Goal: Task Accomplishment & Management: Manage account settings

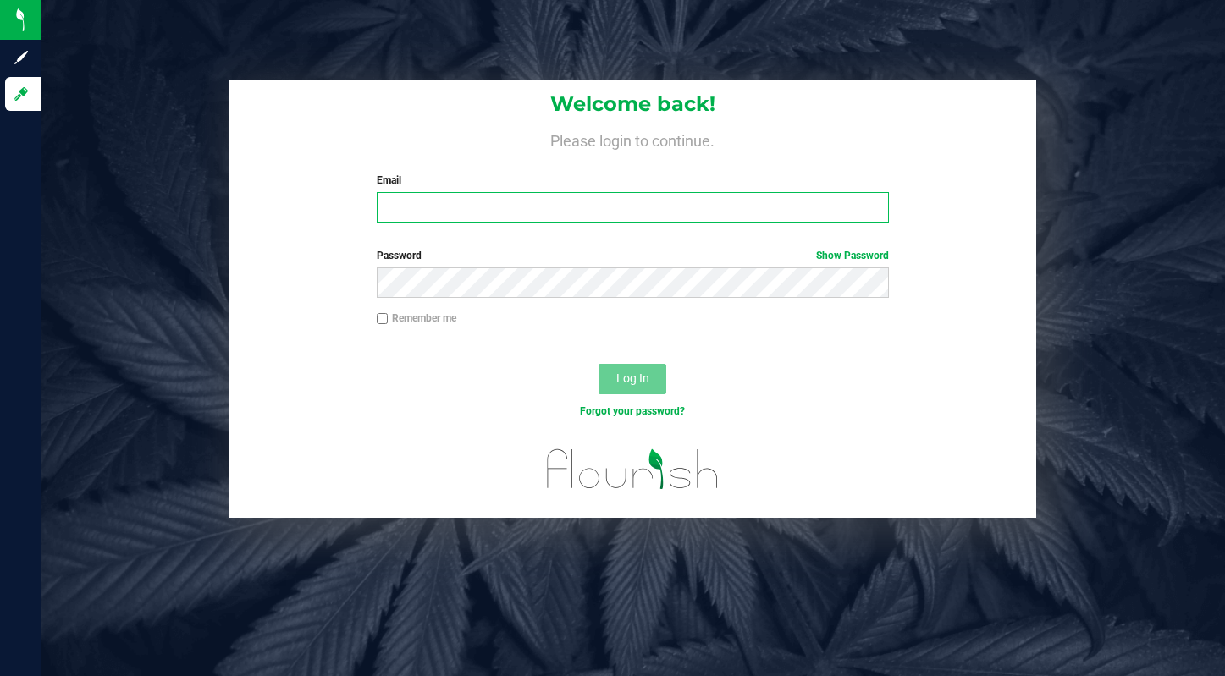
click at [558, 201] on input "Email" at bounding box center [633, 207] width 512 height 30
click at [0, 676] on com-1password-button at bounding box center [0, 676] width 0 height 0
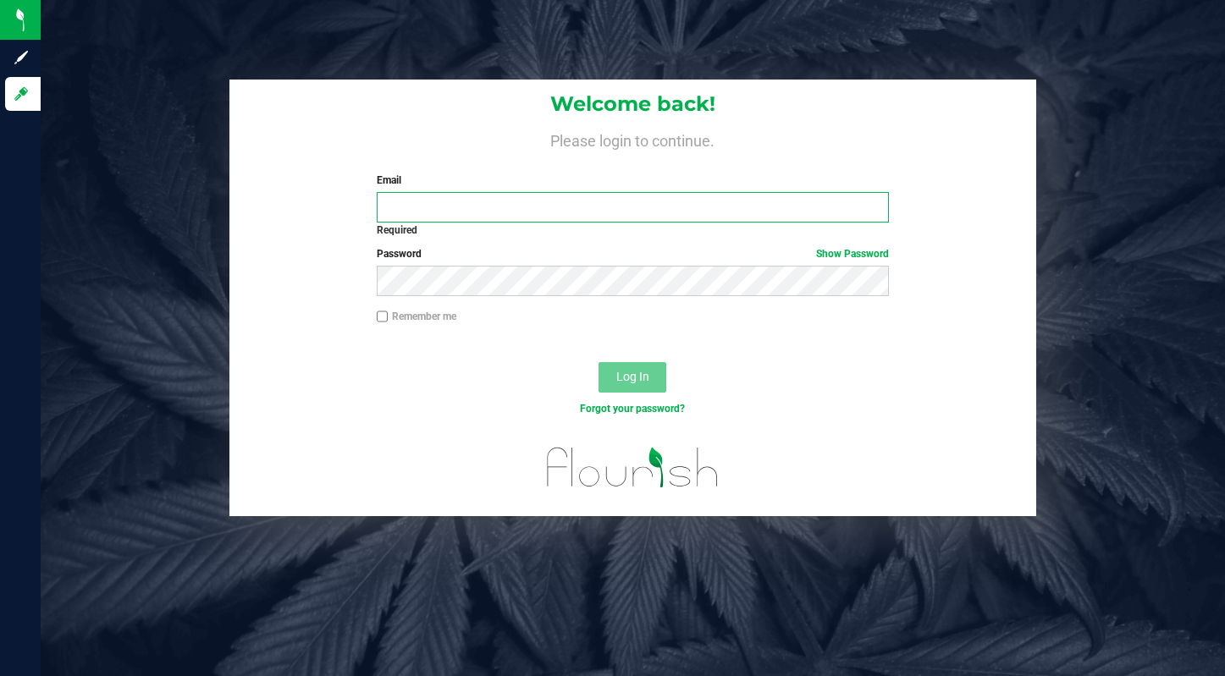
type input "[PERSON_NAME][EMAIL_ADDRESS][PERSON_NAME][DOMAIN_NAME]"
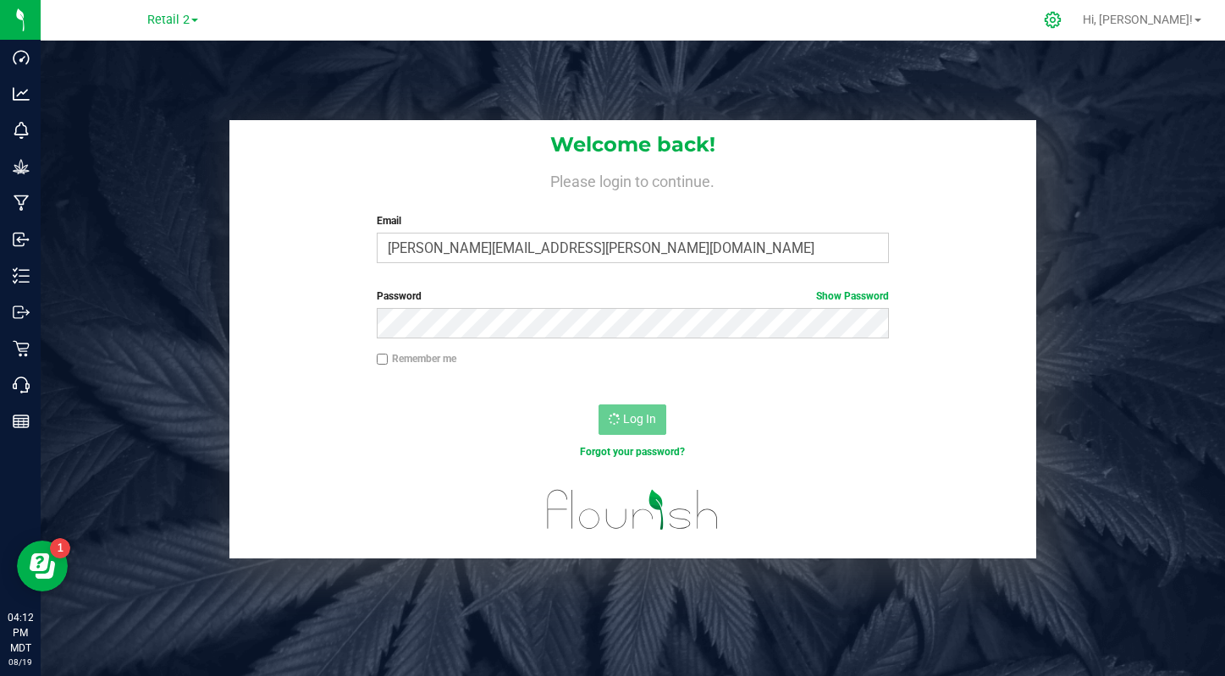
click at [1062, 14] on icon at bounding box center [1053, 20] width 18 height 18
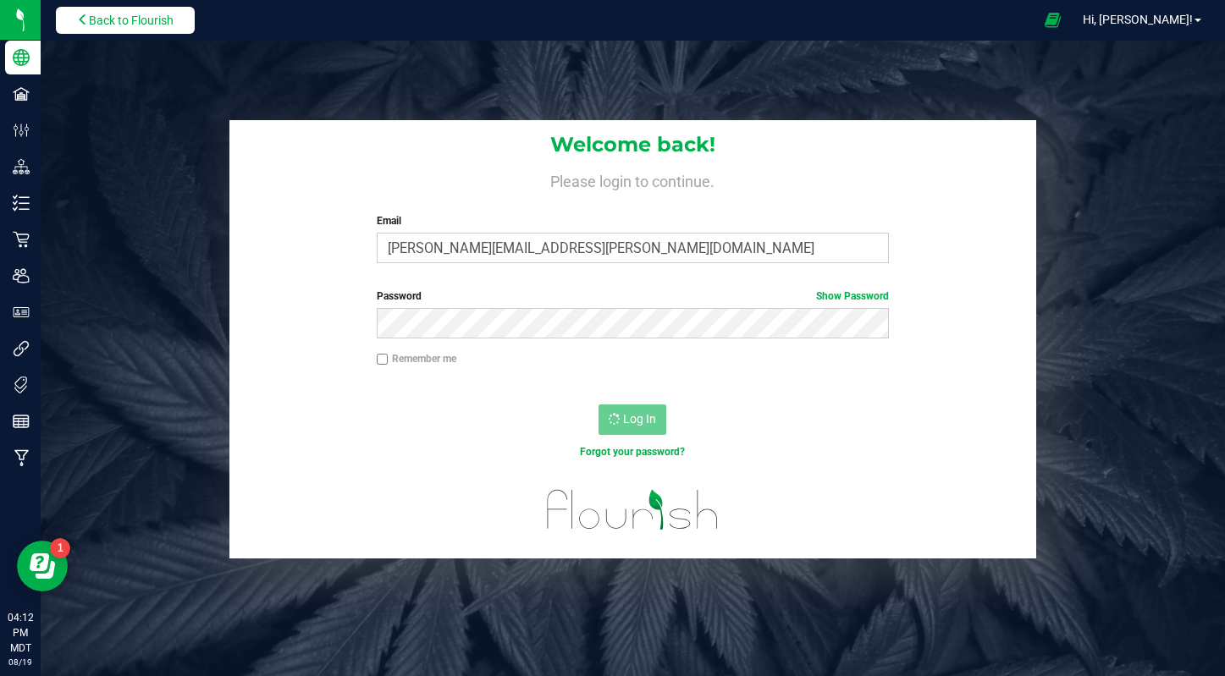
click at [92, 25] on span "Back to Flourish" at bounding box center [131, 21] width 85 height 14
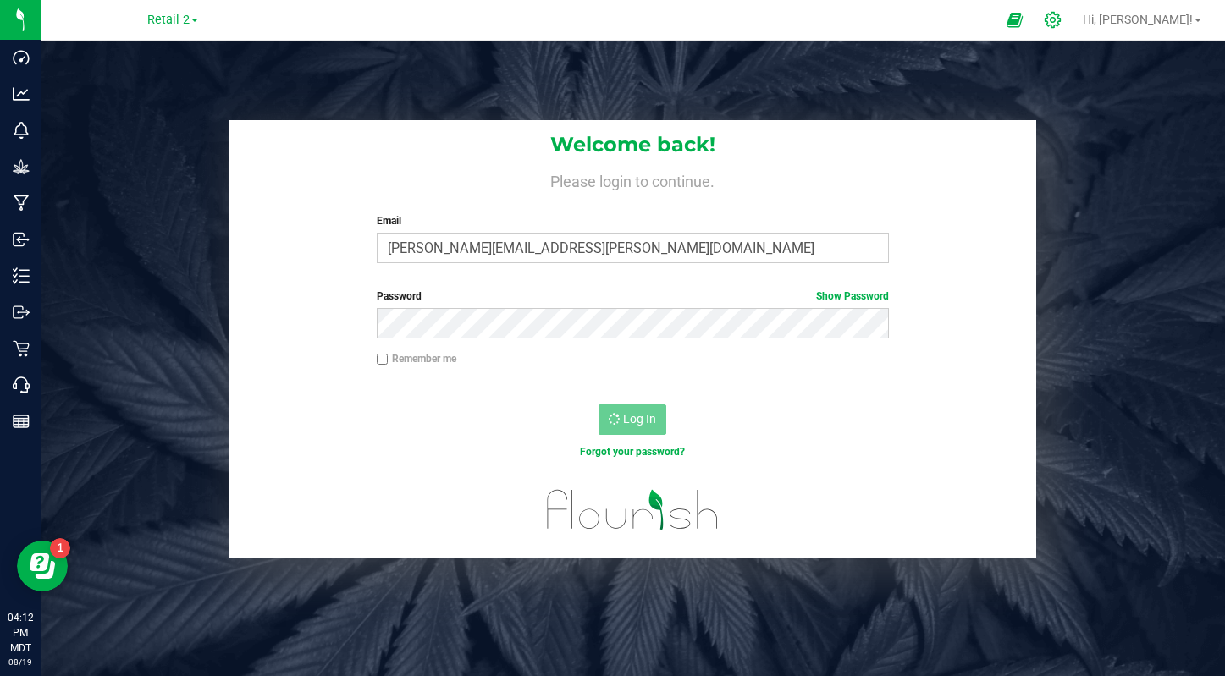
click at [1062, 15] on icon at bounding box center [1053, 20] width 18 height 18
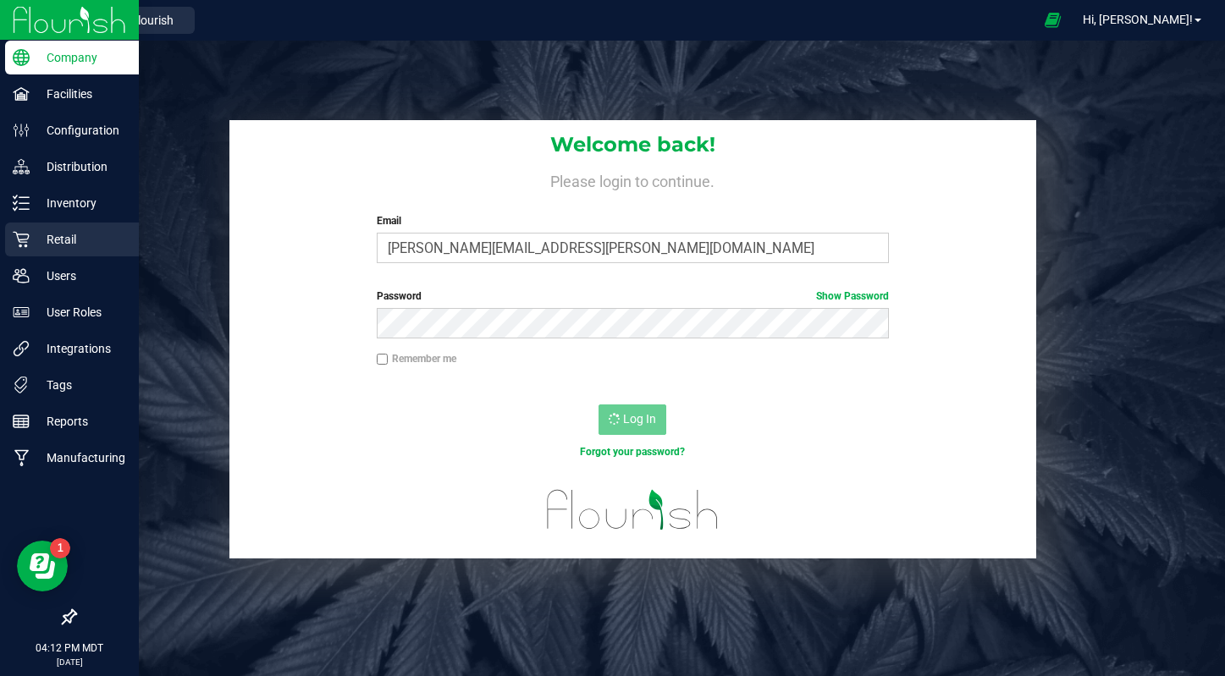
click at [57, 243] on p "Retail" at bounding box center [81, 239] width 102 height 20
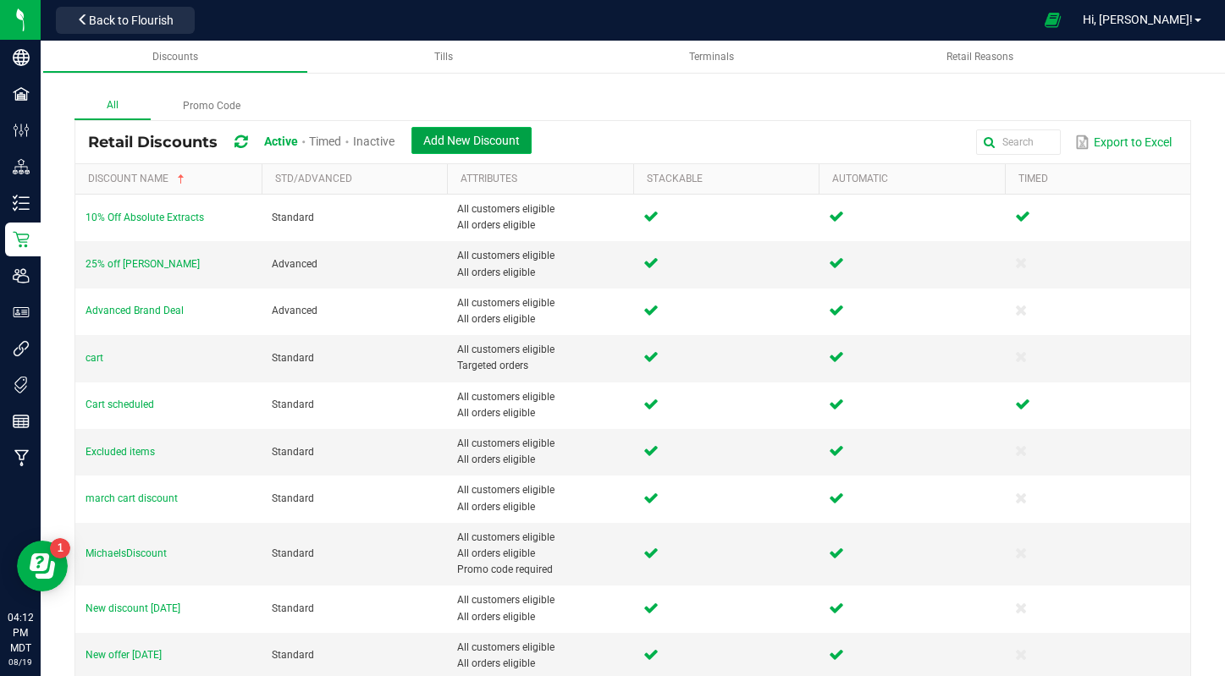
click at [449, 146] on span "Add New Discount" at bounding box center [471, 141] width 97 height 14
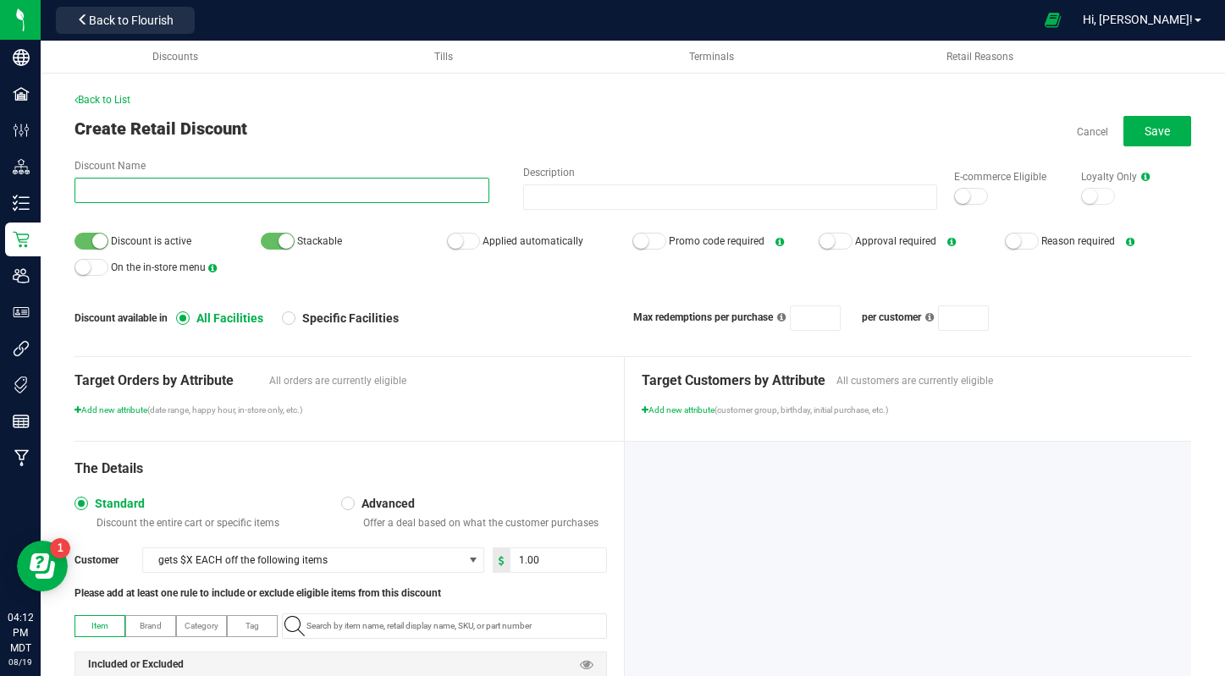
click at [354, 185] on input "Discount Name" at bounding box center [281, 190] width 415 height 25
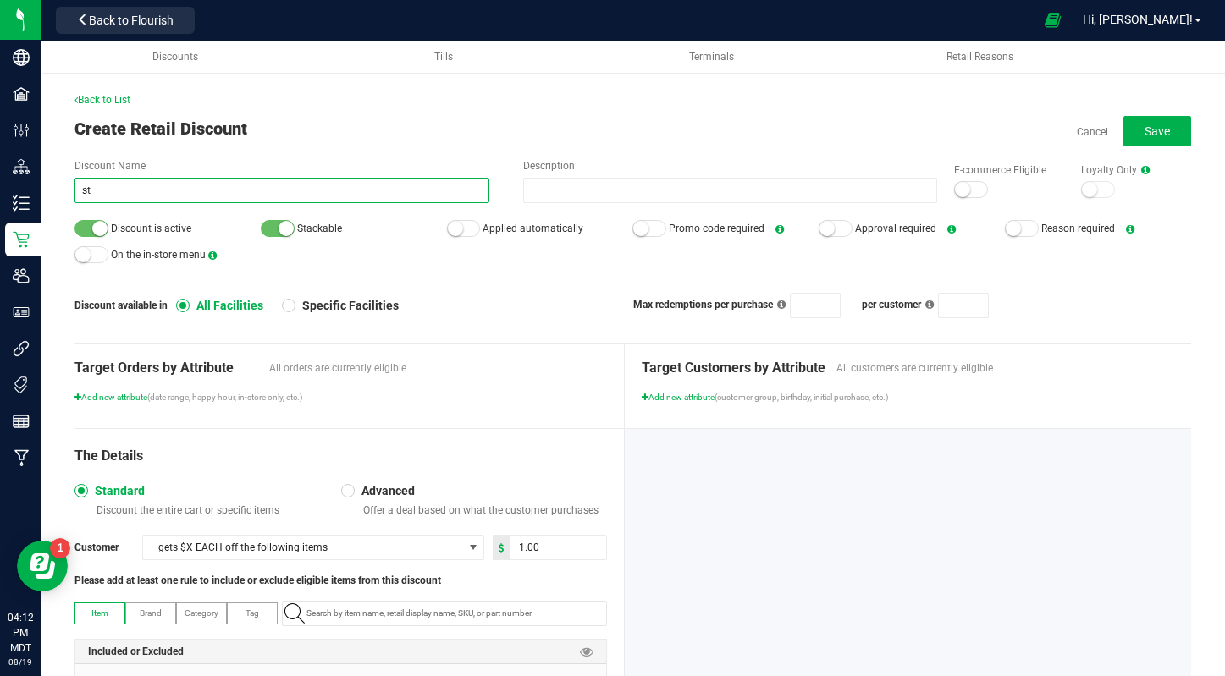
type input "s"
type input "new product sale"
click at [479, 227] on span "Applied automatically" at bounding box center [540, 228] width 186 height 25
click at [962, 192] on small at bounding box center [962, 189] width 15 height 15
click at [471, 226] on div at bounding box center [464, 228] width 34 height 17
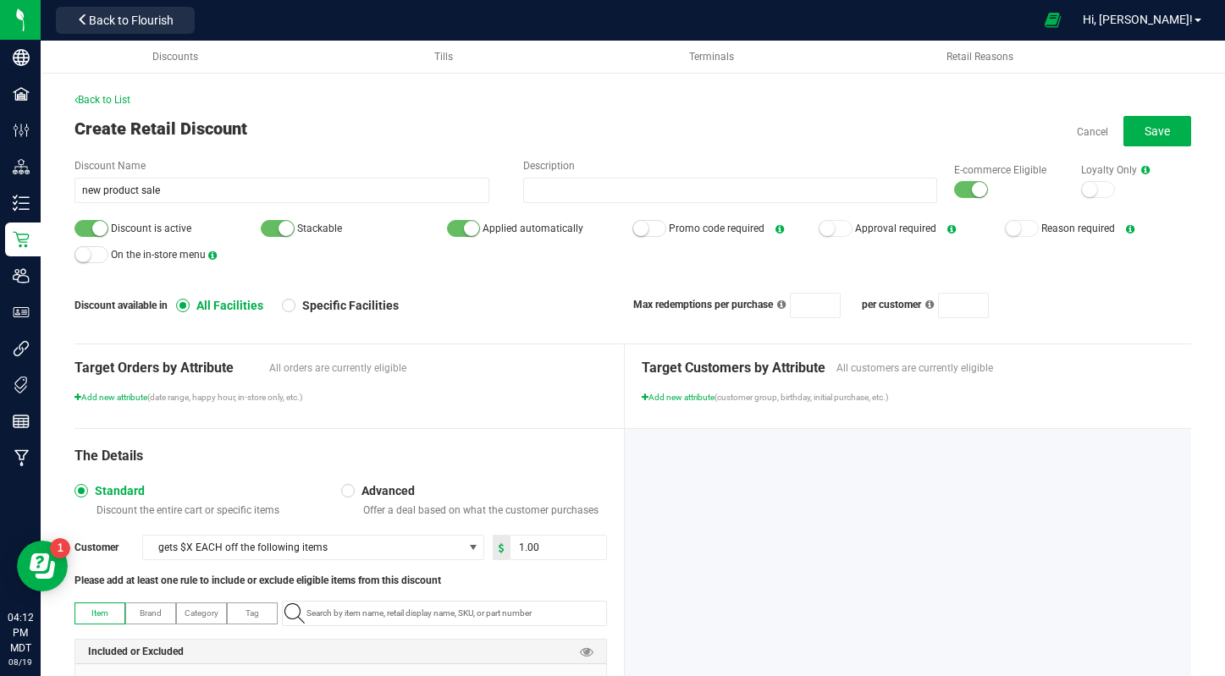
scroll to position [151, 0]
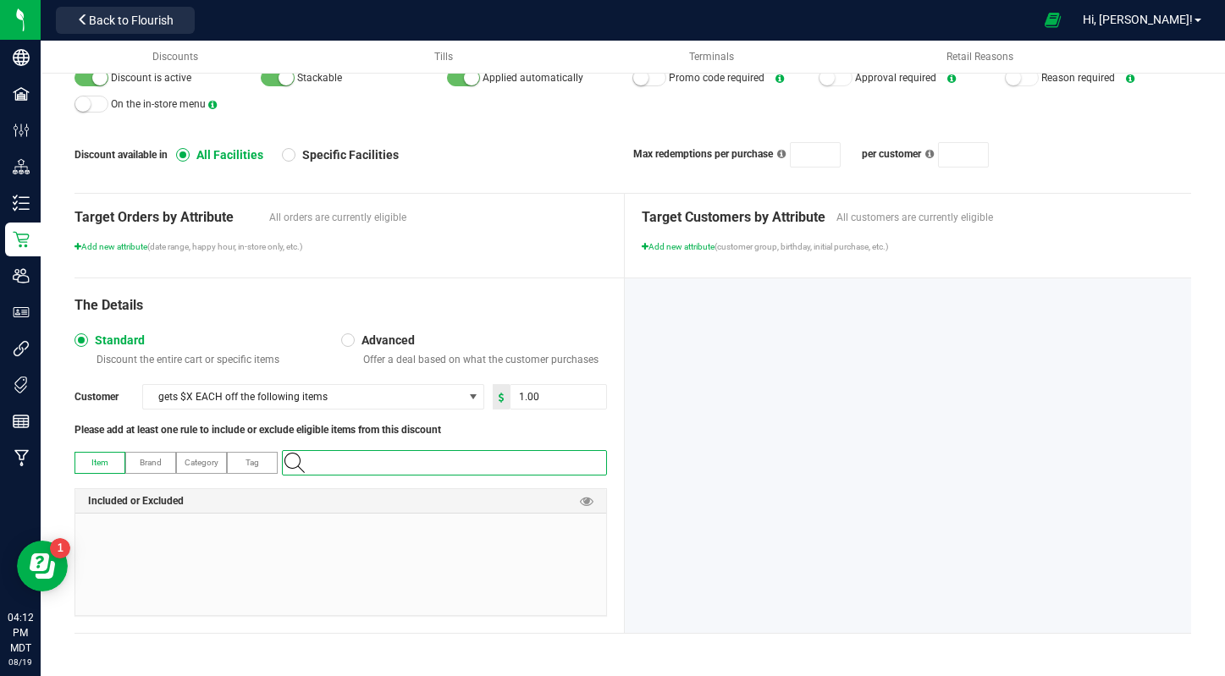
click at [356, 455] on input "NO DATA FOUND" at bounding box center [453, 463] width 306 height 24
paste input "AD_12"
click at [327, 461] on input "AD_12" at bounding box center [453, 463] width 306 height 24
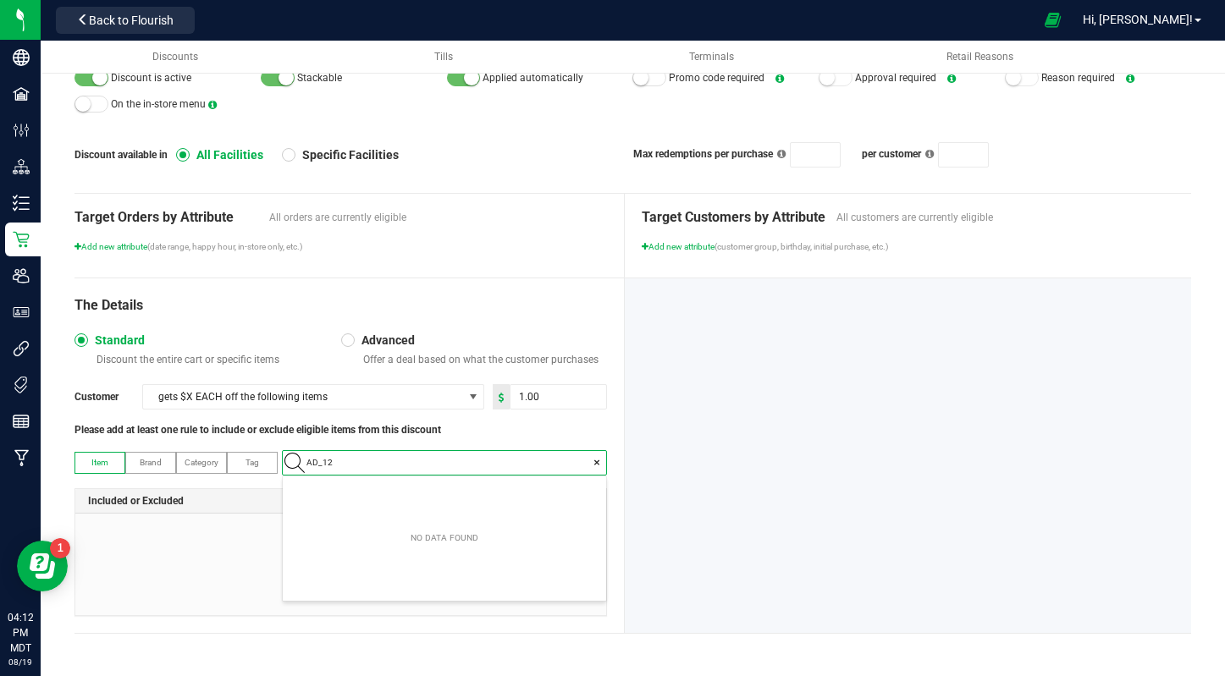
click at [327, 461] on input "AD_12" at bounding box center [453, 463] width 306 height 24
click at [338, 462] on input "new product" at bounding box center [453, 463] width 306 height 24
paste input "1:1:1 Tranquility Sleep Gummies"
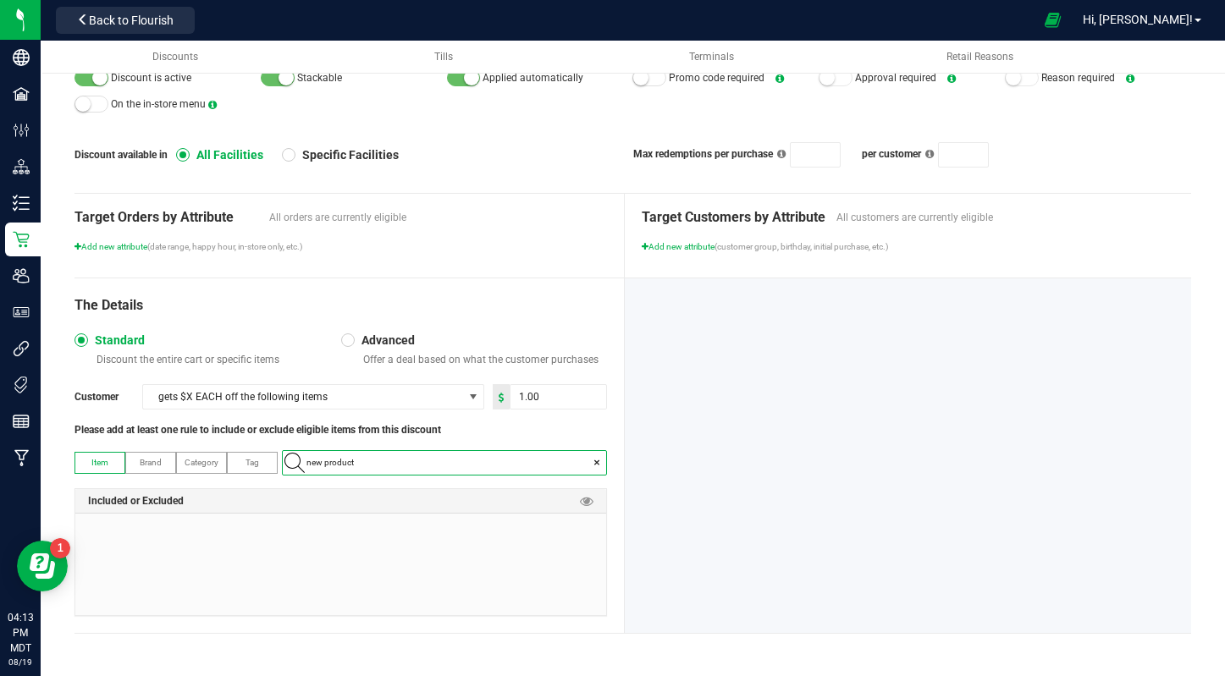
type input "1:1:1 Tranquility Sleep Gummies"
click at [415, 494] on Gummies "1:1:1 Tranquility Sleep Gummies" at bounding box center [444, 491] width 323 height 25
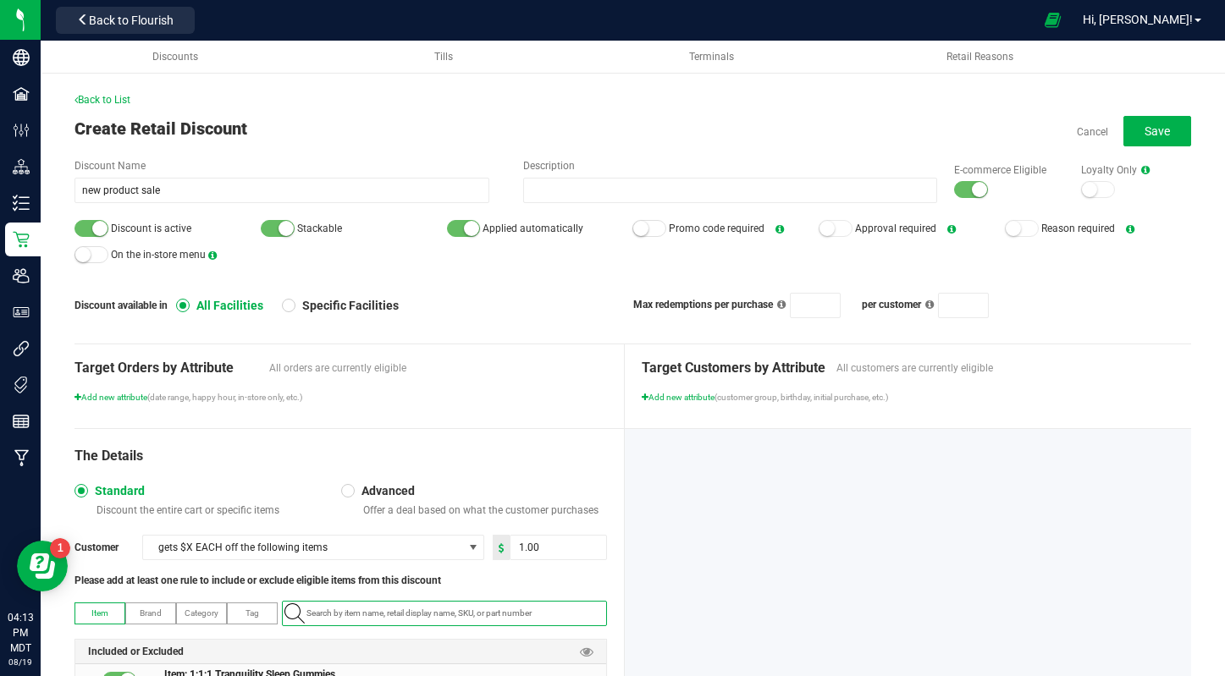
click at [1172, 114] on div "Back to List Create Retail Discount Cancel Save Discount Name new product sale …" at bounding box center [632, 451] width 1117 height 718
click at [1167, 130] on span "Save" at bounding box center [1157, 131] width 25 height 14
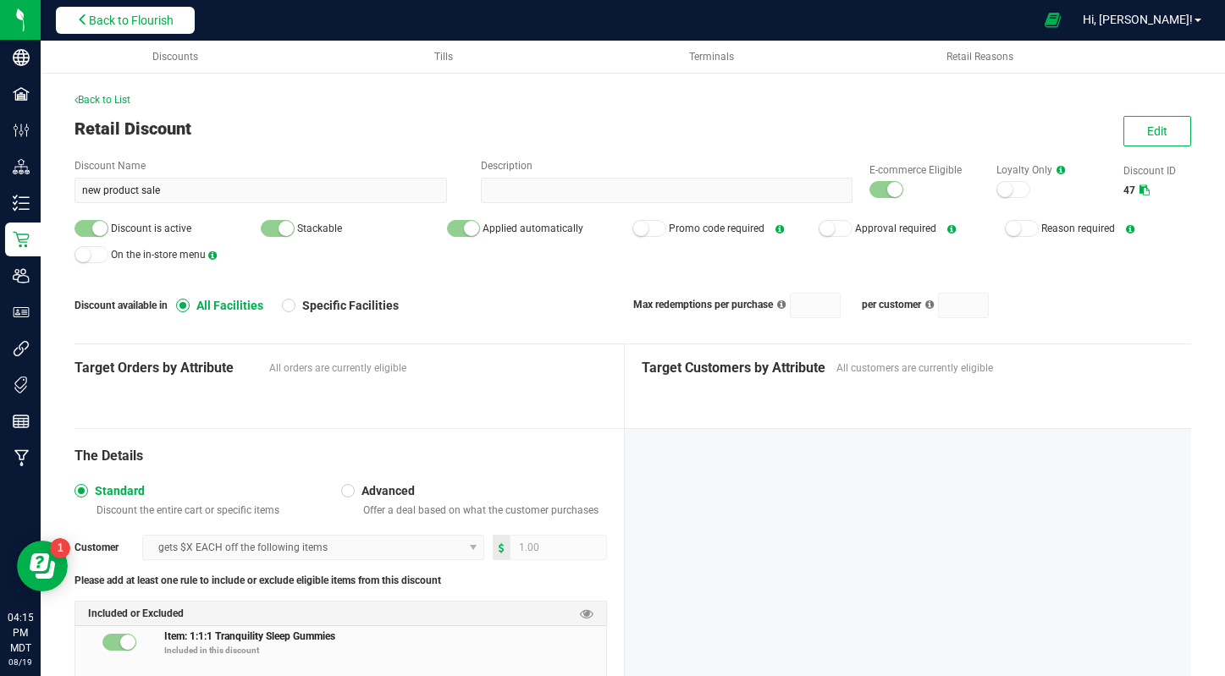
click at [109, 14] on span "Back to Flourish" at bounding box center [131, 21] width 85 height 14
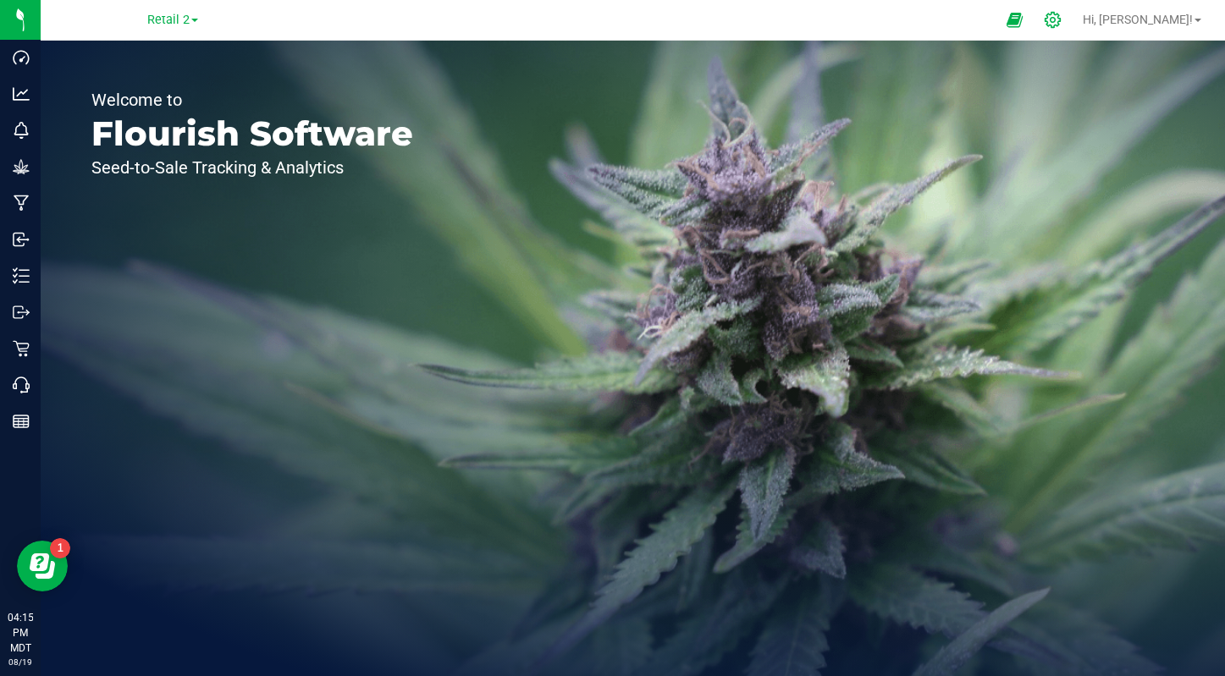
click at [1062, 18] on icon at bounding box center [1053, 20] width 18 height 18
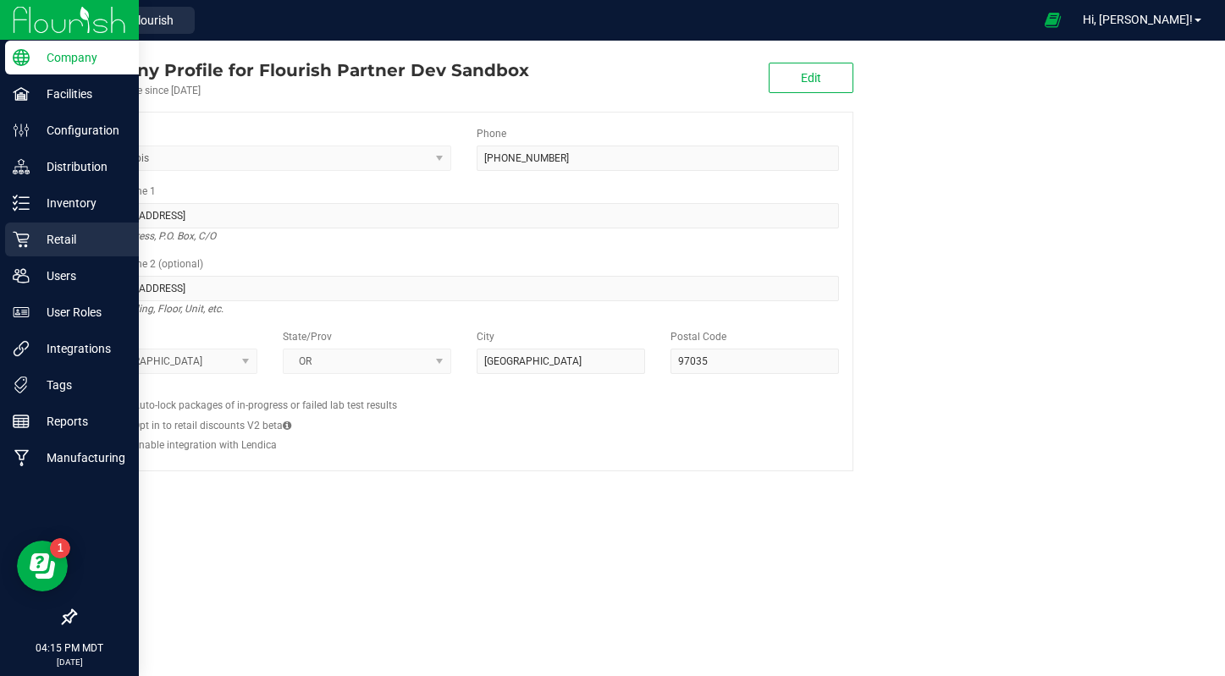
click at [45, 247] on p "Retail" at bounding box center [81, 239] width 102 height 20
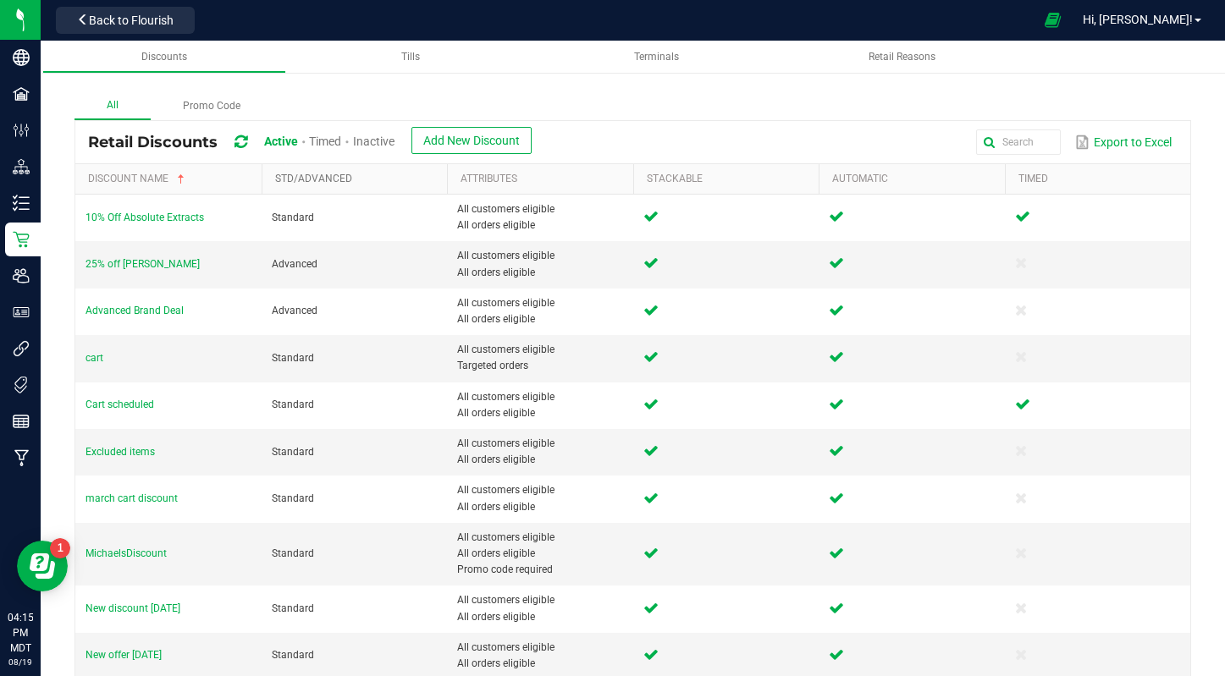
click at [306, 176] on link "Std/Advanced" at bounding box center [358, 180] width 166 height 14
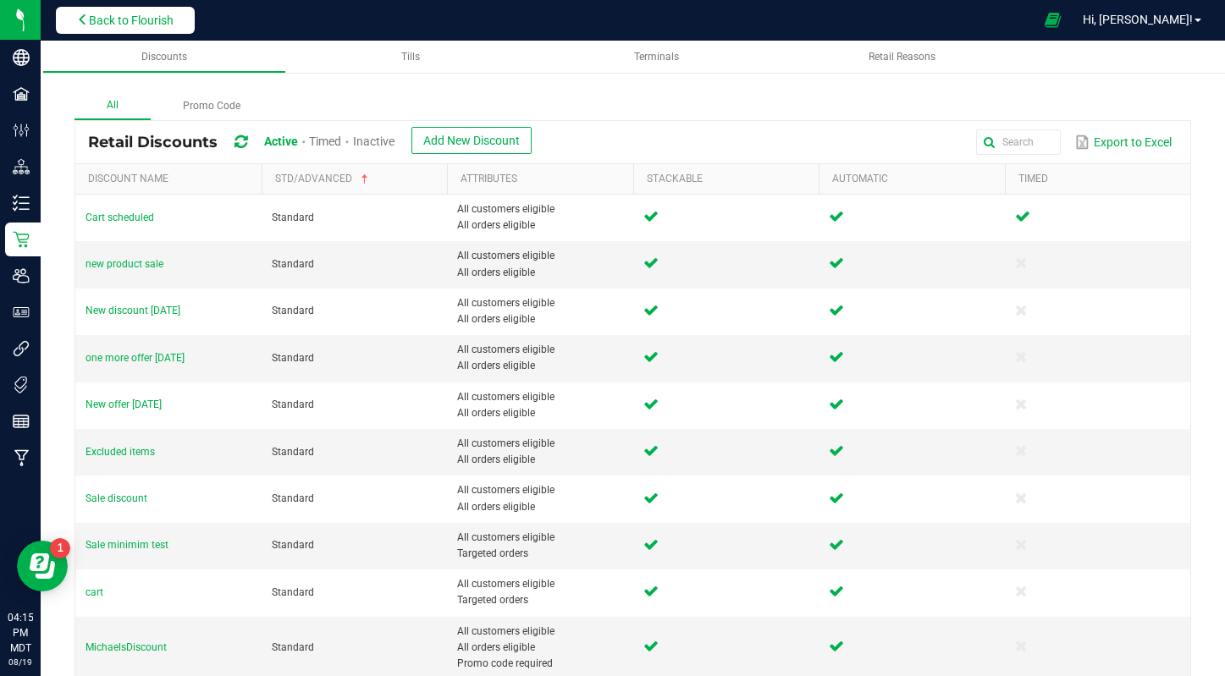
click at [59, 15] on button "Back to Flourish" at bounding box center [125, 20] width 139 height 27
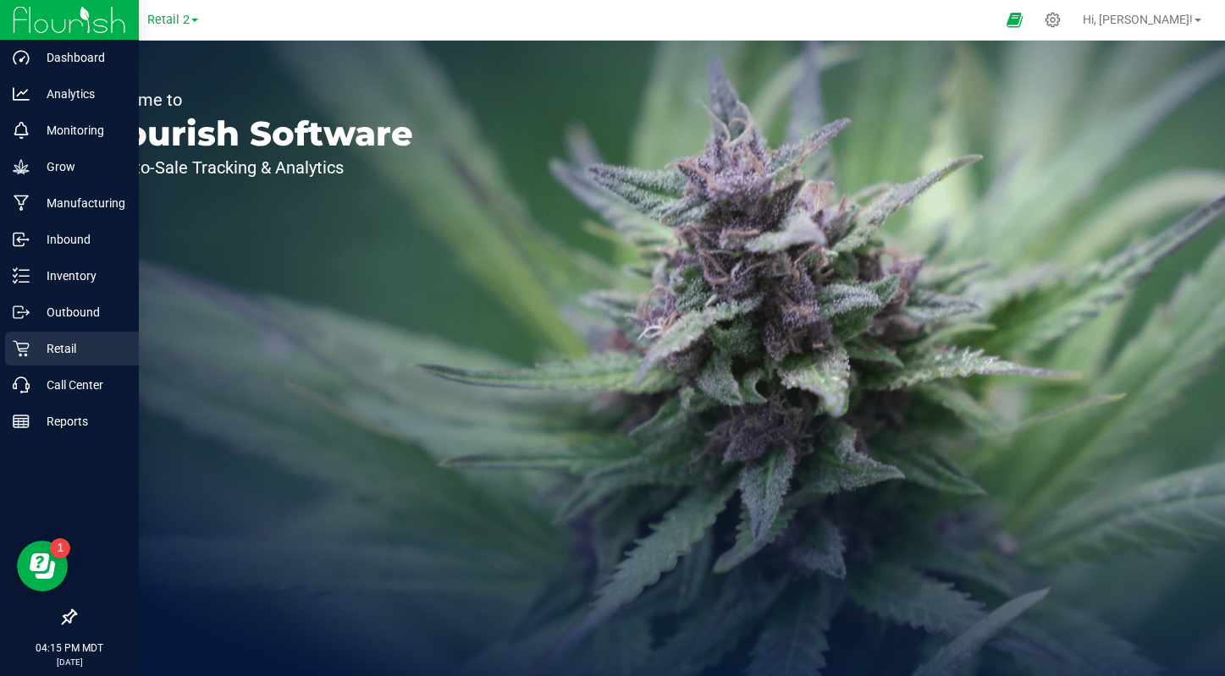
click at [53, 362] on div "Retail" at bounding box center [72, 349] width 134 height 34
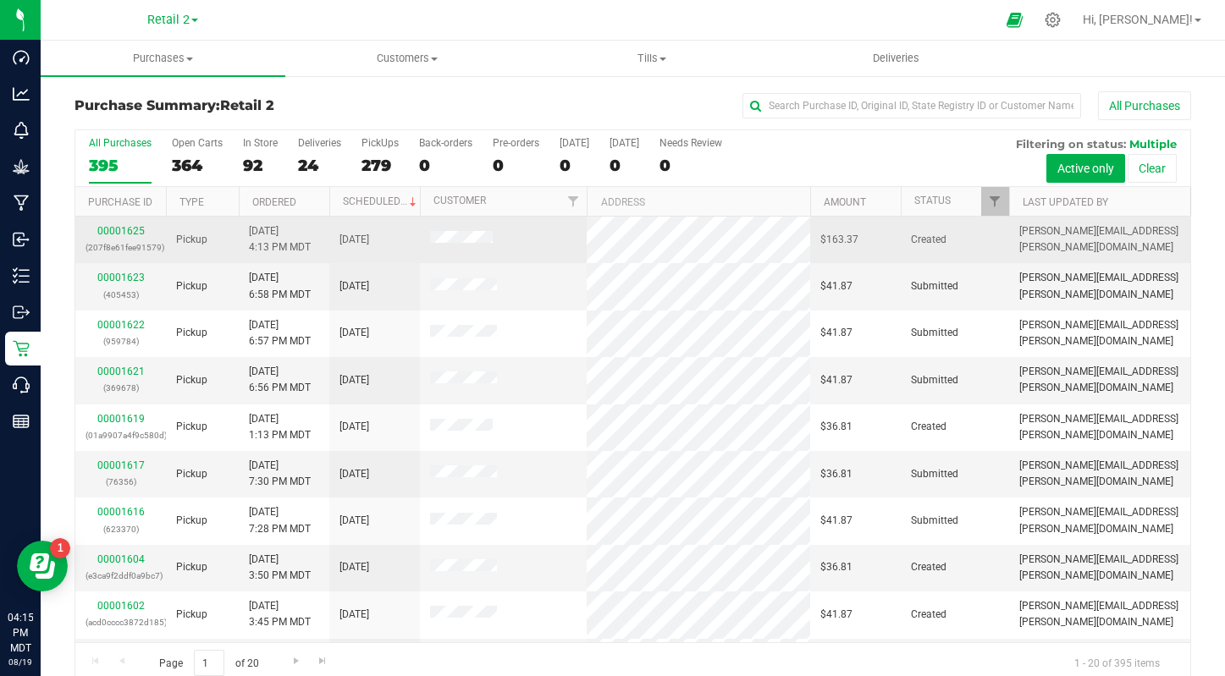
click at [141, 223] on div "00001625 (207f8e61fee91579)" at bounding box center [121, 239] width 70 height 32
click at [131, 233] on link "00001625" at bounding box center [120, 231] width 47 height 12
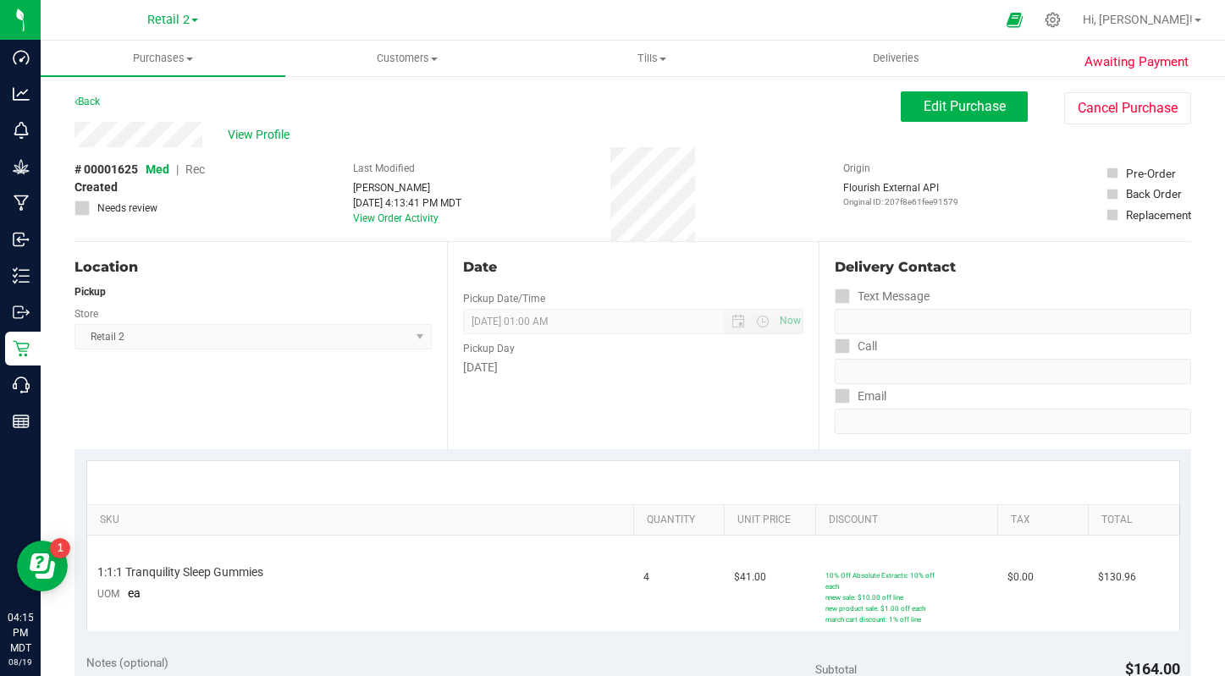
scroll to position [453, 0]
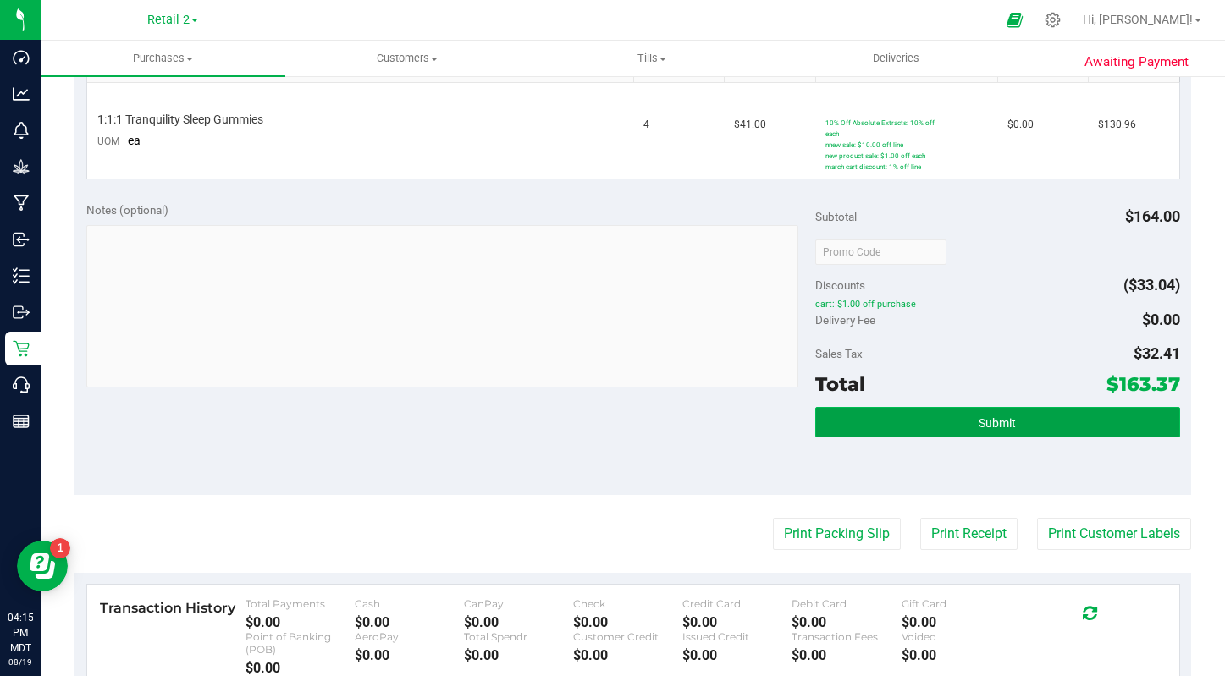
click at [975, 411] on button "Submit" at bounding box center [997, 422] width 365 height 30
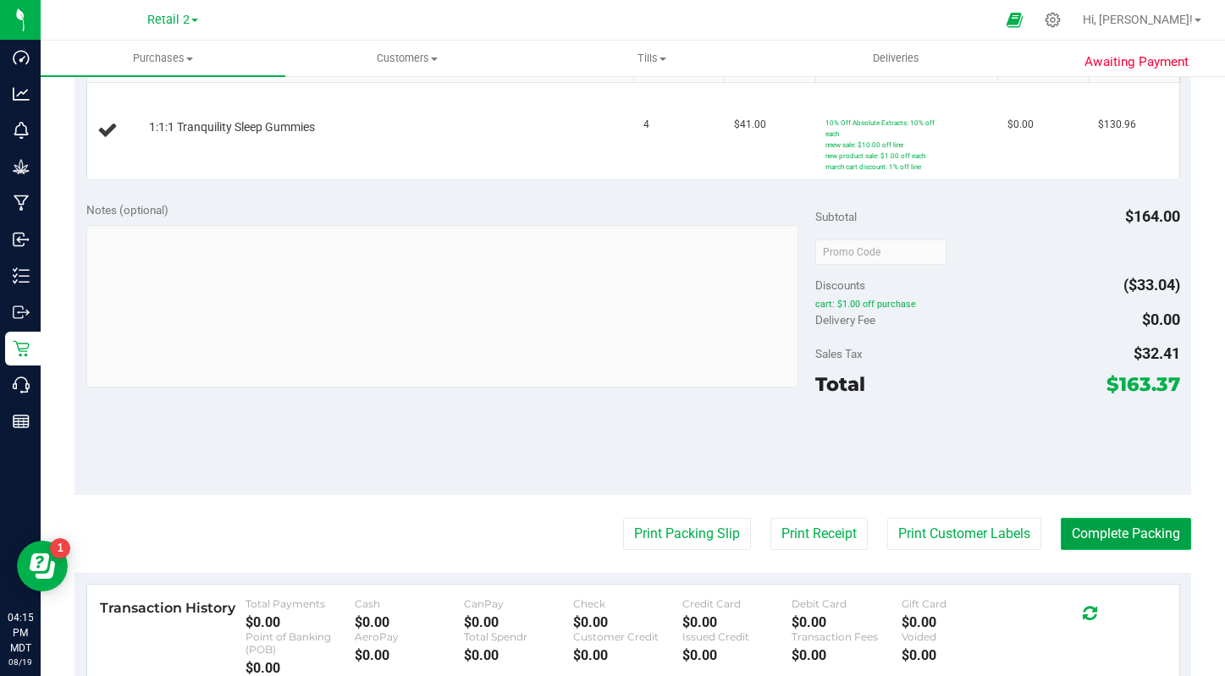
click at [1141, 547] on button "Complete Packing" at bounding box center [1126, 534] width 130 height 32
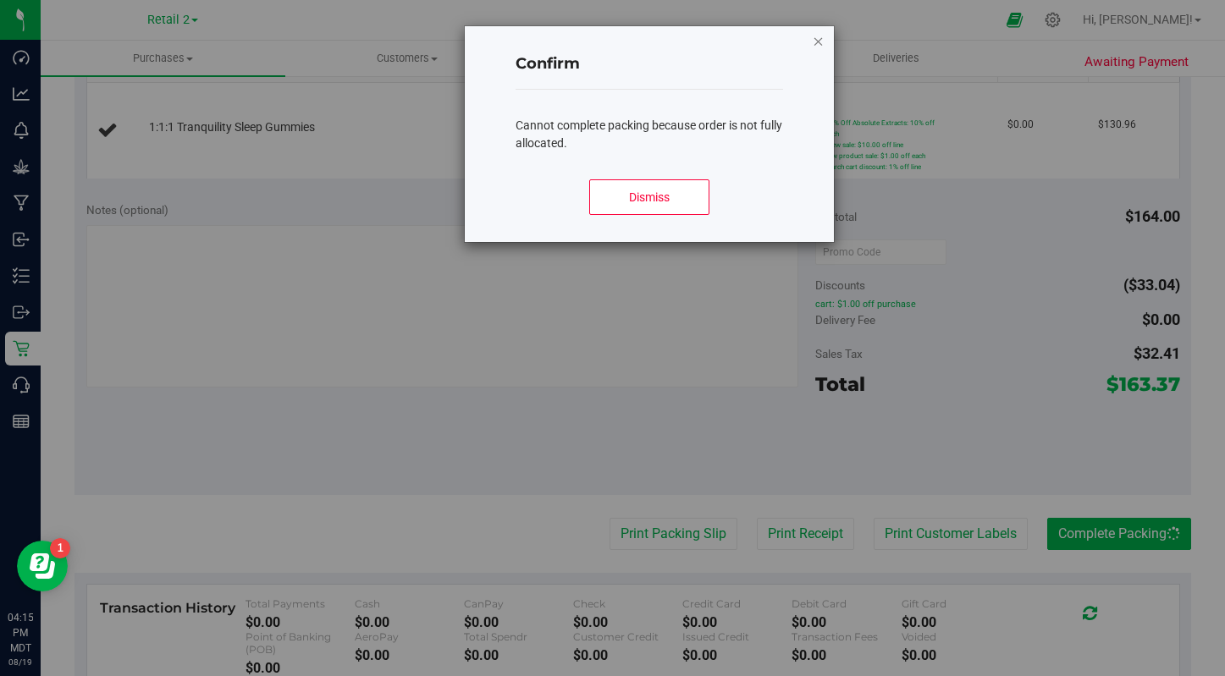
click at [816, 47] on icon "Close modal" at bounding box center [819, 40] width 12 height 20
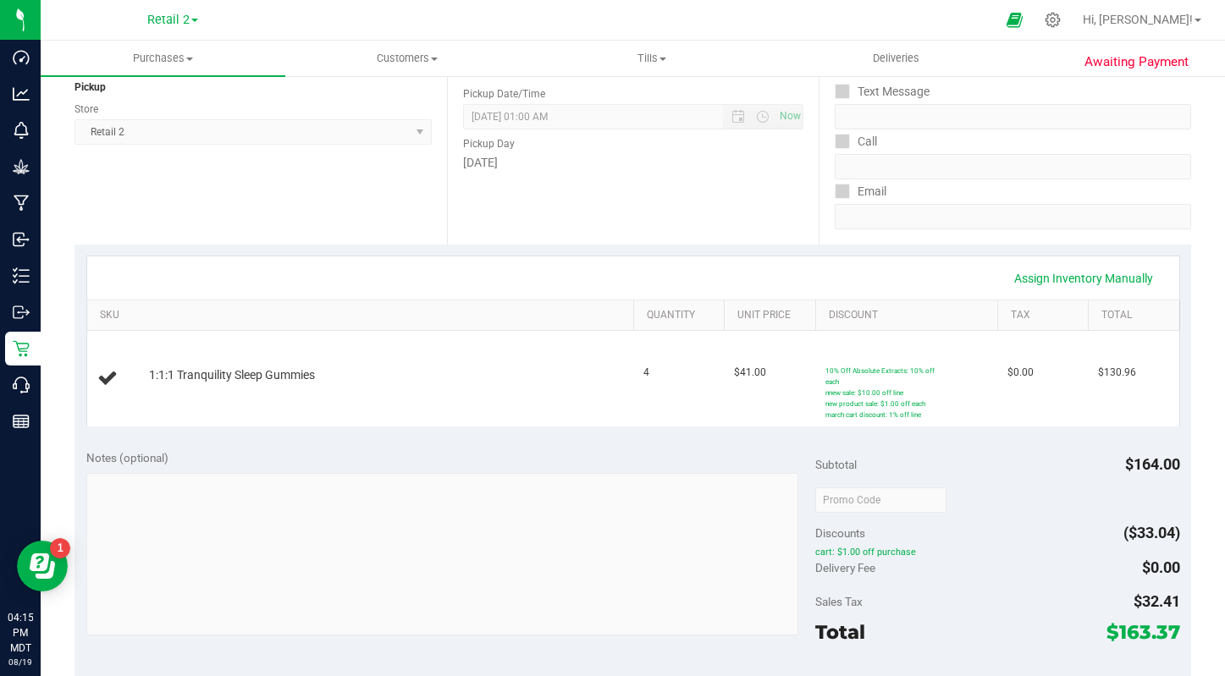
scroll to position [0, 0]
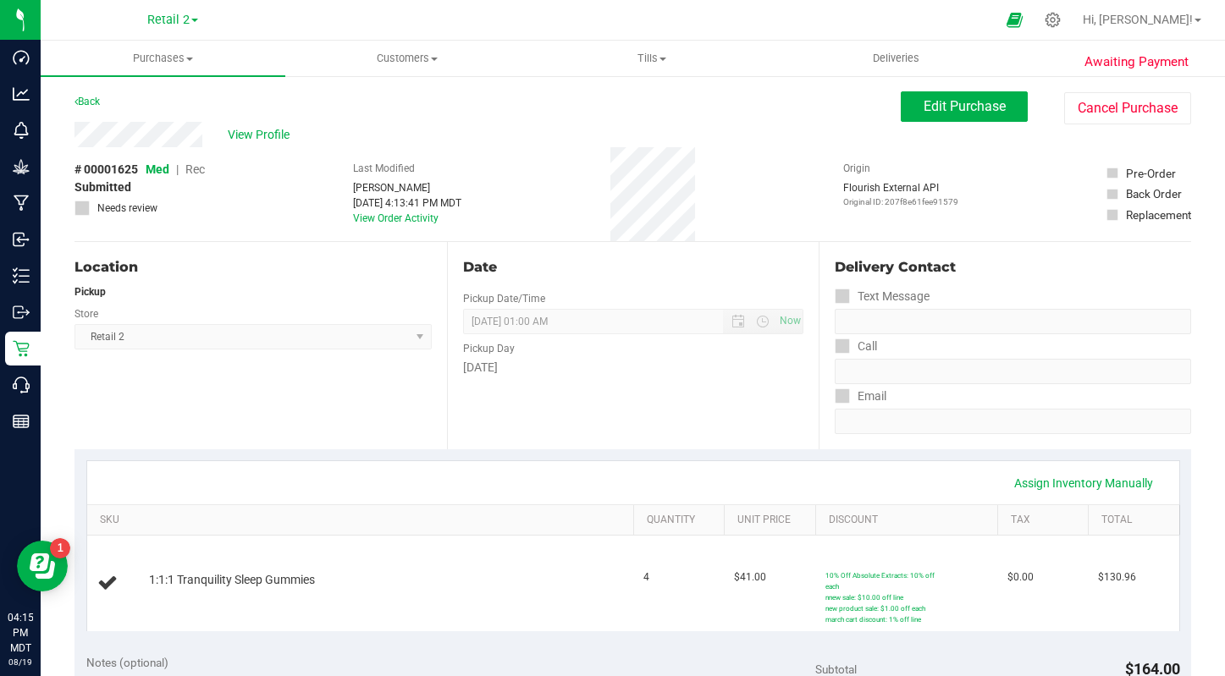
click at [515, 334] on div "Pickup Day" at bounding box center [633, 346] width 341 height 25
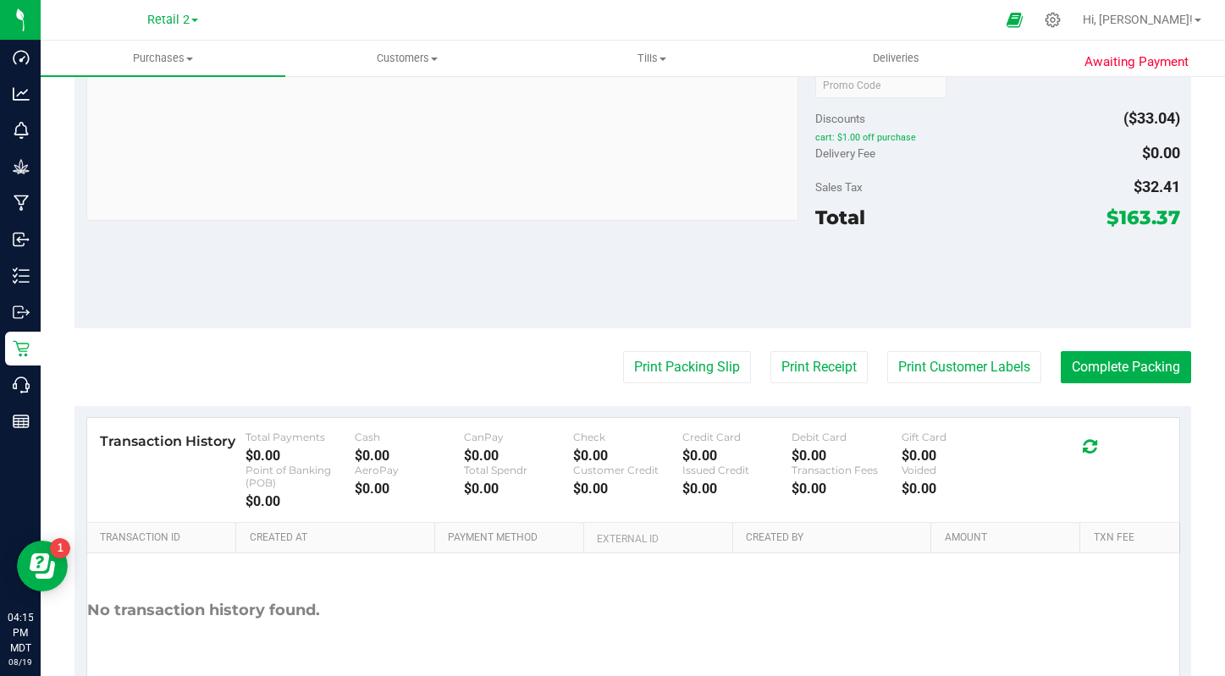
scroll to position [713, 0]
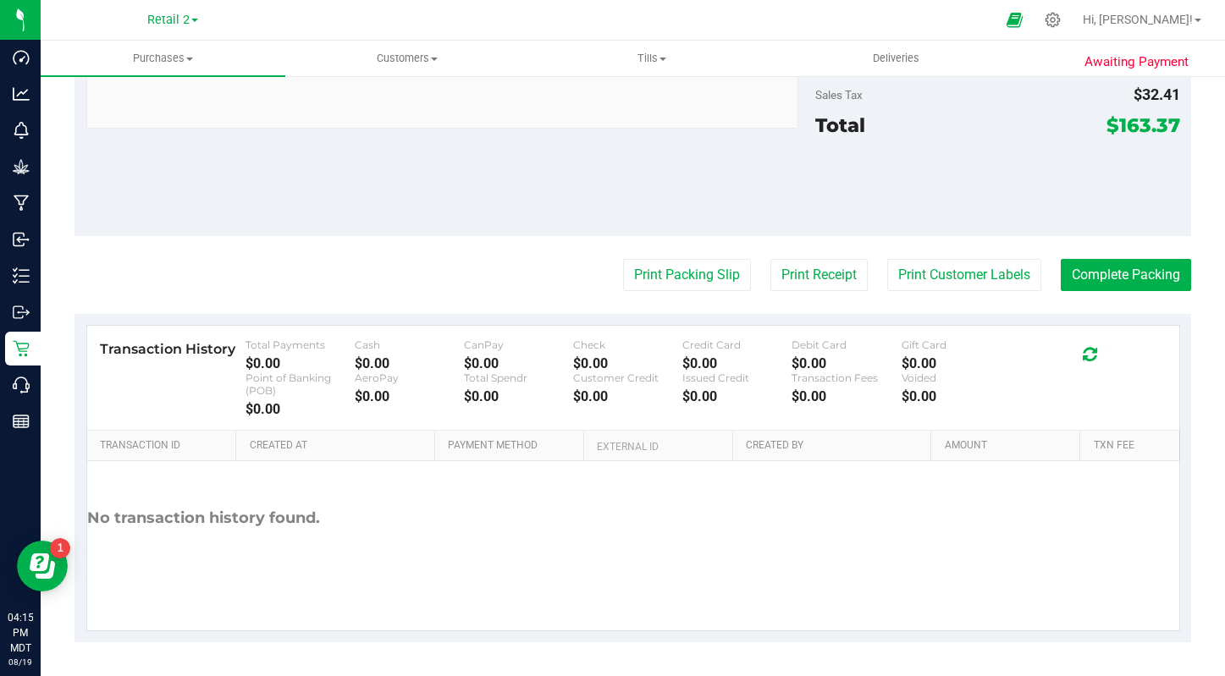
click at [302, 467] on div "No transaction history found." at bounding box center [203, 518] width 233 height 114
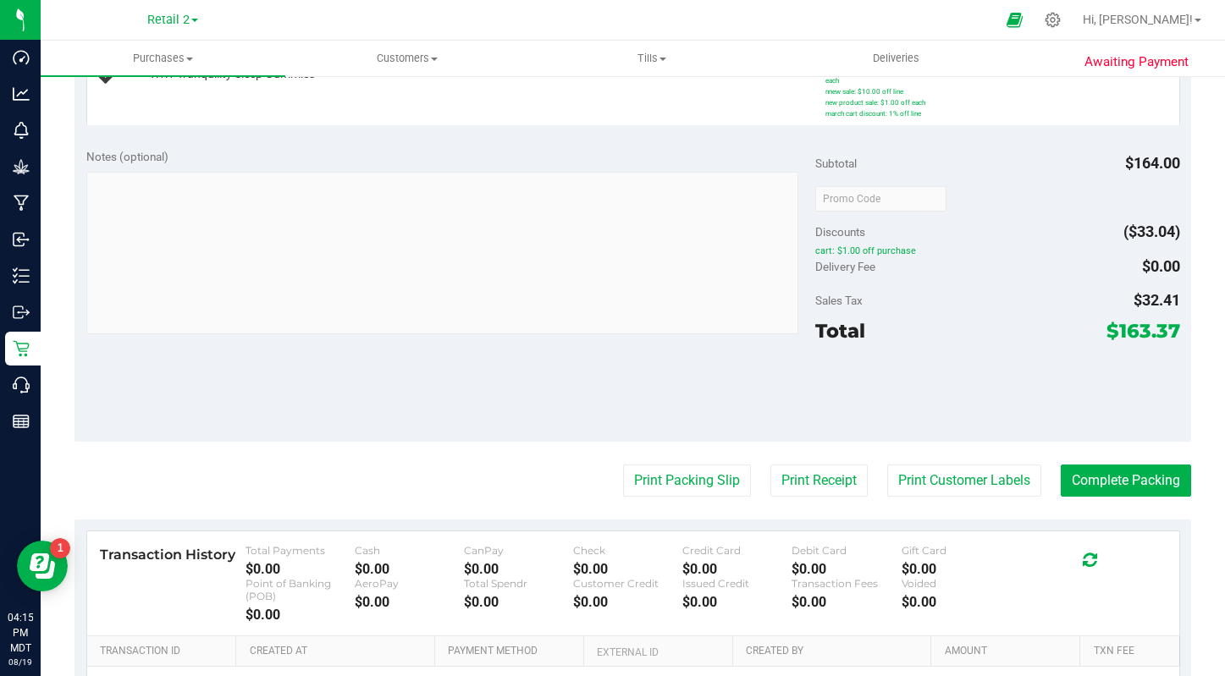
scroll to position [505, 0]
click at [1116, 484] on button "Complete Packing" at bounding box center [1126, 482] width 130 height 32
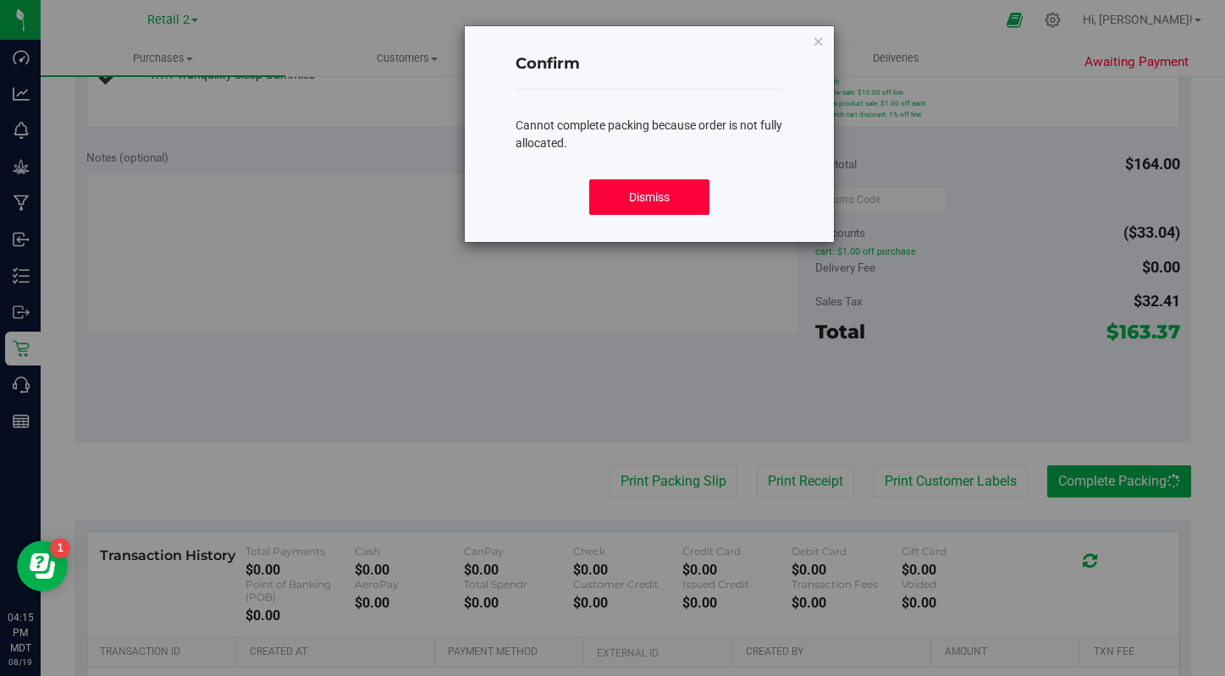
click at [646, 210] on button "Dismiss" at bounding box center [649, 197] width 120 height 36
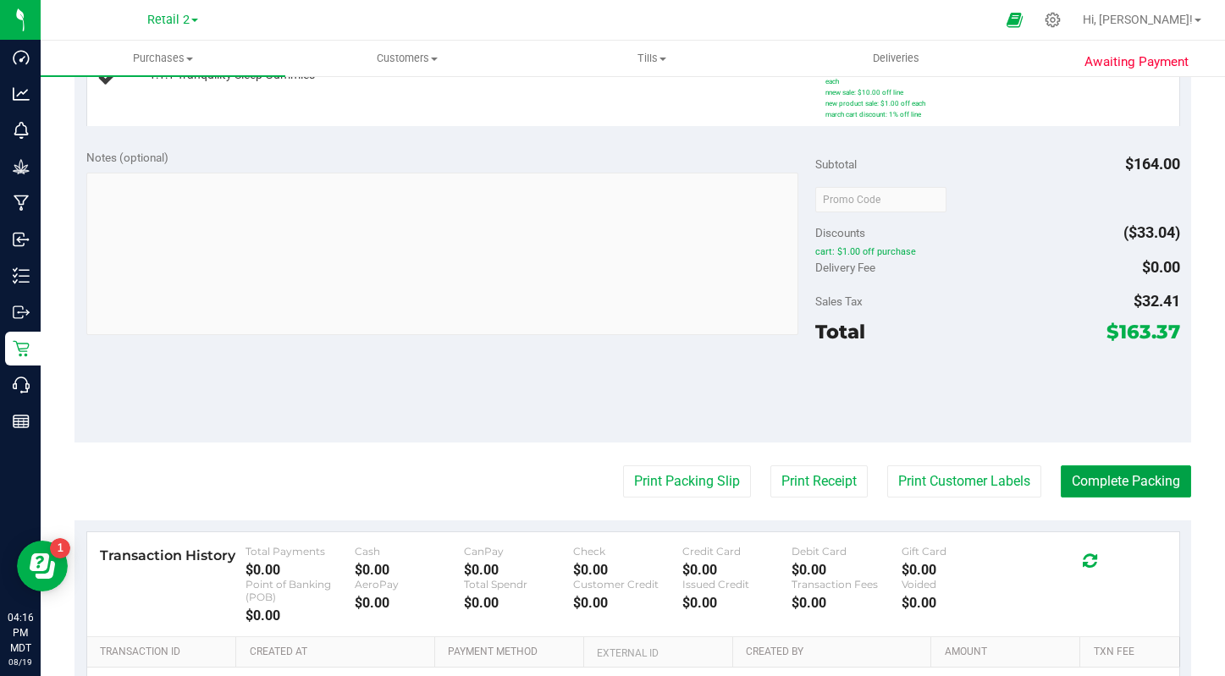
scroll to position [0, 0]
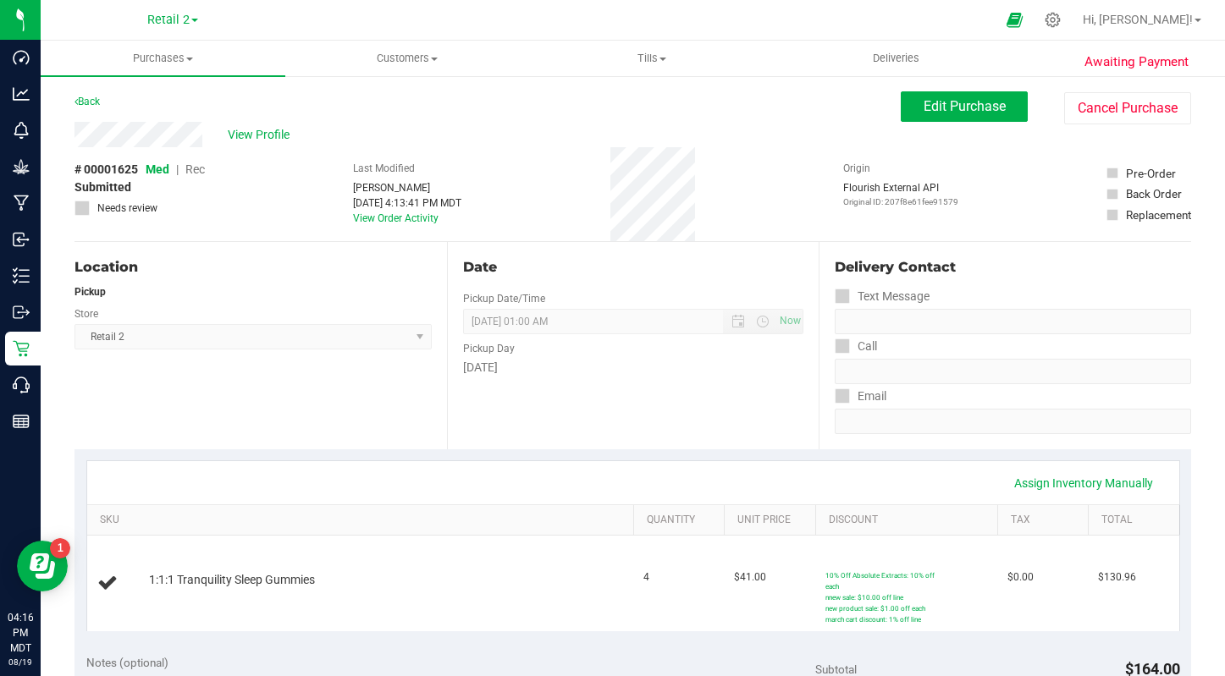
click at [1117, 173] on label "Pre-Order" at bounding box center [1148, 173] width 85 height 17
click at [945, 110] on span "Edit Purchase" at bounding box center [965, 106] width 82 height 16
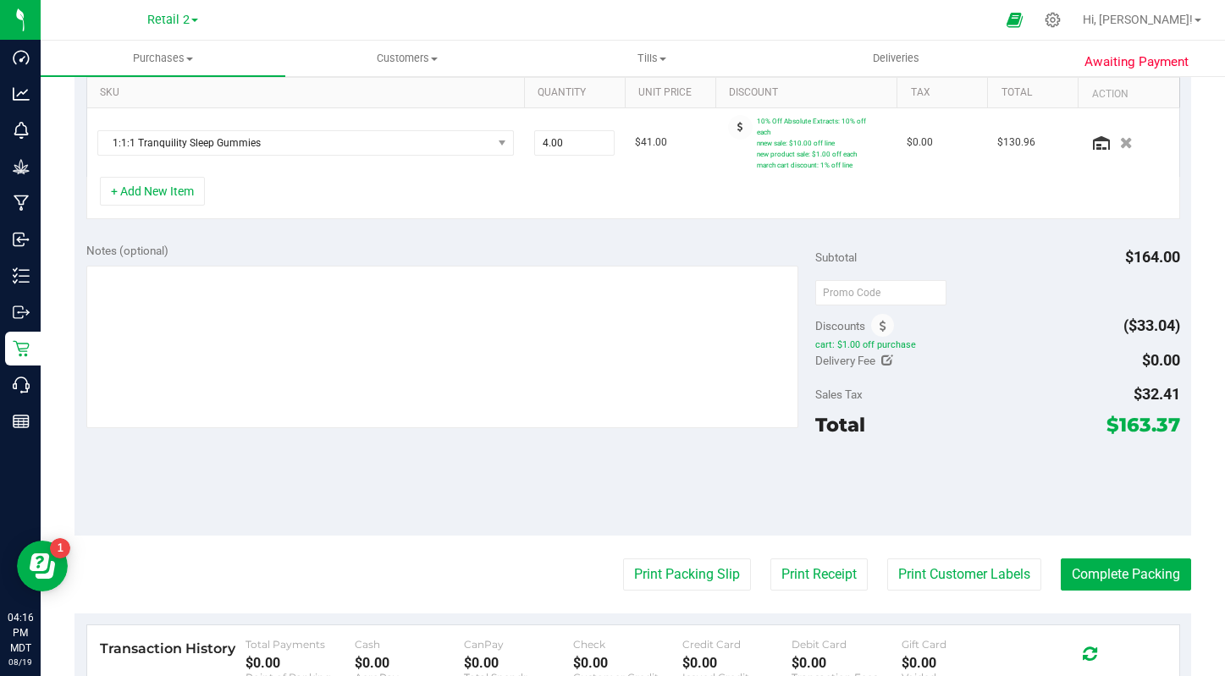
scroll to position [429, 0]
click at [875, 285] on input "text" at bounding box center [880, 291] width 131 height 25
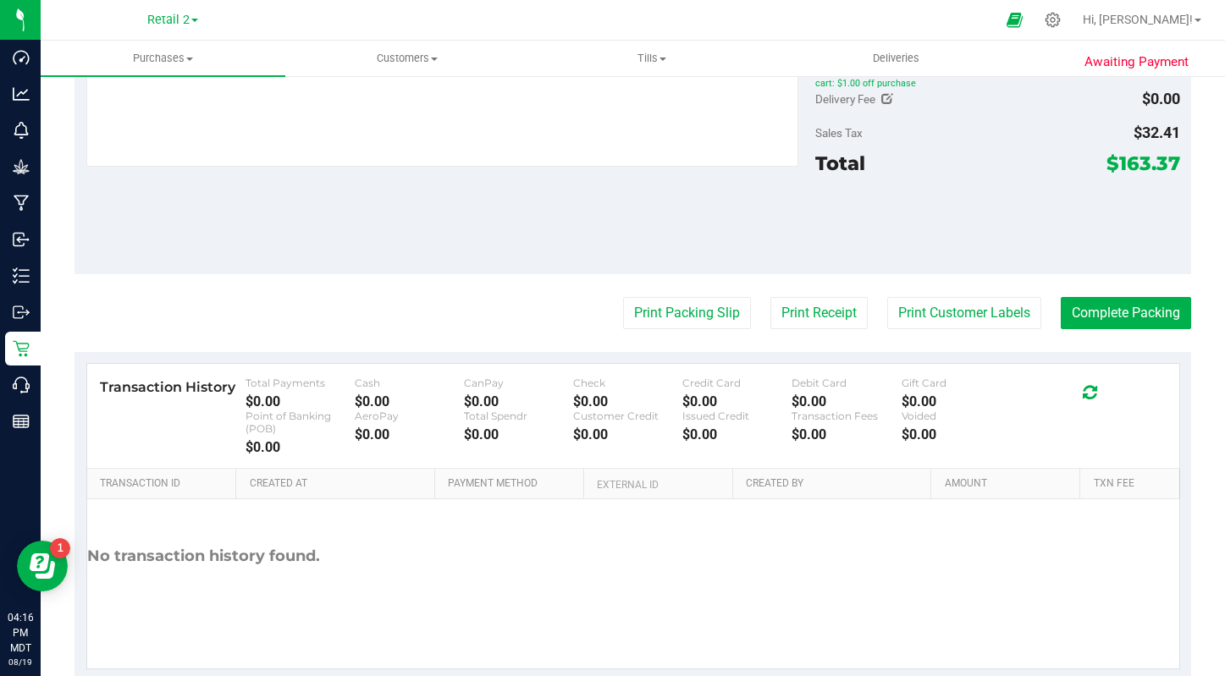
scroll to position [717, 0]
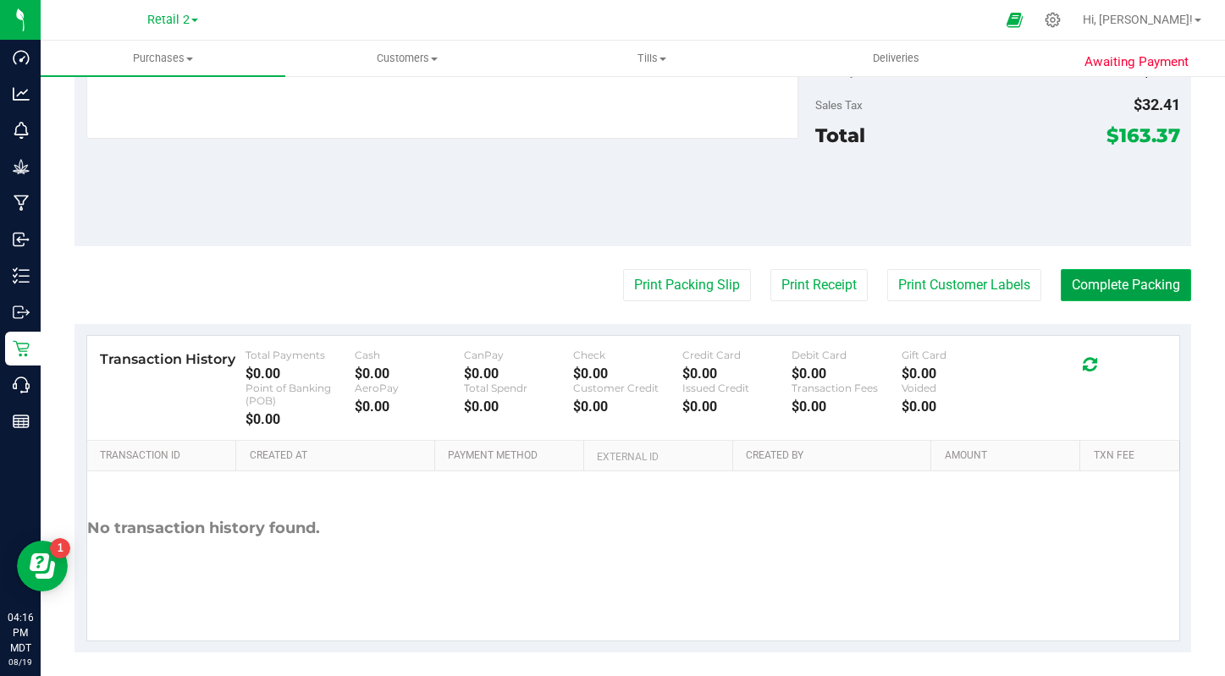
click at [1132, 269] on button "Complete Packing" at bounding box center [1126, 285] width 130 height 32
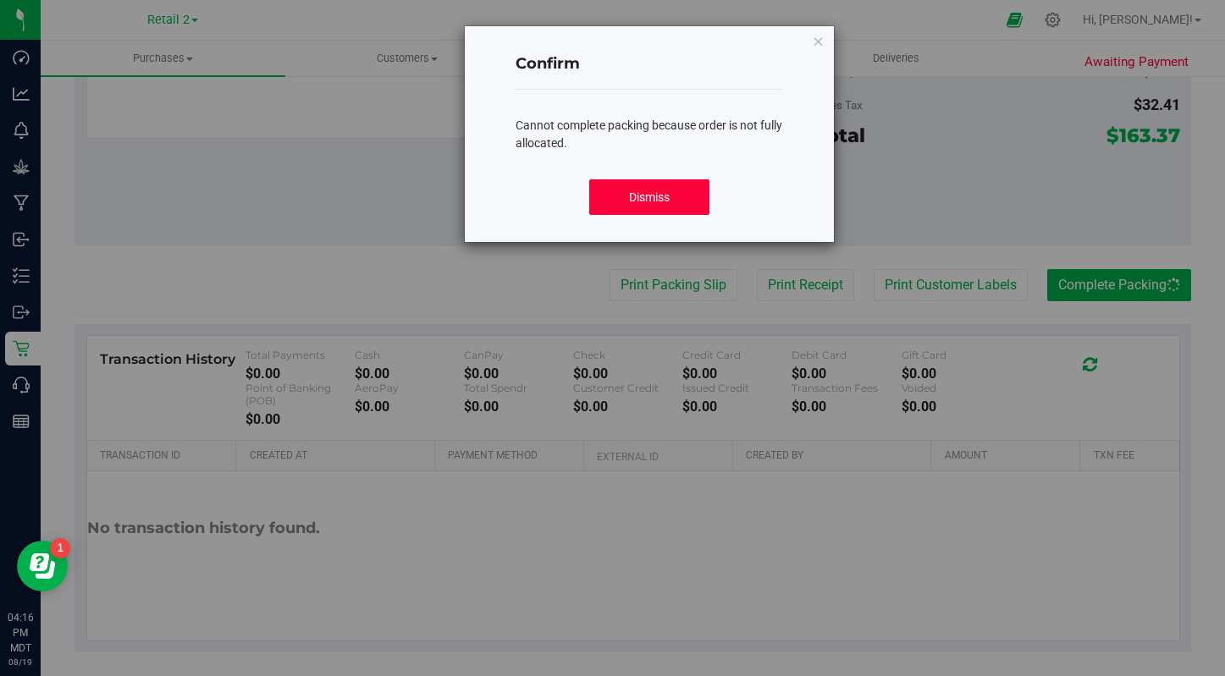
click at [659, 206] on button "Dismiss" at bounding box center [649, 197] width 120 height 36
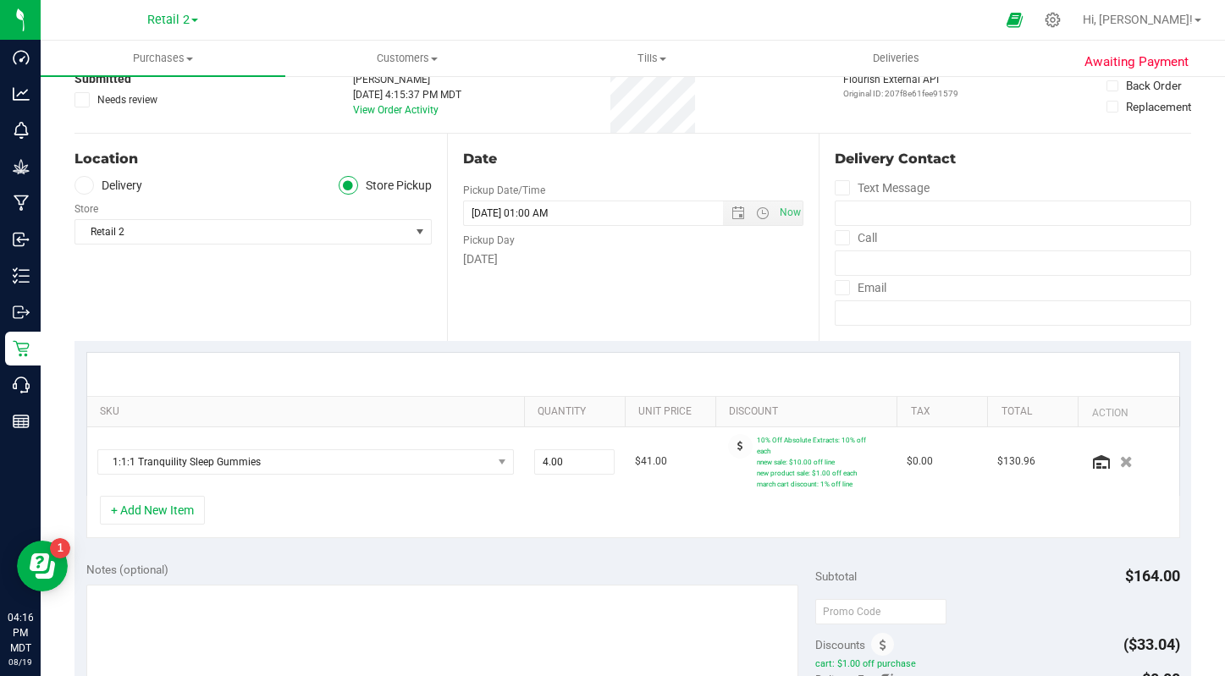
scroll to position [114, 0]
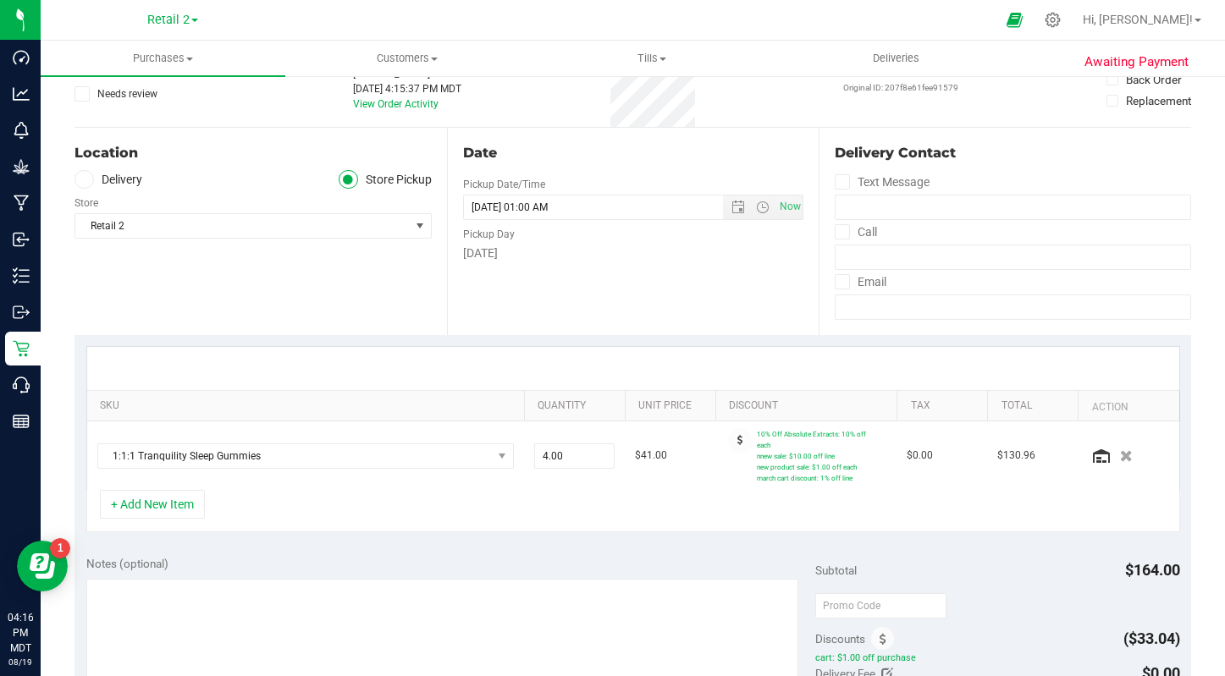
click at [361, 247] on div "Location Delivery Store Pickup Store Retail 2 Select Store Distribution Retail …" at bounding box center [260, 231] width 372 height 207
click at [328, 221] on span "Retail 2" at bounding box center [242, 226] width 334 height 24
click at [458, 467] on td "1:1:1 Tranquility Sleep Gummies" at bounding box center [305, 456] width 437 height 69
click at [544, 449] on span "4.00 4" at bounding box center [574, 456] width 80 height 25
type input "2"
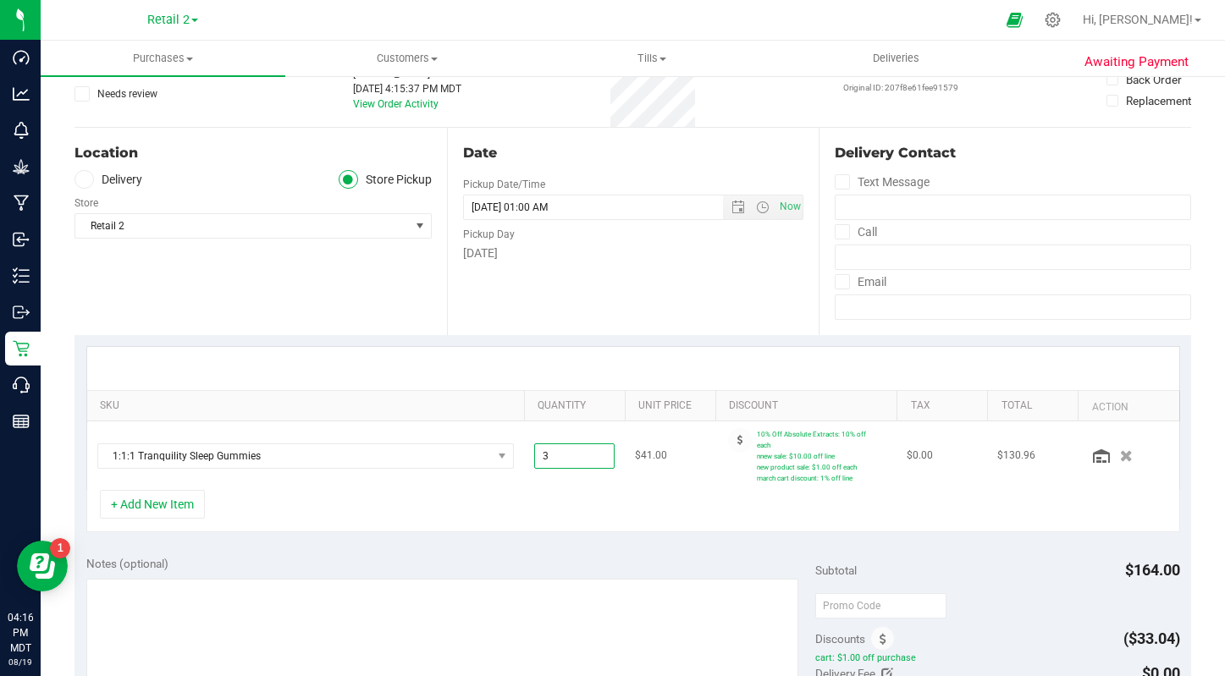
type input "3"
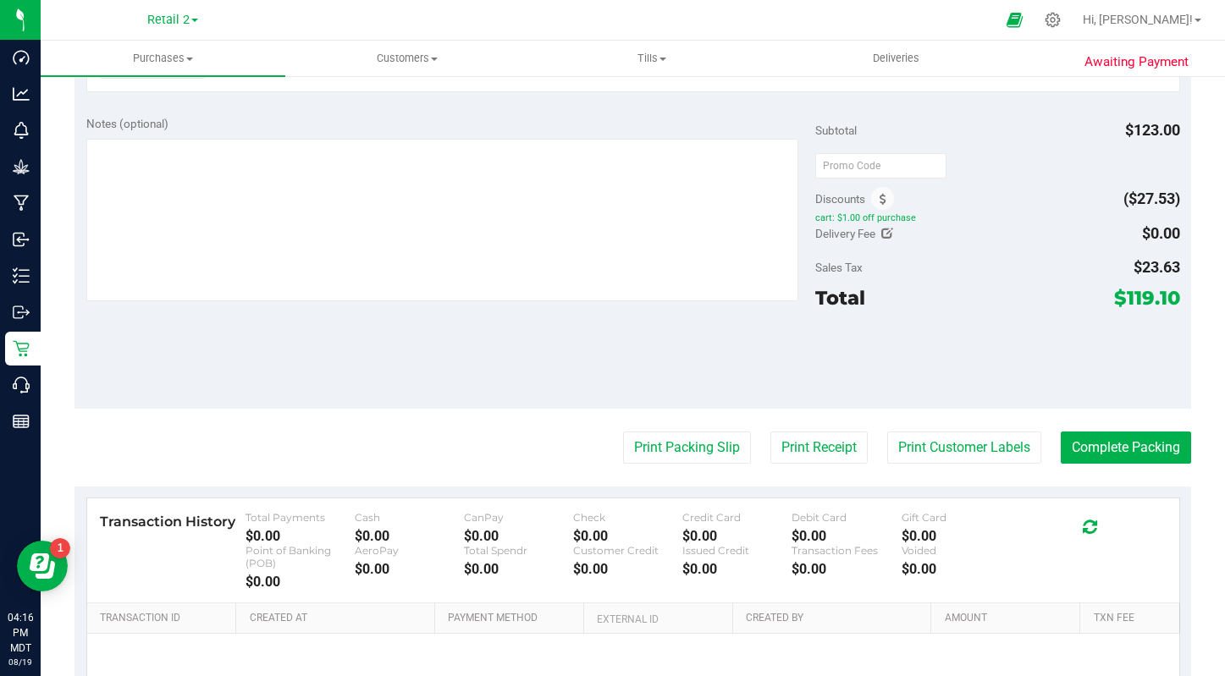
scroll to position [555, 0]
click at [1071, 443] on button "Complete Packing" at bounding box center [1126, 447] width 130 height 32
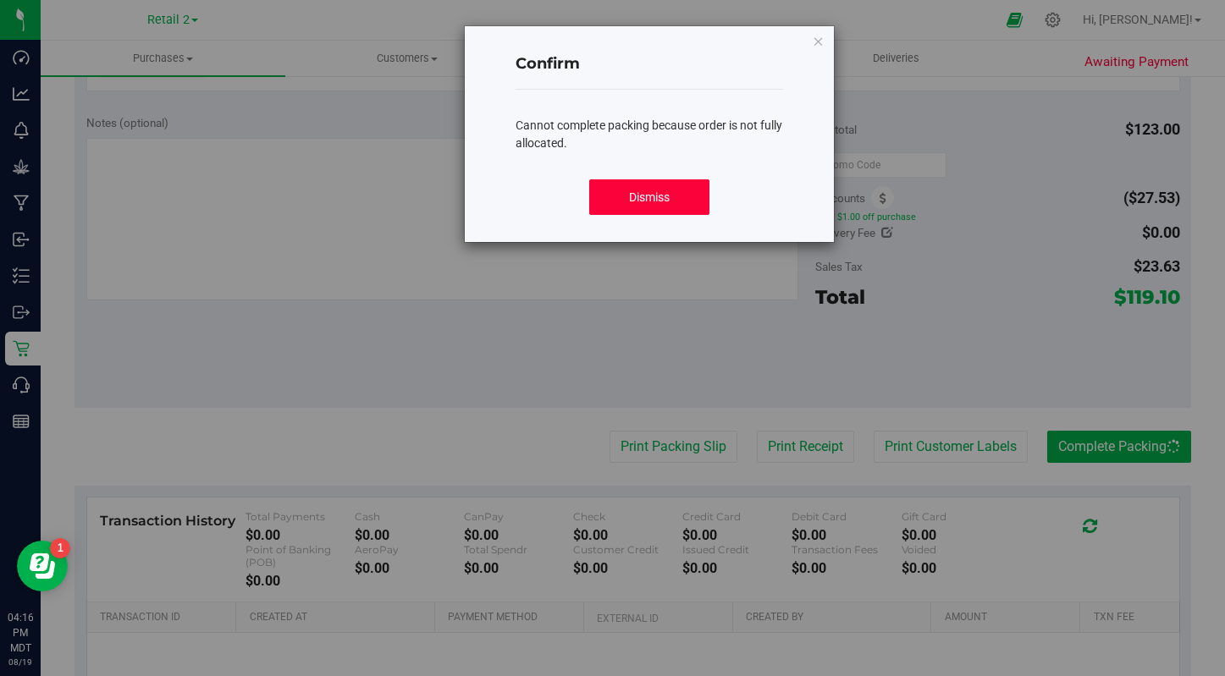
click at [651, 211] on button "Dismiss" at bounding box center [649, 197] width 120 height 36
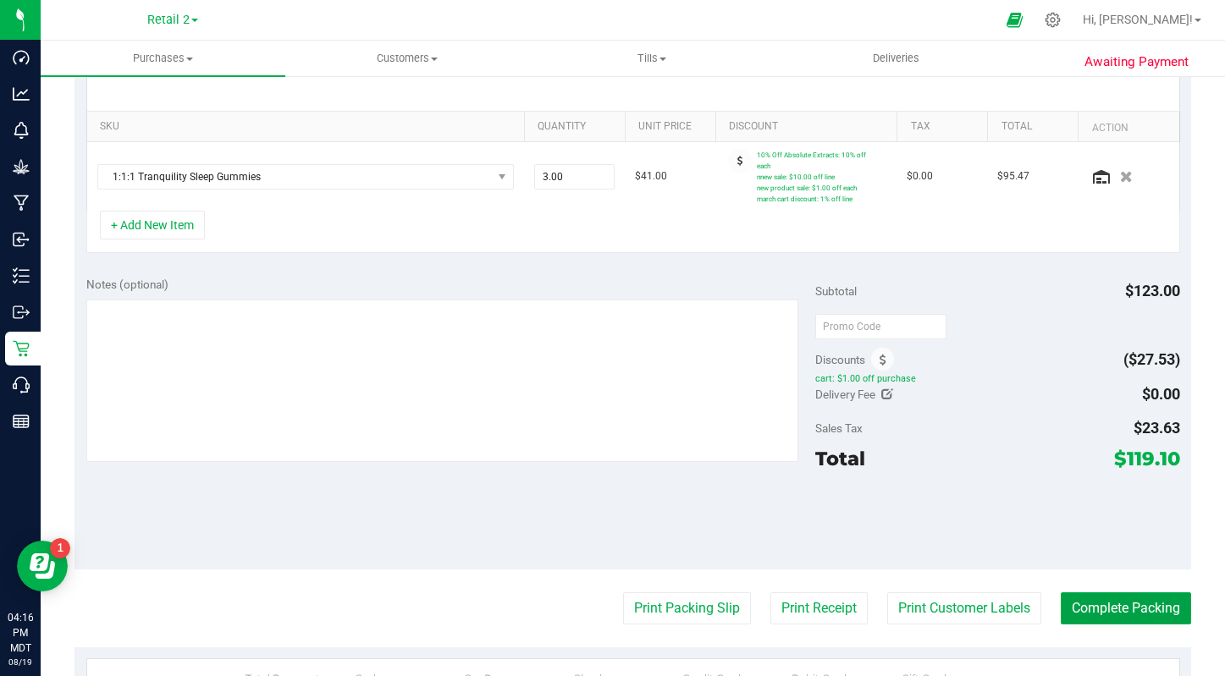
scroll to position [318, 0]
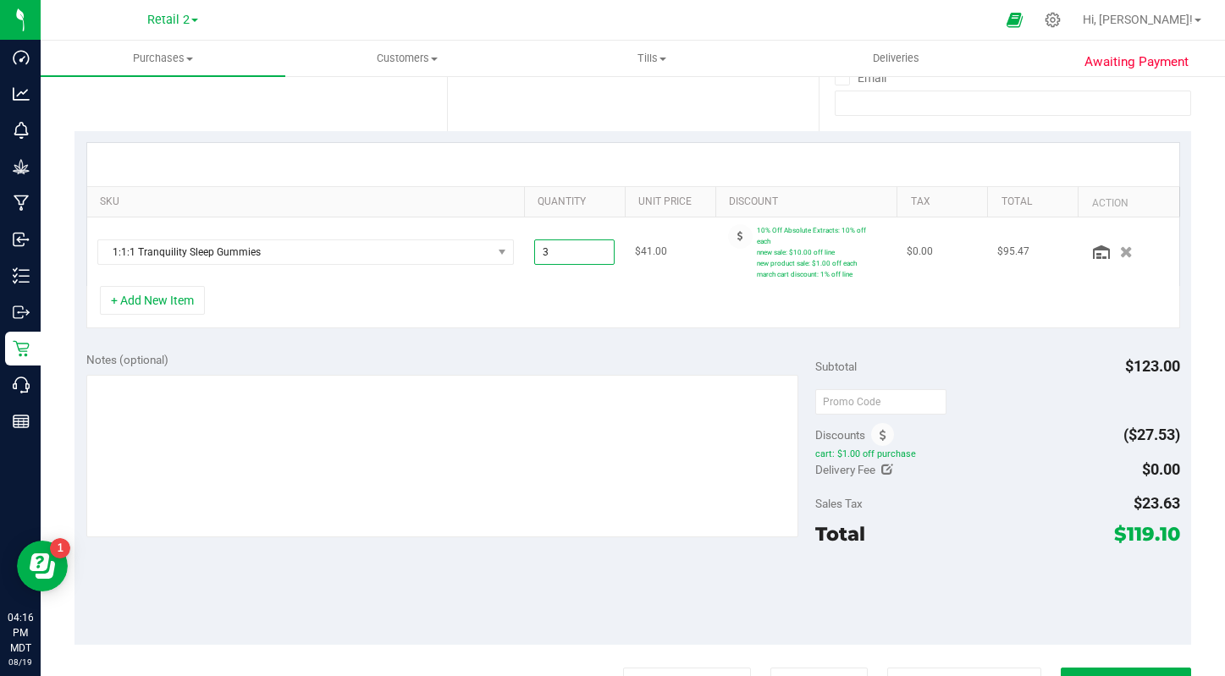
drag, startPoint x: 544, startPoint y: 246, endPoint x: 525, endPoint y: 243, distance: 19.8
click at [525, 246] on td "3.00 3" at bounding box center [574, 252] width 101 height 69
click at [571, 247] on input "3" at bounding box center [574, 252] width 79 height 24
type input "4"
type input "4.00"
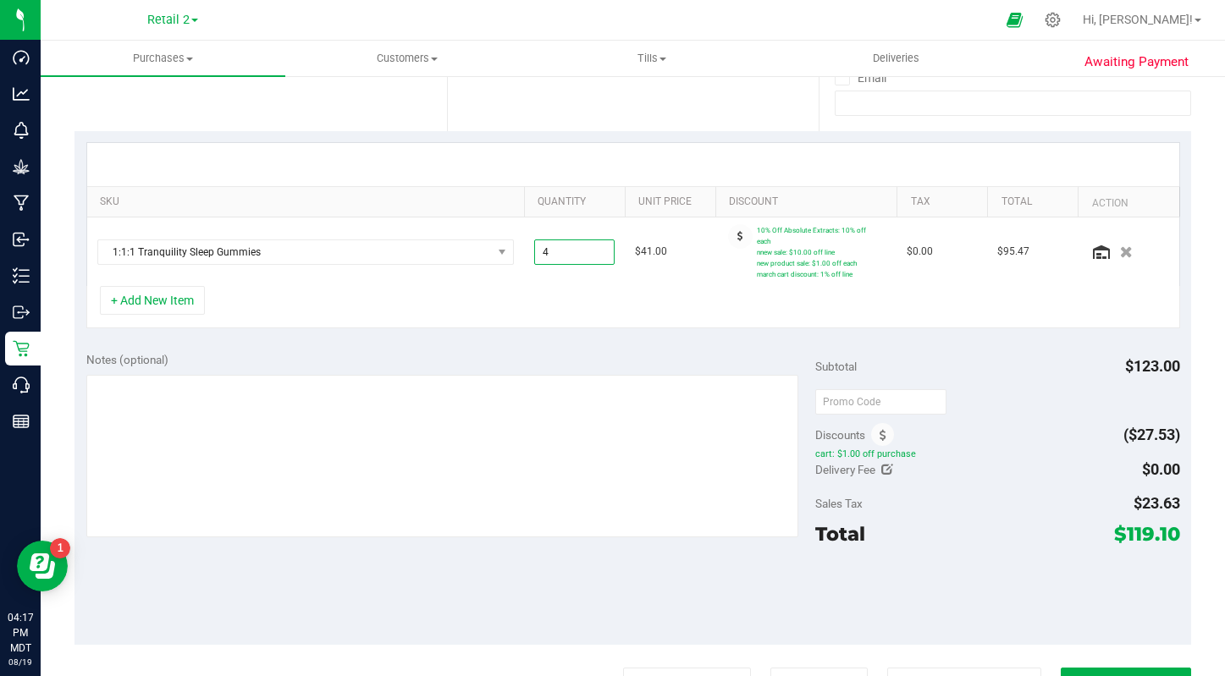
click at [681, 330] on div "SKU Quantity Unit Price Discount Tax Total Action 1:1:1 Tranquility Sleep Gummi…" at bounding box center [632, 235] width 1117 height 209
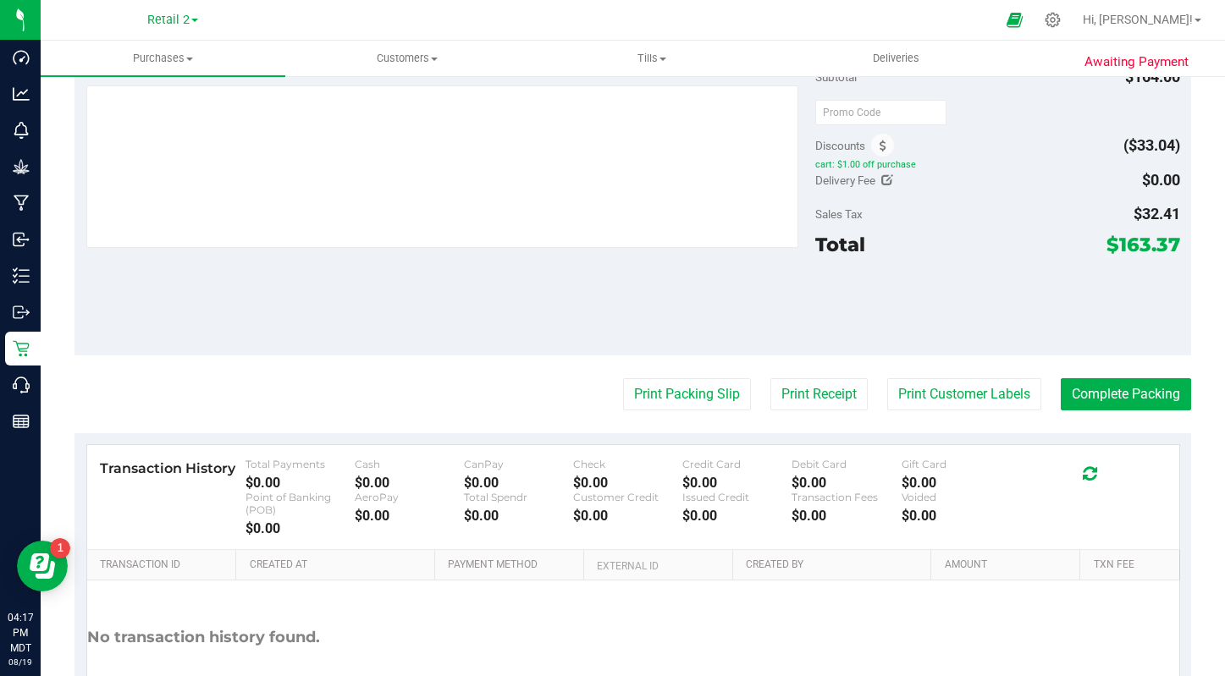
scroll to position [717, 0]
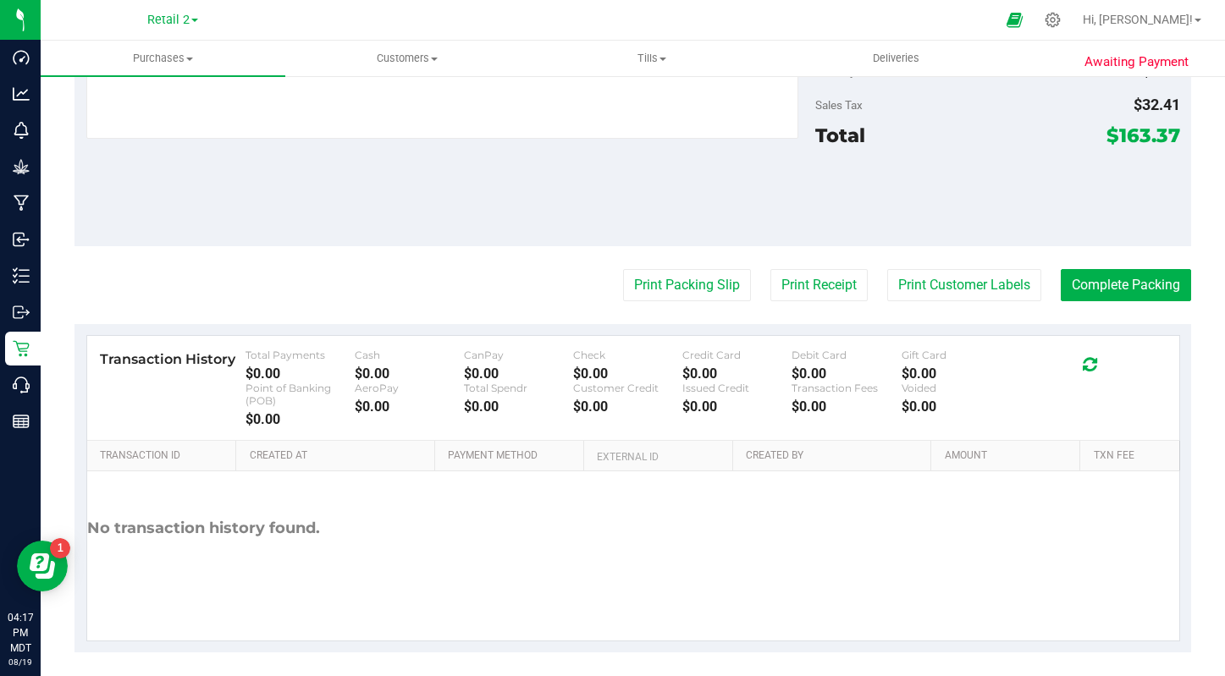
click at [1120, 299] on purchase-details "Back Save Purchase View Profile Replace Customer # 00001625 Med | Rec Submitted…" at bounding box center [632, 13] width 1117 height 1278
click at [1111, 278] on button "Complete Packing" at bounding box center [1126, 285] width 130 height 32
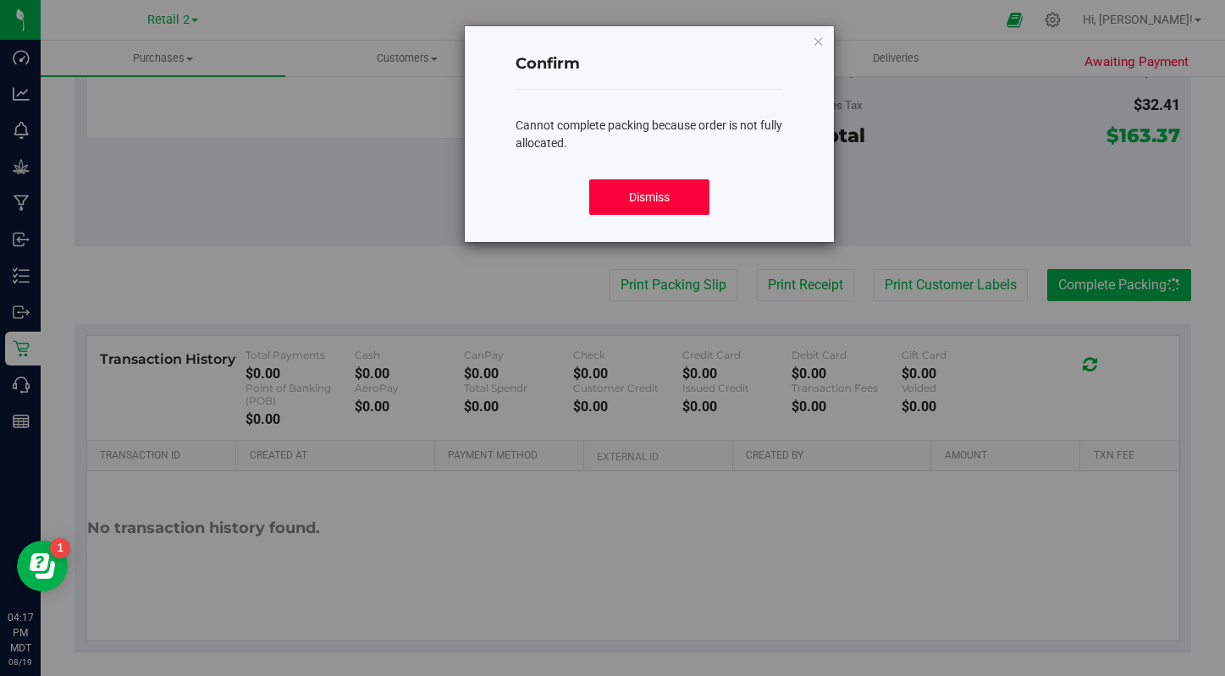
click at [639, 201] on button "Dismiss" at bounding box center [649, 197] width 120 height 36
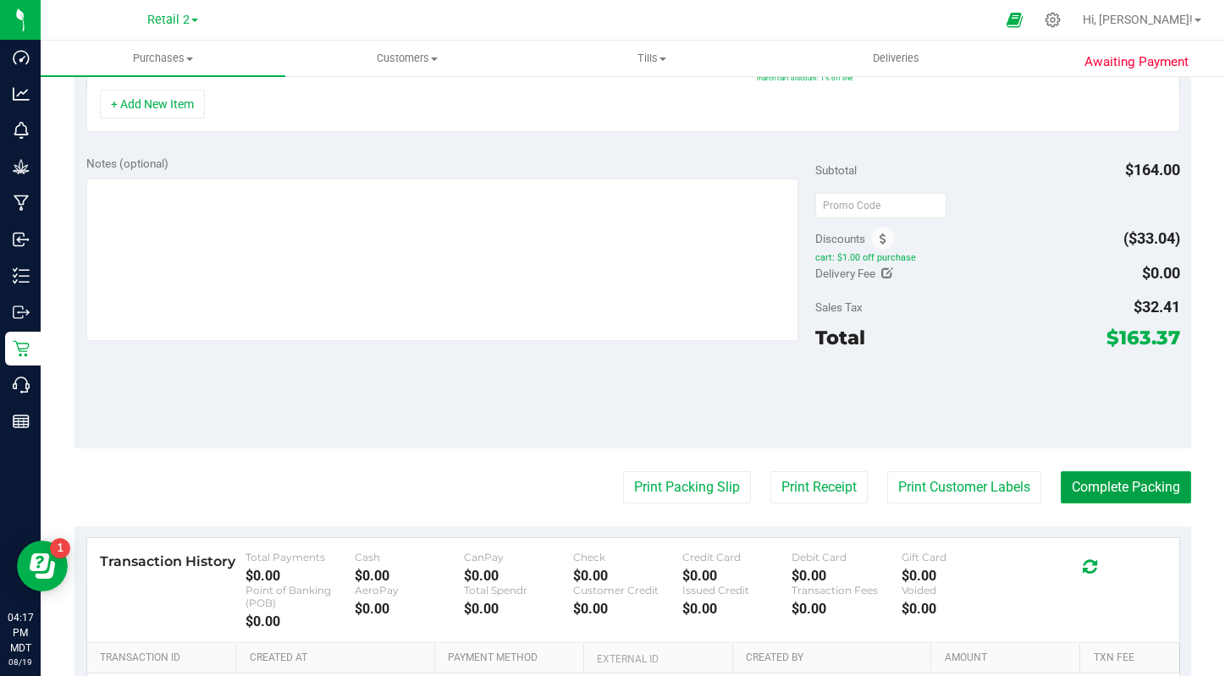
scroll to position [0, 0]
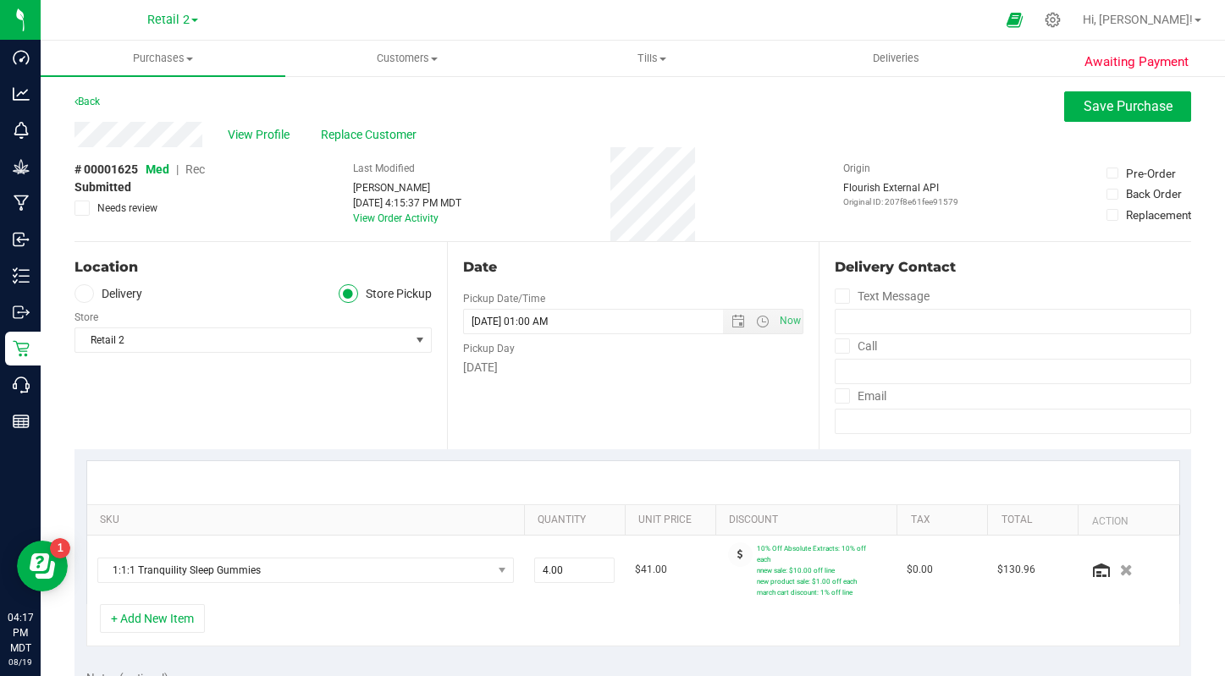
click at [1117, 66] on span "Awaiting Payment" at bounding box center [1136, 61] width 104 height 19
click at [1106, 109] on span "Save Purchase" at bounding box center [1128, 106] width 89 height 16
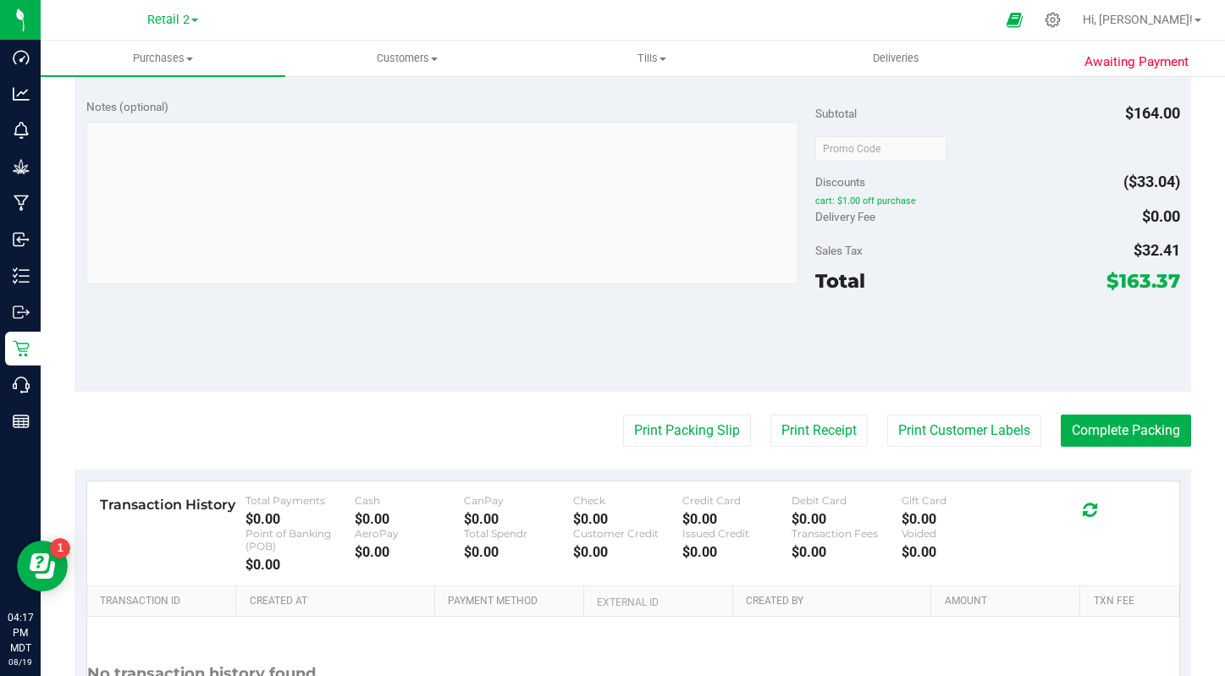
scroll to position [713, 0]
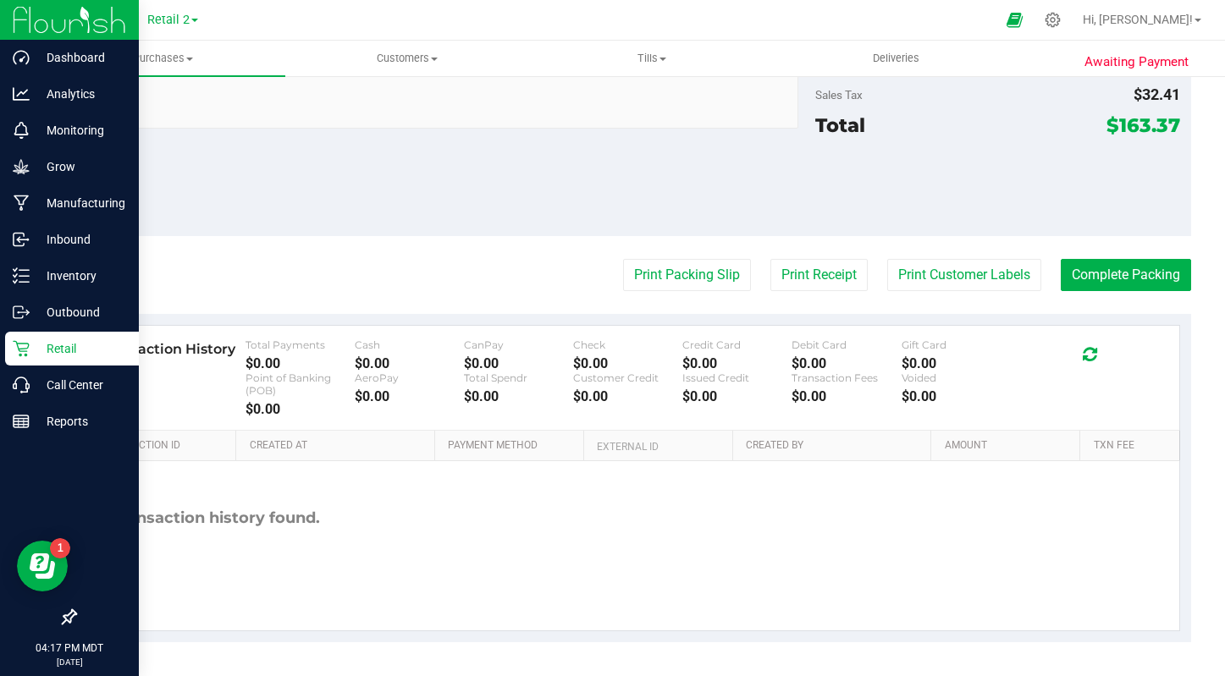
click at [24, 350] on icon at bounding box center [21, 349] width 16 height 16
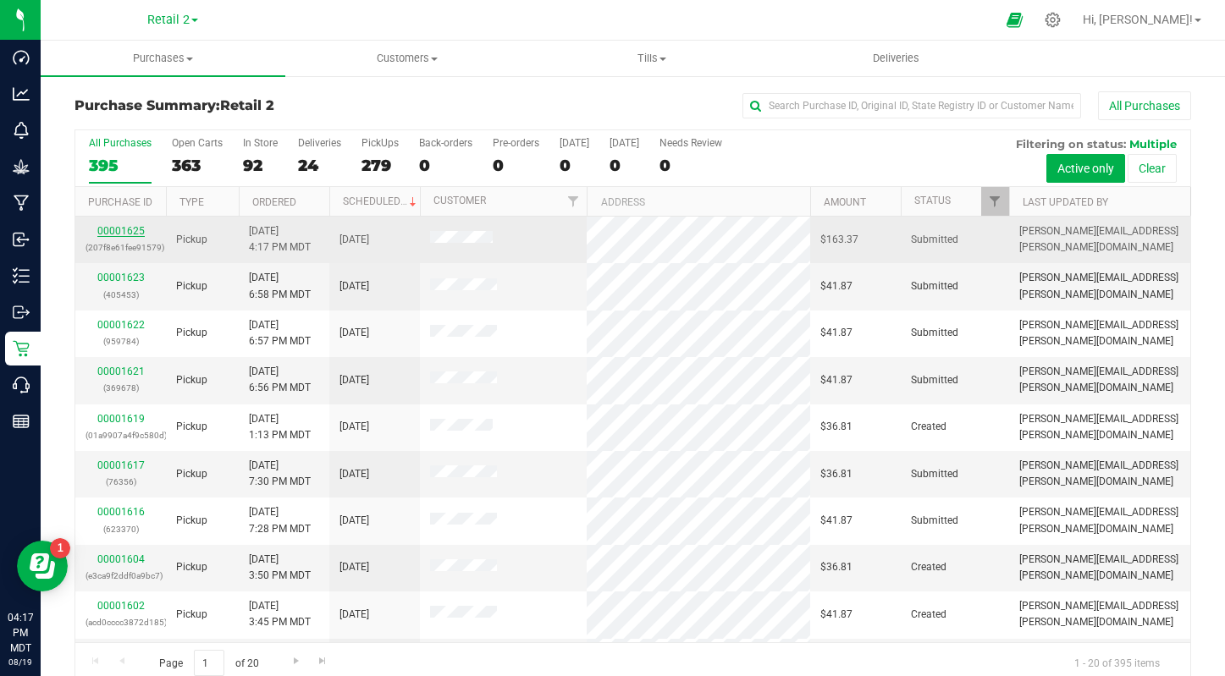
click at [120, 234] on link "00001625" at bounding box center [120, 231] width 47 height 12
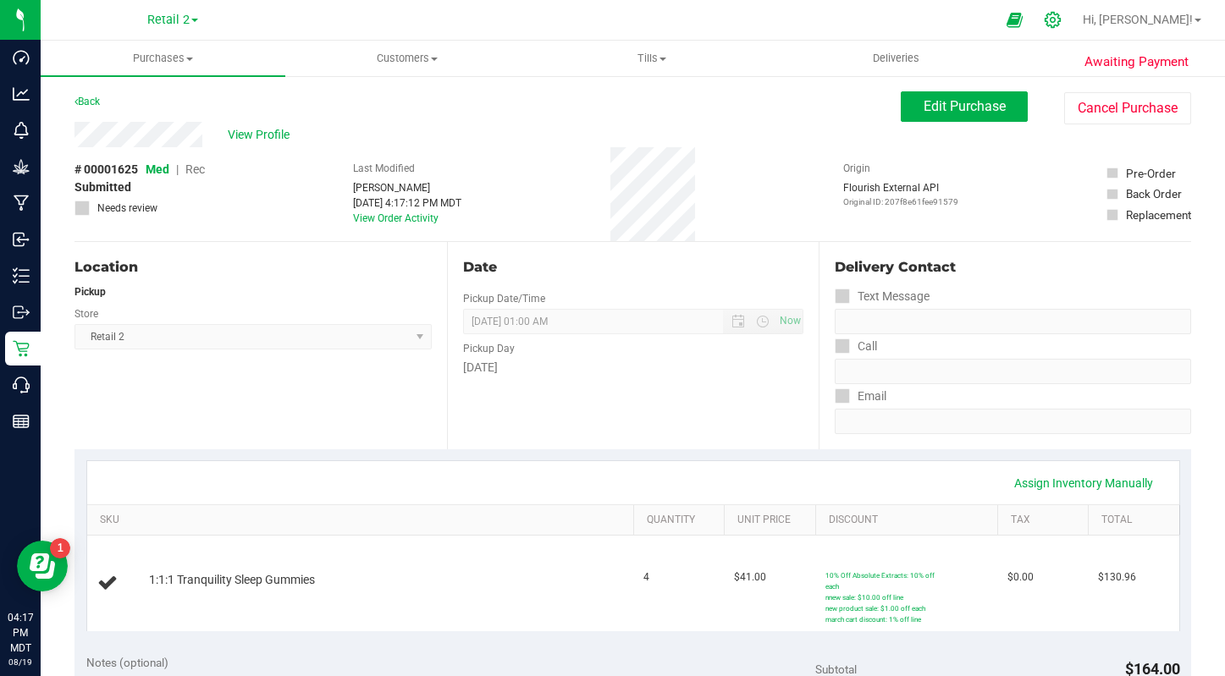
click at [1062, 15] on icon at bounding box center [1053, 20] width 18 height 18
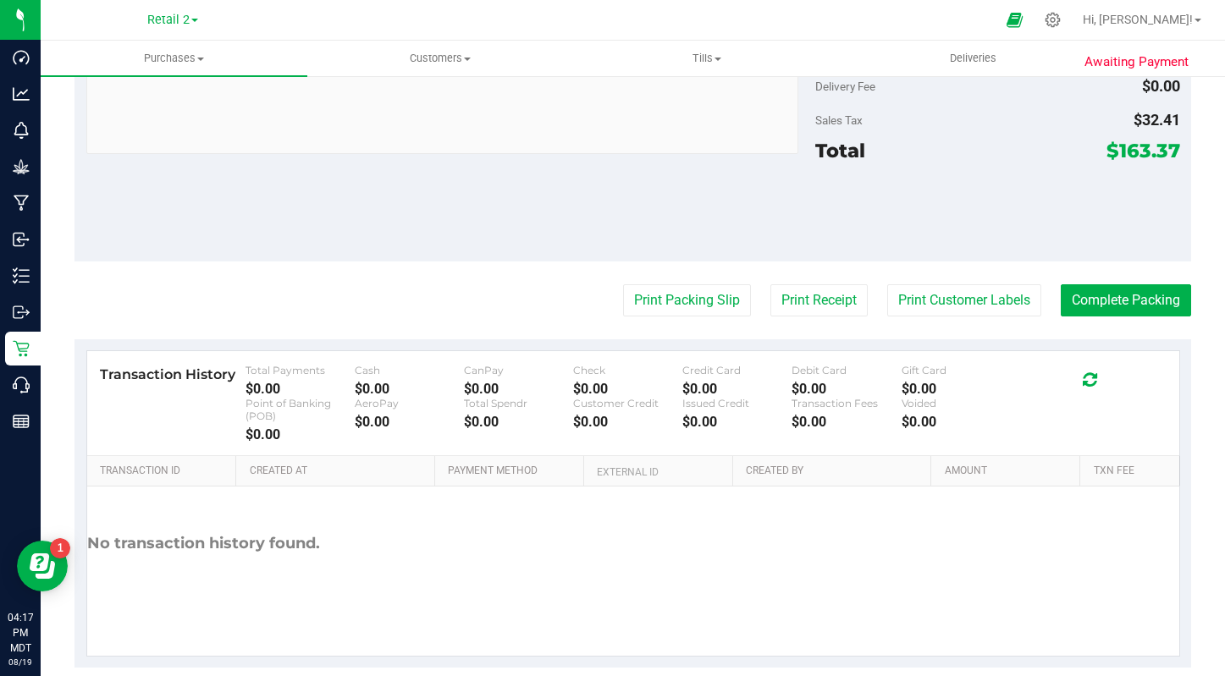
scroll to position [713, 0]
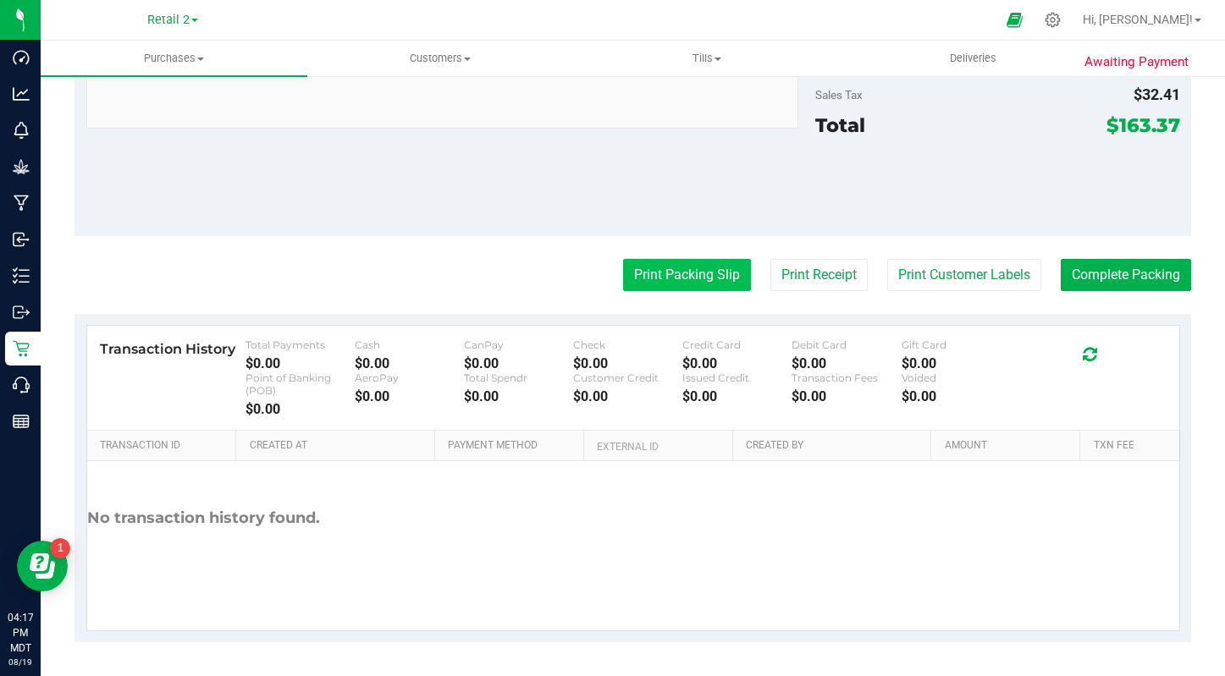
click at [698, 266] on button "Print Packing Slip" at bounding box center [687, 275] width 128 height 32
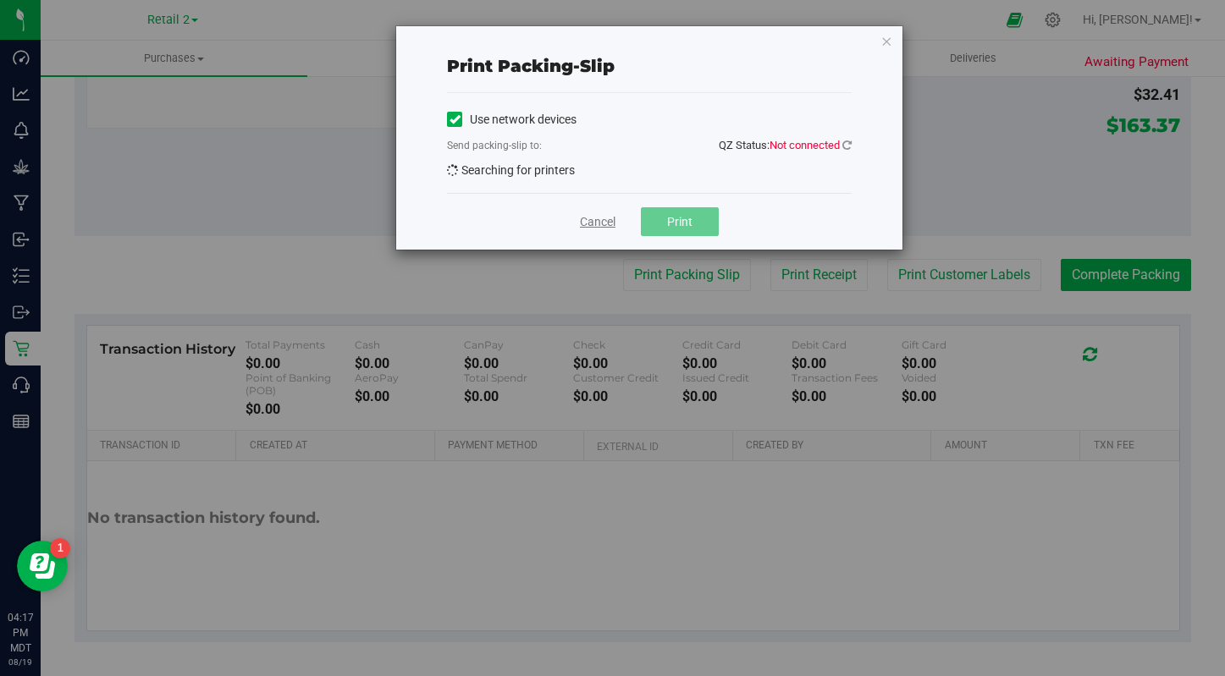
click at [593, 220] on link "Cancel" at bounding box center [598, 222] width 36 height 18
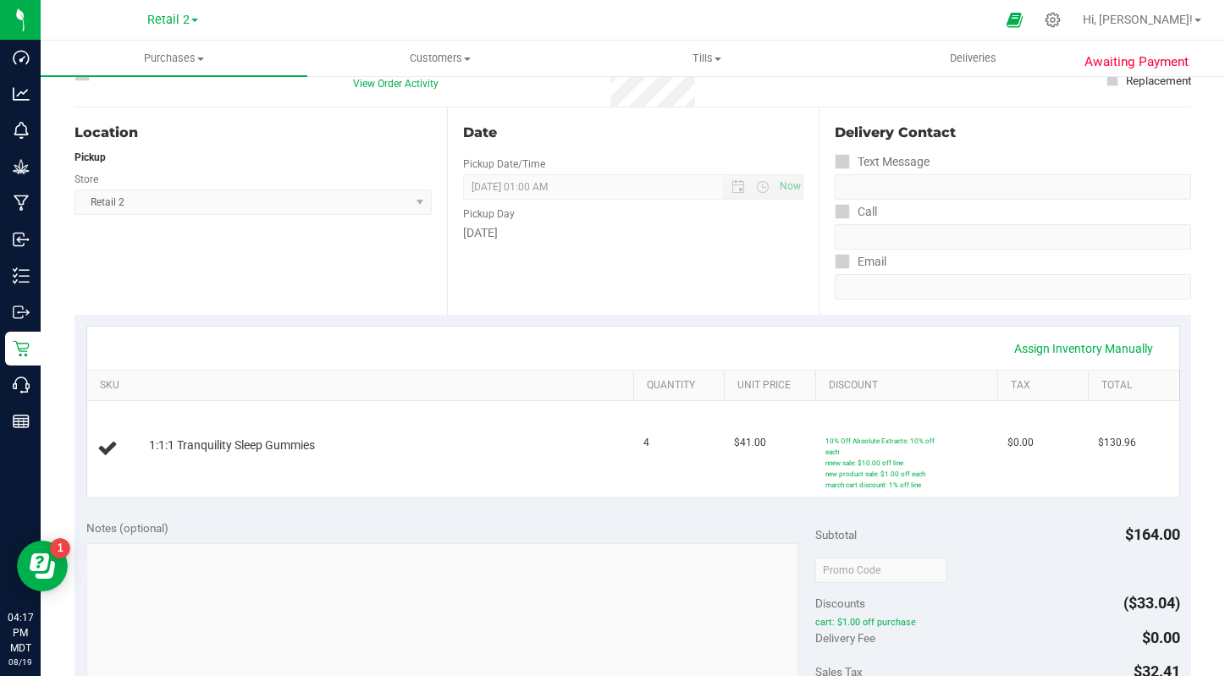
scroll to position [94, 0]
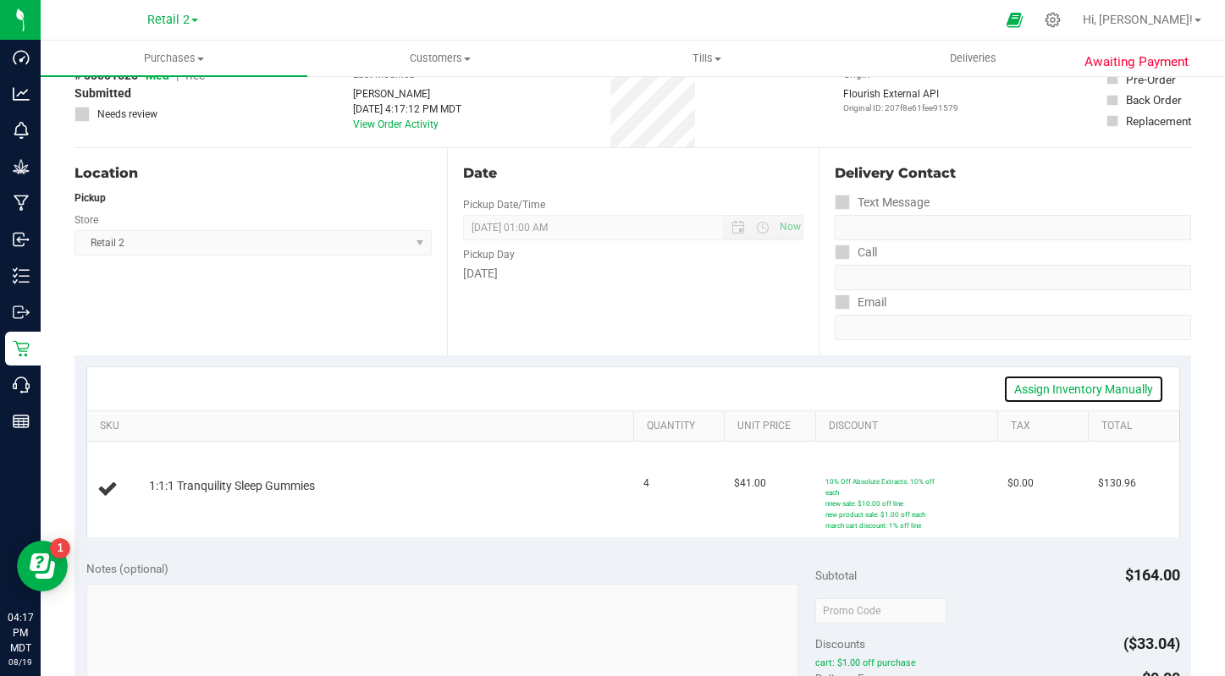
click at [1101, 386] on link "Assign Inventory Manually" at bounding box center [1083, 389] width 161 height 29
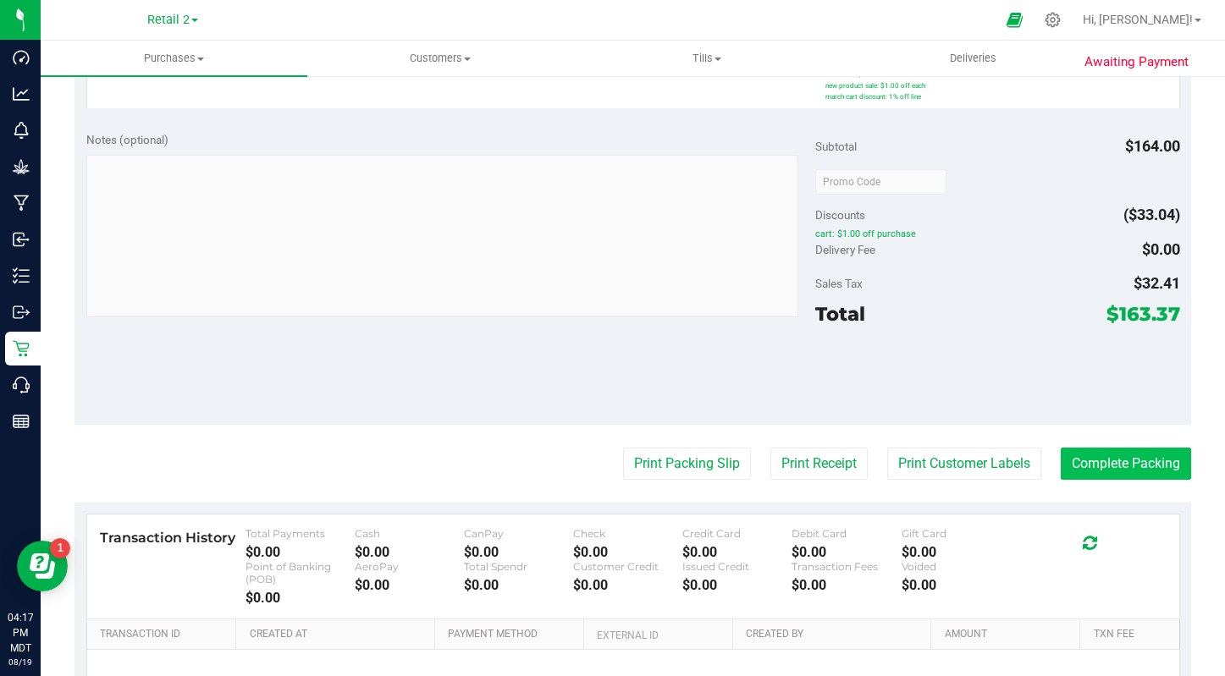
scroll to position [338, 0]
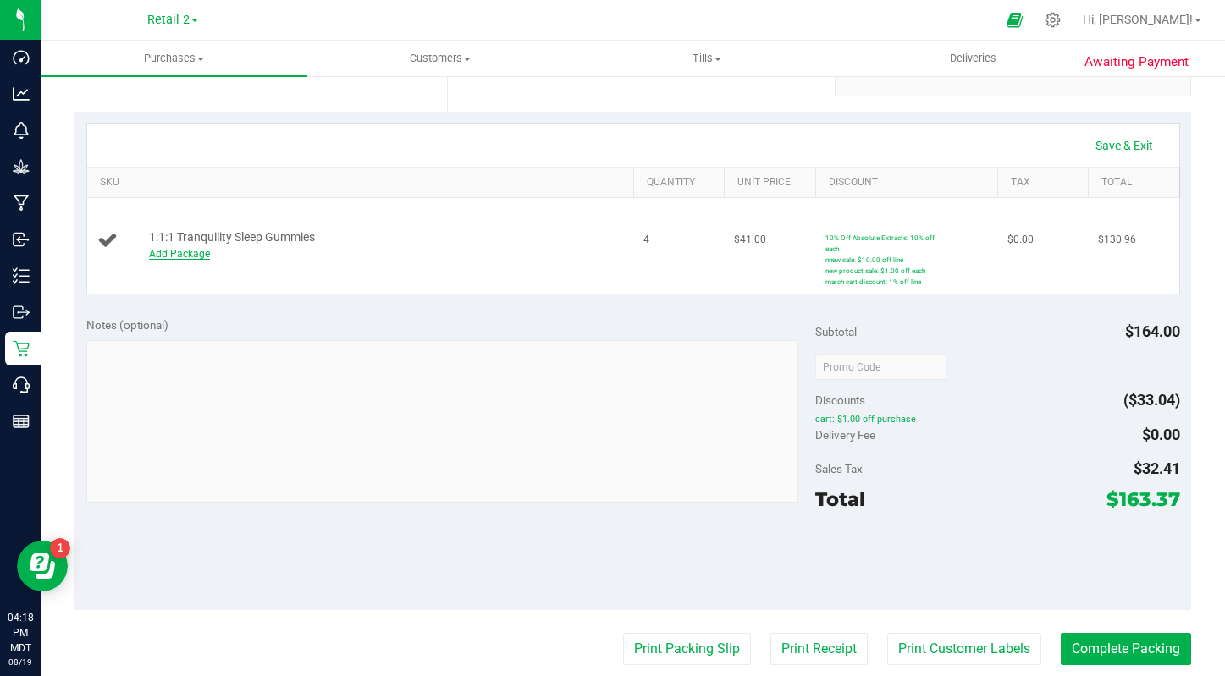
click at [201, 257] on link "Add Package" at bounding box center [179, 254] width 61 height 12
click at [328, 235] on div "1:1:1 Tranquility Sleep Gummies Select Package 123456" at bounding box center [382, 246] width 482 height 52
click at [326, 267] on div "Select Package 123456" at bounding box center [385, 255] width 473 height 30
click at [363, 260] on span "Select Package" at bounding box center [270, 253] width 240 height 24
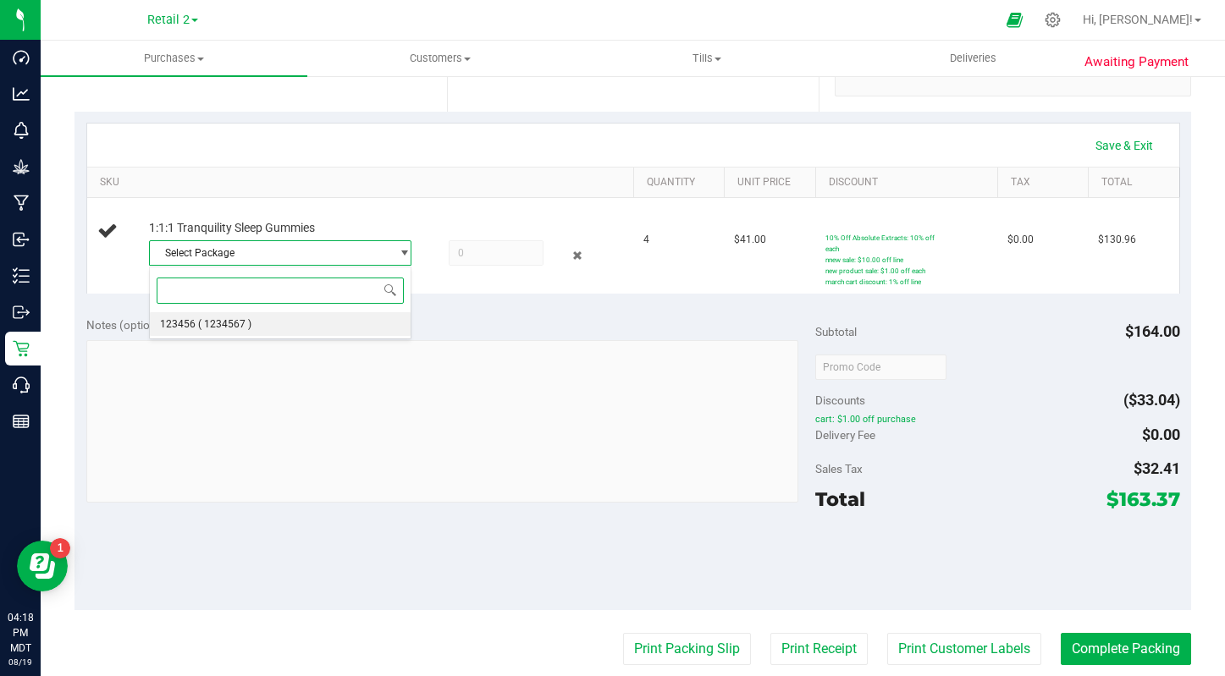
click at [262, 328] on li "123456 ( 1234567 )" at bounding box center [280, 324] width 261 height 24
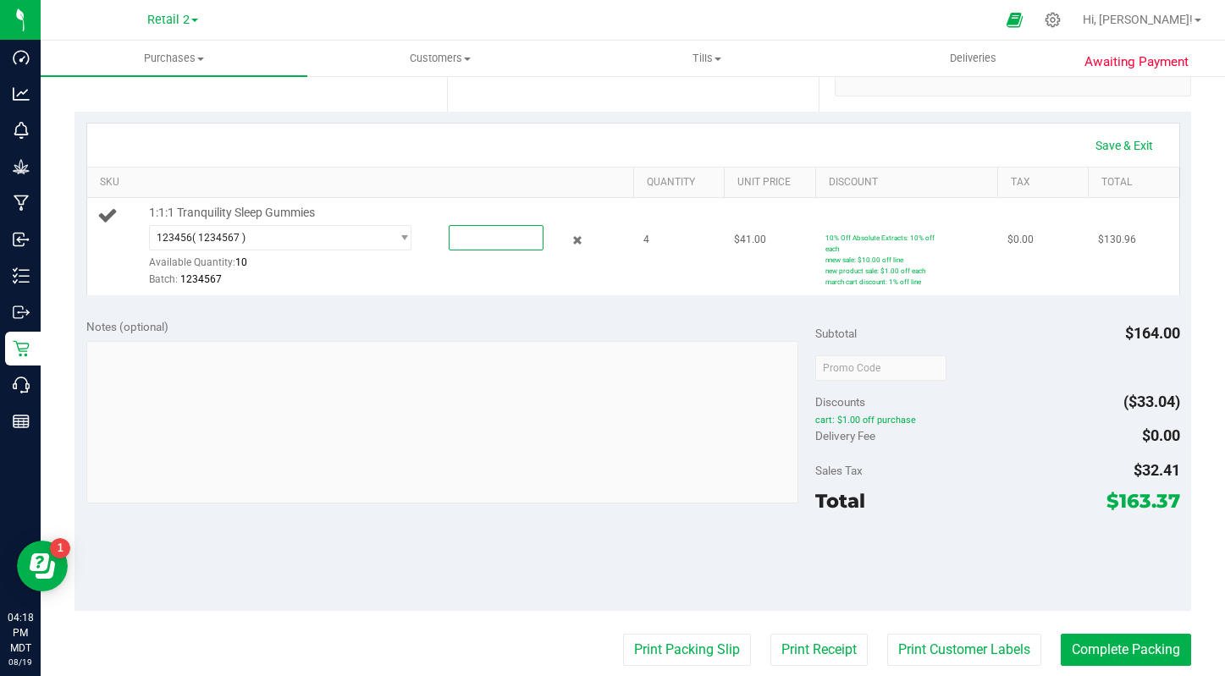
drag, startPoint x: 467, startPoint y: 240, endPoint x: 438, endPoint y: 240, distance: 29.6
click at [438, 240] on div at bounding box center [484, 237] width 119 height 25
type input "4"
type input "4.0000"
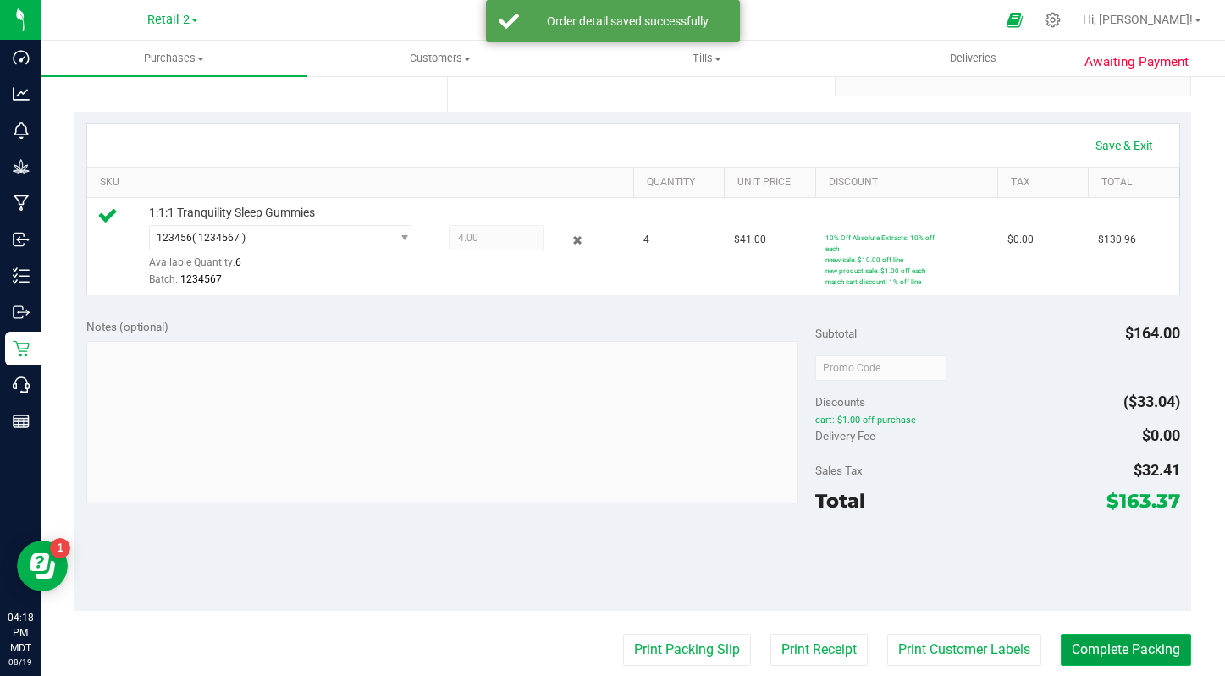
click at [1116, 643] on button "Complete Packing" at bounding box center [1126, 650] width 130 height 32
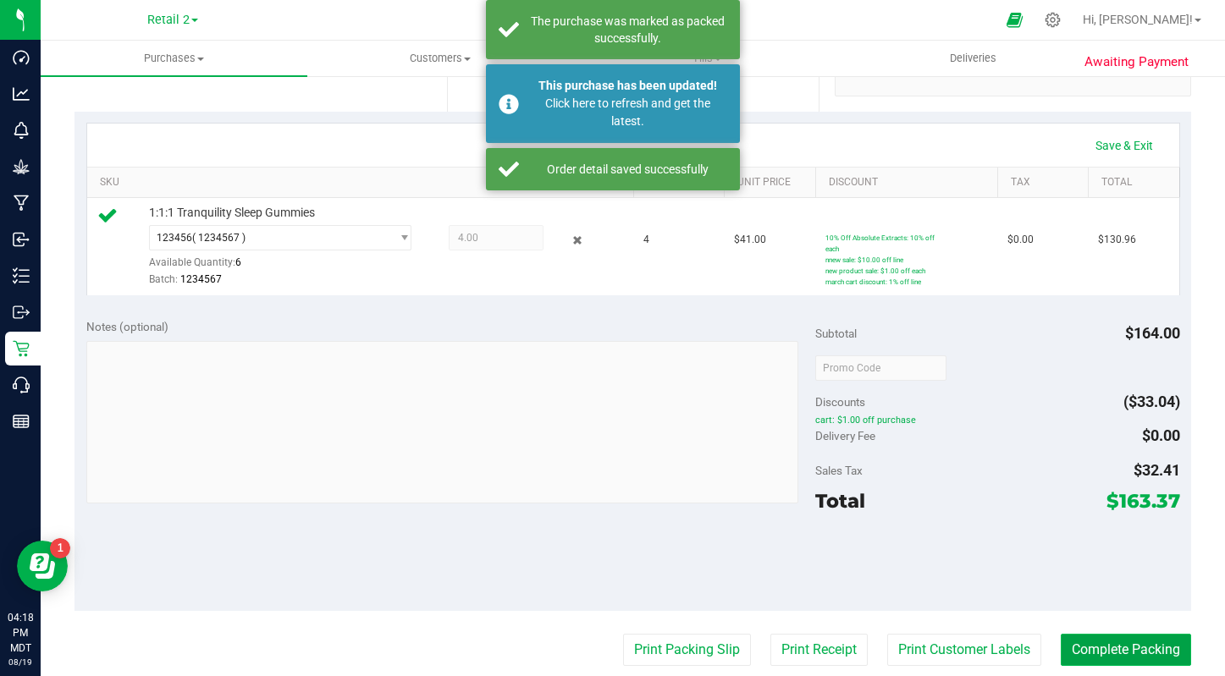
click at [1119, 646] on button "Complete Packing" at bounding box center [1126, 650] width 130 height 32
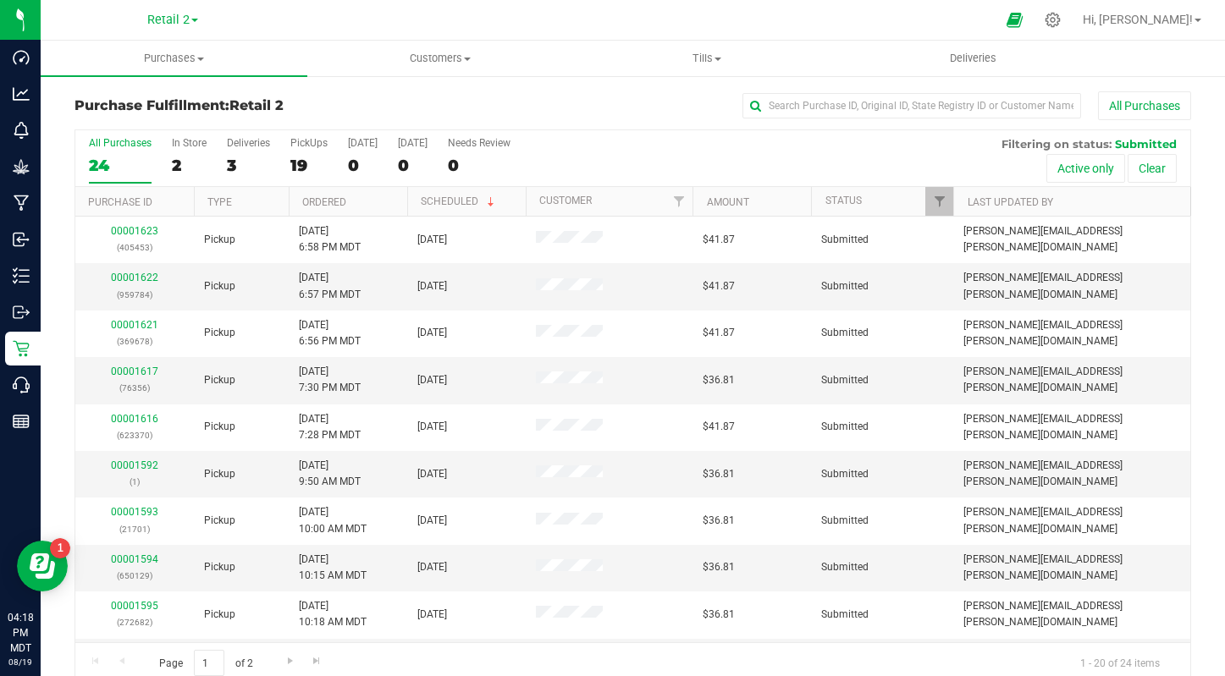
click at [346, 201] on th "Ordered" at bounding box center [348, 202] width 119 height 30
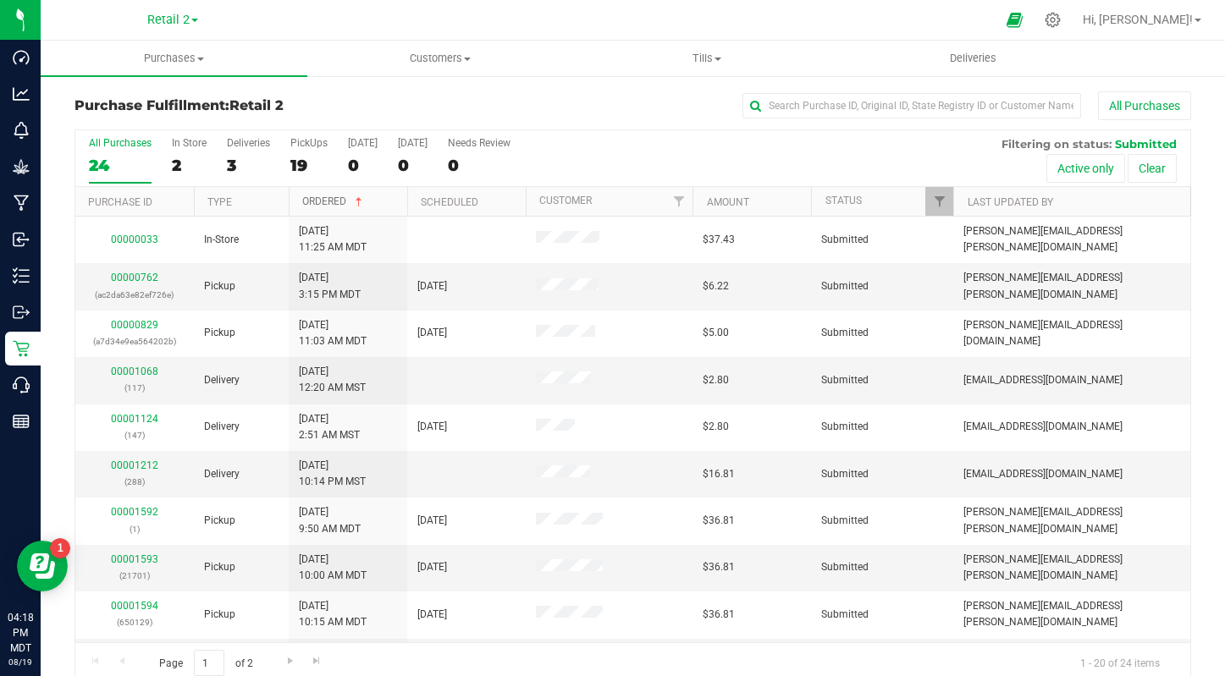
click at [340, 201] on link "Ordered" at bounding box center [333, 202] width 63 height 12
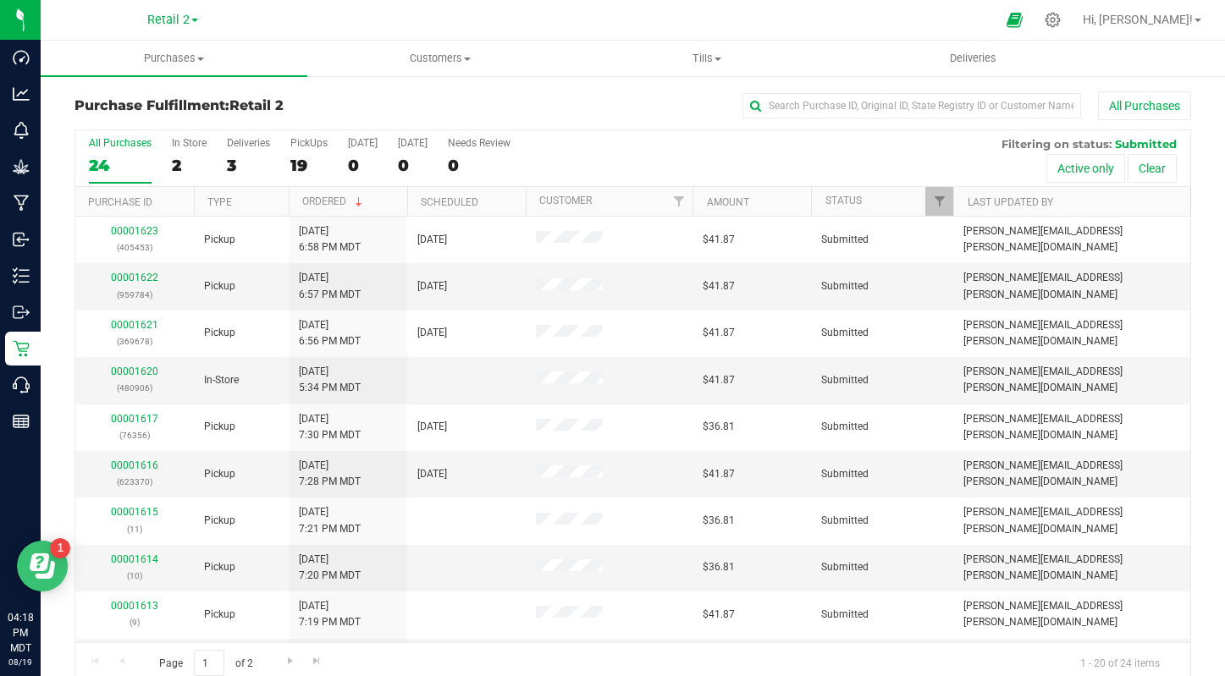
click at [52, 560] on icon "Open Resource Center" at bounding box center [42, 566] width 25 height 25
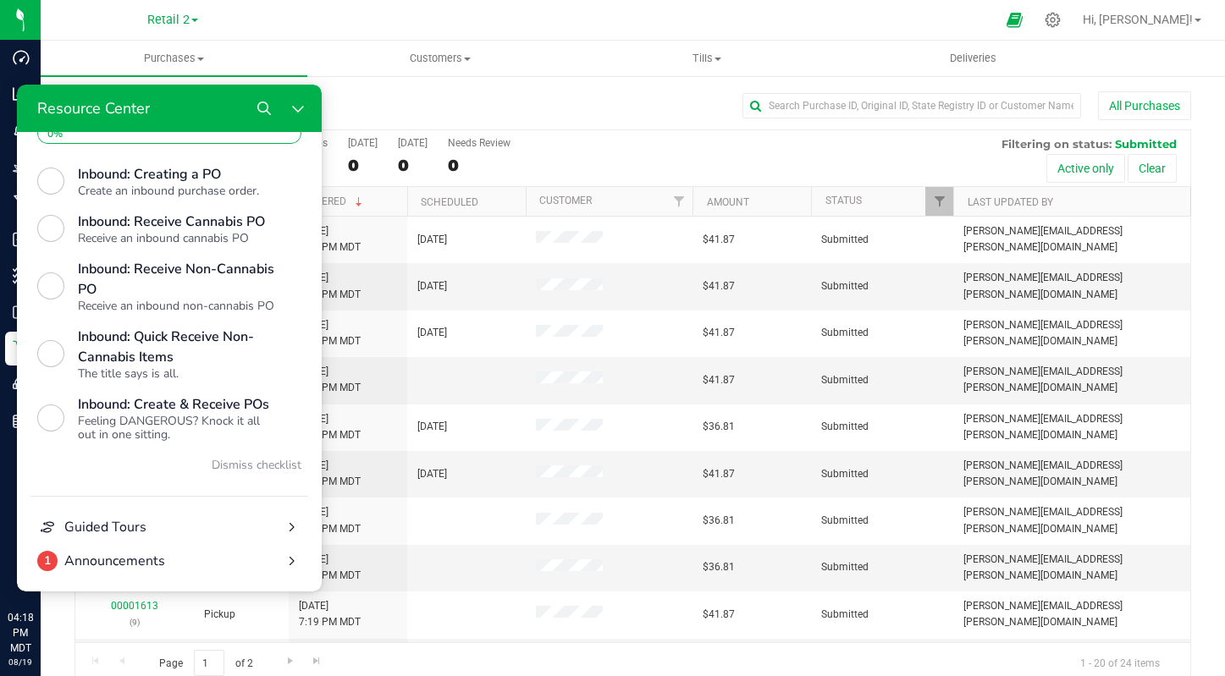
scroll to position [647, 0]
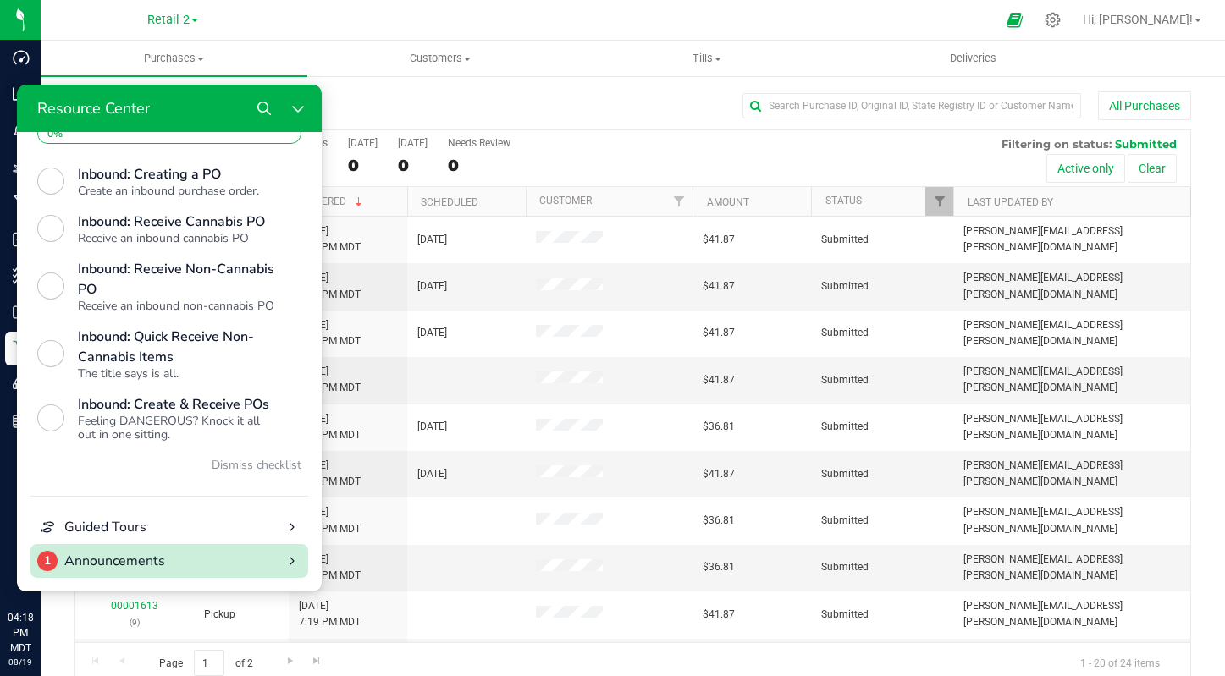
click at [200, 564] on div "Announcements" at bounding box center [169, 561] width 210 height 20
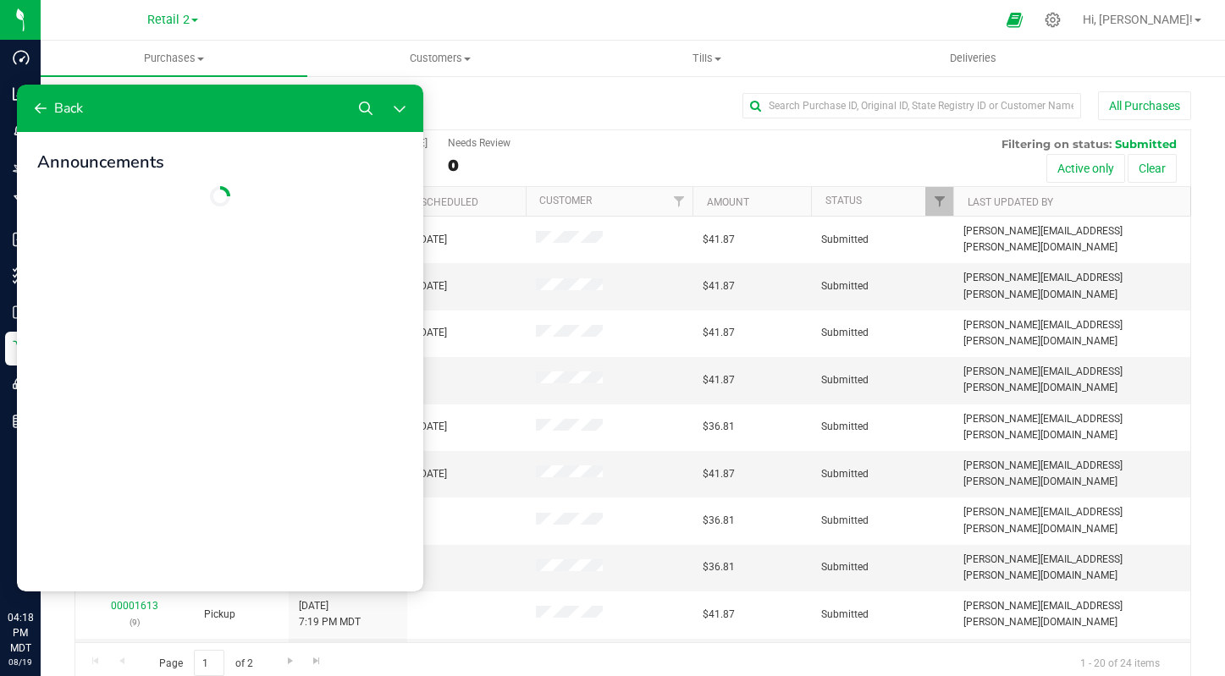
scroll to position [0, 0]
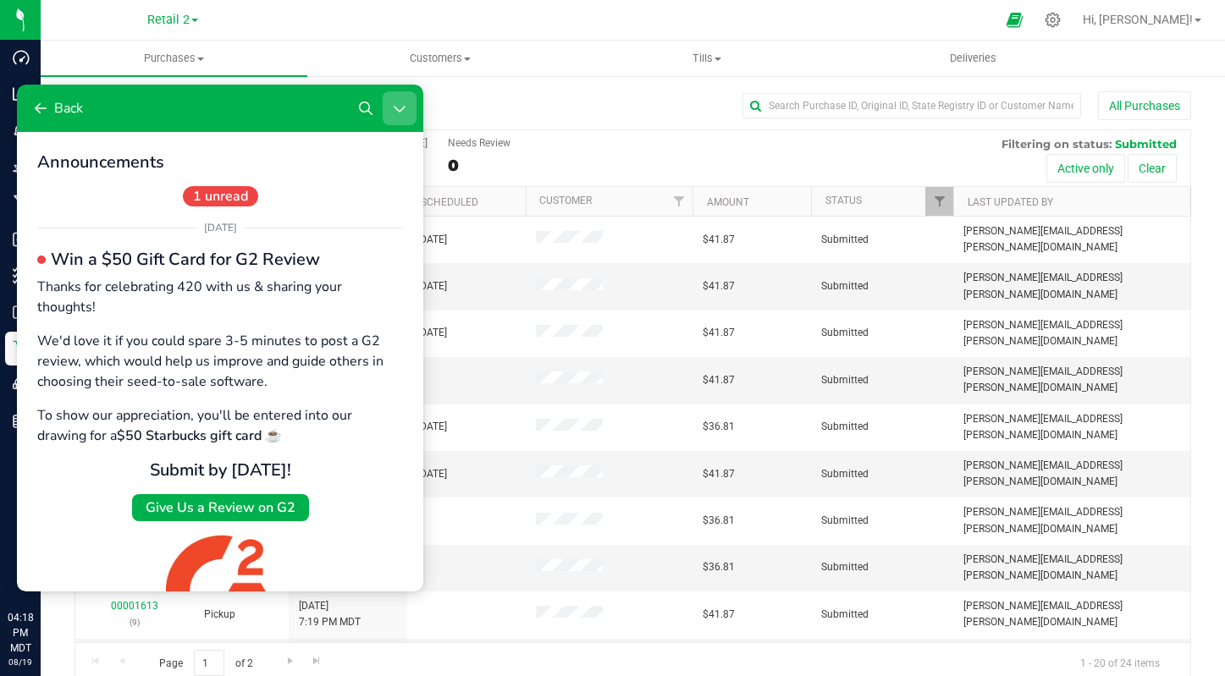
click at [398, 110] on icon "Close Resource Center" at bounding box center [399, 109] width 11 height 7
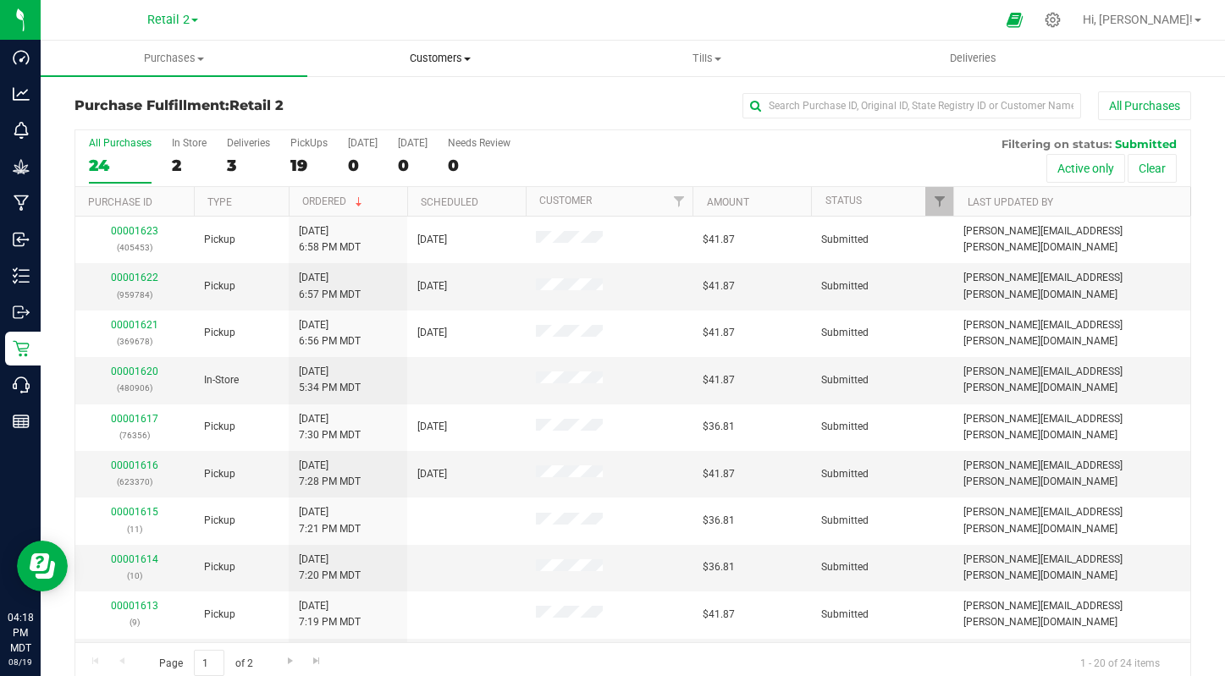
click at [471, 48] on uib-tab-heading "Customers All customers Add a new customer" at bounding box center [440, 58] width 265 height 34
click at [730, 58] on span "Tills" at bounding box center [707, 58] width 265 height 15
click at [1152, 142] on span "Submitted" at bounding box center [1146, 144] width 62 height 14
click at [183, 152] on label "In Store 2" at bounding box center [189, 160] width 35 height 47
click at [0, 0] on input "In Store 2" at bounding box center [0, 0] width 0 height 0
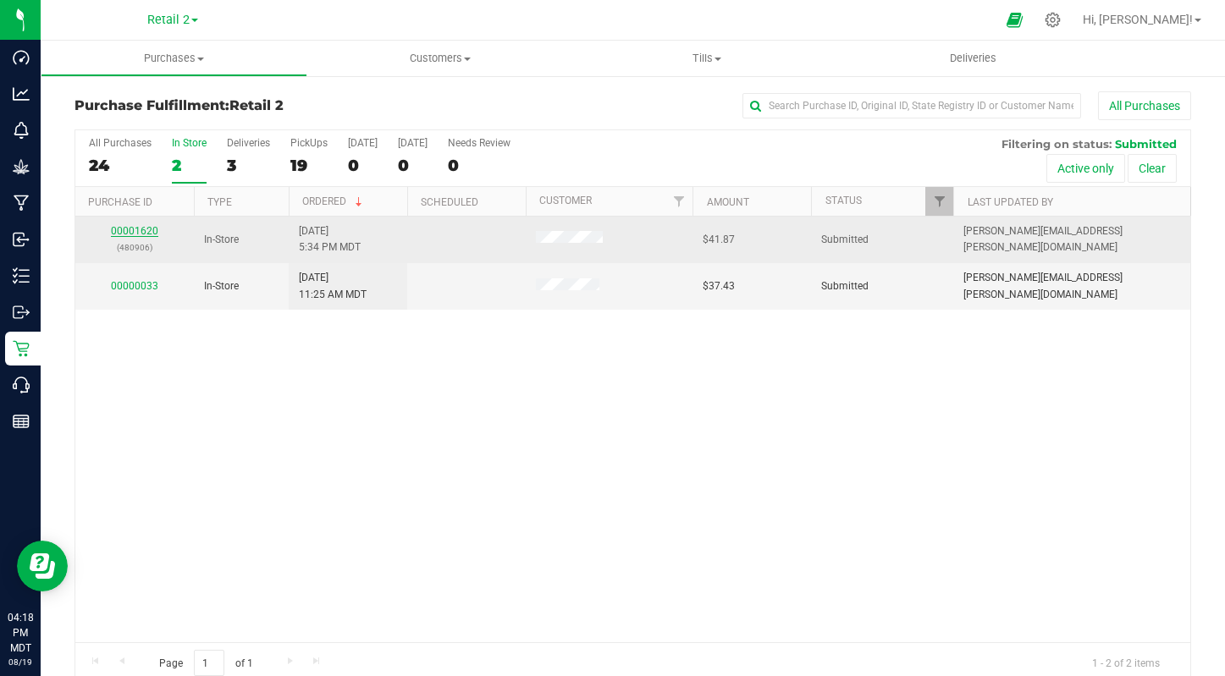
click at [143, 229] on link "00001620" at bounding box center [134, 231] width 47 height 12
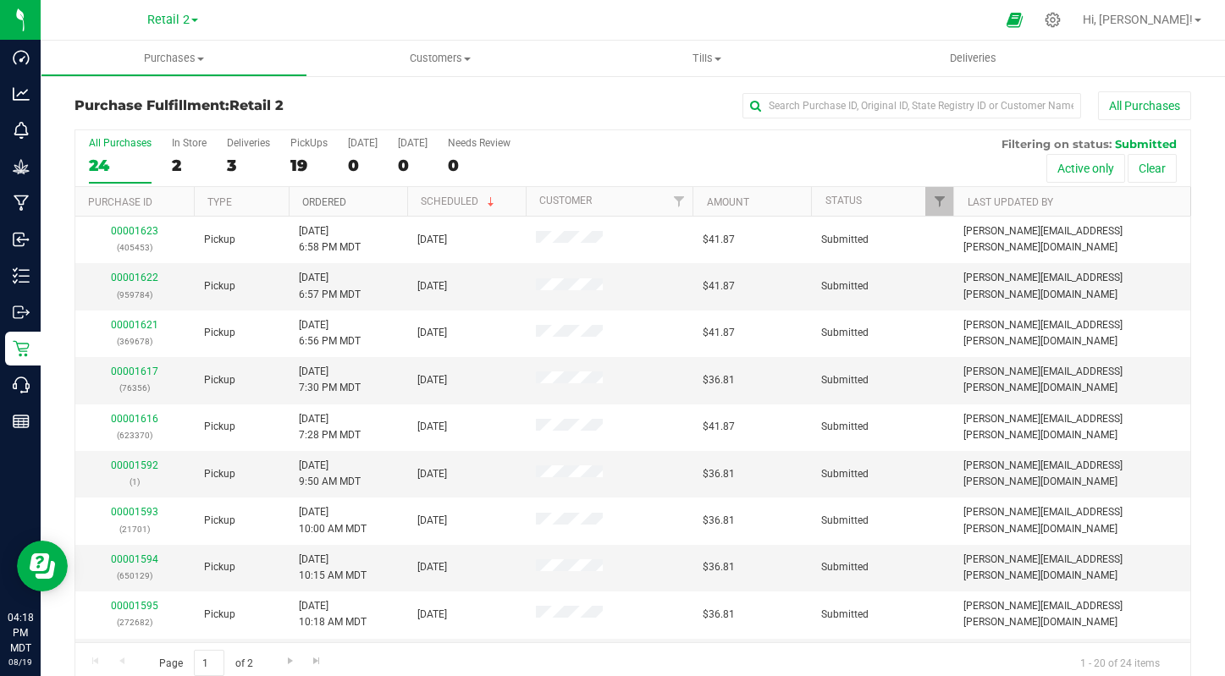
click at [335, 198] on link "Ordered" at bounding box center [324, 202] width 44 height 12
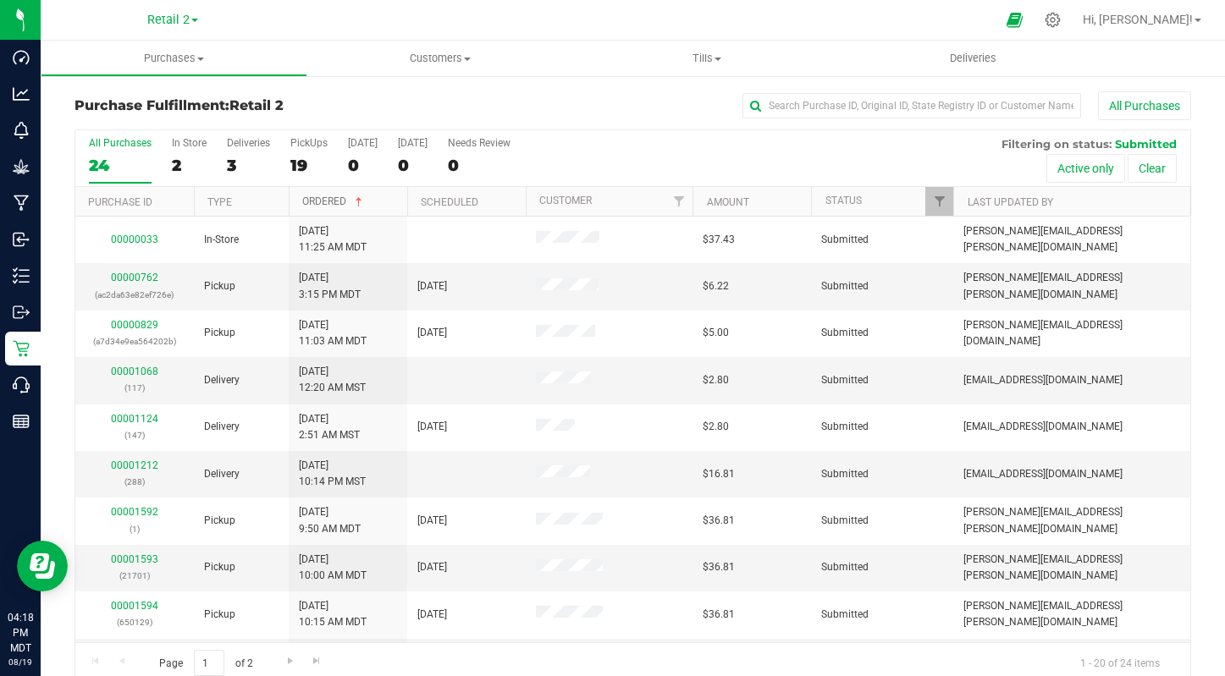
click at [336, 200] on link "Ordered" at bounding box center [333, 202] width 63 height 12
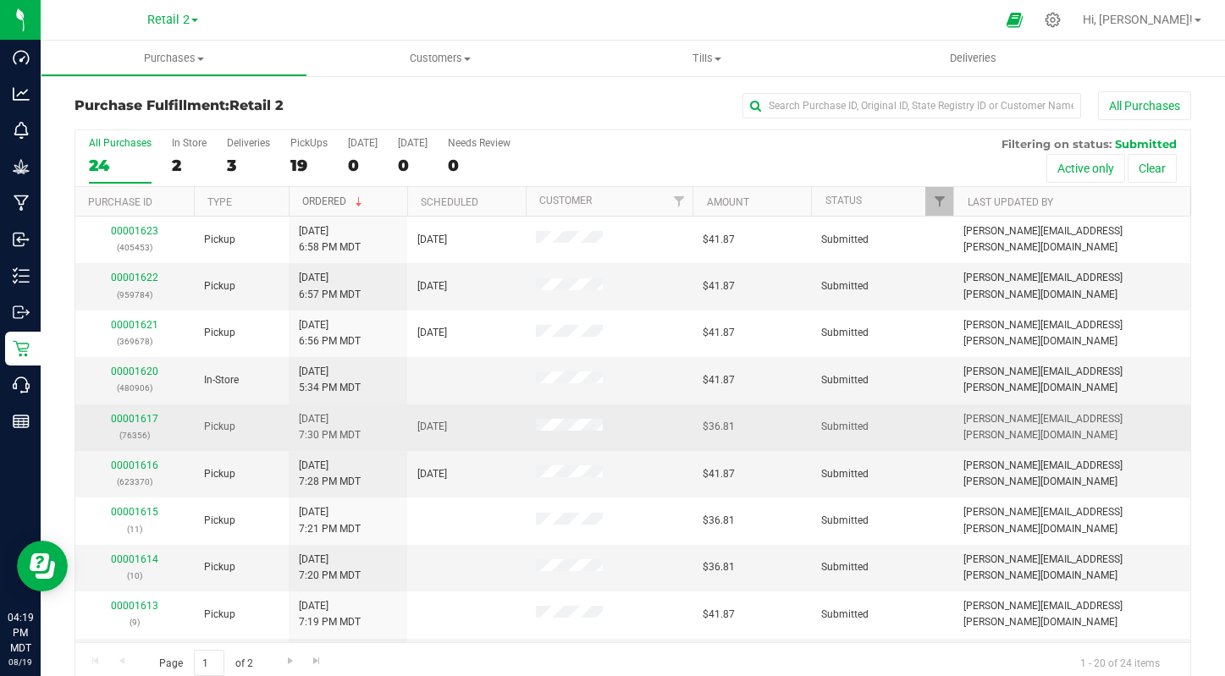
scroll to position [510, 0]
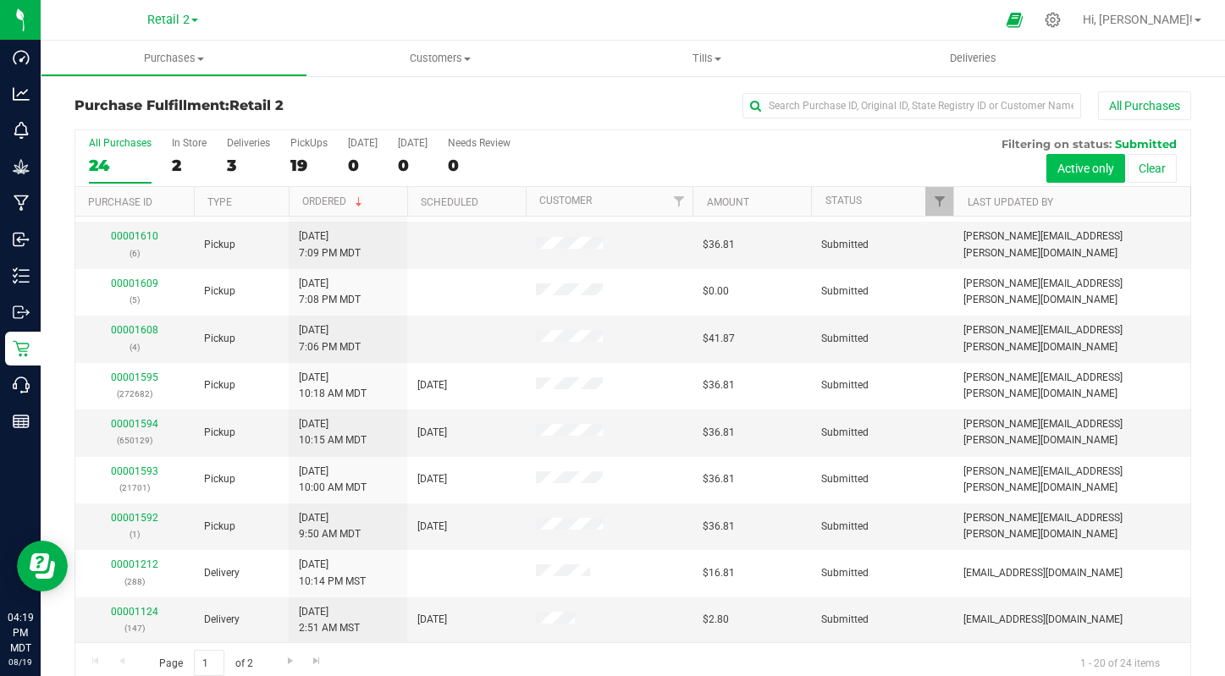
click at [1104, 162] on button "Active only" at bounding box center [1085, 168] width 79 height 29
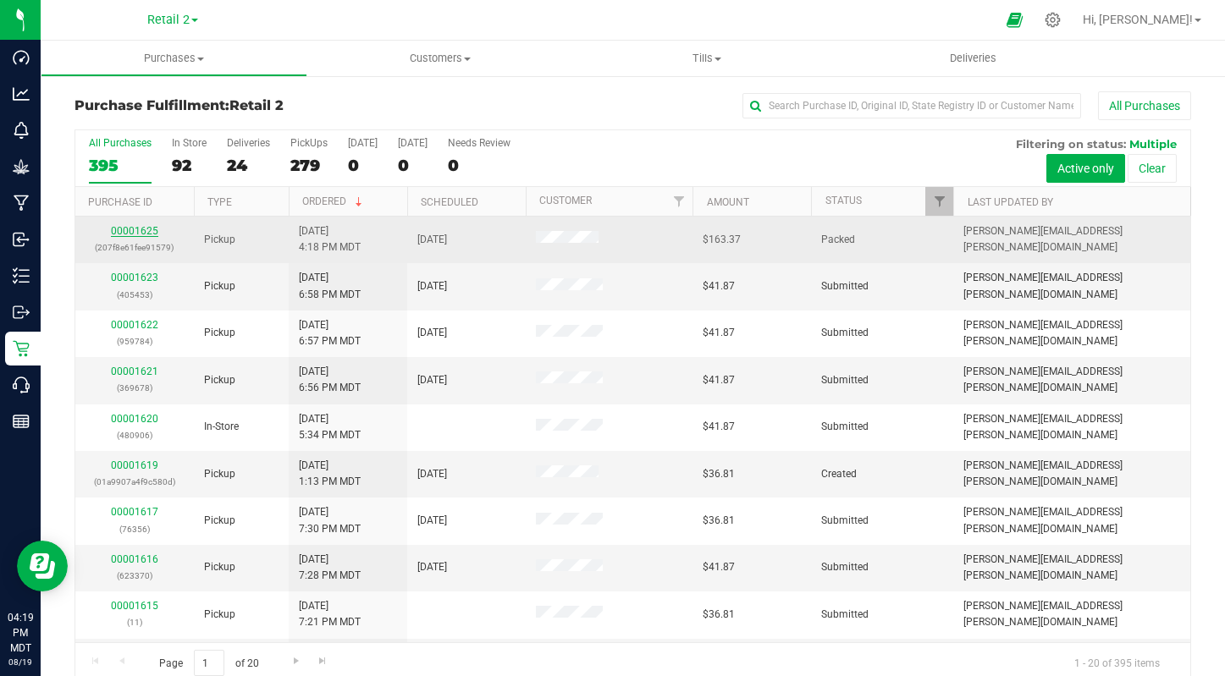
click at [145, 236] on link "00001625" at bounding box center [134, 231] width 47 height 12
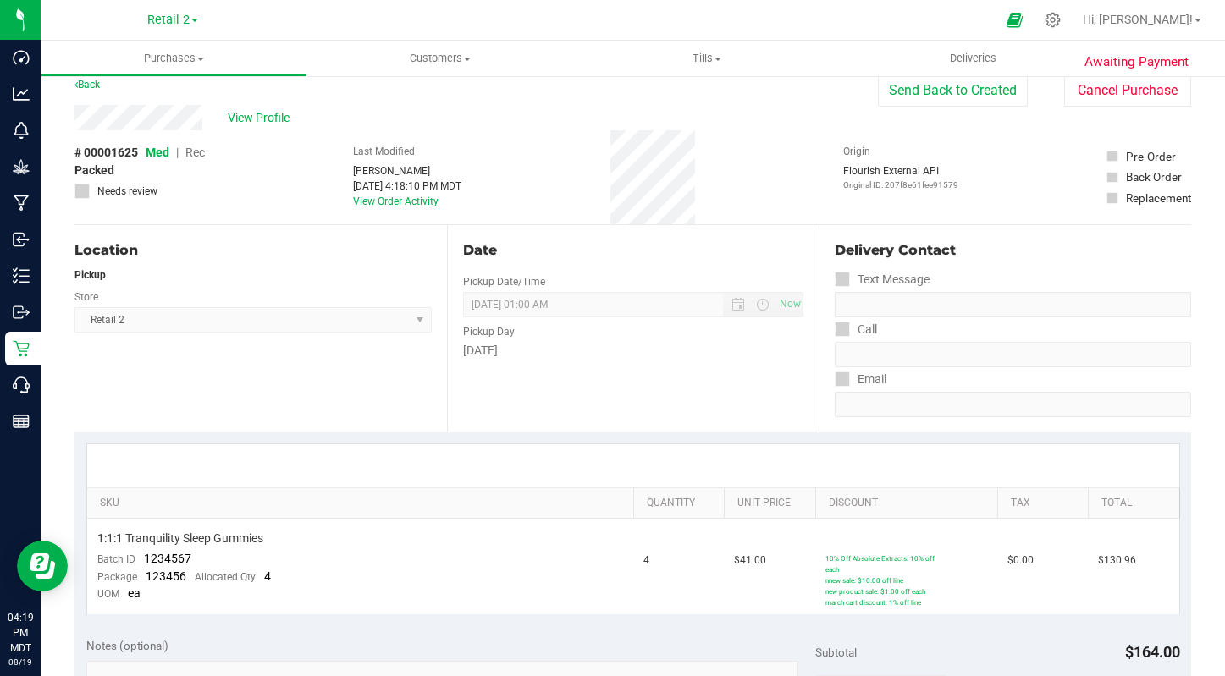
scroll to position [14, 0]
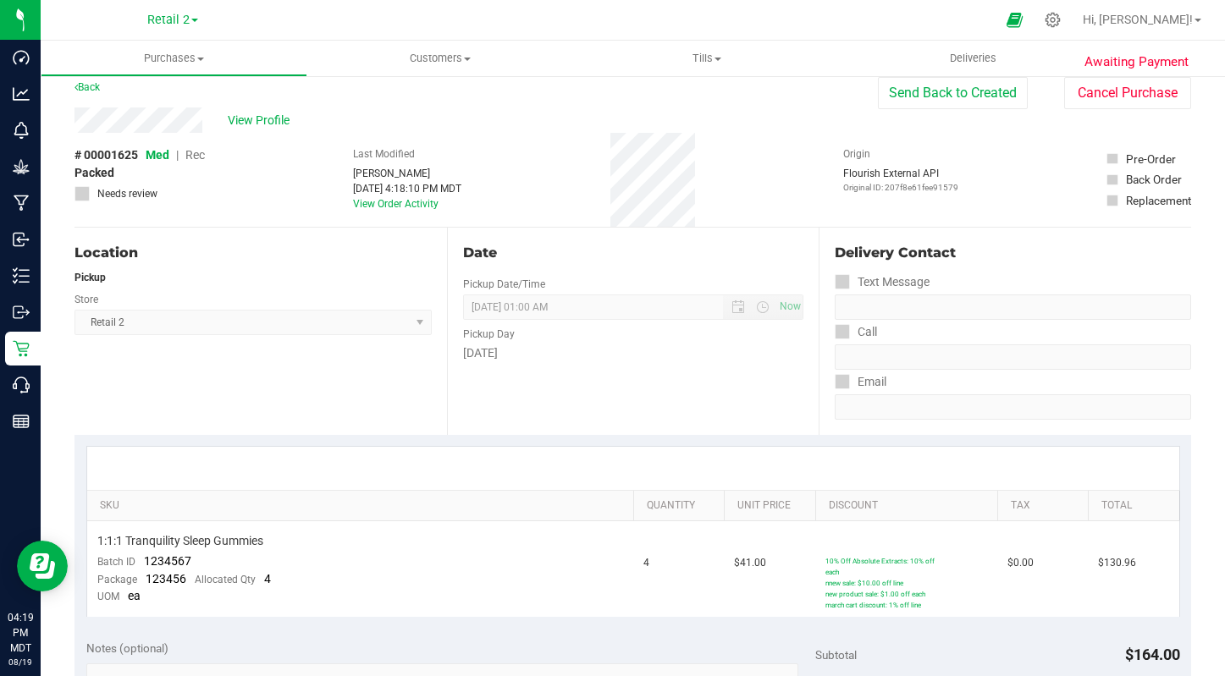
click at [1121, 153] on label "Pre-Order" at bounding box center [1148, 159] width 85 height 17
click at [1113, 158] on icon at bounding box center [1112, 158] width 8 height 0
click at [1110, 60] on span "Awaiting Payment" at bounding box center [1136, 61] width 104 height 19
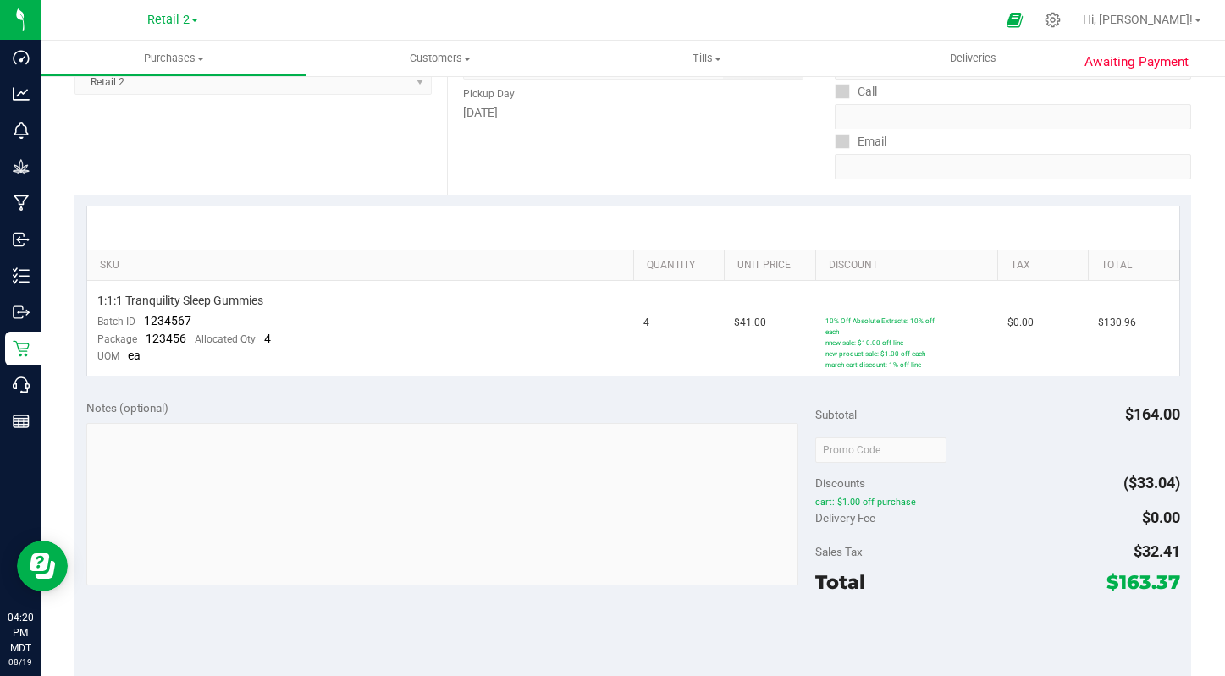
scroll to position [713, 0]
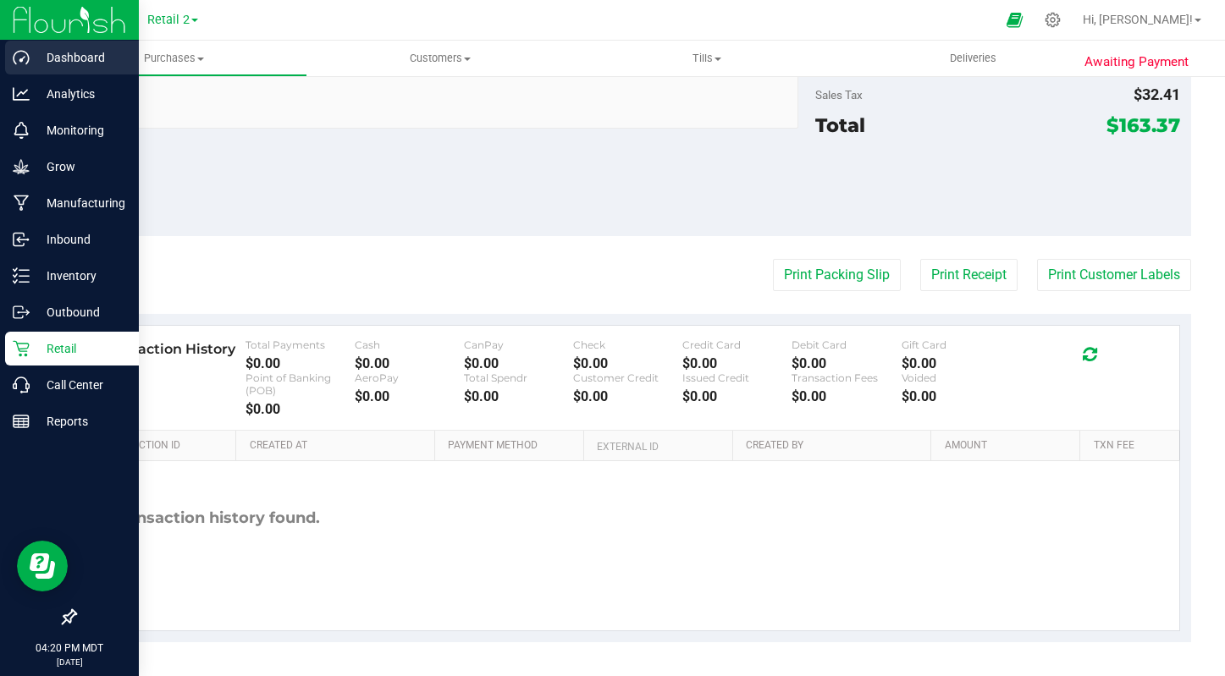
click at [64, 63] on p "Dashboard" at bounding box center [81, 57] width 102 height 20
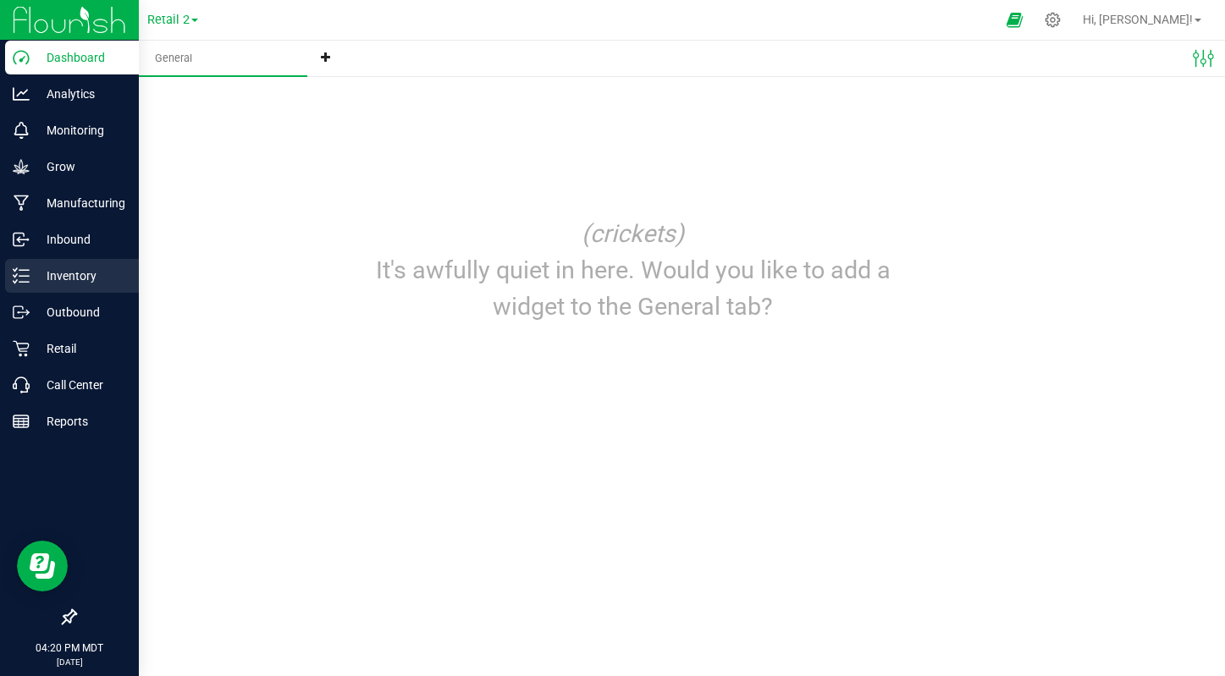
click at [77, 276] on p "Inventory" at bounding box center [81, 276] width 102 height 20
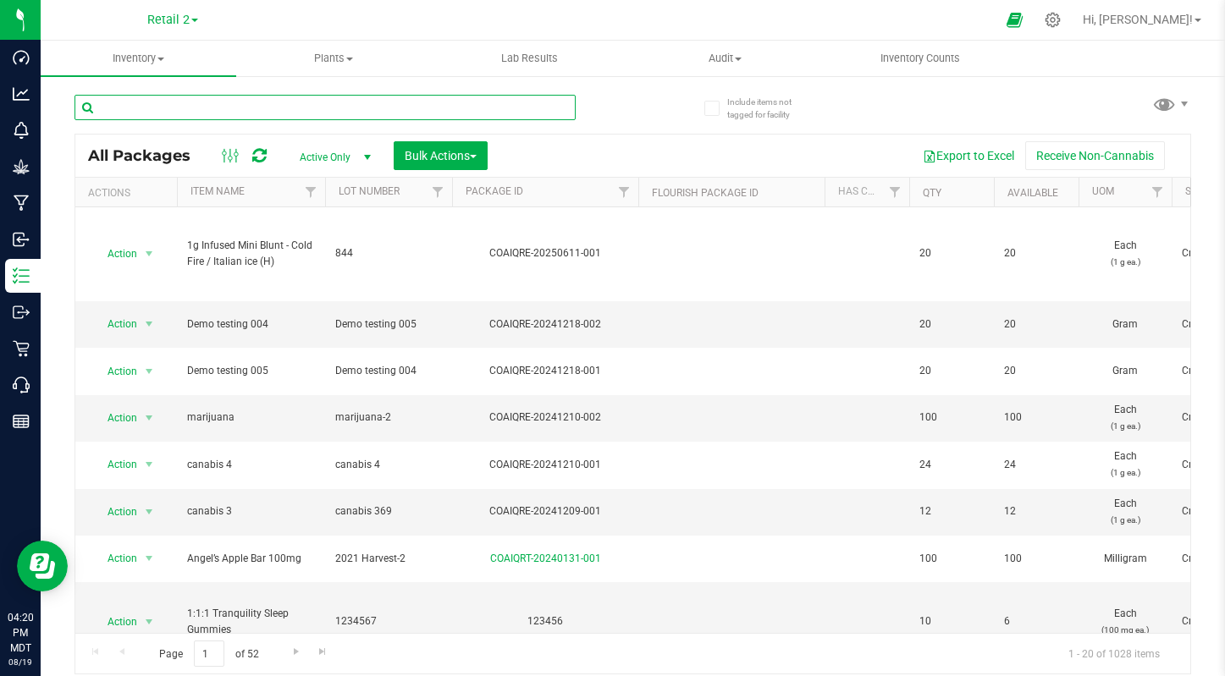
click at [213, 108] on input "text" at bounding box center [324, 107] width 501 height 25
paste input "9590"
type input "9590"
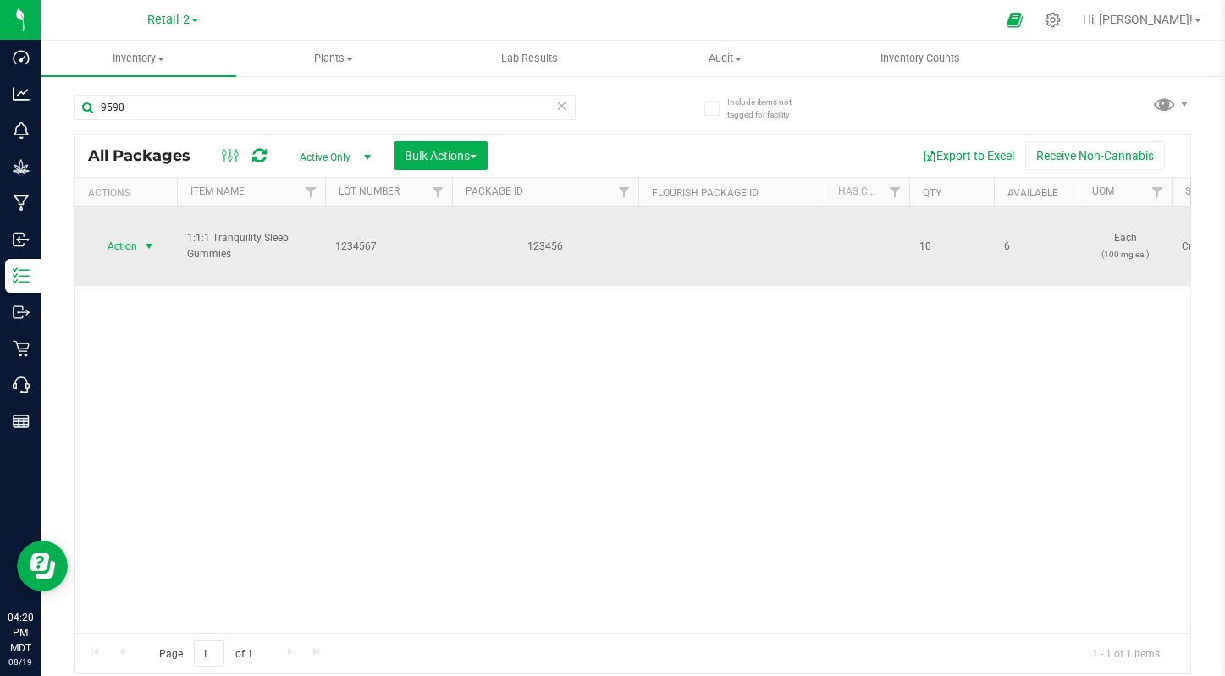
click at [115, 235] on span "Action" at bounding box center [115, 247] width 46 height 24
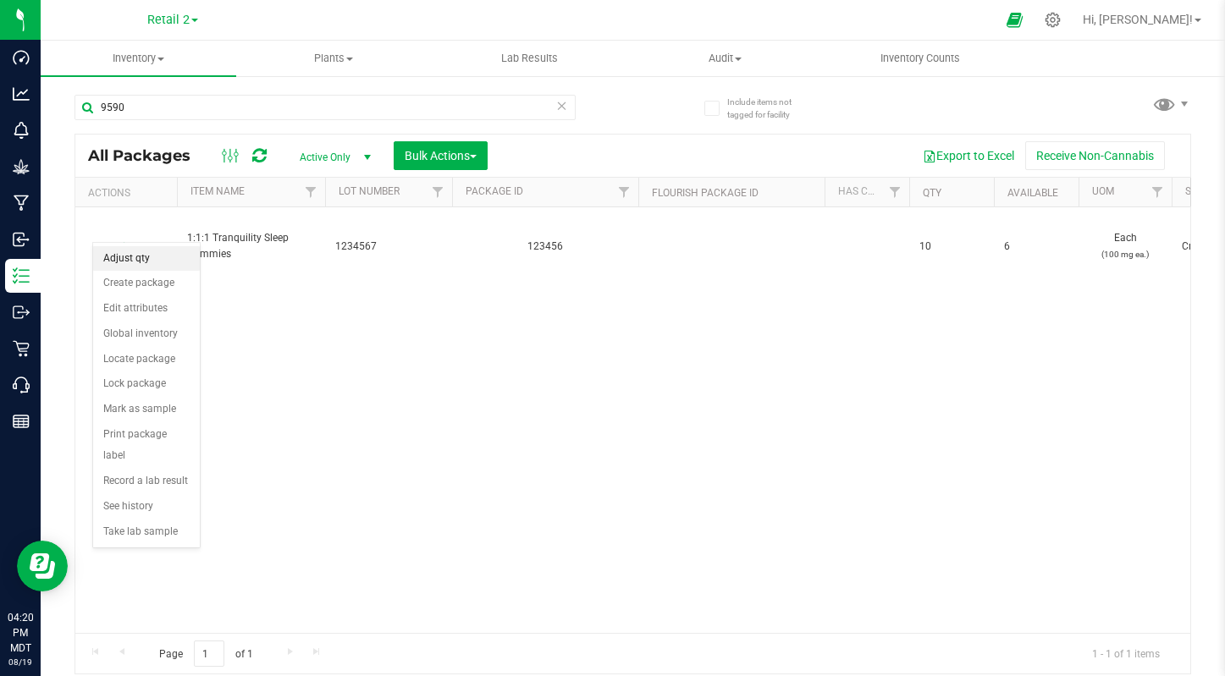
click at [122, 249] on li "Adjust qty" at bounding box center [146, 258] width 107 height 25
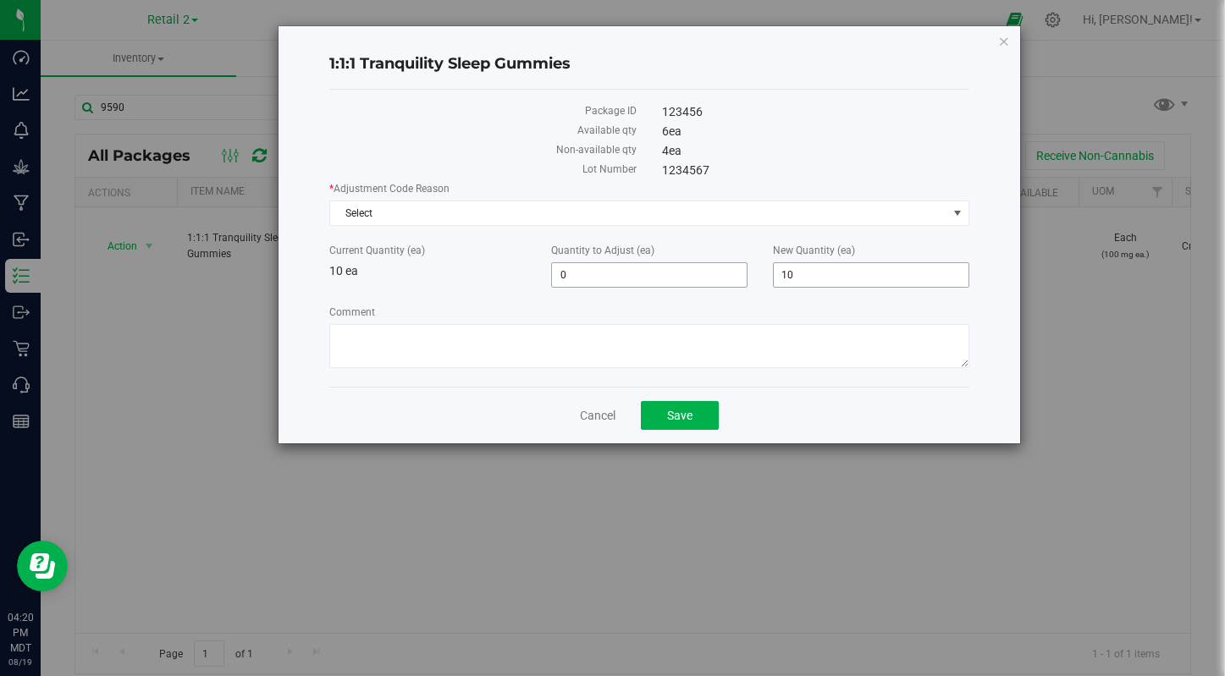
drag, startPoint x: 803, startPoint y: 273, endPoint x: 700, endPoint y: 272, distance: 103.3
click at [712, 272] on div "Current Quantity (ea) 10 ea Quantity to Adjust (ea) 0 0 New Quantity (ea) 10 10" at bounding box center [649, 265] width 665 height 45
type input "0"
type input "-10"
type input "0"
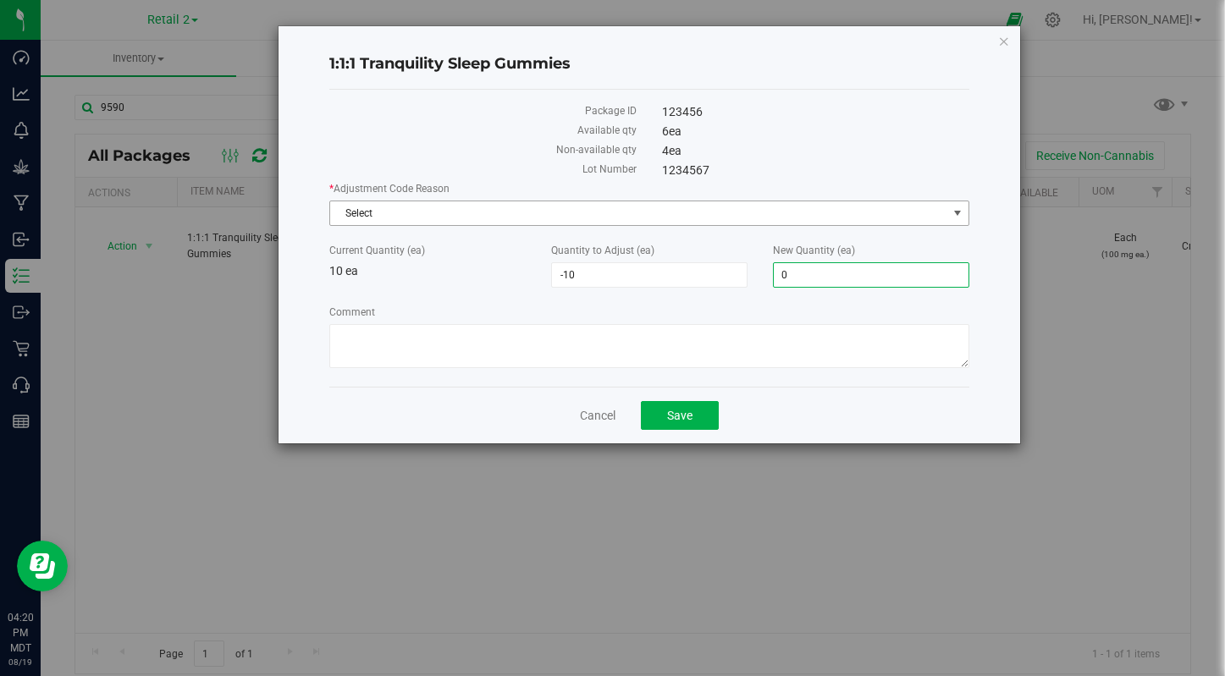
click at [540, 211] on span "Select" at bounding box center [638, 213] width 616 height 24
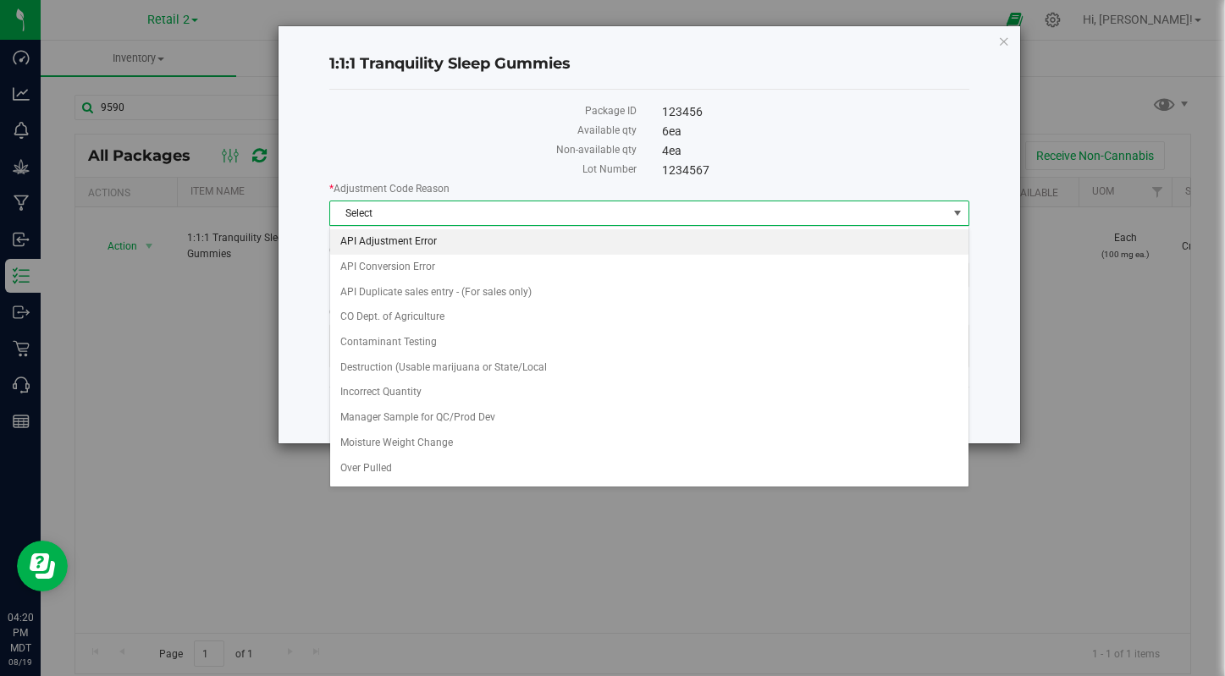
click at [539, 235] on li "API Adjustment Error" at bounding box center [648, 241] width 637 height 25
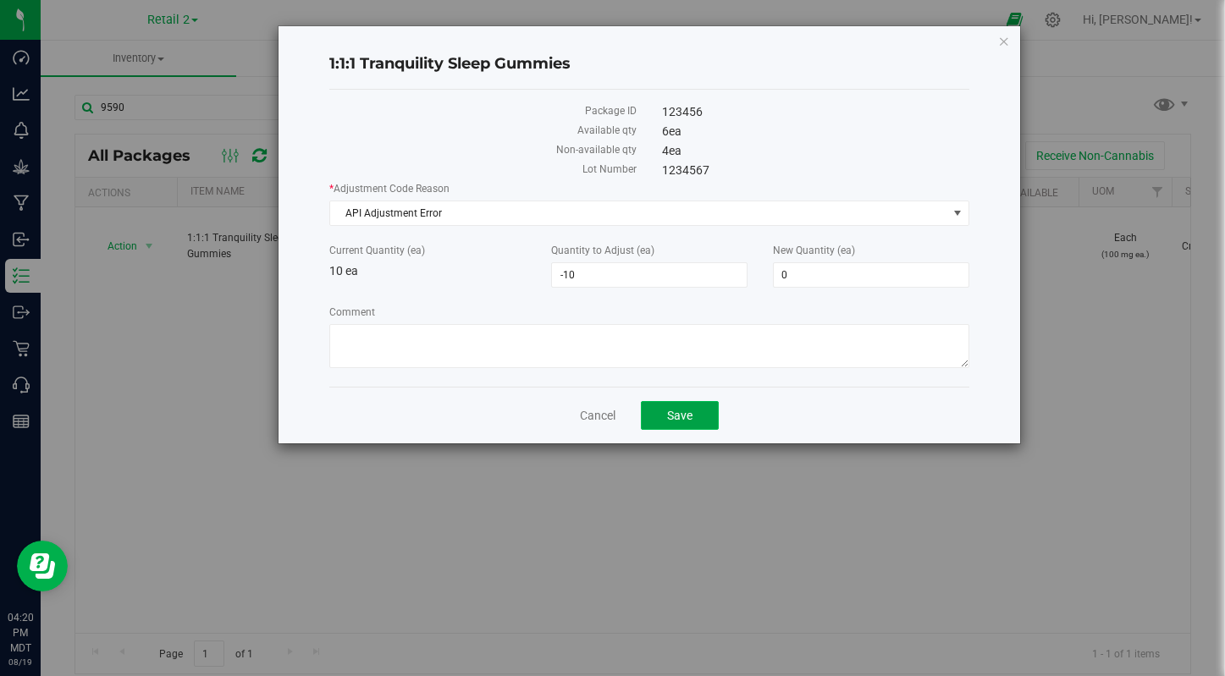
click at [692, 411] on button "Save" at bounding box center [680, 415] width 78 height 29
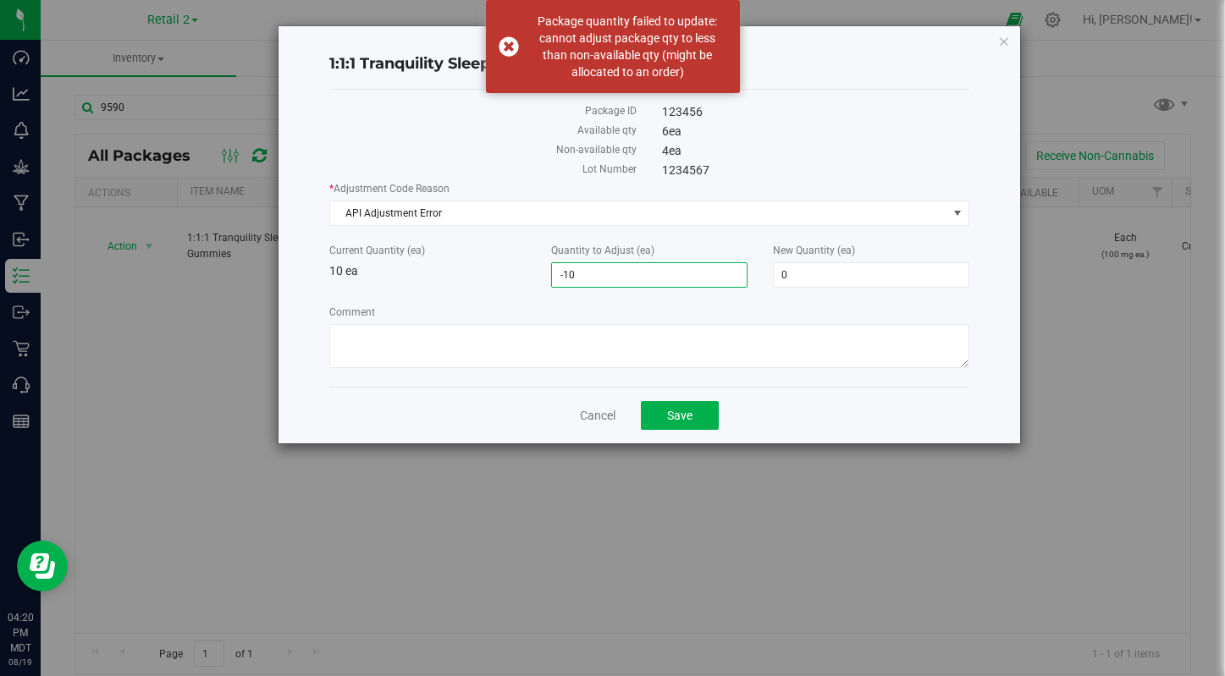
click at [632, 278] on span "-10 -10" at bounding box center [649, 274] width 196 height 25
click at [632, 278] on input "-10" at bounding box center [649, 275] width 195 height 24
type input "0"
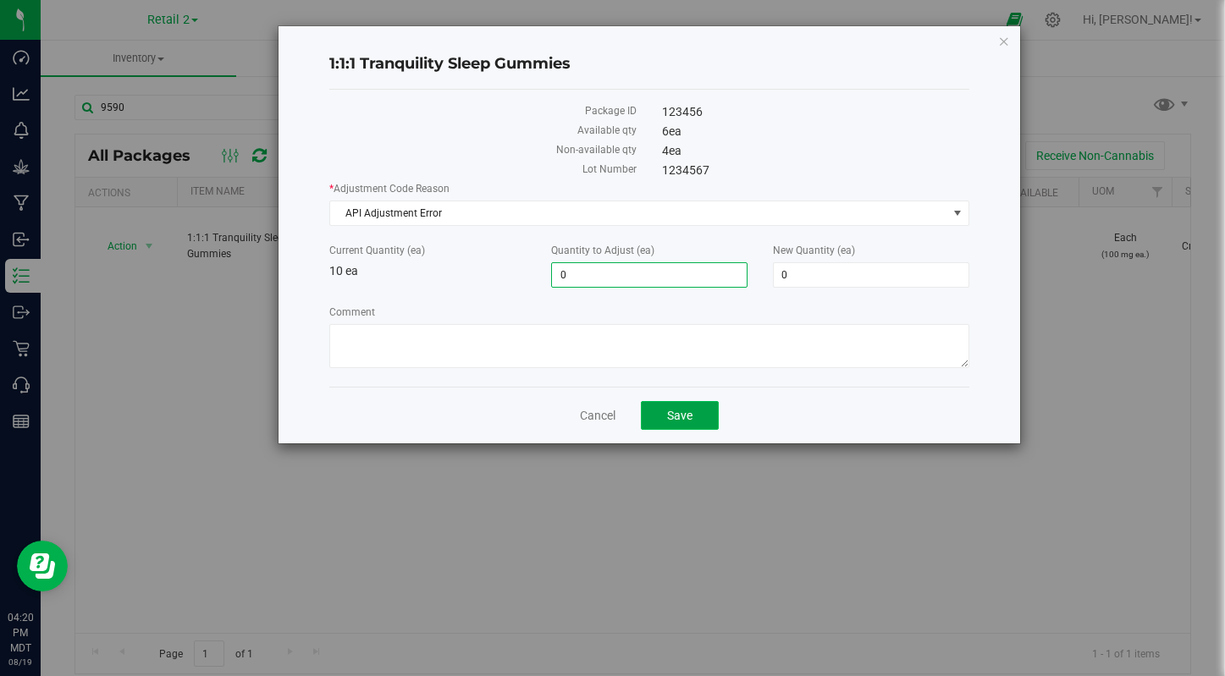
type input "0"
type input "10"
click at [681, 411] on span "Save" at bounding box center [679, 416] width 25 height 14
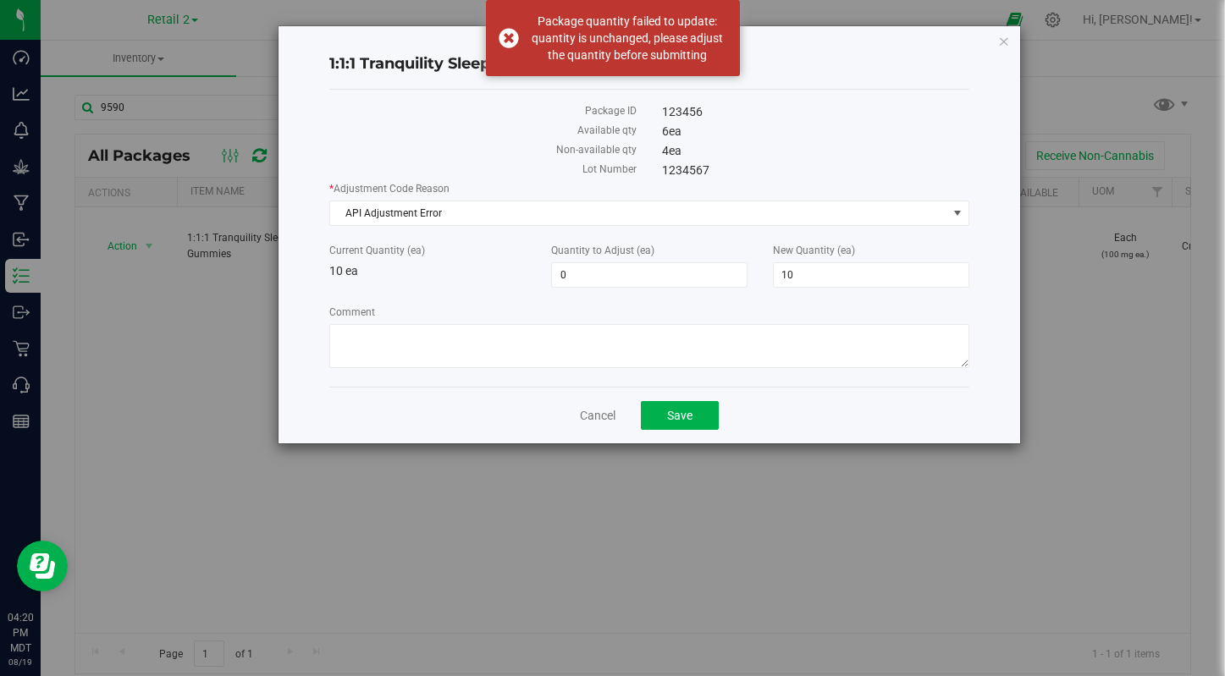
click at [781, 226] on div "* Adjustment Code Reason API Adjustment Error Select API Adjustment Error API C…" at bounding box center [648, 277] width 639 height 192
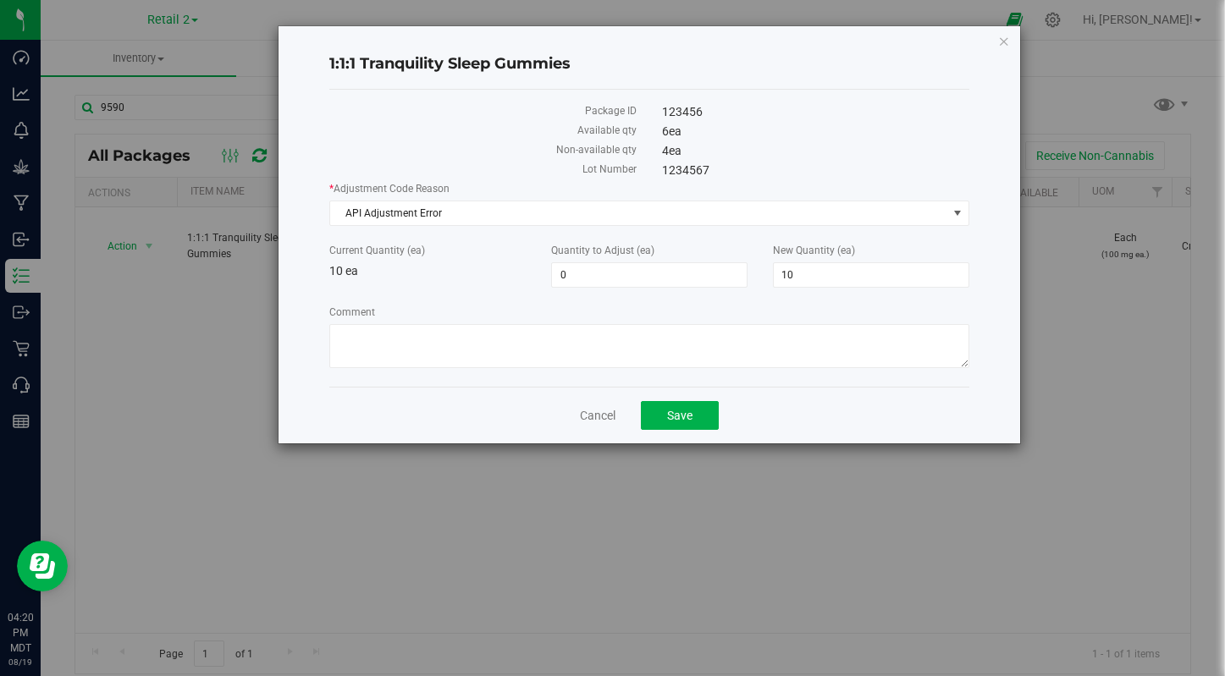
click at [997, 43] on div "1:1:1 Tranquility Sleep Gummies Package ID 123456 Available qty 6 ea Non-availa…" at bounding box center [649, 234] width 741 height 417
click at [1015, 42] on div "1:1:1 Tranquility Sleep Gummies Package ID 123456 Available qty 6 ea Non-availa…" at bounding box center [649, 234] width 741 height 417
click at [1001, 41] on icon "button" at bounding box center [1004, 40] width 12 height 20
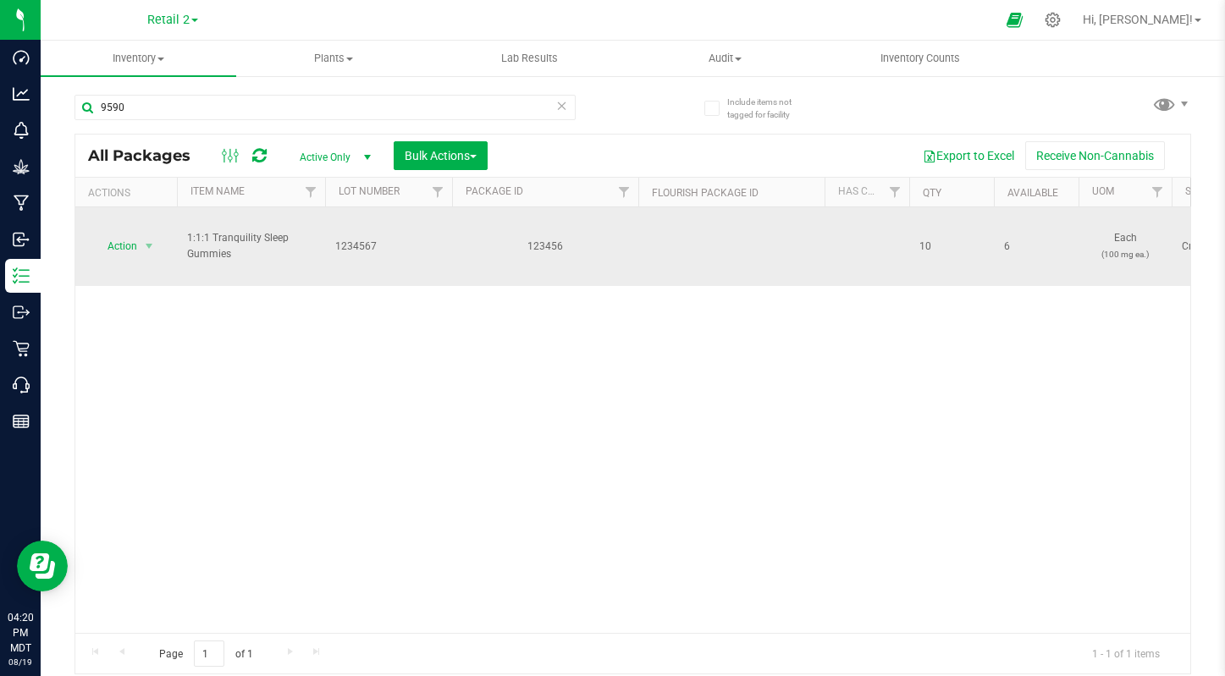
click at [599, 239] on div "123456" at bounding box center [545, 247] width 191 height 16
click at [495, 239] on div "123456" at bounding box center [545, 247] width 191 height 16
click at [247, 230] on span "1:1:1 Tranquility Sleep Gummies" at bounding box center [251, 246] width 128 height 32
click at [126, 235] on span "Action" at bounding box center [115, 247] width 46 height 24
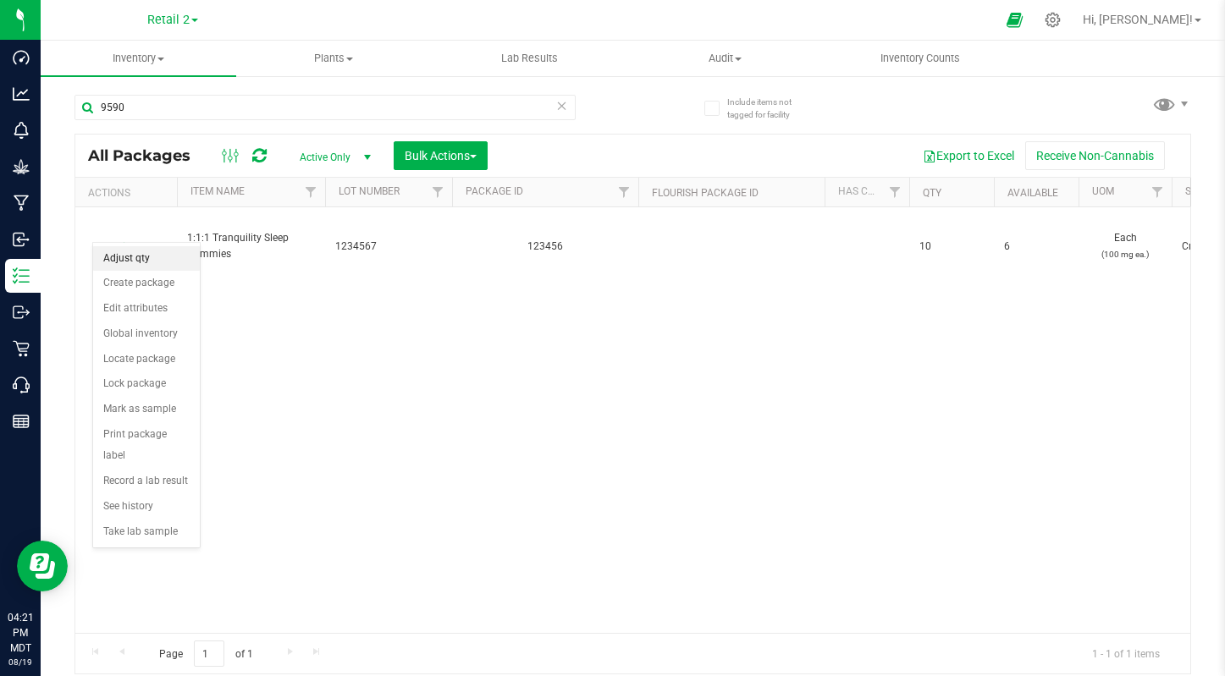
click at [146, 259] on li "Adjust qty" at bounding box center [146, 258] width 107 height 25
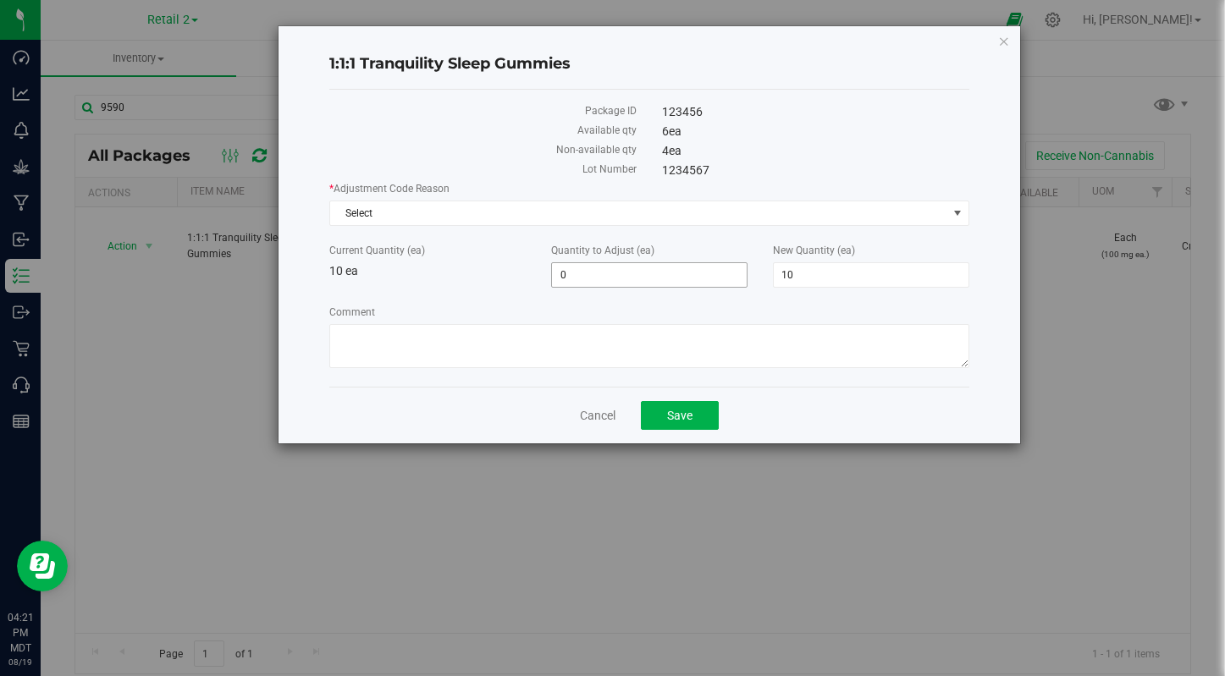
click at [658, 280] on span "0 0" at bounding box center [649, 274] width 196 height 25
type input "5"
type input "0"
click at [928, 273] on input "010" at bounding box center [871, 275] width 195 height 24
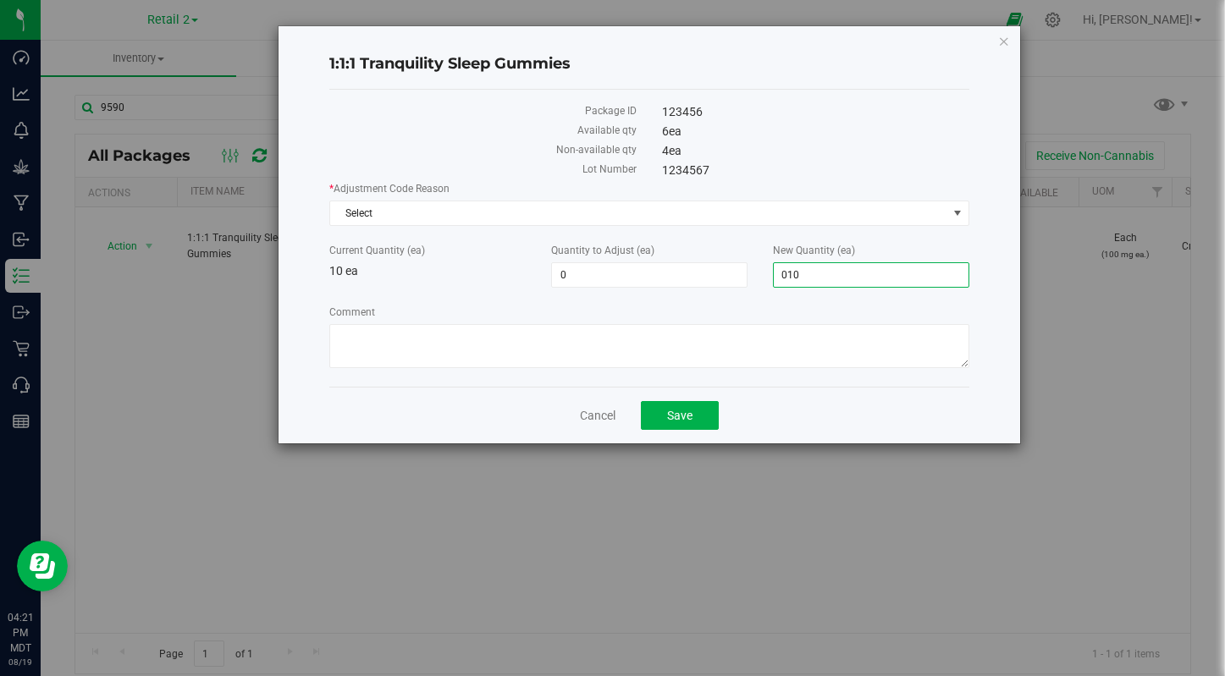
click at [928, 273] on input "010" at bounding box center [871, 275] width 195 height 24
type input "0"
type input "-10"
type input "0"
click at [675, 417] on span "Save" at bounding box center [679, 416] width 25 height 14
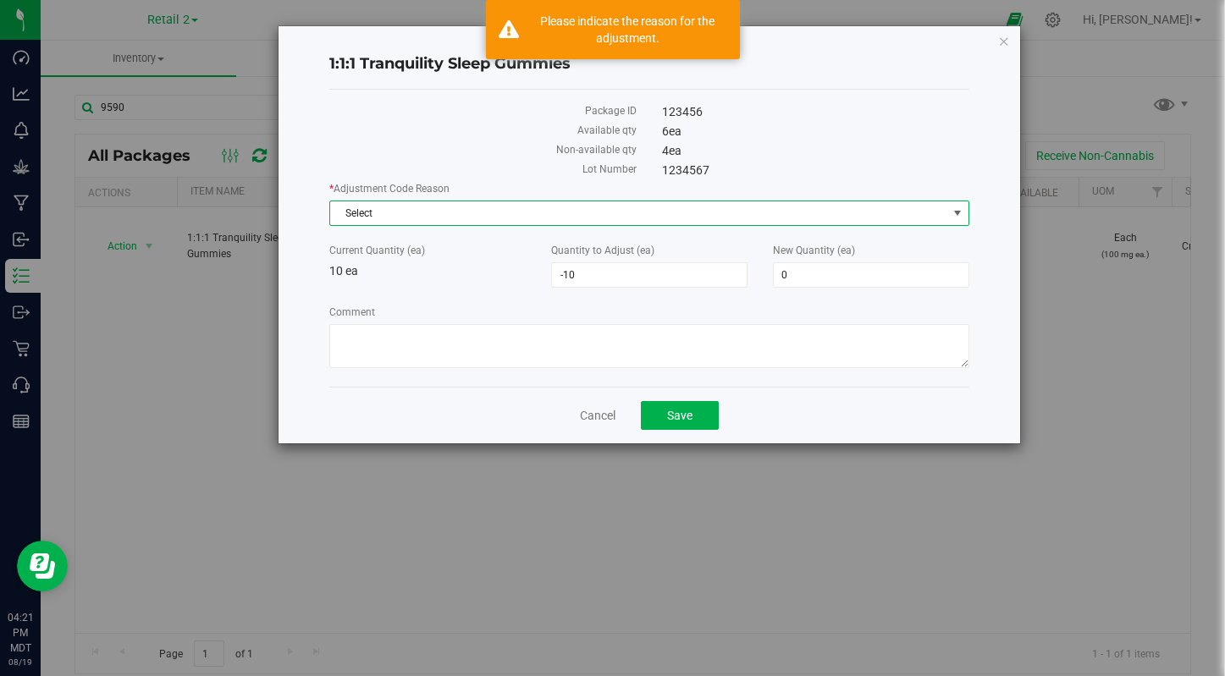
click at [488, 205] on span "Select" at bounding box center [638, 213] width 616 height 24
click at [487, 212] on span "Select" at bounding box center [638, 213] width 616 height 24
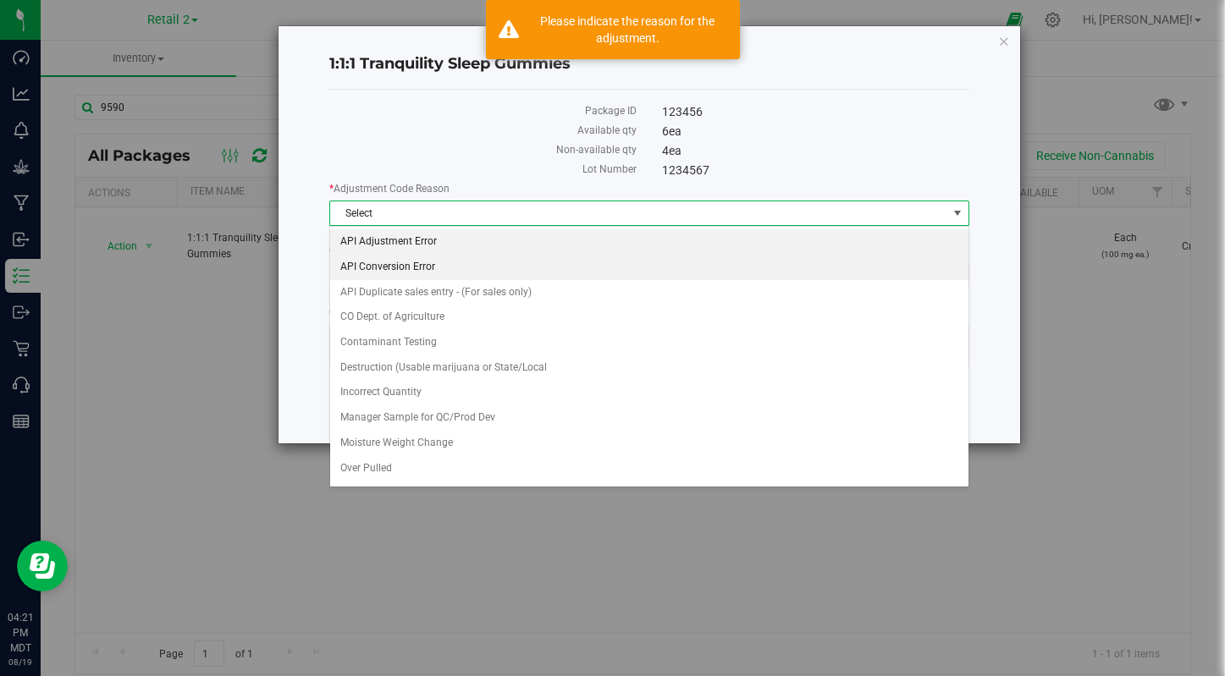
click at [471, 255] on li "API Conversion Error" at bounding box center [648, 267] width 637 height 25
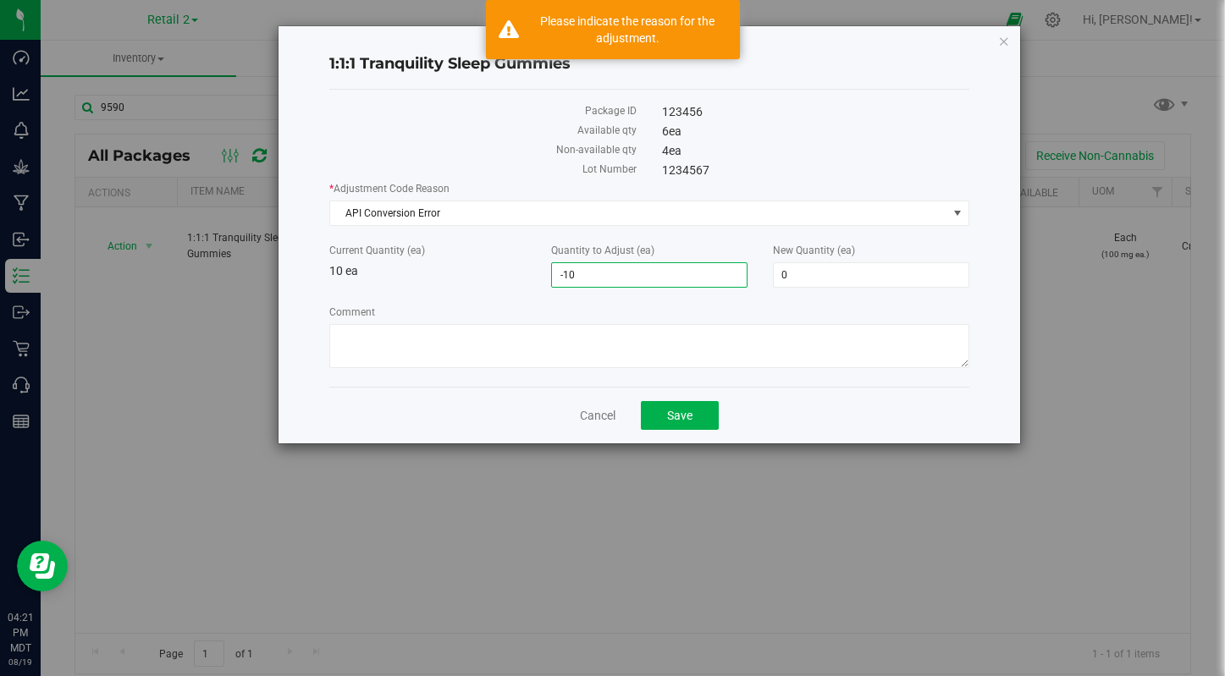
drag, startPoint x: 660, startPoint y: 278, endPoint x: 488, endPoint y: 264, distance: 173.2
click at [495, 269] on div "Current Quantity (ea) 10 ea Quantity to Adjust (ea) -10 -10 New Quantity (ea) 0…" at bounding box center [649, 265] width 665 height 45
type input "0"
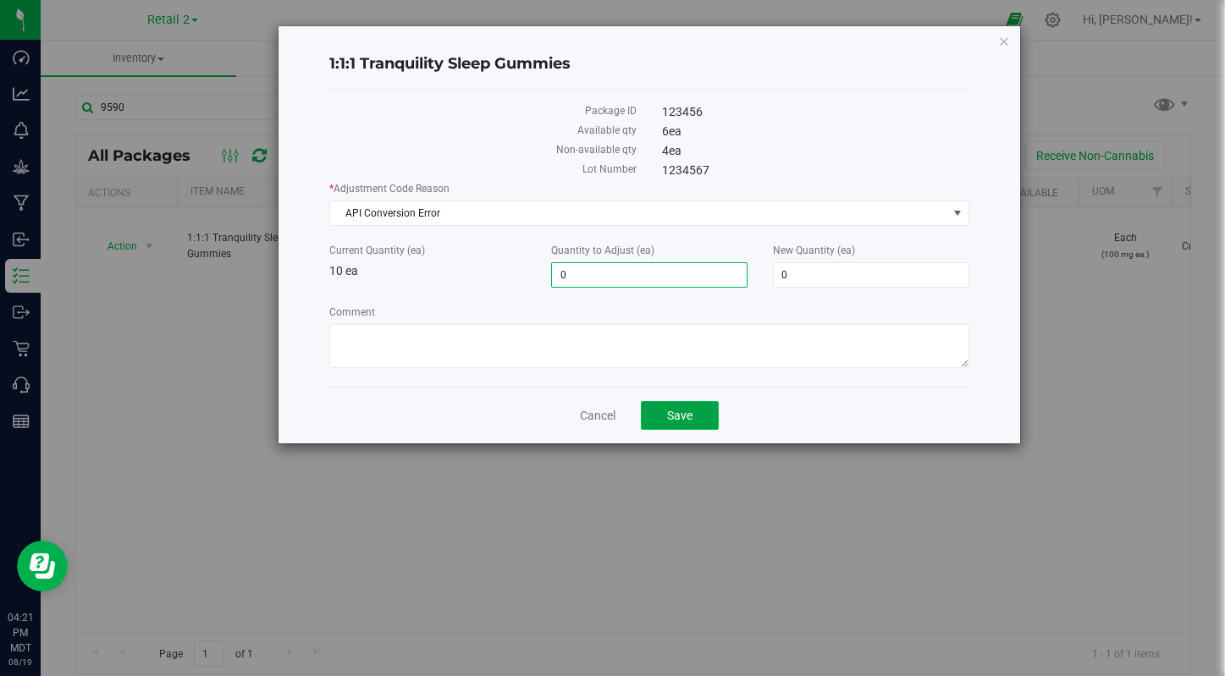
type input "0"
type input "10"
click at [703, 429] on button "Save" at bounding box center [680, 415] width 78 height 29
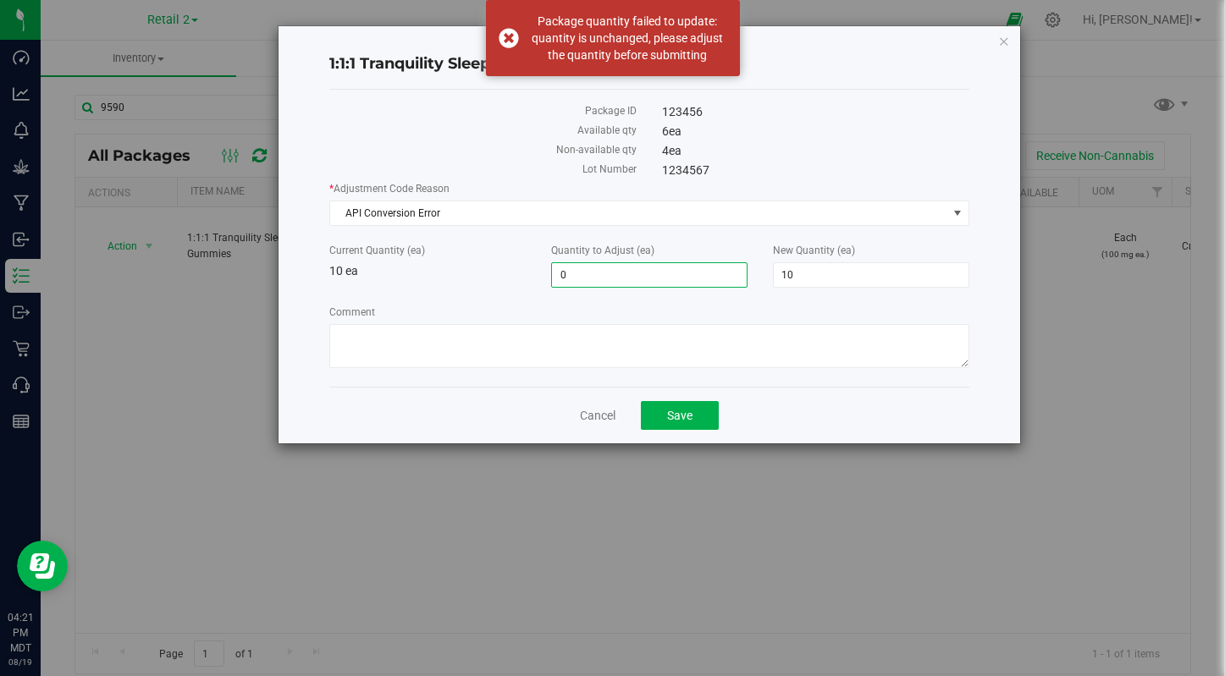
click at [615, 268] on span "0 0" at bounding box center [649, 274] width 196 height 25
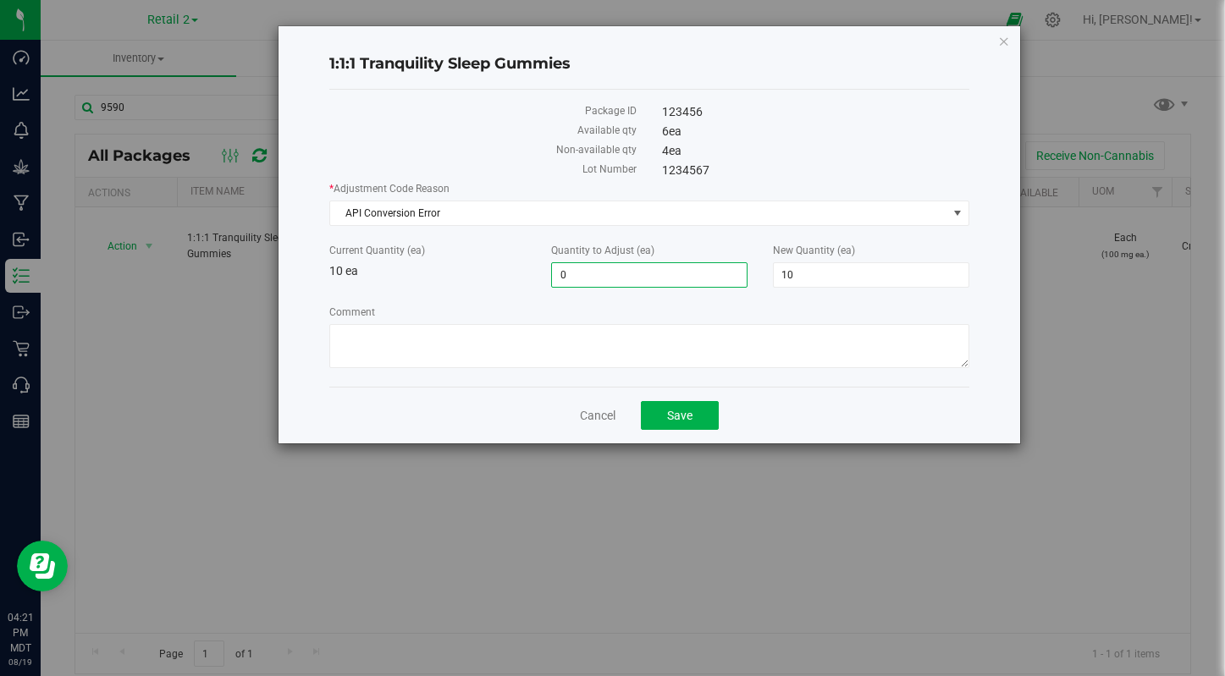
type input "50"
type input "60"
drag, startPoint x: 847, startPoint y: 282, endPoint x: 638, endPoint y: 281, distance: 208.3
click at [638, 281] on div "Current Quantity (ea) 10 ea Quantity to Adjust (ea) 50 50 New Quantity (ea) 60 …" at bounding box center [649, 265] width 665 height 45
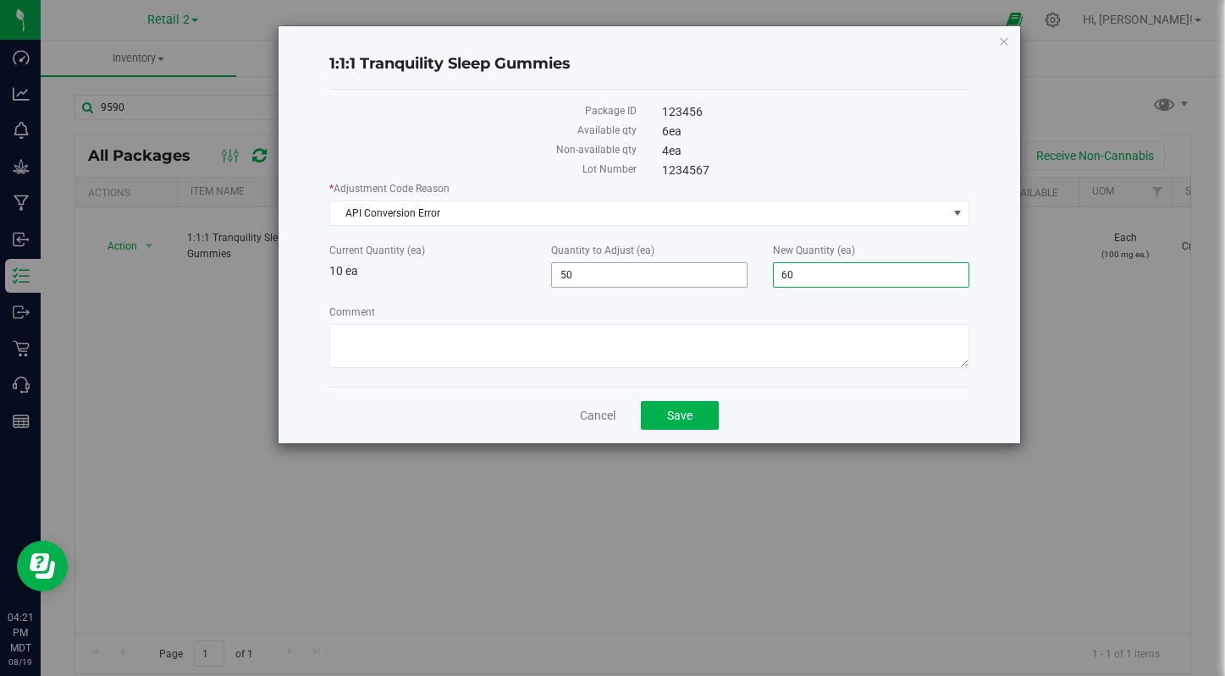
drag, startPoint x: 619, startPoint y: 281, endPoint x: 597, endPoint y: 271, distance: 24.2
click at [604, 274] on span "50 50" at bounding box center [649, 274] width 196 height 25
click at [597, 271] on input "50" at bounding box center [649, 275] width 195 height 24
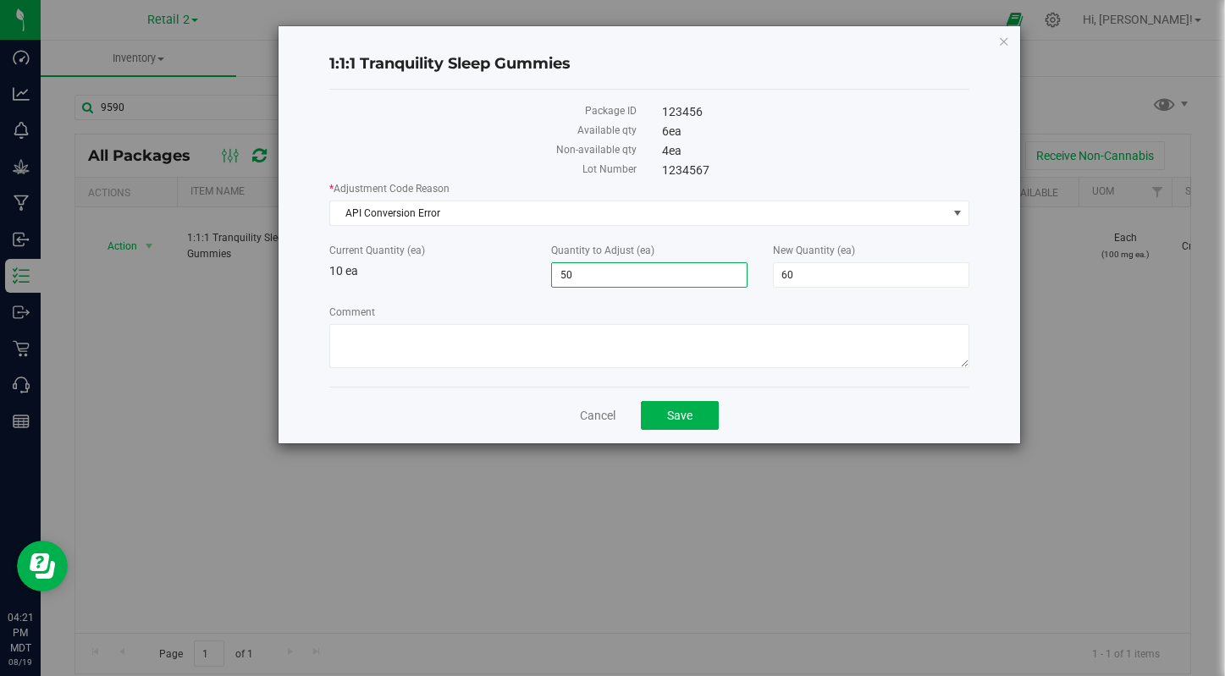
type input "6"
click at [799, 273] on span "16 16" at bounding box center [871, 274] width 196 height 25
click at [799, 272] on input "16" at bounding box center [871, 275] width 195 height 24
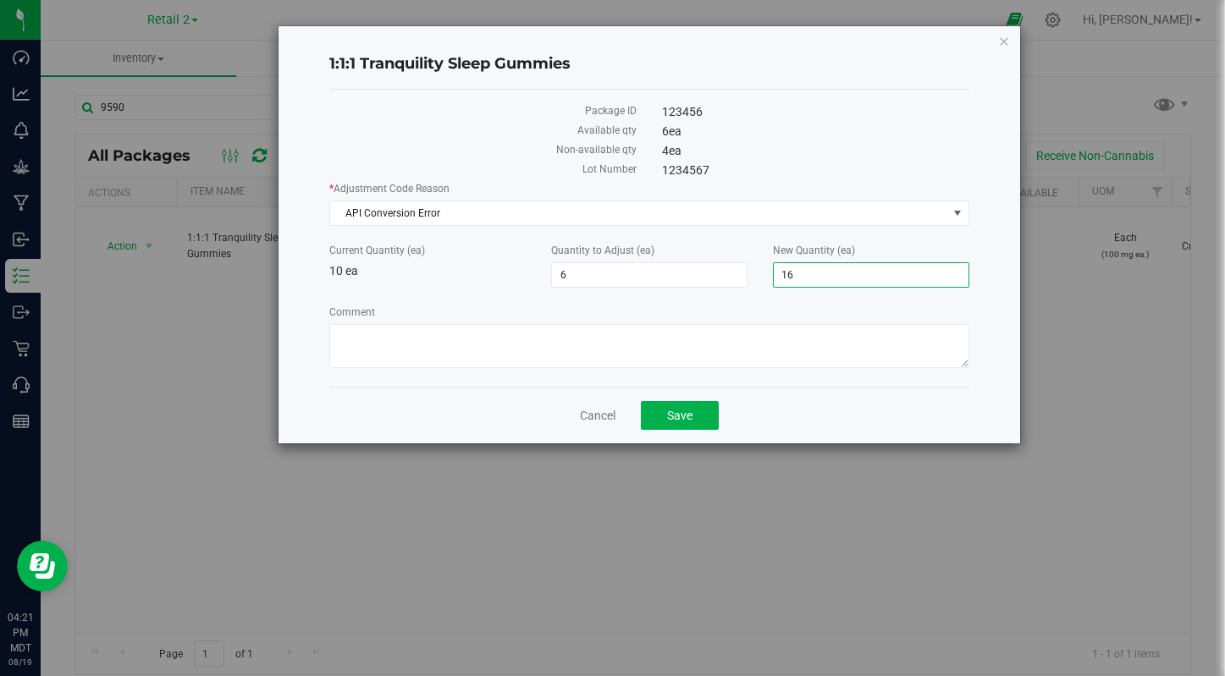
type input "0"
type input "-10"
type input "0"
click at [682, 399] on div "Cancel Save" at bounding box center [648, 415] width 639 height 57
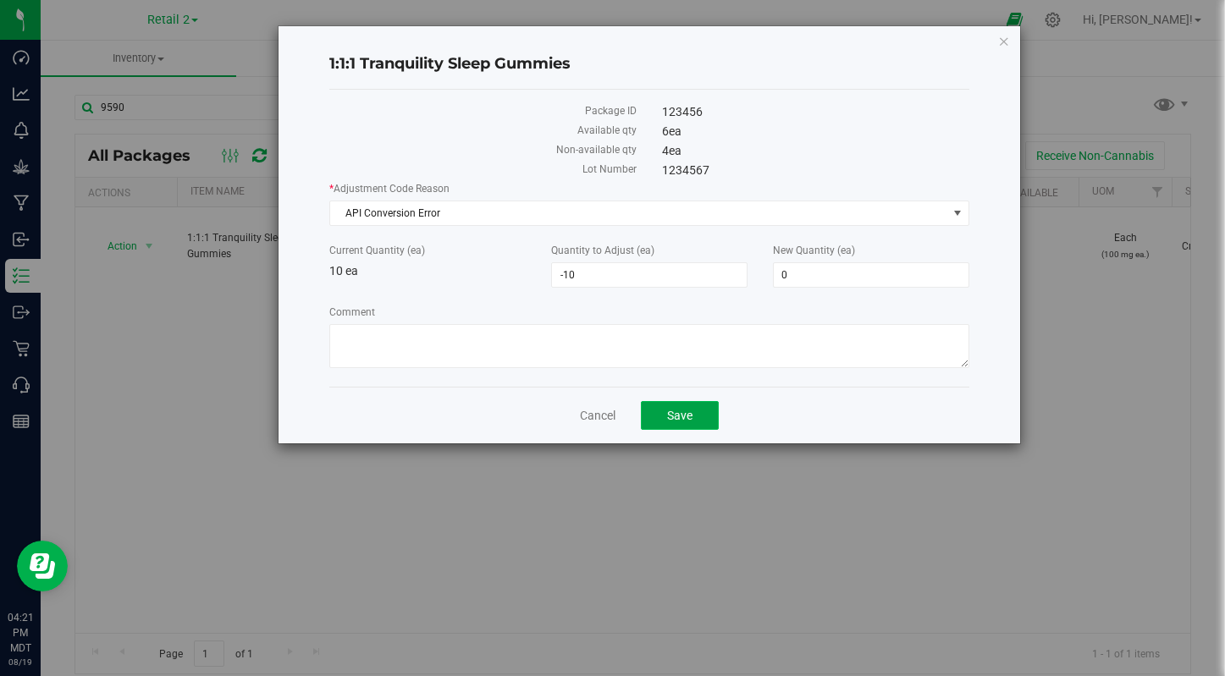
click at [683, 412] on span "Save" at bounding box center [679, 416] width 25 height 14
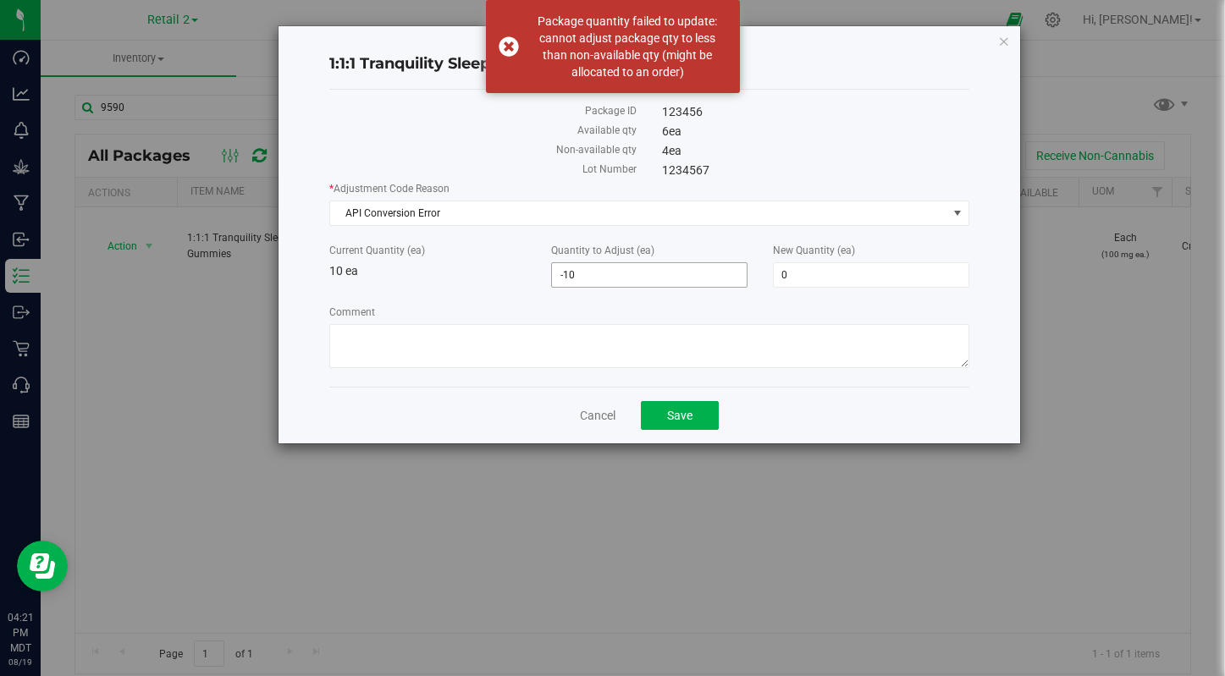
click at [579, 279] on span "-10 -10" at bounding box center [649, 274] width 196 height 25
click at [579, 279] on input "-10" at bounding box center [649, 275] width 195 height 24
type input "0"
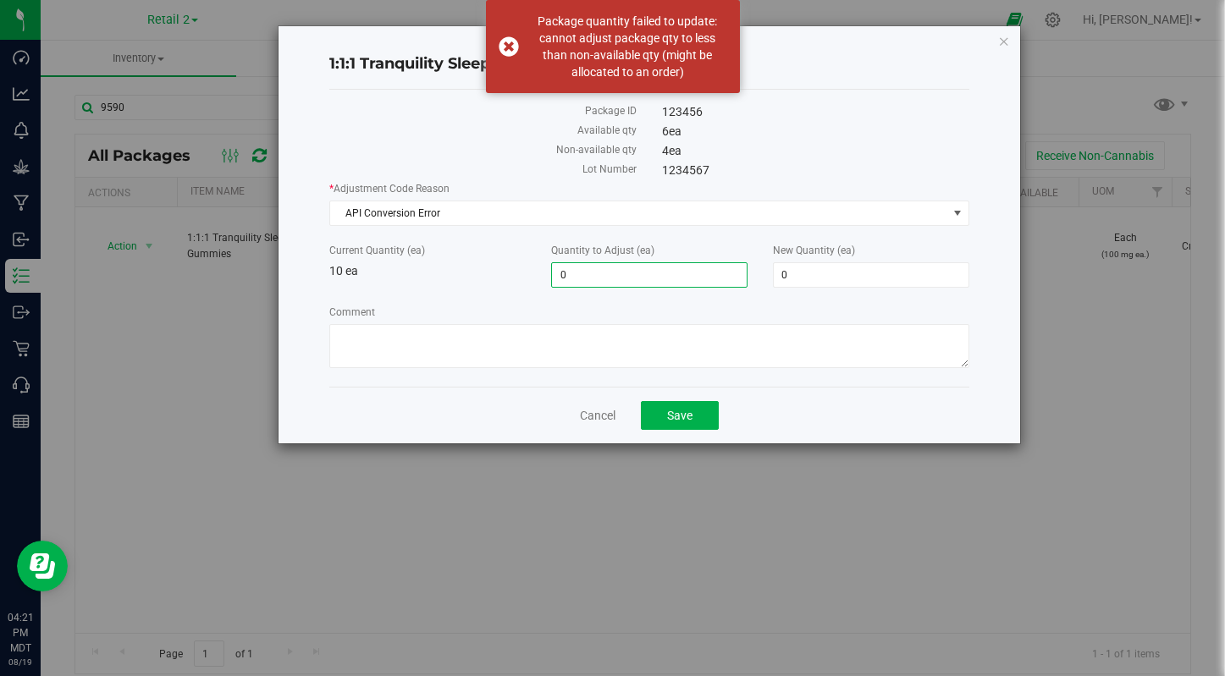
type input "0"
type input "10"
click at [996, 36] on div "1:1:1 Tranquility Sleep Gummies Package ID 123456 Available qty 6 ea Non-availa…" at bounding box center [649, 234] width 741 height 417
click at [1001, 38] on icon "button" at bounding box center [1004, 40] width 12 height 20
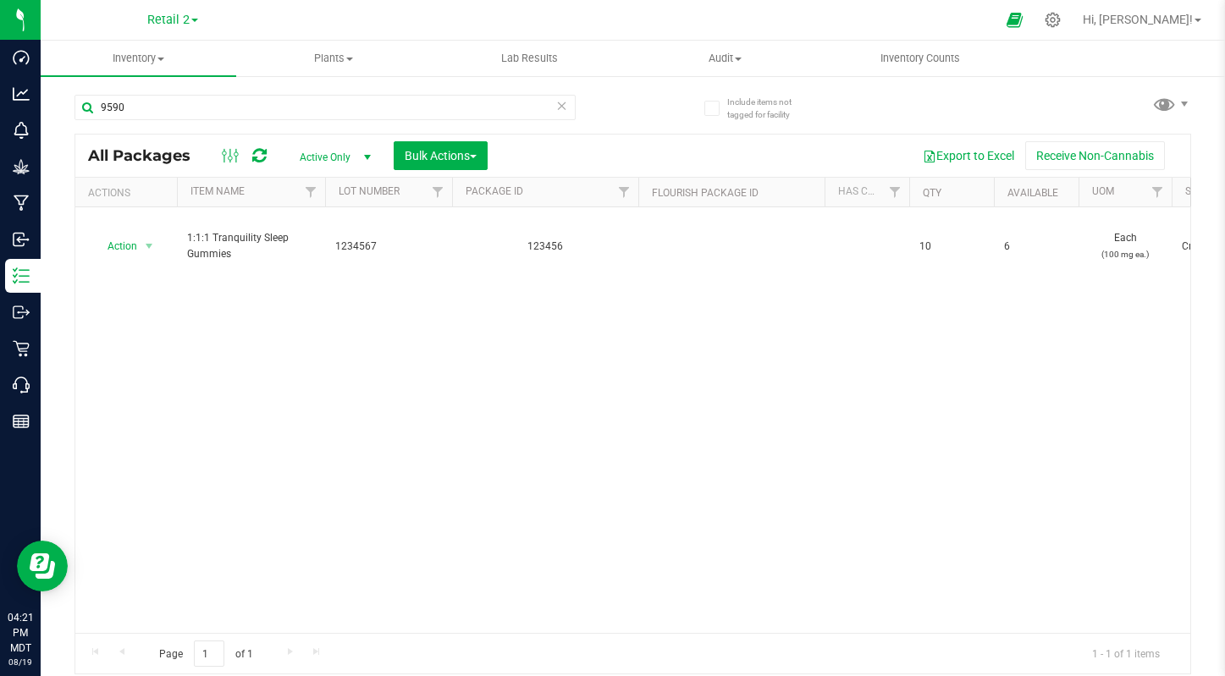
click at [851, 401] on div "Action Action Adjust qty Create package Edit attributes Global inventory Locate…" at bounding box center [632, 420] width 1115 height 426
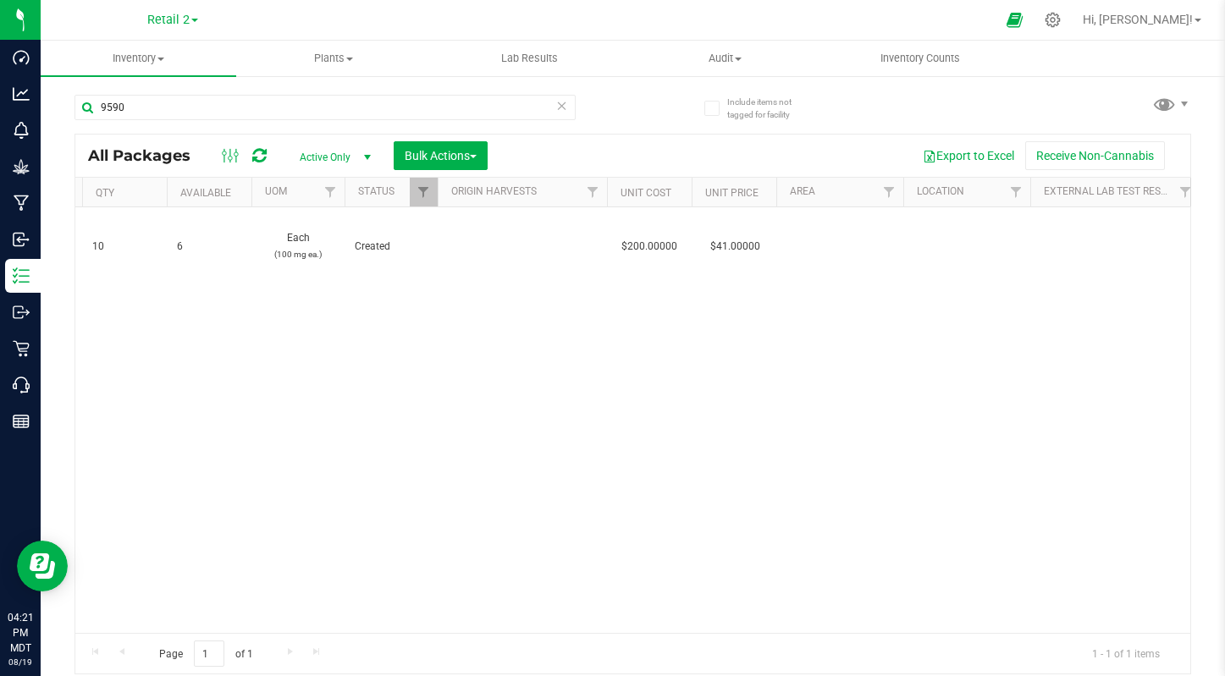
scroll to position [0, 373]
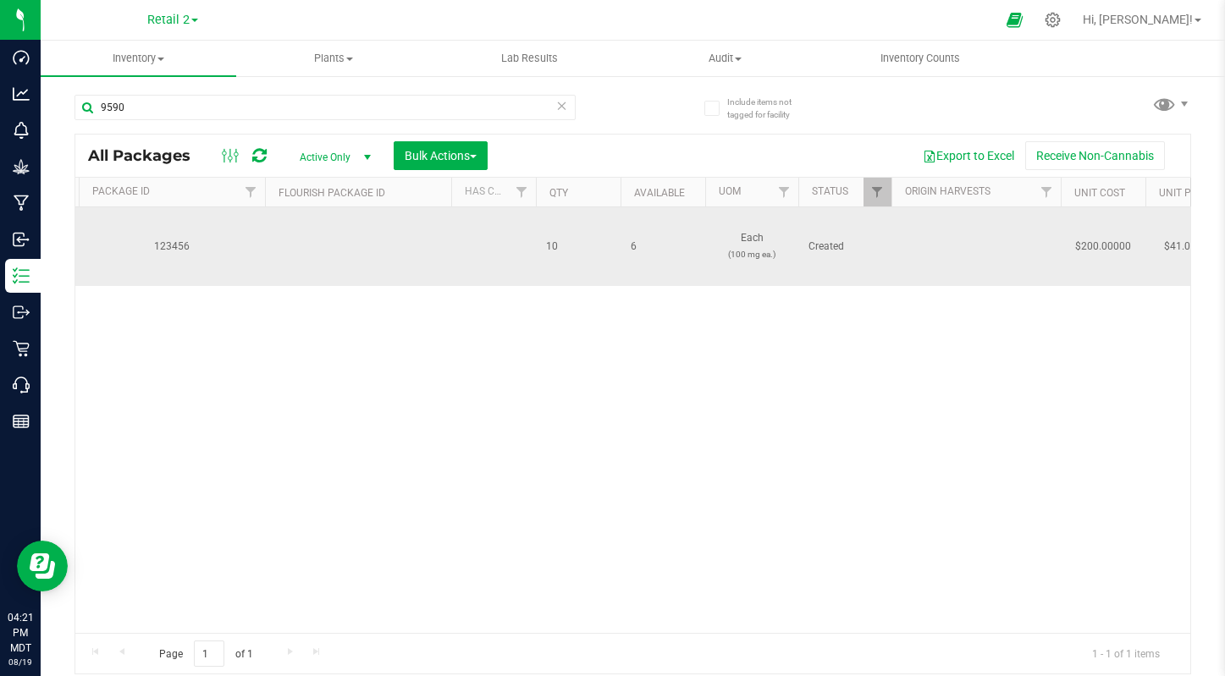
click at [146, 239] on div "123456" at bounding box center [171, 247] width 191 height 16
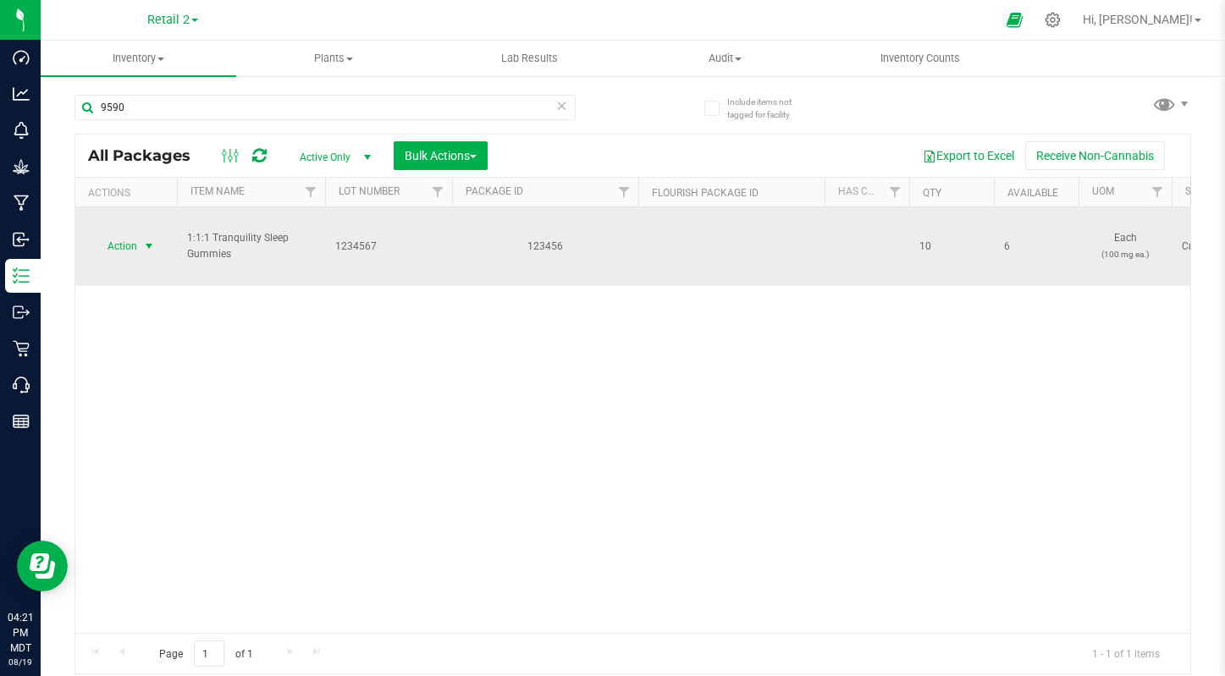
click at [148, 240] on span "select" at bounding box center [149, 247] width 14 height 14
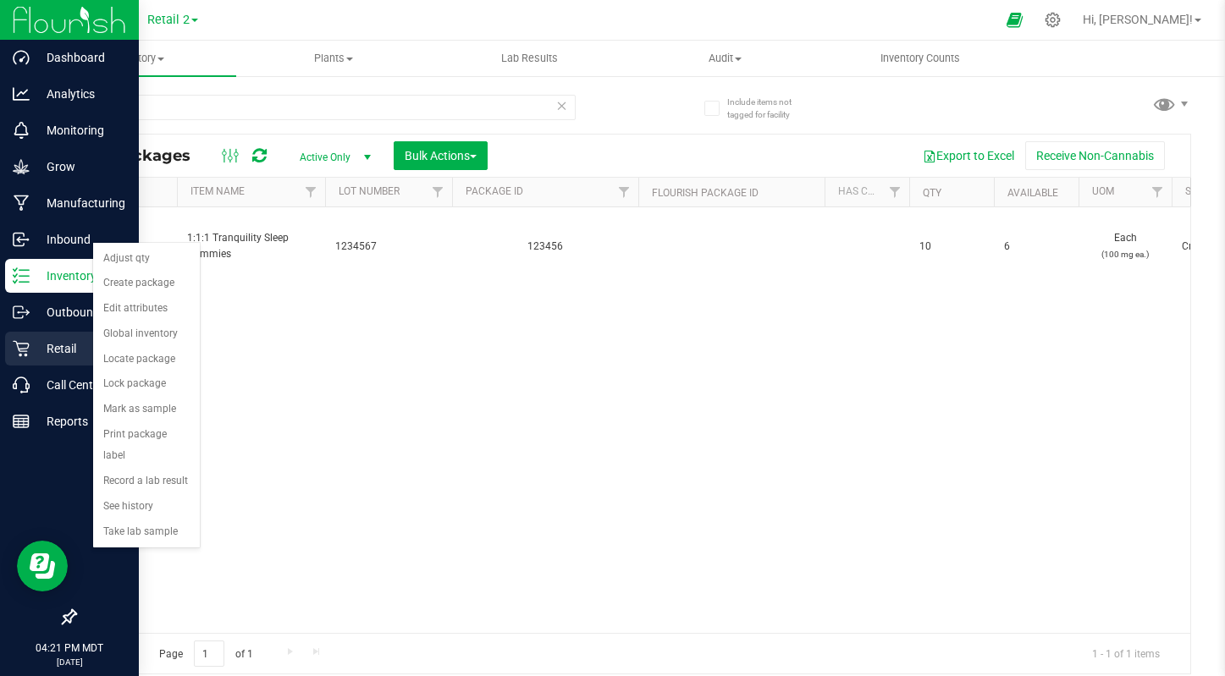
click at [37, 356] on p "Retail" at bounding box center [81, 349] width 102 height 20
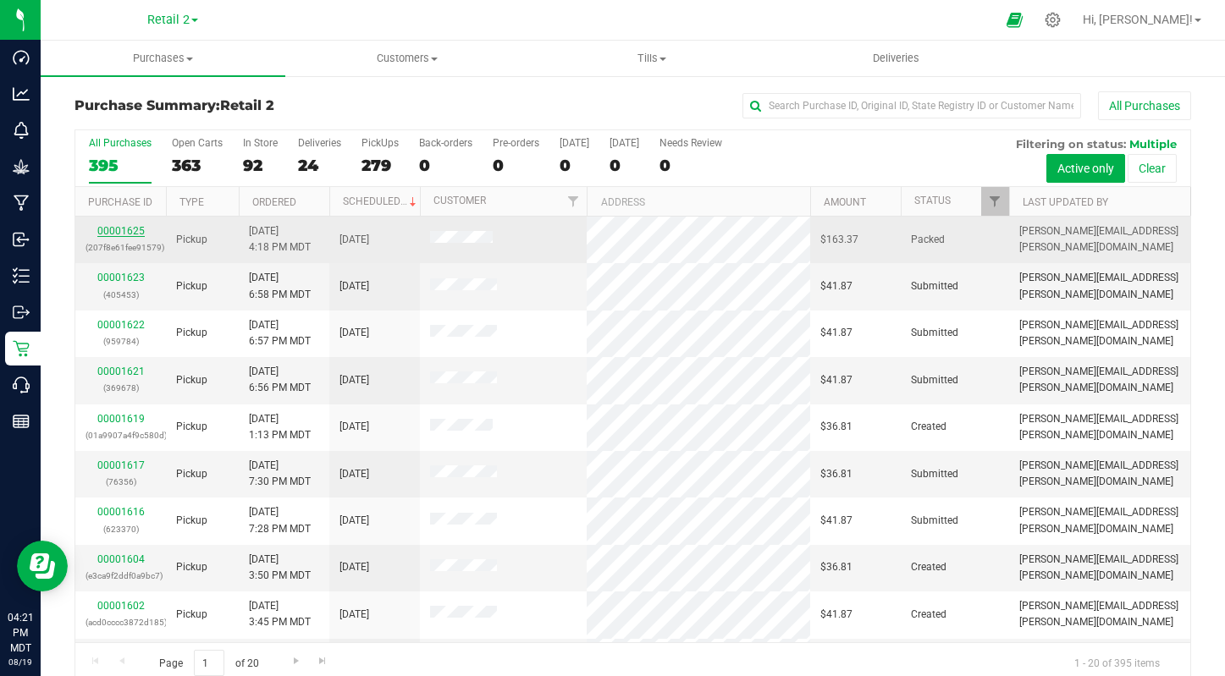
click at [130, 227] on link "00001625" at bounding box center [120, 231] width 47 height 12
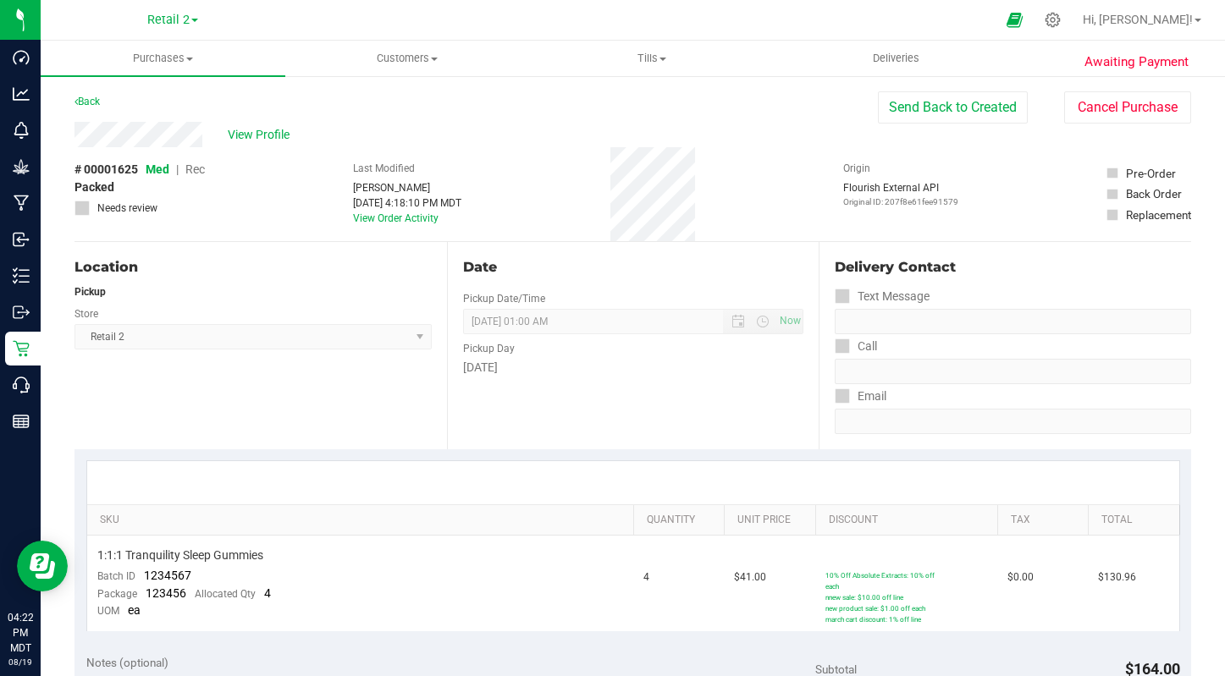
click at [1153, 66] on span "Awaiting Payment" at bounding box center [1136, 61] width 104 height 19
click at [952, 120] on button "Send Back to Created" at bounding box center [953, 107] width 150 height 32
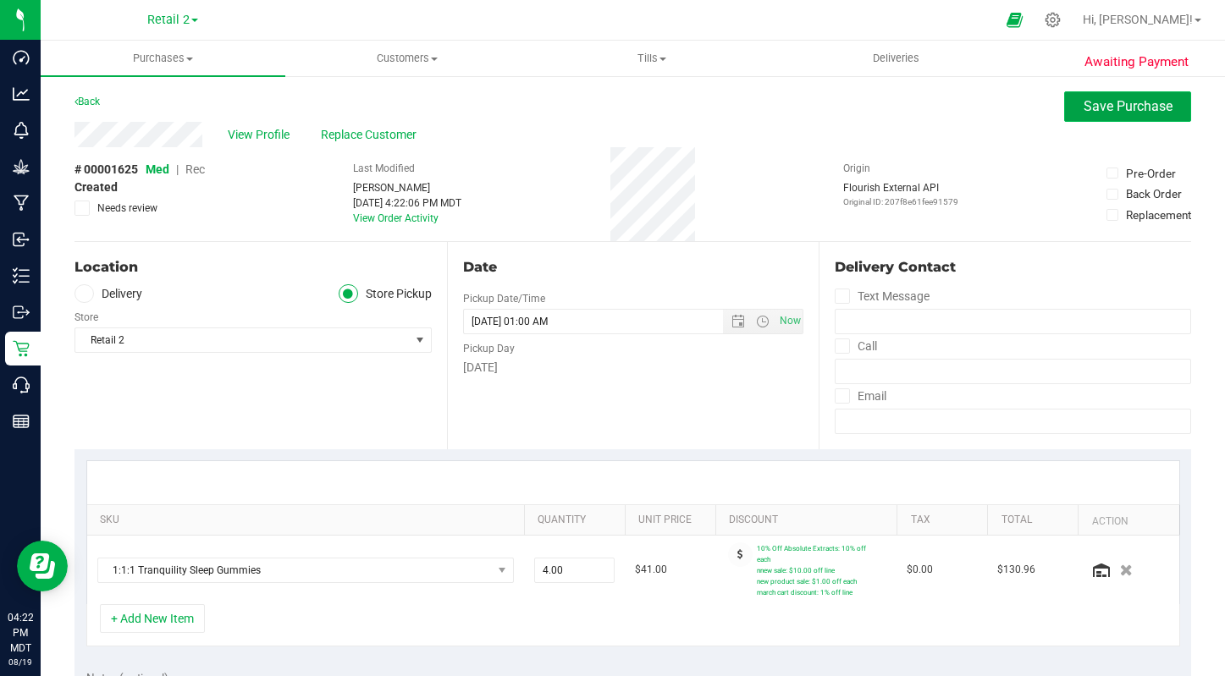
click at [1125, 97] on button "Save Purchase" at bounding box center [1127, 106] width 127 height 30
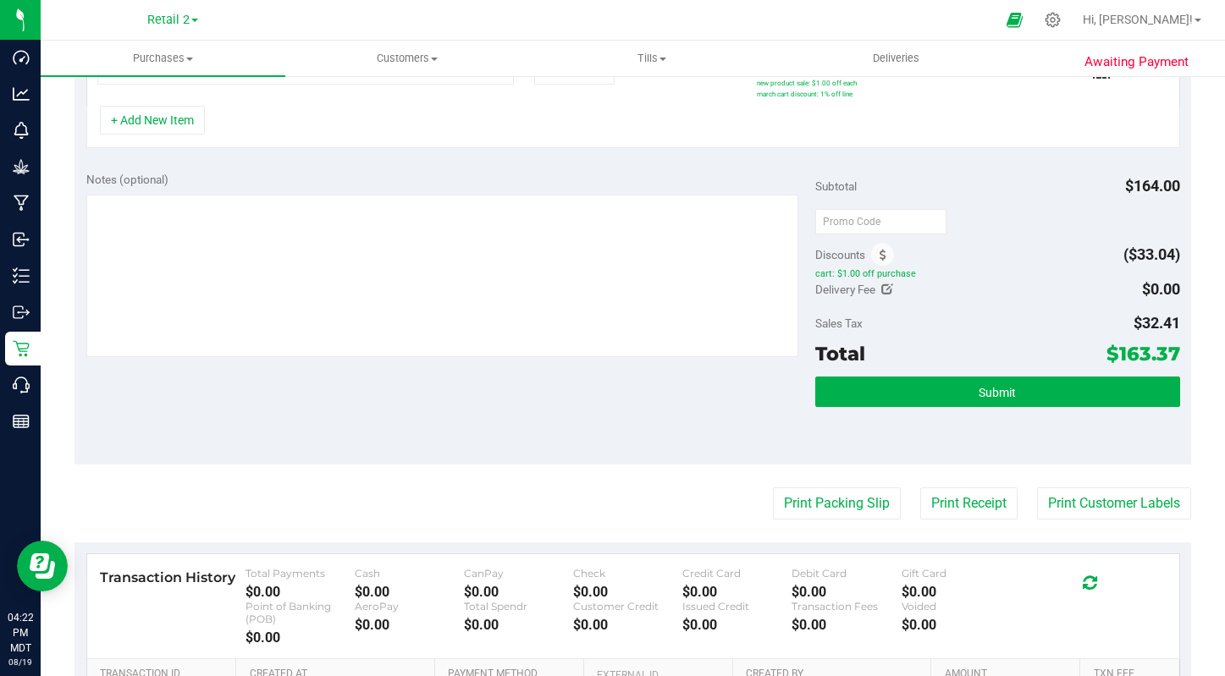
scroll to position [532, 0]
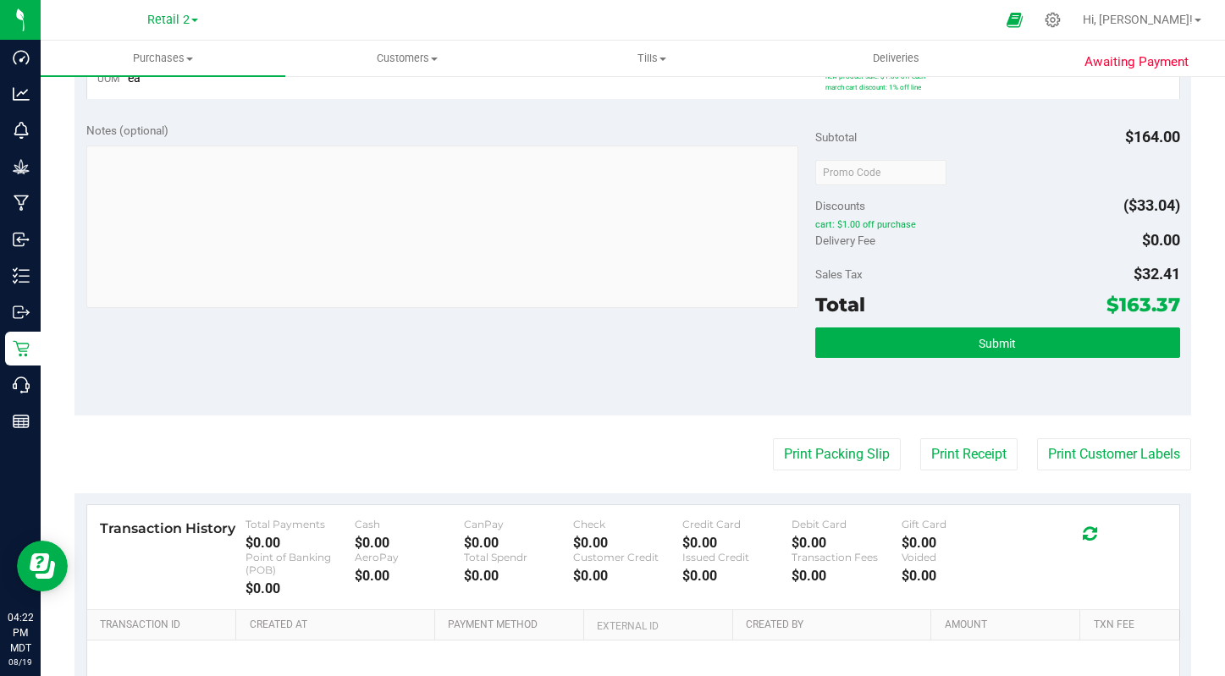
click at [945, 326] on div "Subtotal $164.00 Discounts ($33.04) cart: $1.00 off purchase Delivery Fee $0.00…" at bounding box center [997, 263] width 365 height 282
click at [945, 351] on button "Submit" at bounding box center [997, 343] width 365 height 30
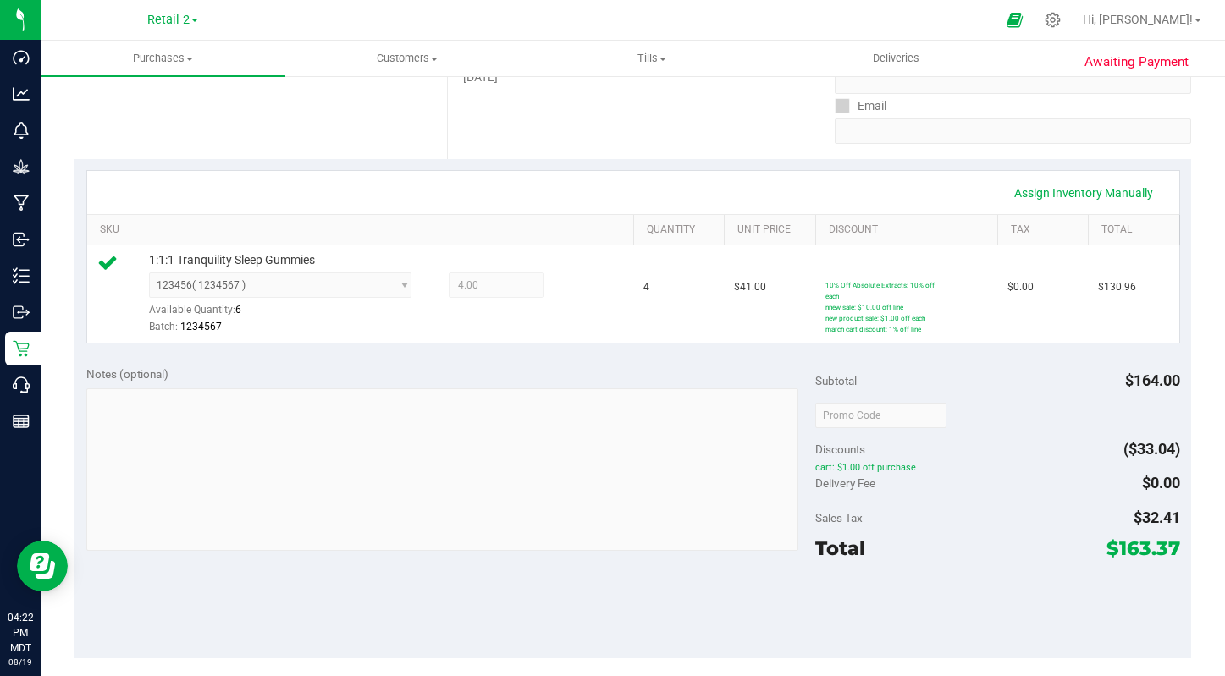
scroll to position [384, 0]
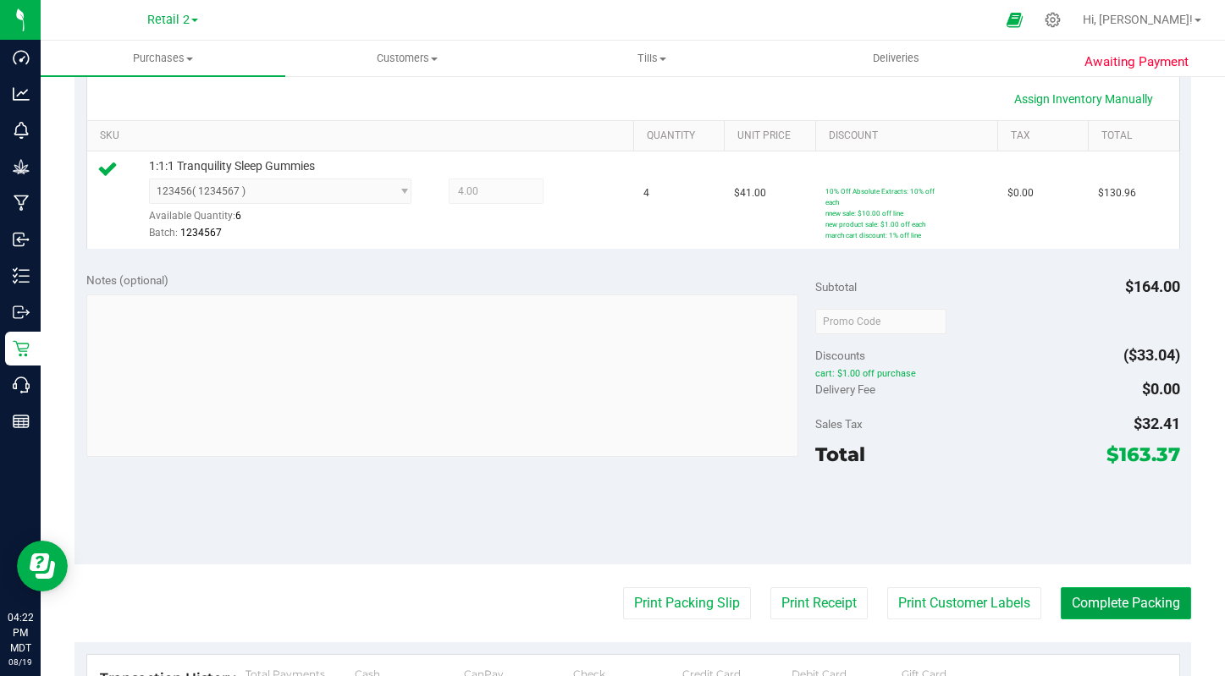
click at [1088, 603] on button "Complete Packing" at bounding box center [1126, 604] width 130 height 32
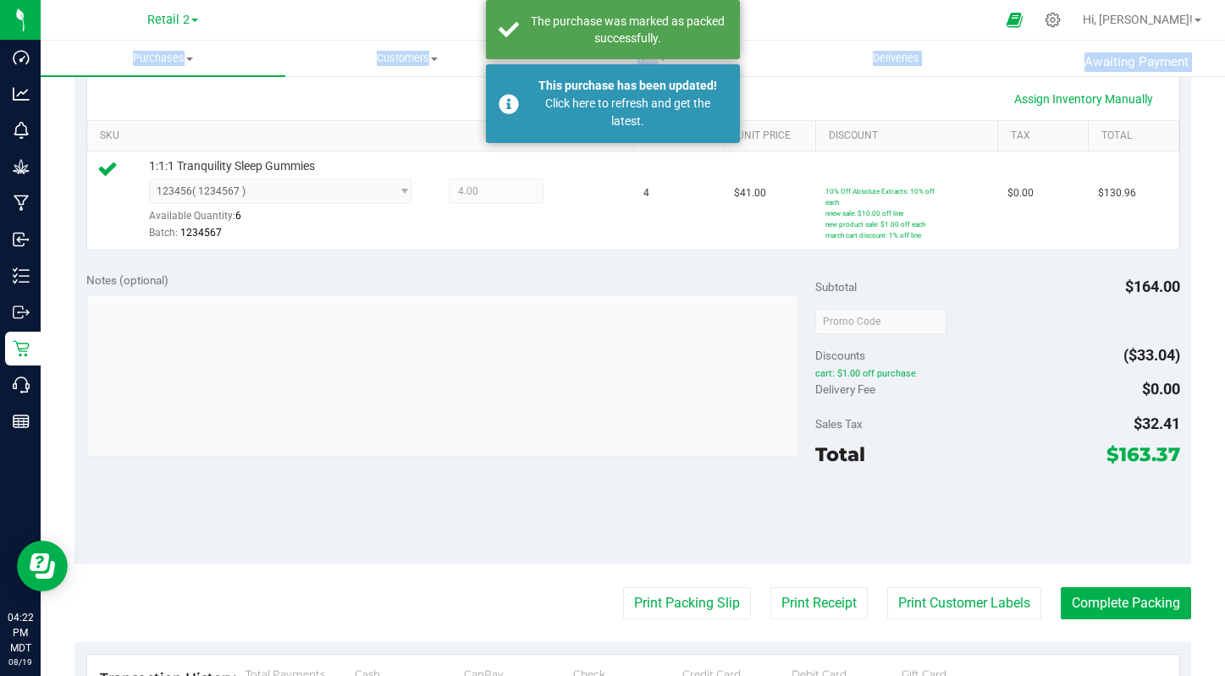
click at [547, 315] on div "Purchases Summary of purchases Fulfillment All purchases Customers All customer…" at bounding box center [633, 359] width 1184 height 636
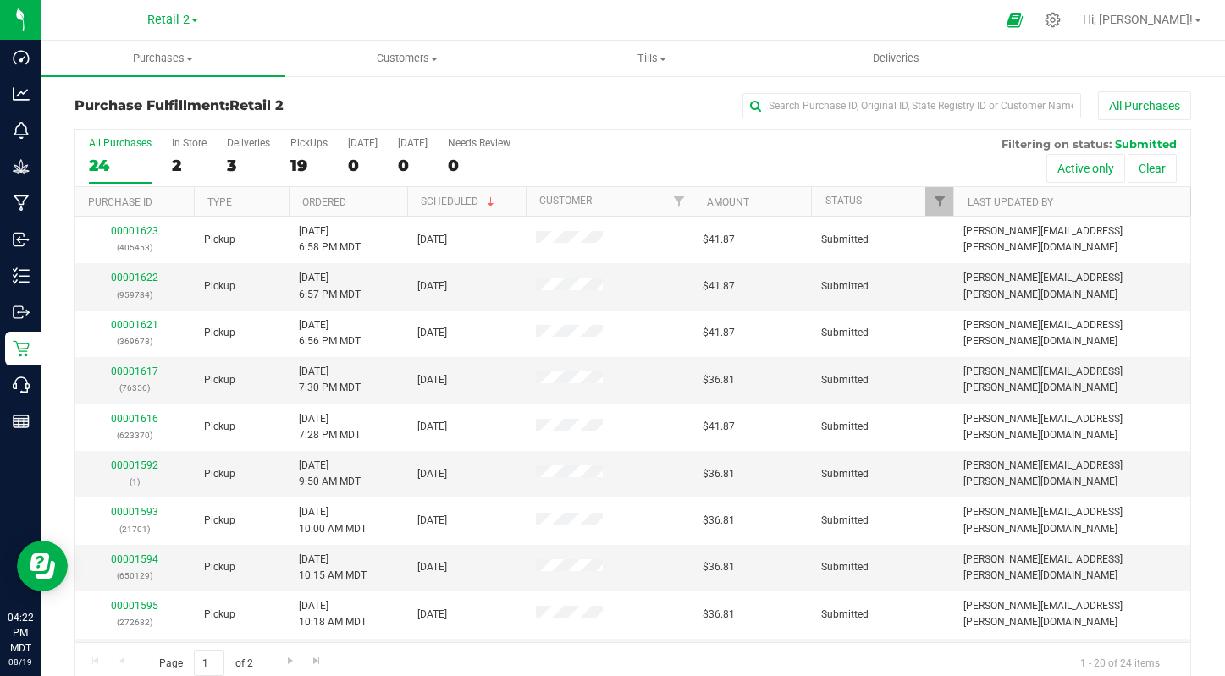
click at [359, 102] on h3 "Purchase Fulfillment: Retail 2" at bounding box center [260, 105] width 372 height 15
click at [360, 205] on th "Ordered" at bounding box center [348, 202] width 119 height 30
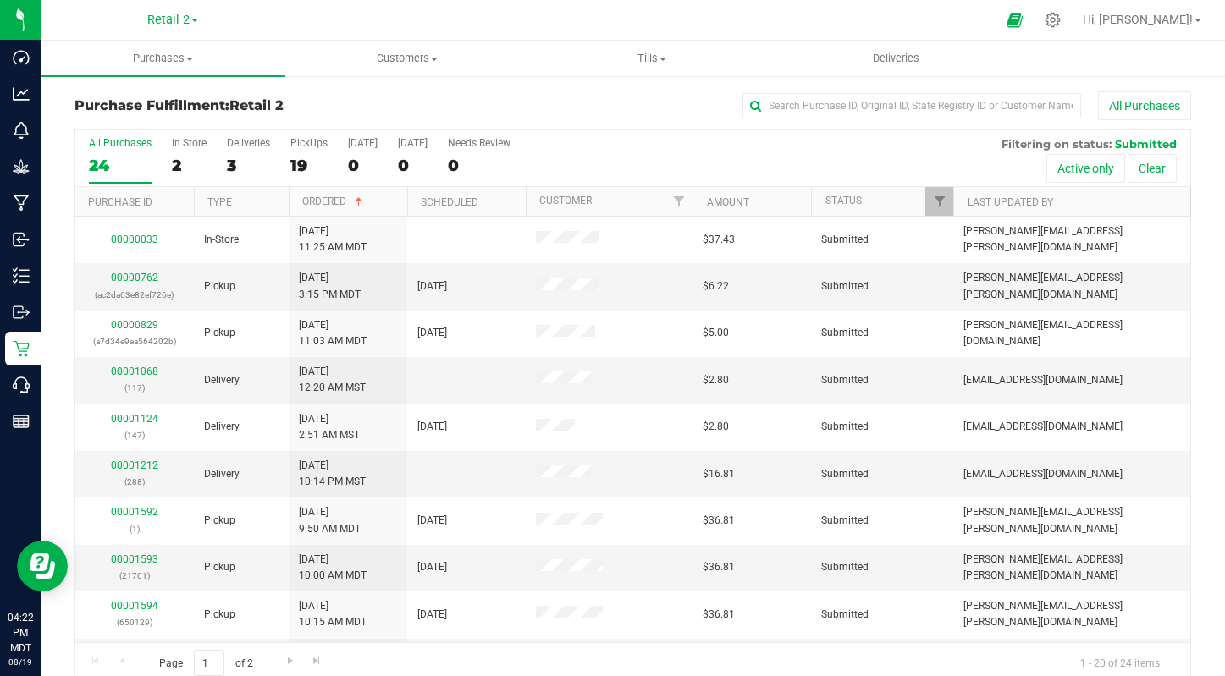
click at [359, 212] on th "Ordered" at bounding box center [348, 202] width 119 height 30
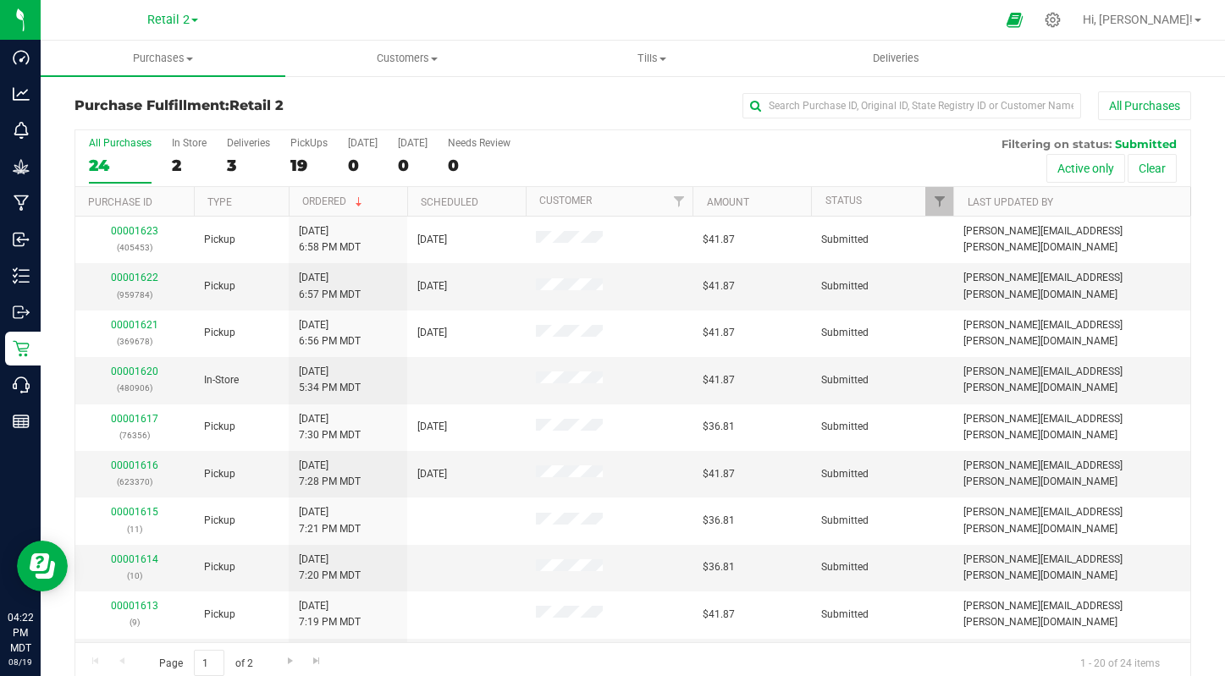
click at [1151, 141] on span "Submitted" at bounding box center [1146, 144] width 62 height 14
click at [371, 205] on th "Ordered" at bounding box center [348, 202] width 119 height 30
click at [350, 192] on th "Ordered" at bounding box center [348, 202] width 119 height 30
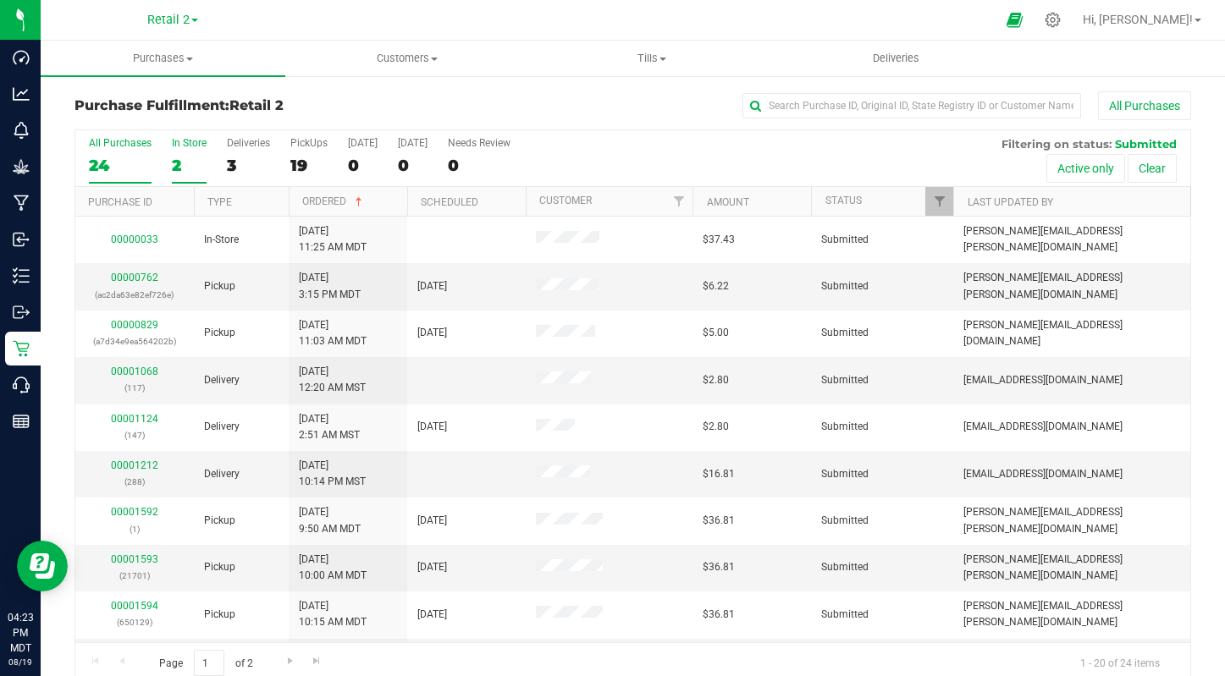
click at [175, 153] on label "In Store 2" at bounding box center [189, 160] width 35 height 47
click at [0, 0] on input "In Store 2" at bounding box center [0, 0] width 0 height 0
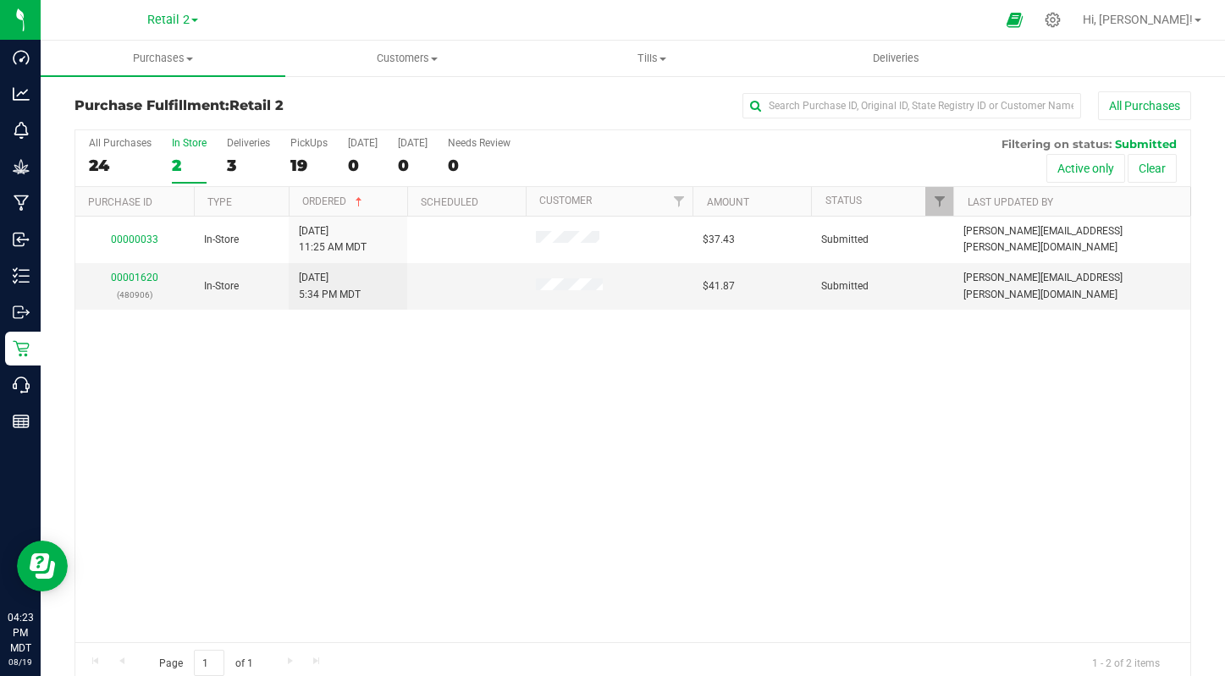
click at [169, 157] on div "All Purchases 24 In Store 2 Deliveries 3 PickUps 19 Today 0 Tomorrow 0 Needs Re…" at bounding box center [632, 158] width 1115 height 57
click at [310, 151] on label "PickUps 19" at bounding box center [308, 160] width 37 height 47
click at [0, 0] on input "PickUps 19" at bounding box center [0, 0] width 0 height 0
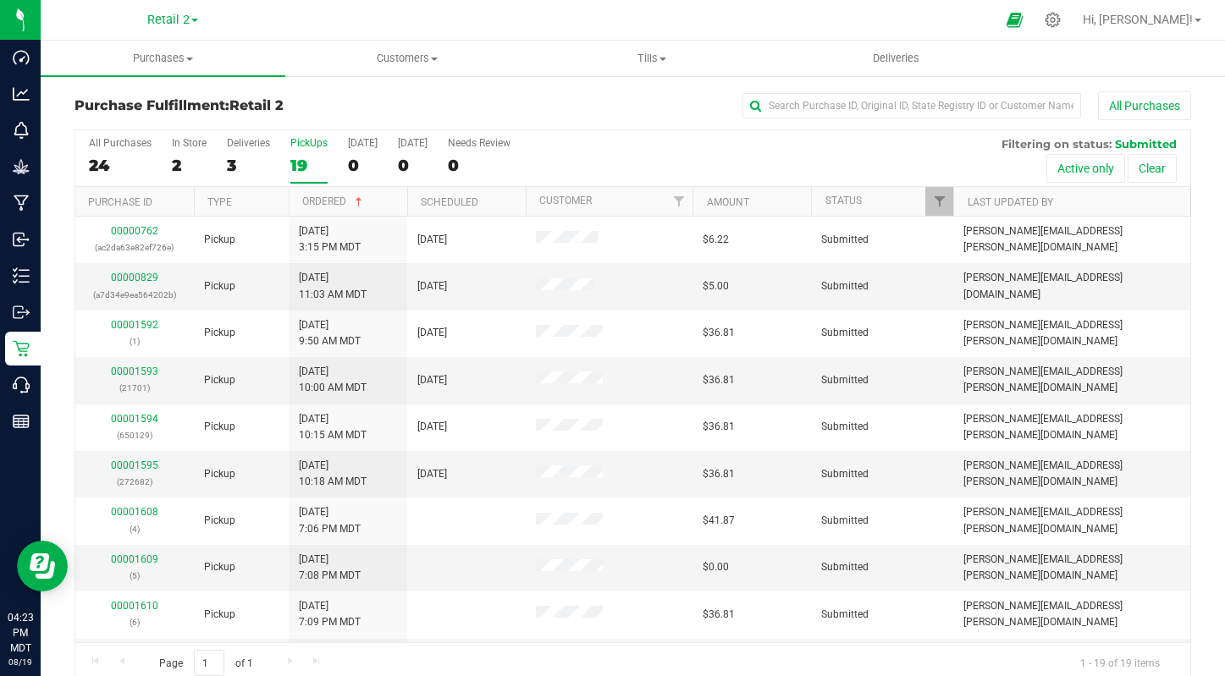
click at [342, 207] on th "Ordered" at bounding box center [348, 202] width 119 height 30
click at [102, 156] on div "24" at bounding box center [120, 165] width 63 height 19
click at [0, 0] on input "All Purchases 24" at bounding box center [0, 0] width 0 height 0
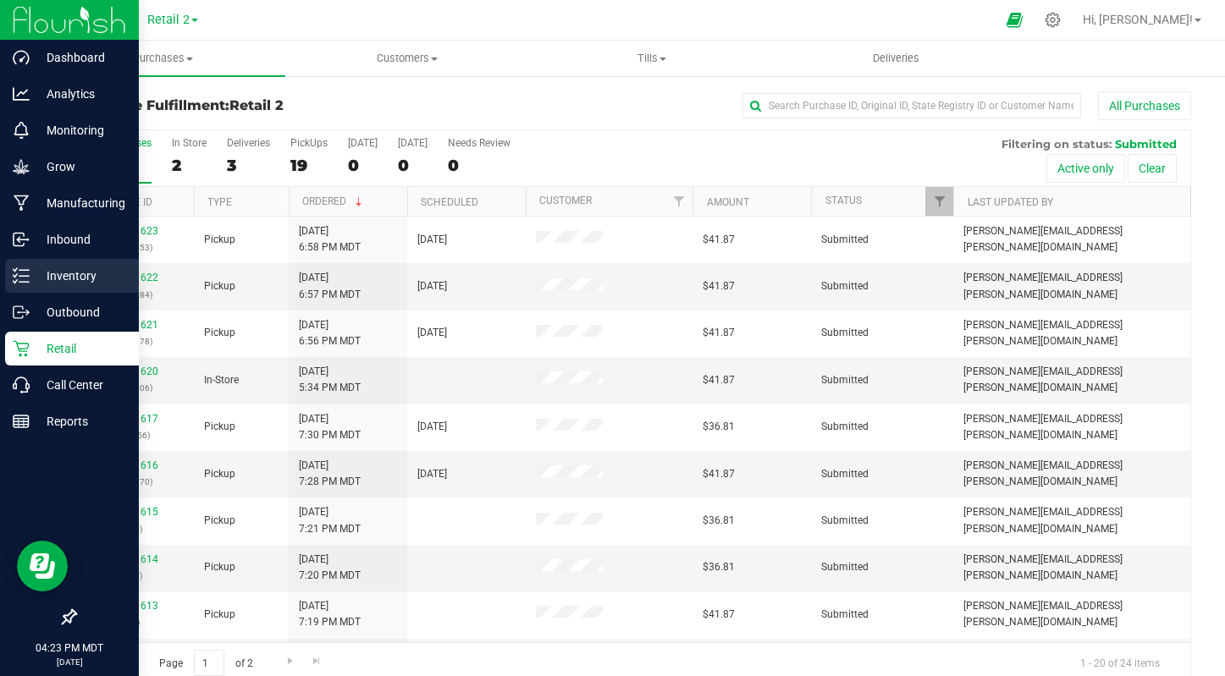
click at [45, 276] on p "Inventory" at bounding box center [81, 276] width 102 height 20
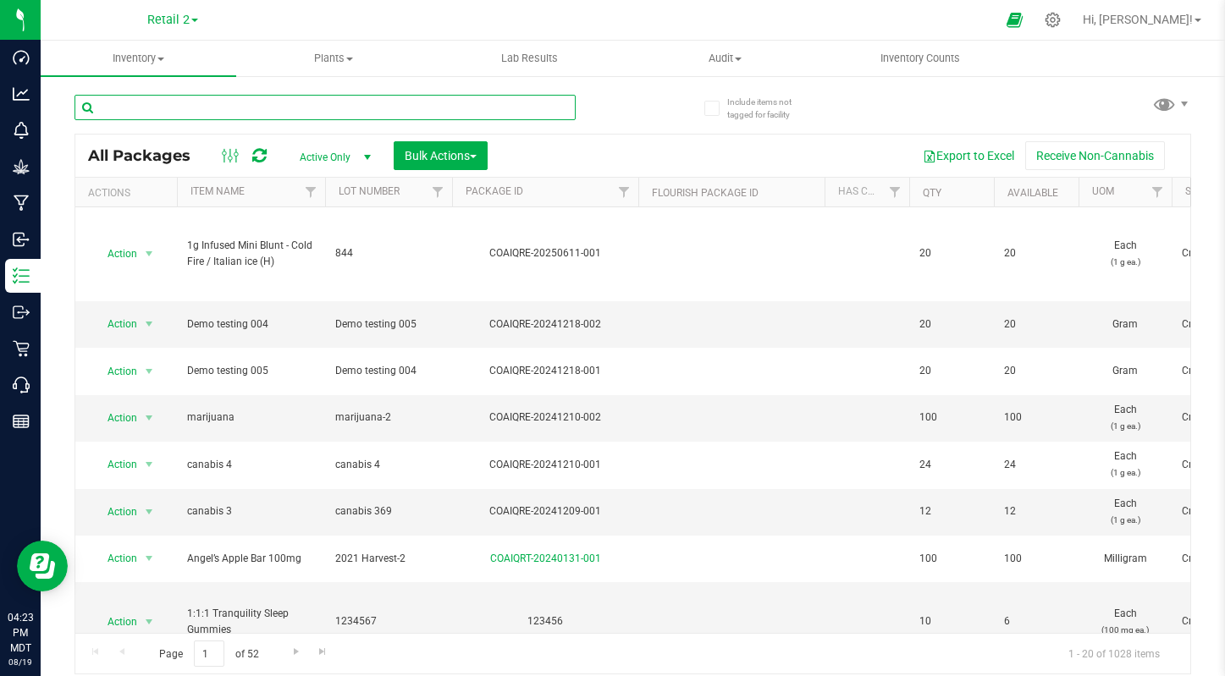
click at [218, 114] on input "text" at bounding box center [324, 107] width 501 height 25
type input "v"
paste input "9590"
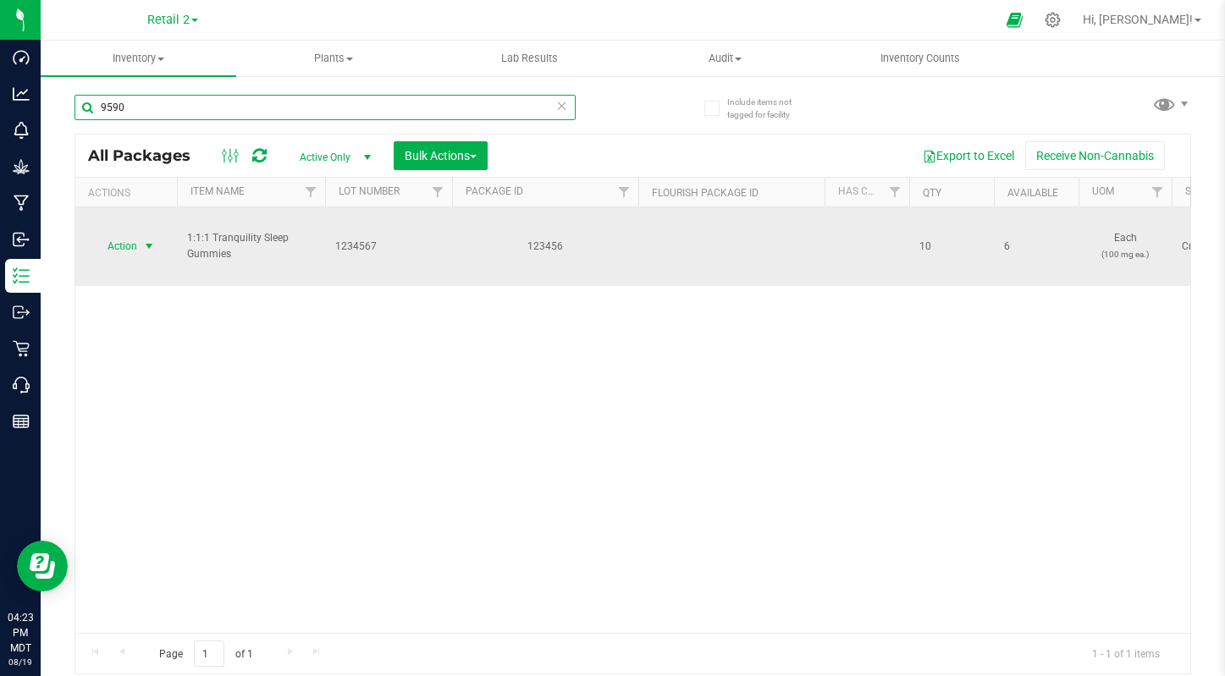
type input "9590"
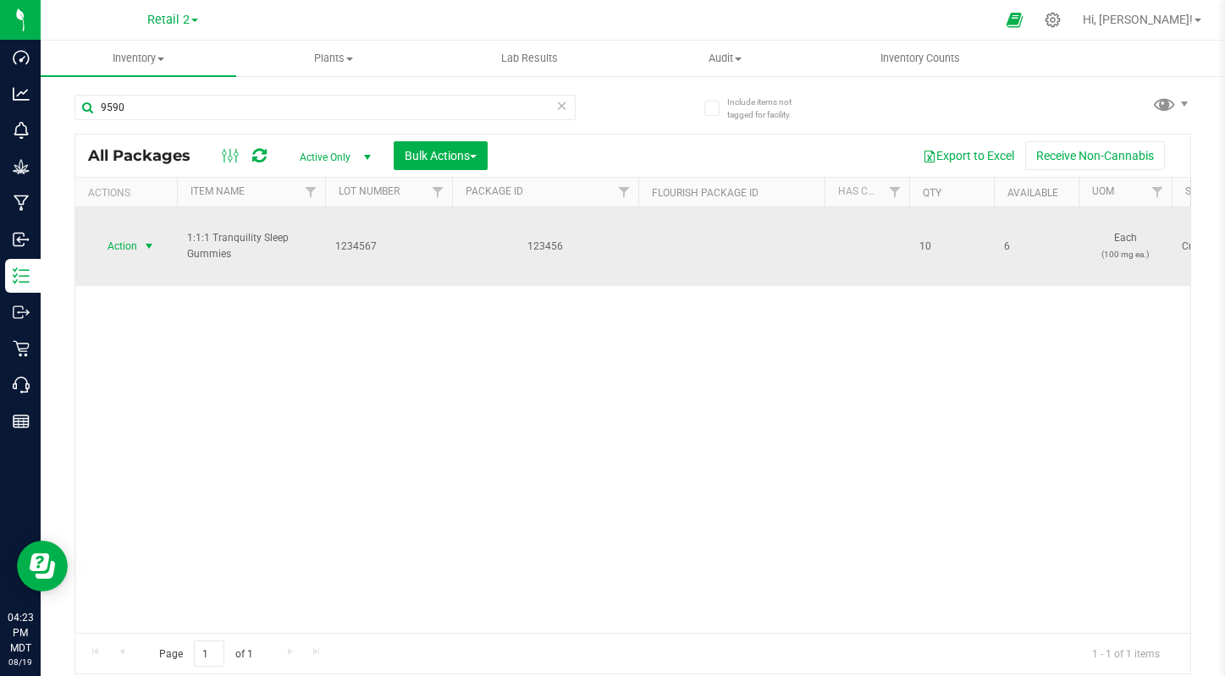
click at [124, 235] on span "Action" at bounding box center [115, 247] width 46 height 24
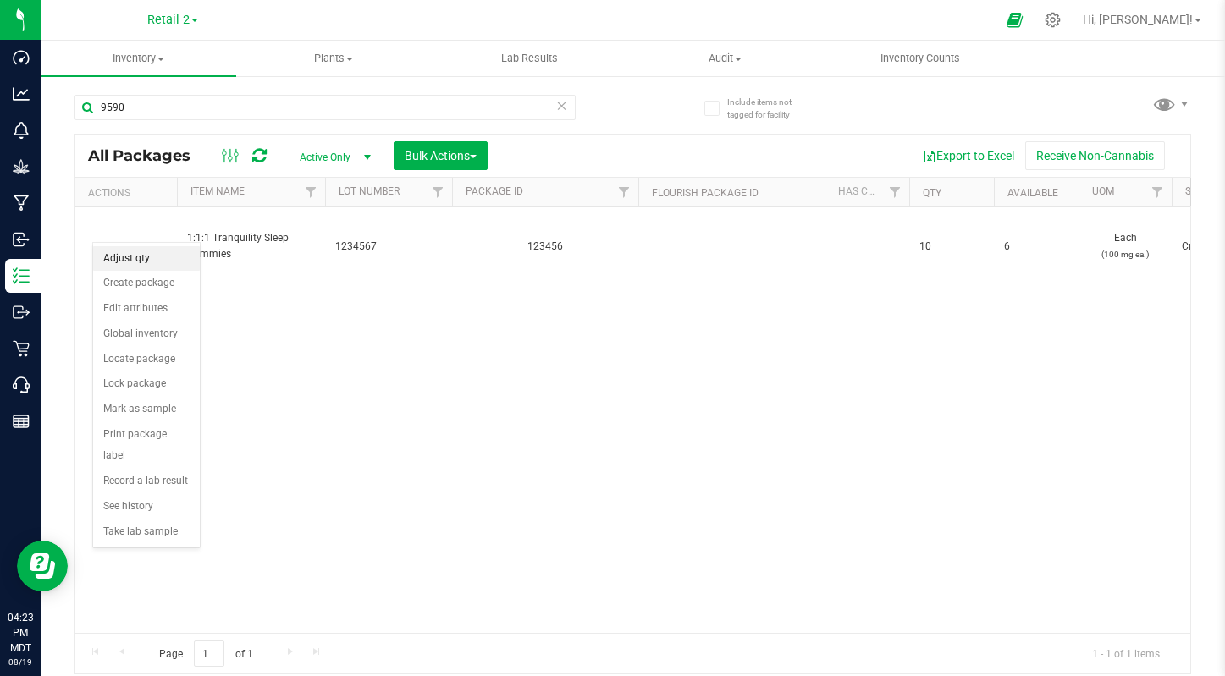
click at [124, 262] on li "Adjust qty" at bounding box center [146, 258] width 107 height 25
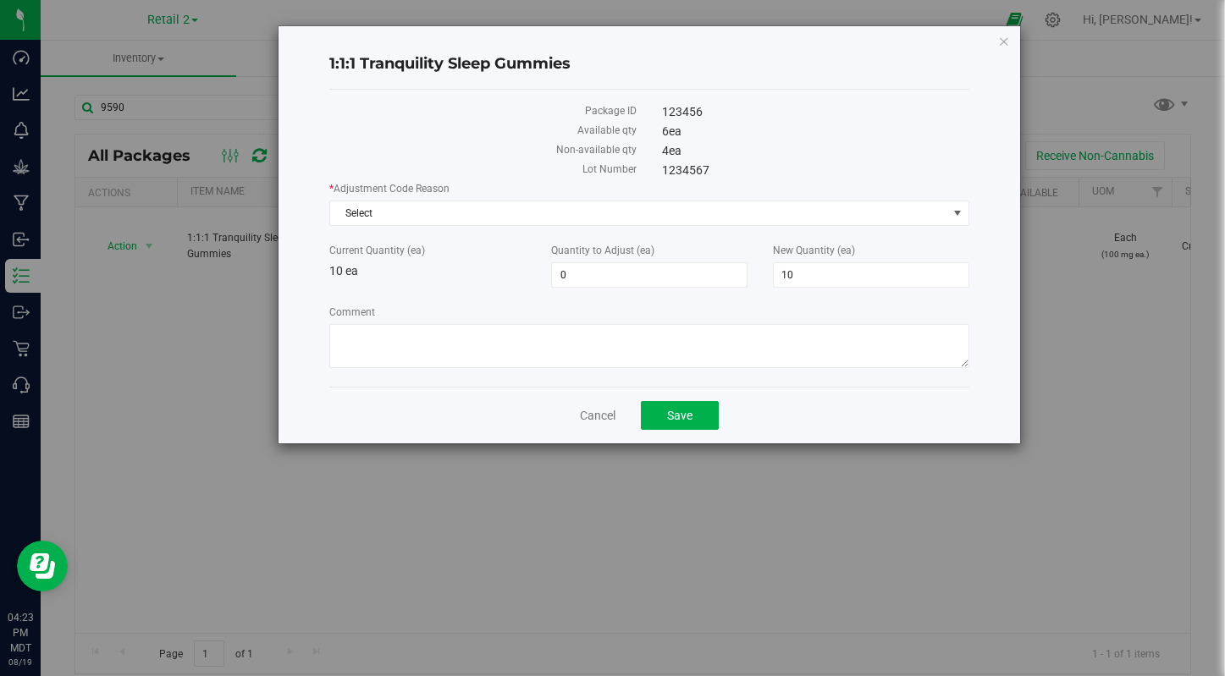
click at [428, 266] on div "Current Quantity (ea) 10 ea" at bounding box center [428, 261] width 222 height 37
click at [564, 275] on span "0 0" at bounding box center [649, 274] width 196 height 25
click at [564, 275] on input "0" at bounding box center [649, 275] width 195 height 24
click at [869, 279] on span "10 10" at bounding box center [871, 274] width 196 height 25
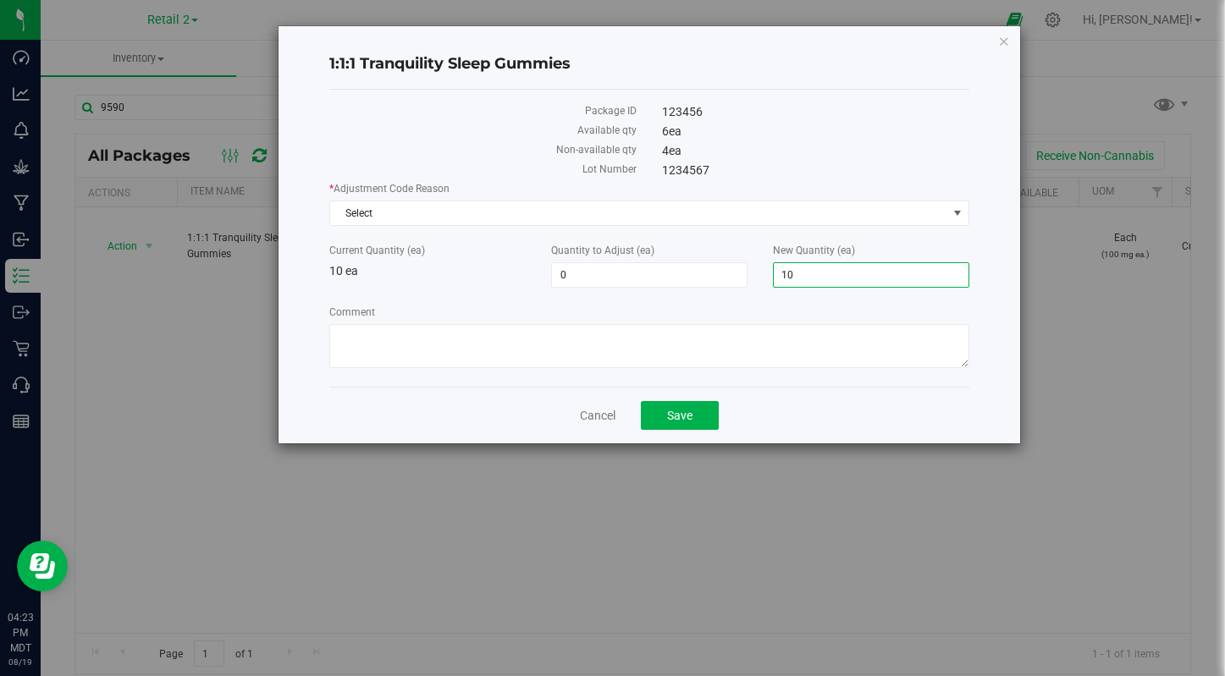
click at [869, 279] on input "10" at bounding box center [871, 275] width 195 height 24
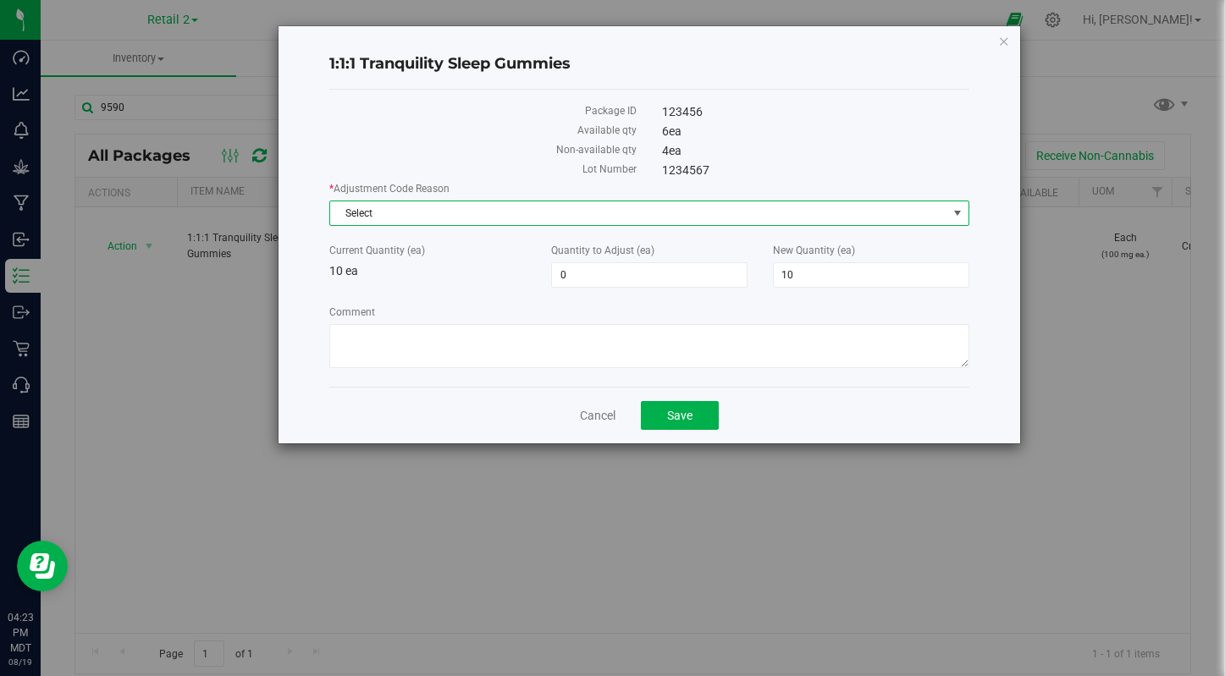
click at [444, 215] on span "Select" at bounding box center [638, 213] width 616 height 24
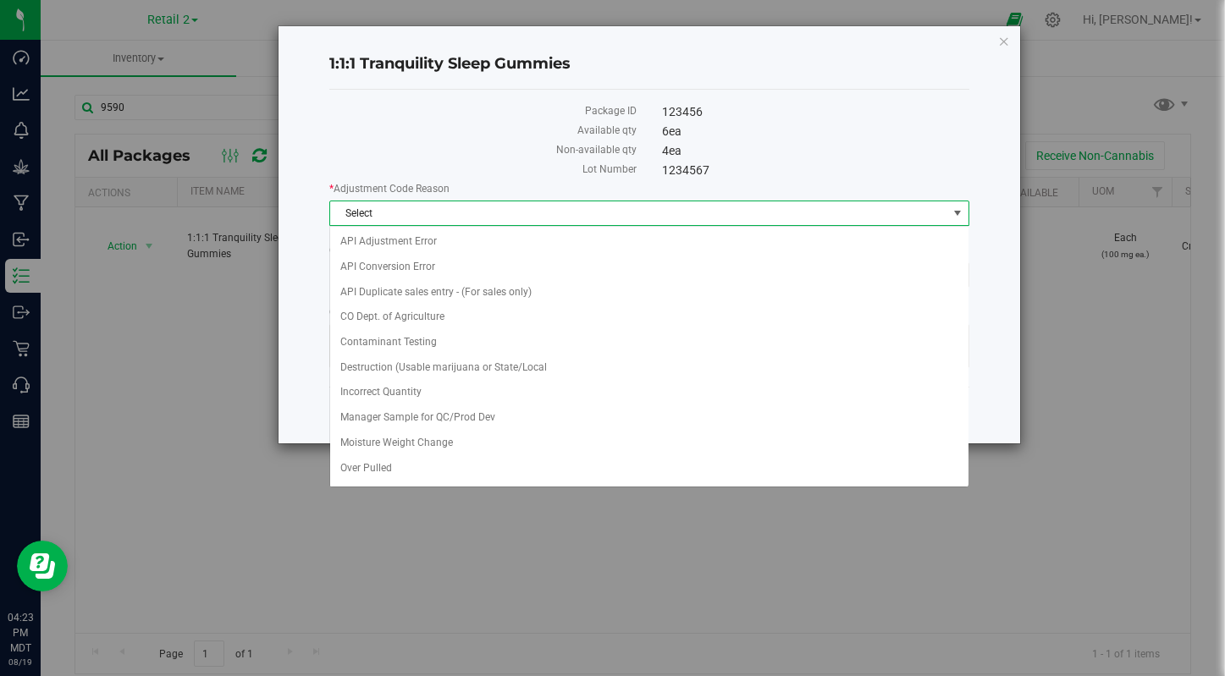
click at [444, 223] on span "Select" at bounding box center [638, 213] width 616 height 24
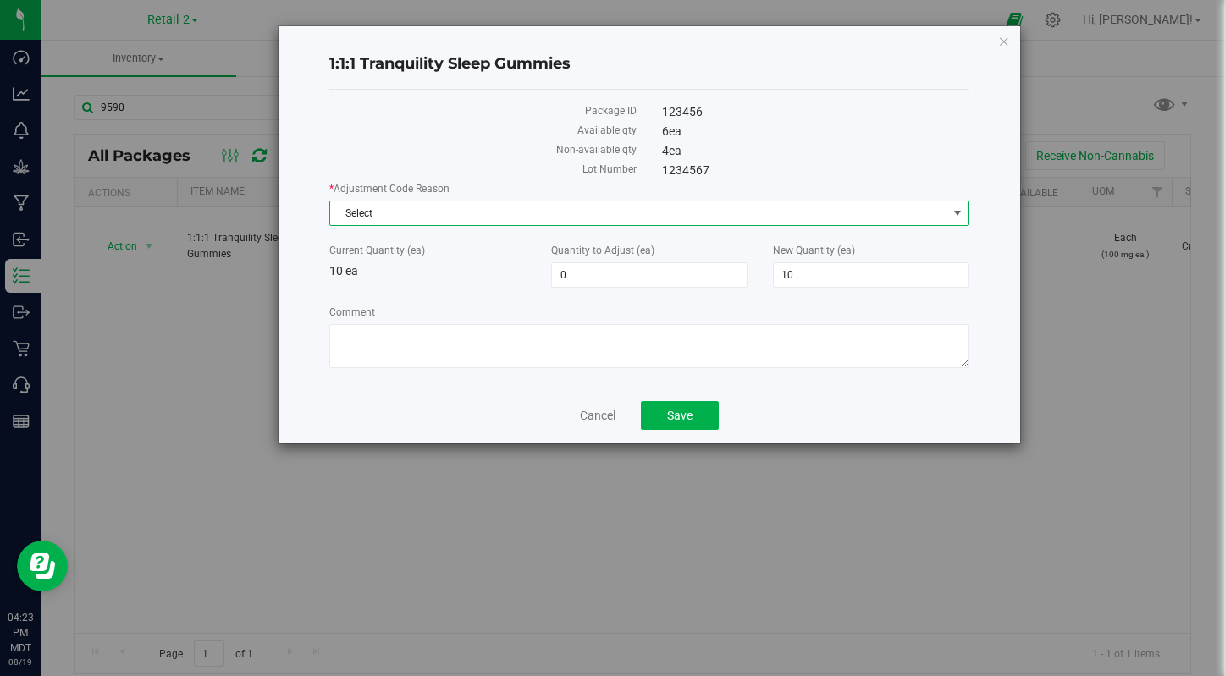
click at [439, 212] on span "Select" at bounding box center [638, 213] width 616 height 24
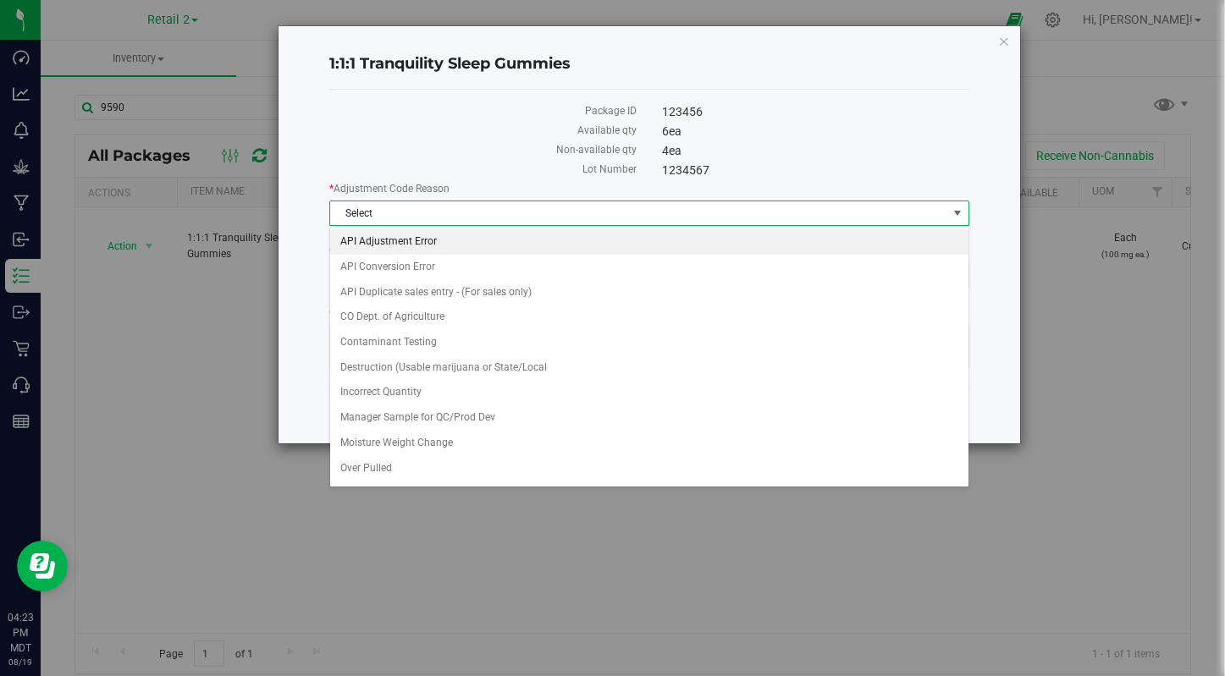
click at [439, 239] on li "API Adjustment Error" at bounding box center [648, 241] width 637 height 25
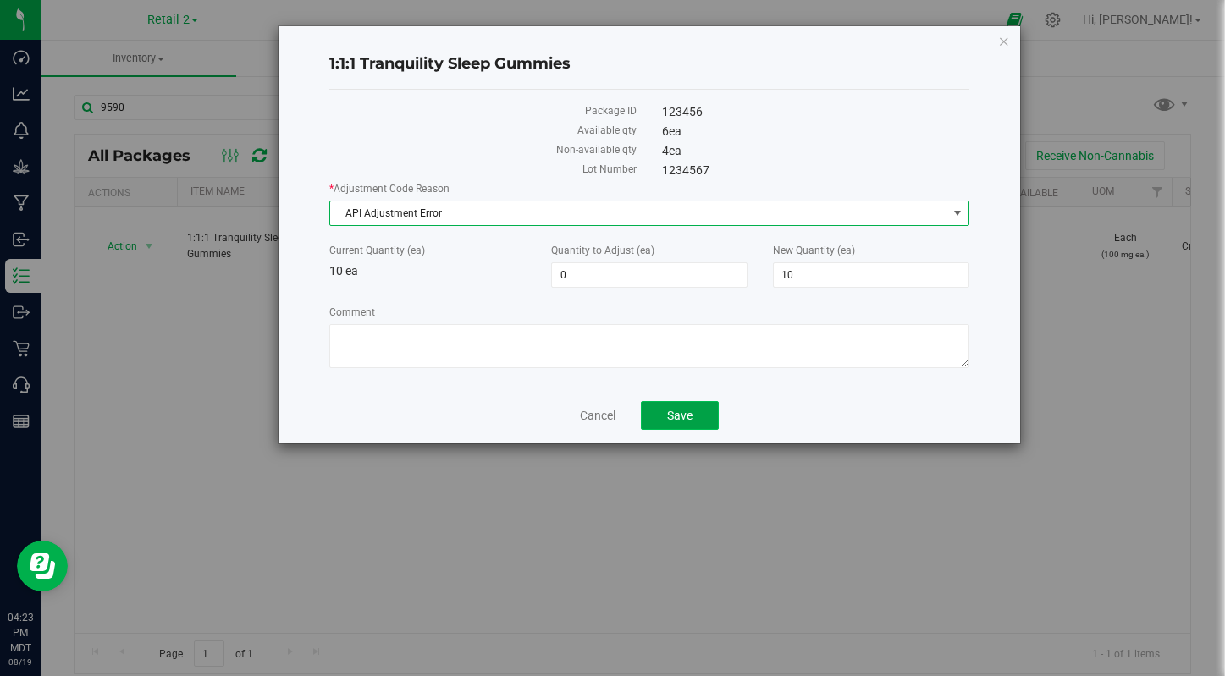
click at [681, 409] on span "Save" at bounding box center [679, 416] width 25 height 14
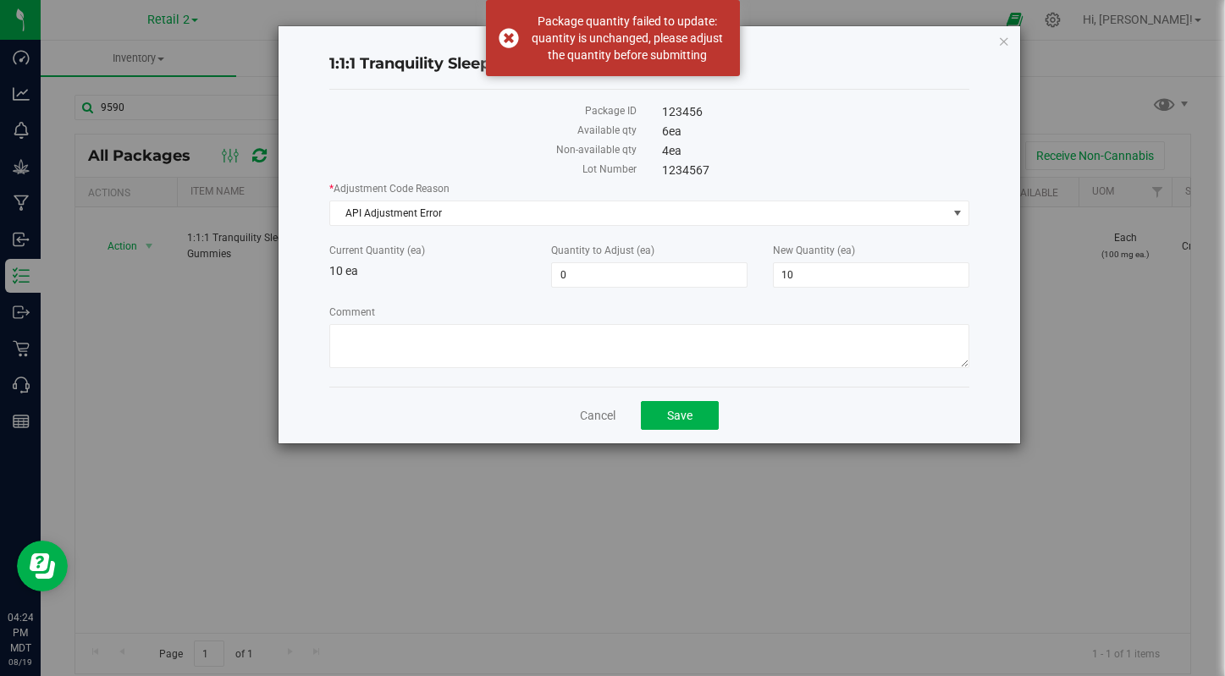
click at [642, 134] on div "Available qty" at bounding box center [483, 132] width 333 height 19
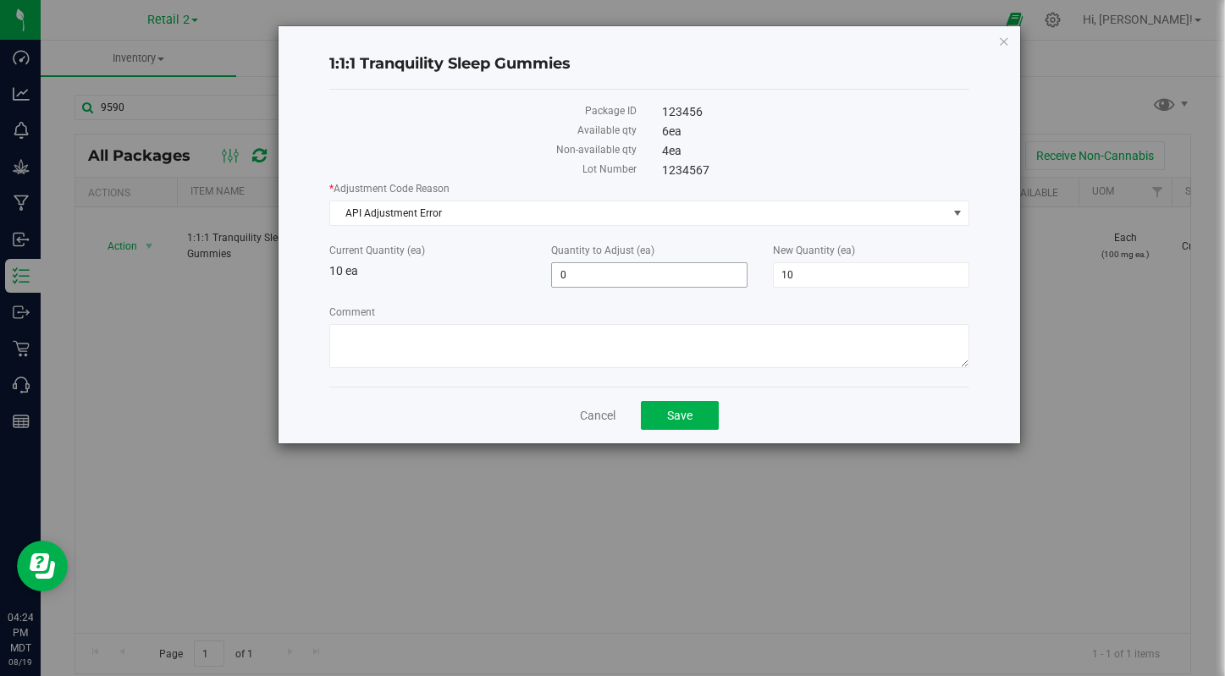
click at [562, 272] on span "0 0" at bounding box center [649, 274] width 196 height 25
click at [784, 272] on span "10 10" at bounding box center [871, 274] width 196 height 25
click at [784, 272] on input "10" at bounding box center [871, 275] width 195 height 24
type input "0"
type input "-10"
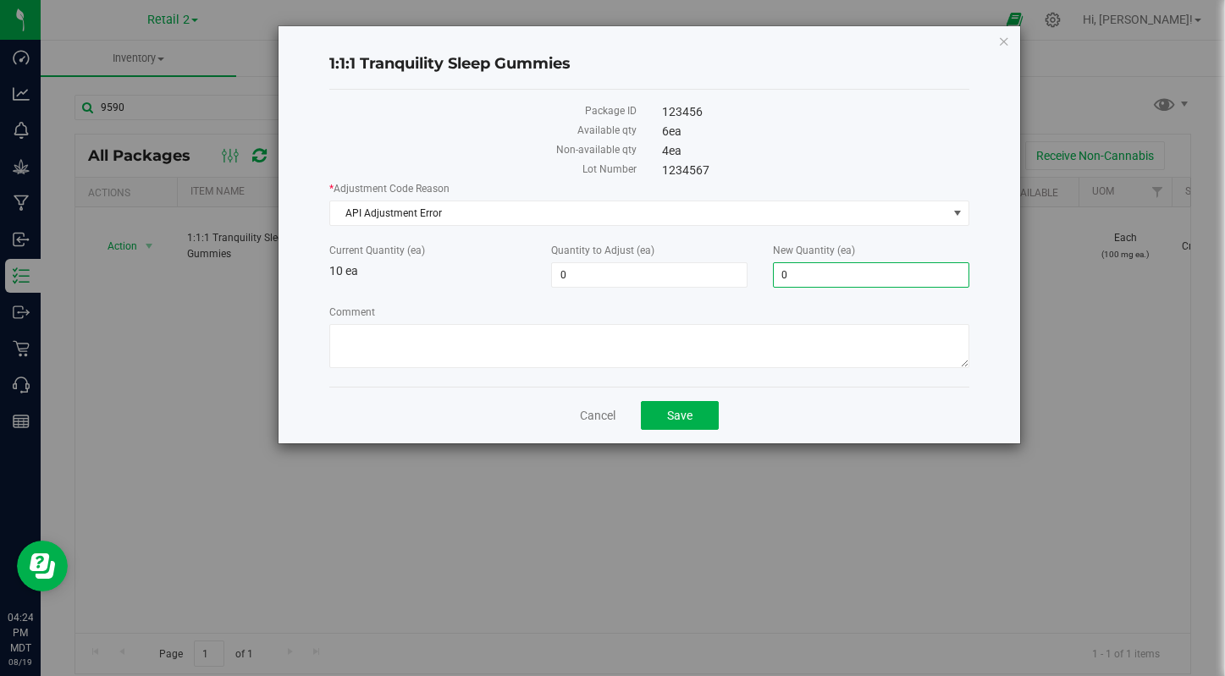
type input "0"
click at [643, 300] on div "* Adjustment Code Reason API Adjustment Error Select API Adjustment Error API C…" at bounding box center [648, 277] width 639 height 192
click at [577, 278] on span "-10 -10" at bounding box center [649, 274] width 196 height 25
click at [577, 278] on input "-10" at bounding box center [649, 275] width 195 height 24
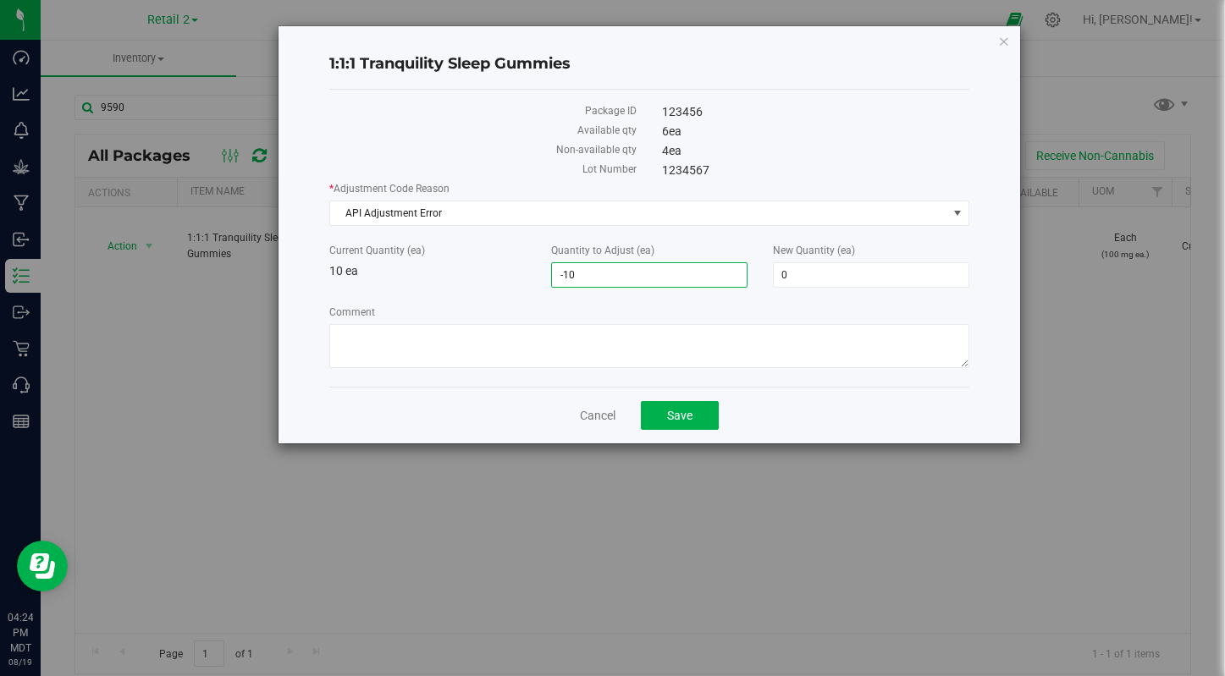
type input "6"
type input "16"
click at [687, 409] on span "Save" at bounding box center [679, 416] width 25 height 14
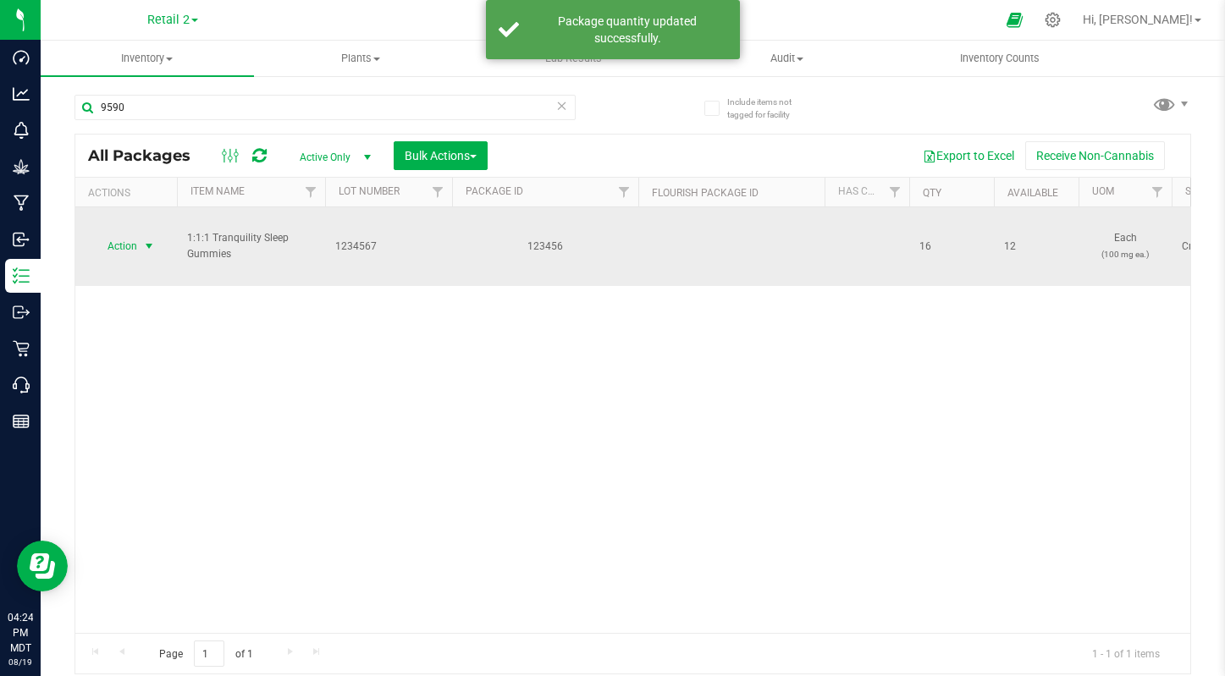
click at [152, 240] on span "select" at bounding box center [149, 247] width 14 height 14
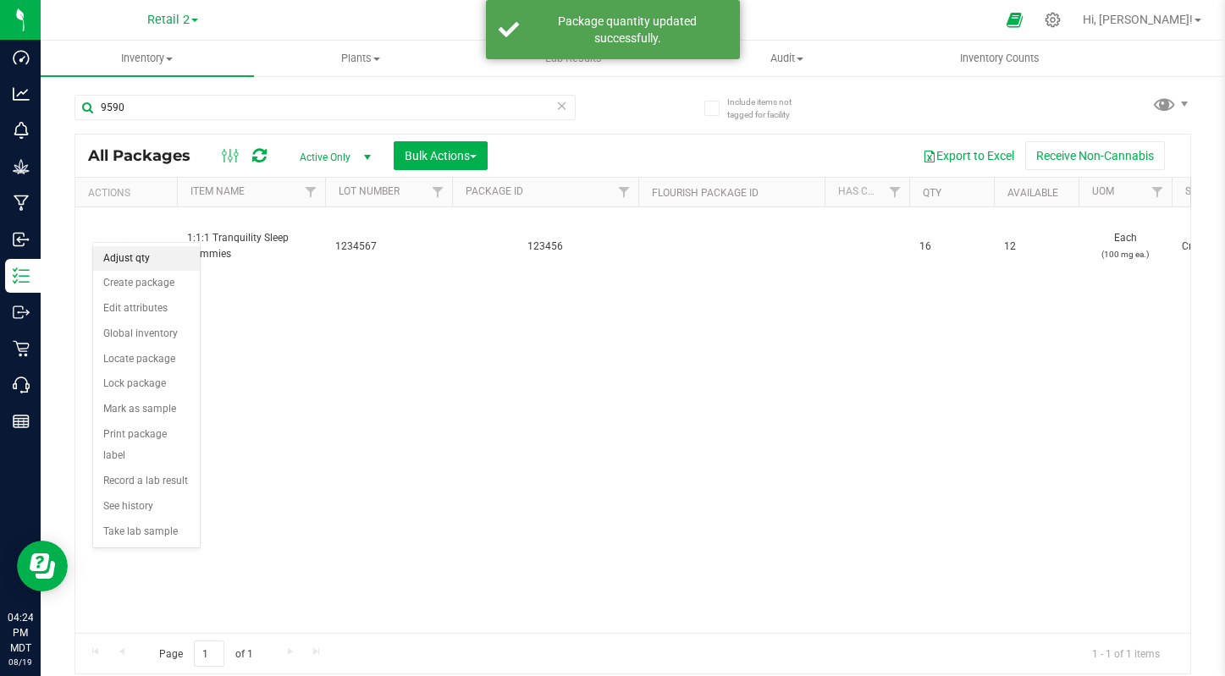
click at [137, 257] on li "Adjust qty" at bounding box center [146, 258] width 107 height 25
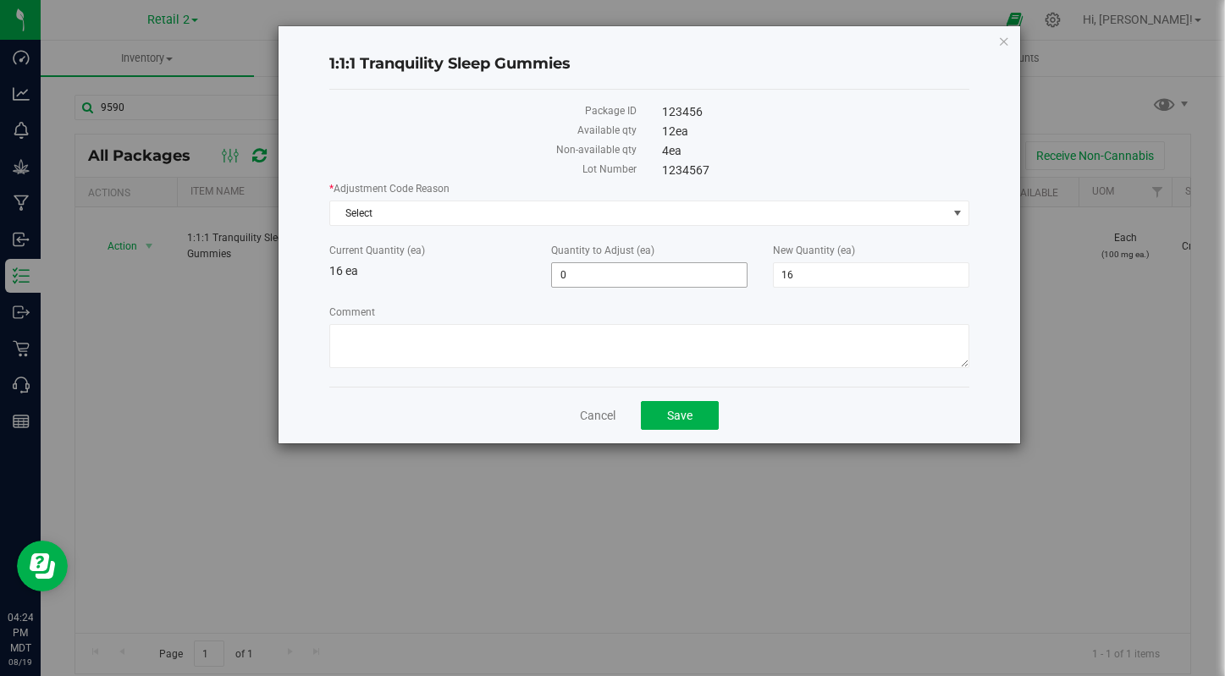
click at [600, 273] on span "0 0" at bounding box center [649, 274] width 196 height 25
click at [836, 271] on span "16 16" at bounding box center [871, 274] width 196 height 25
click at [836, 271] on input "16" at bounding box center [871, 275] width 195 height 24
type input "1"
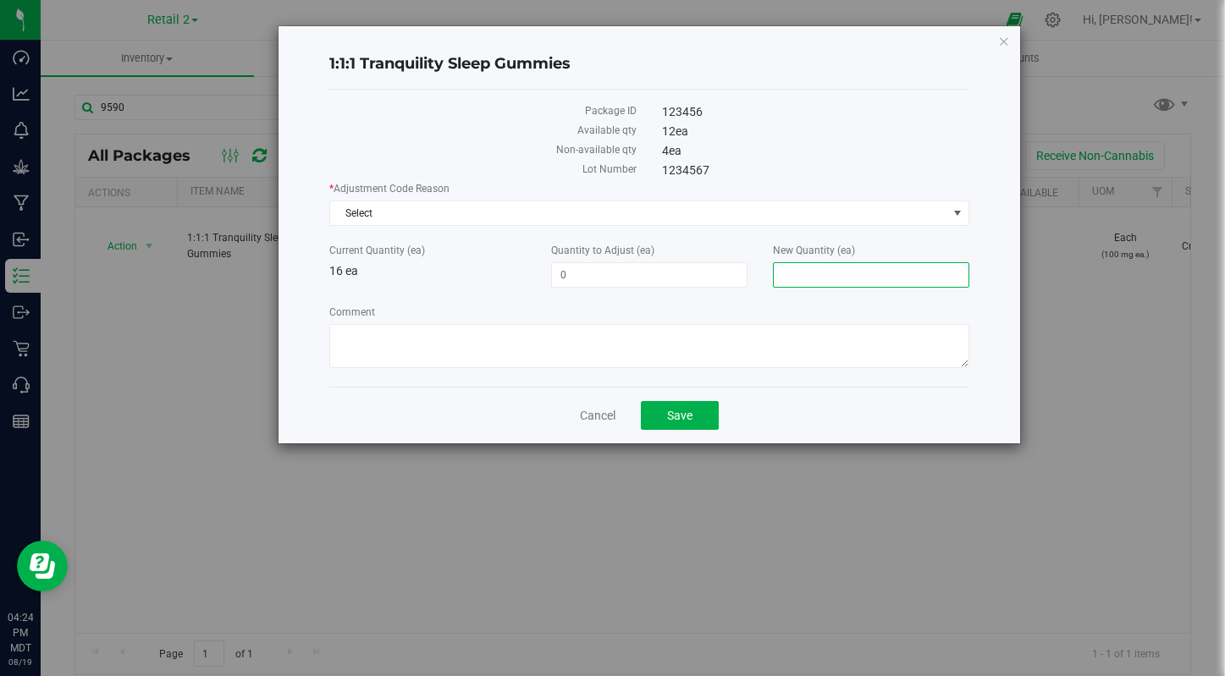
type input "0"
type input "-16"
type input "0"
click at [627, 262] on div "Quantity to Adjust (ea) -16 -16" at bounding box center [649, 265] width 222 height 45
click at [698, 412] on button "Save" at bounding box center [680, 415] width 78 height 29
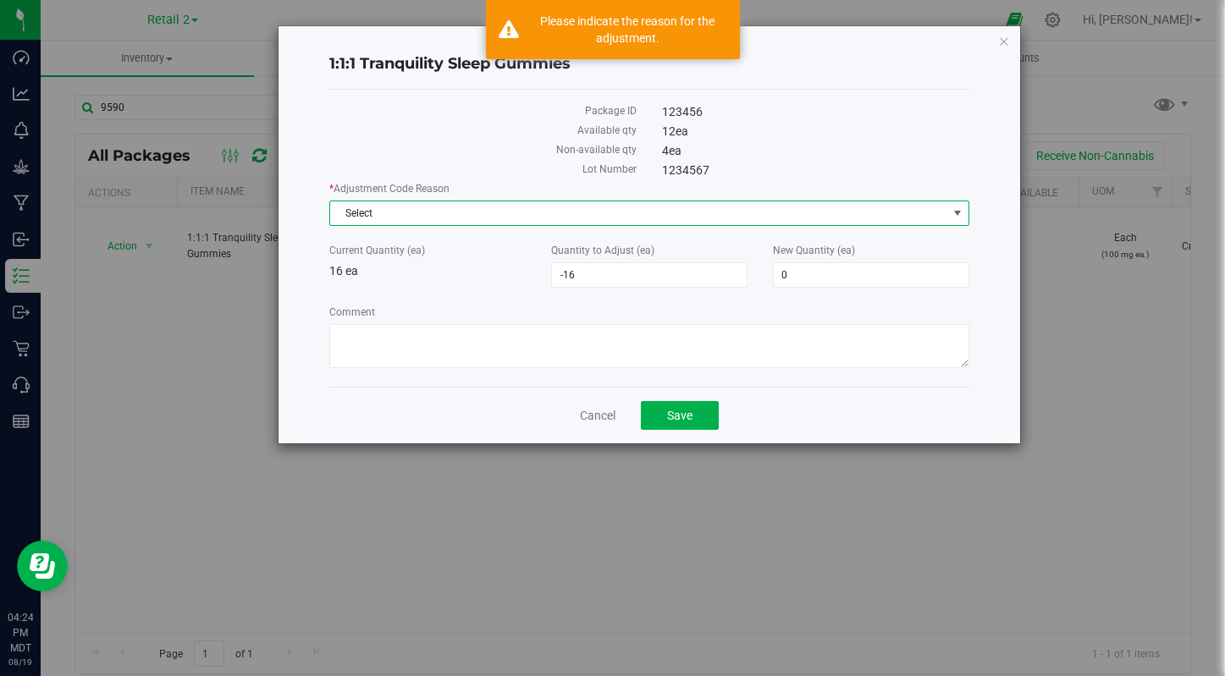
click at [505, 210] on span "Select" at bounding box center [638, 213] width 616 height 24
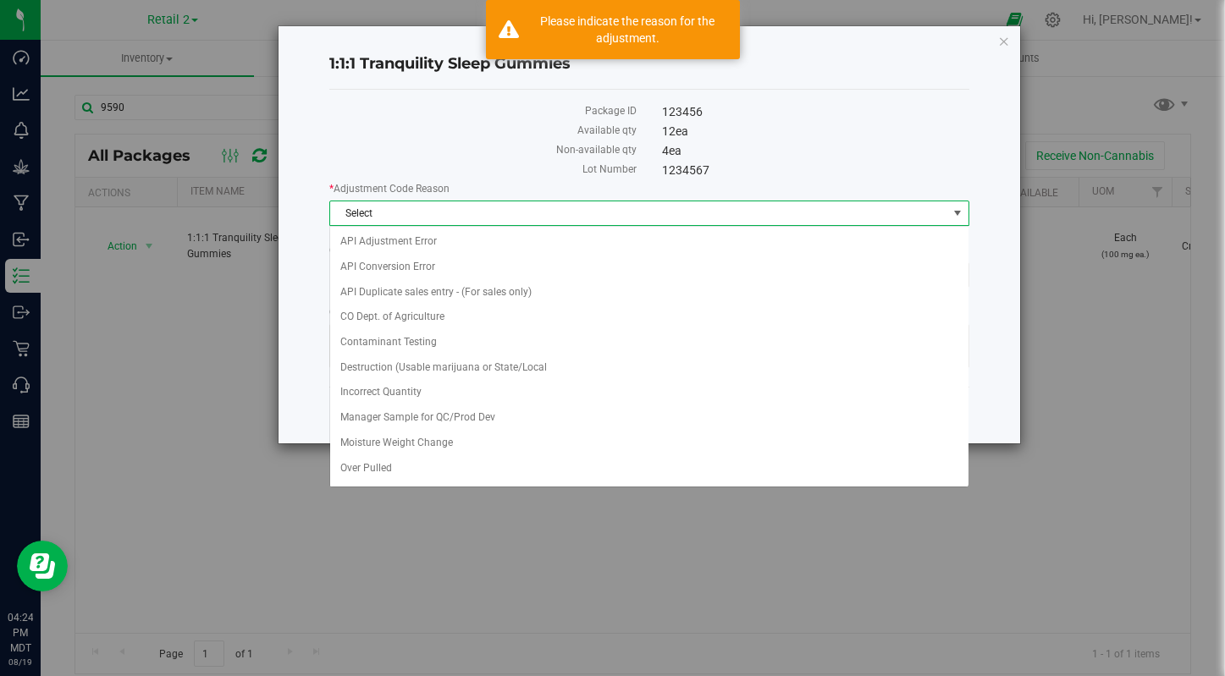
click at [504, 218] on span "Select" at bounding box center [638, 213] width 616 height 24
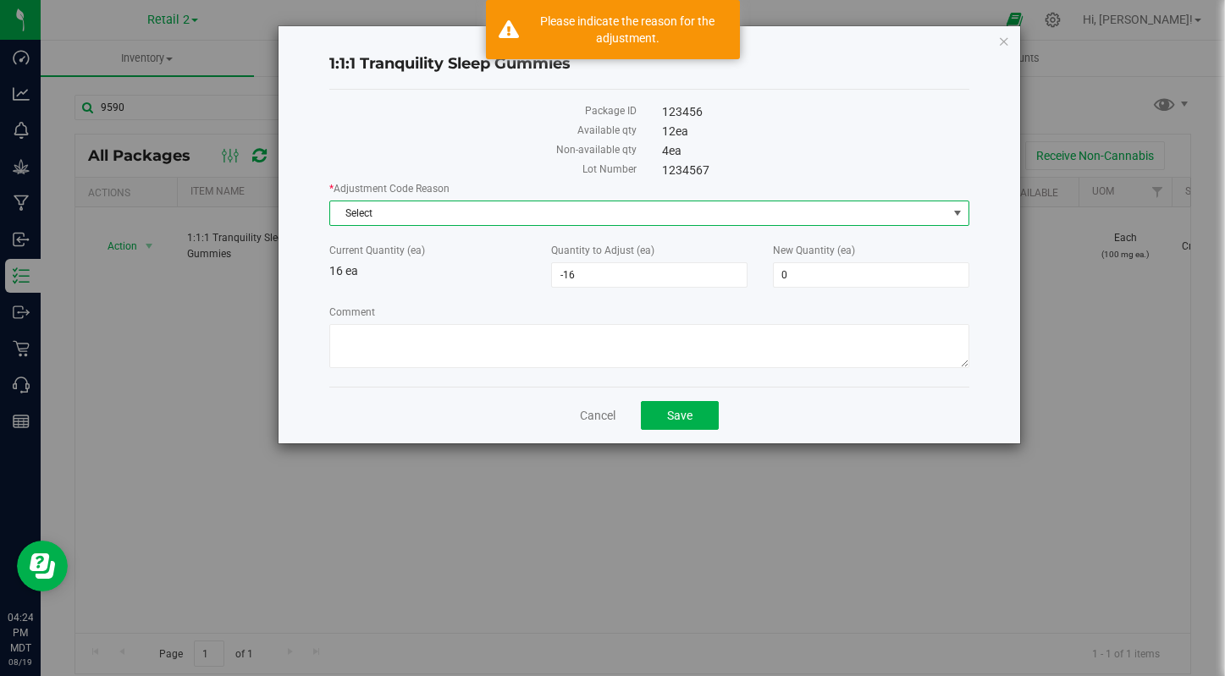
click at [490, 218] on span "Select" at bounding box center [638, 213] width 616 height 24
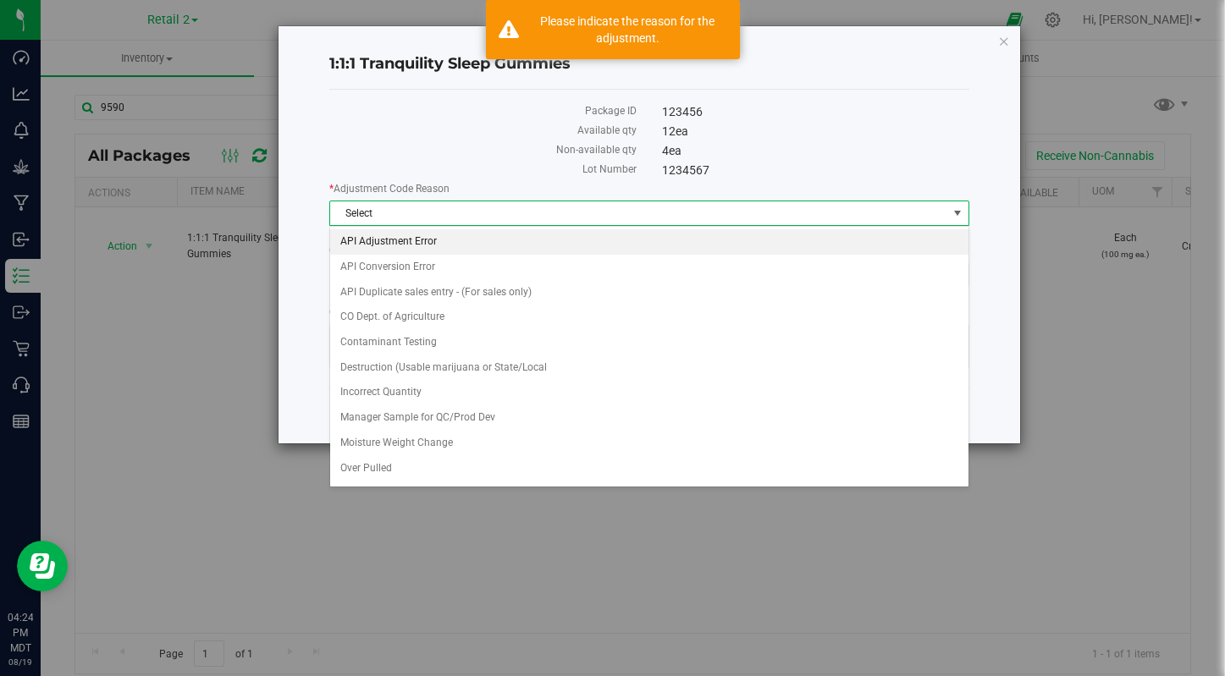
click at [490, 250] on li "API Adjustment Error" at bounding box center [648, 241] width 637 height 25
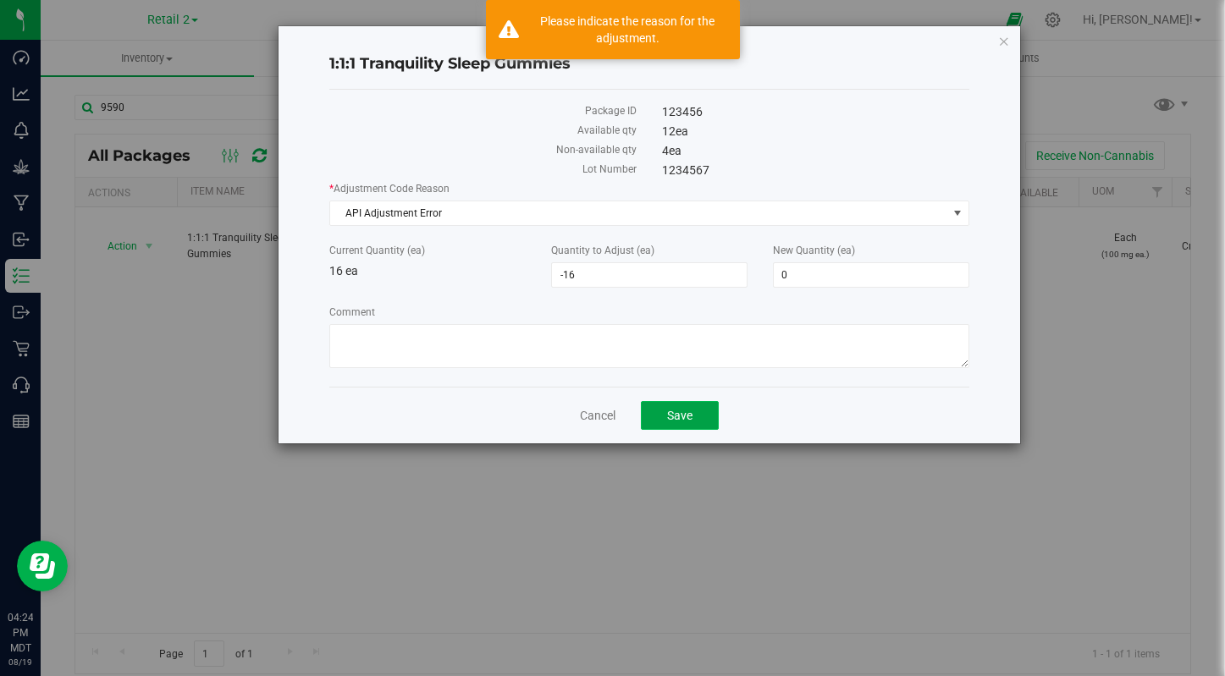
click at [675, 418] on span "Save" at bounding box center [679, 416] width 25 height 14
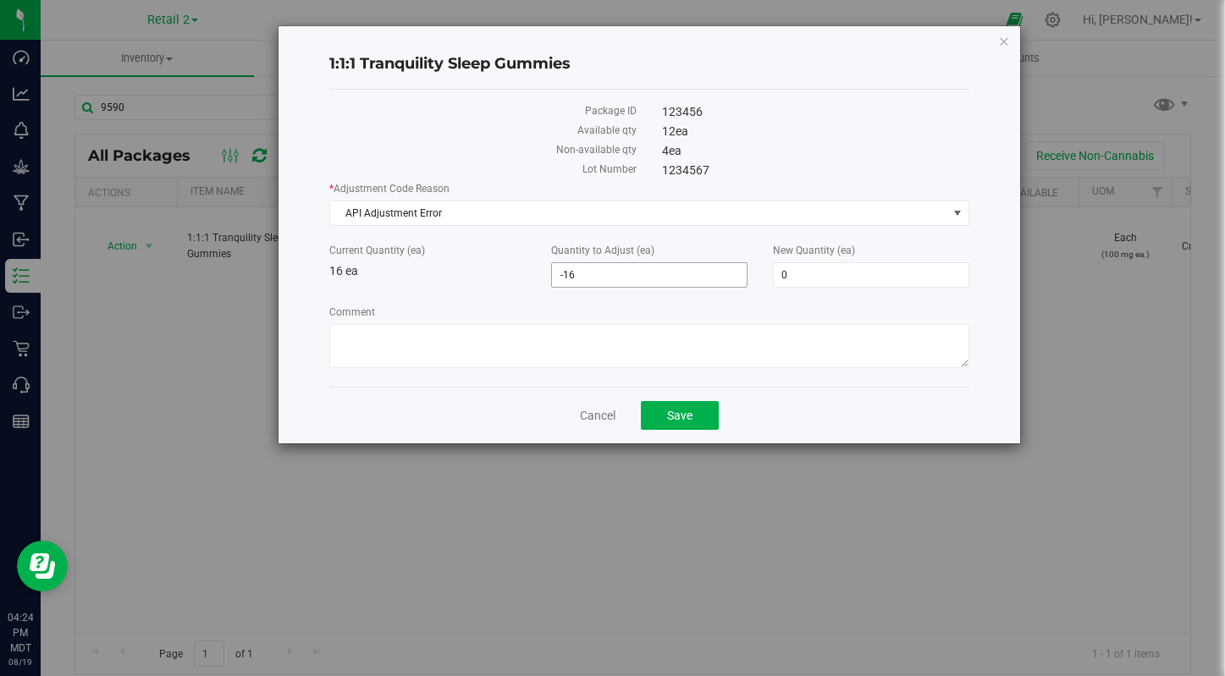
click at [584, 274] on span "-16 -16" at bounding box center [649, 274] width 196 height 25
type input "-12"
type input "4"
click at [686, 427] on button "Save" at bounding box center [680, 415] width 78 height 29
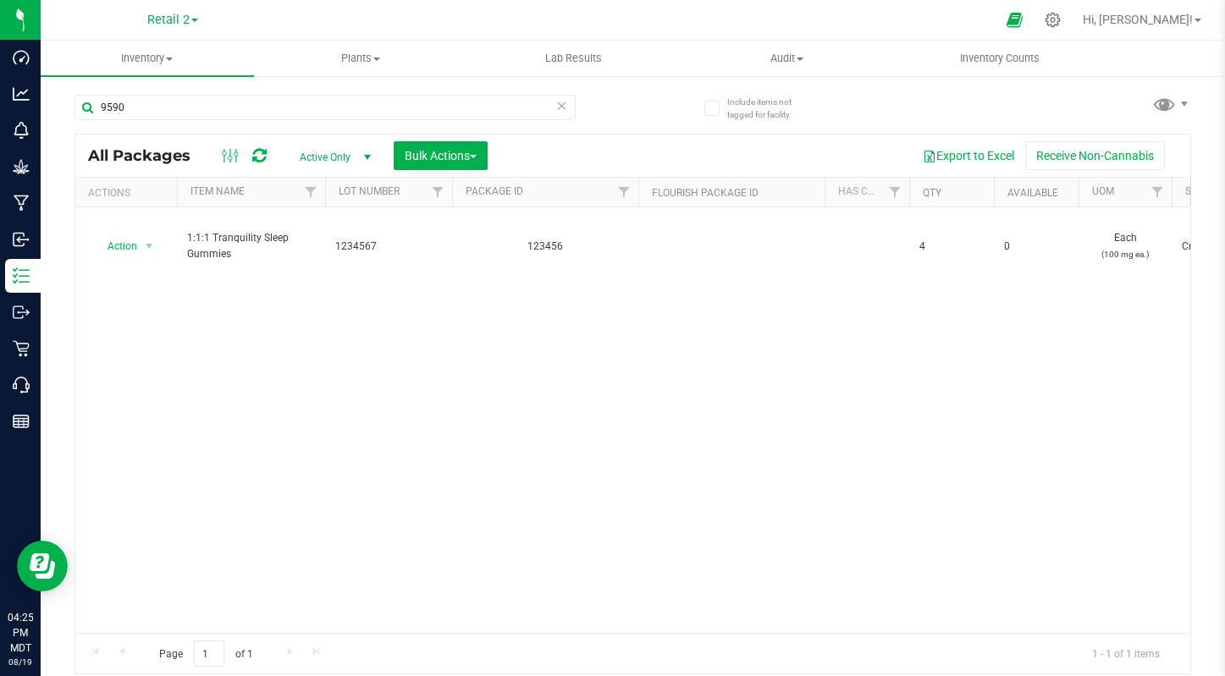
click at [255, 152] on icon at bounding box center [259, 155] width 14 height 17
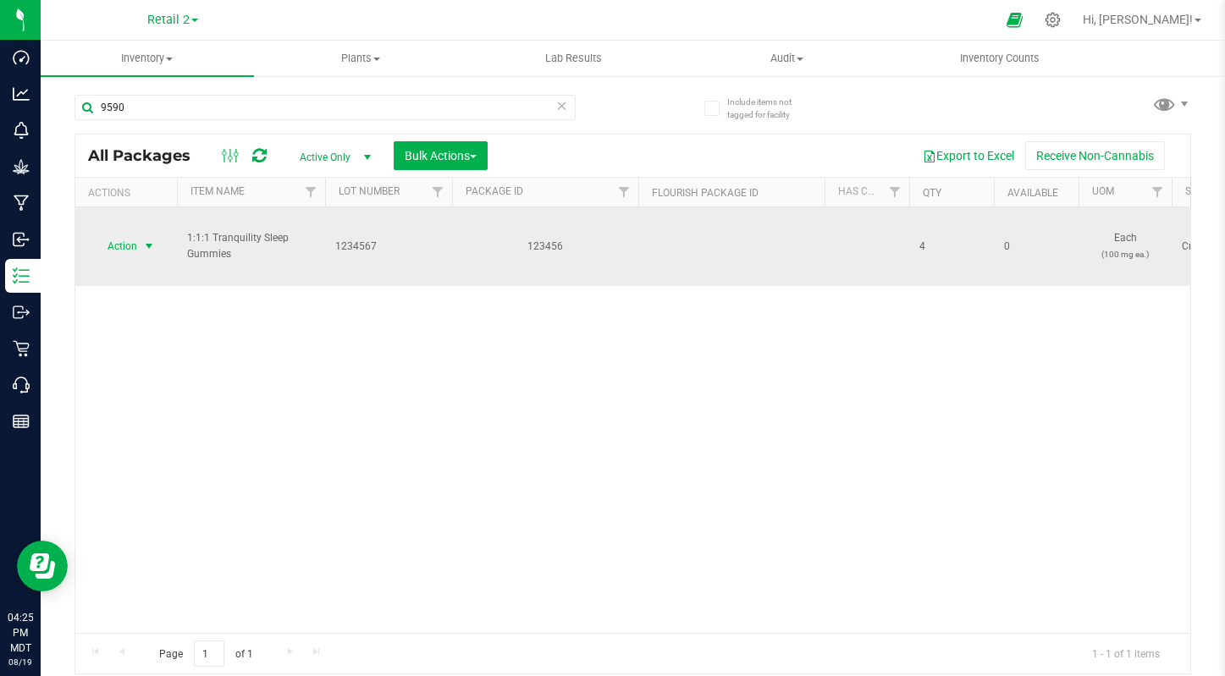
click at [142, 240] on span "select" at bounding box center [149, 247] width 14 height 14
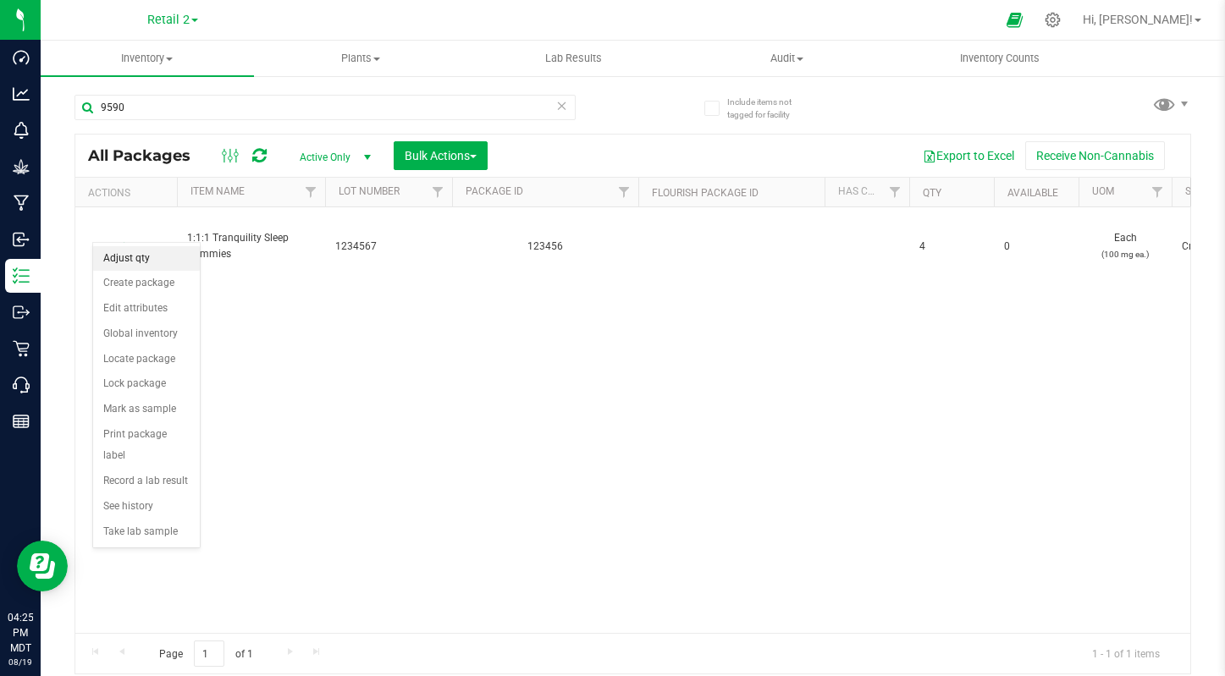
click at [146, 258] on li "Adjust qty" at bounding box center [146, 258] width 107 height 25
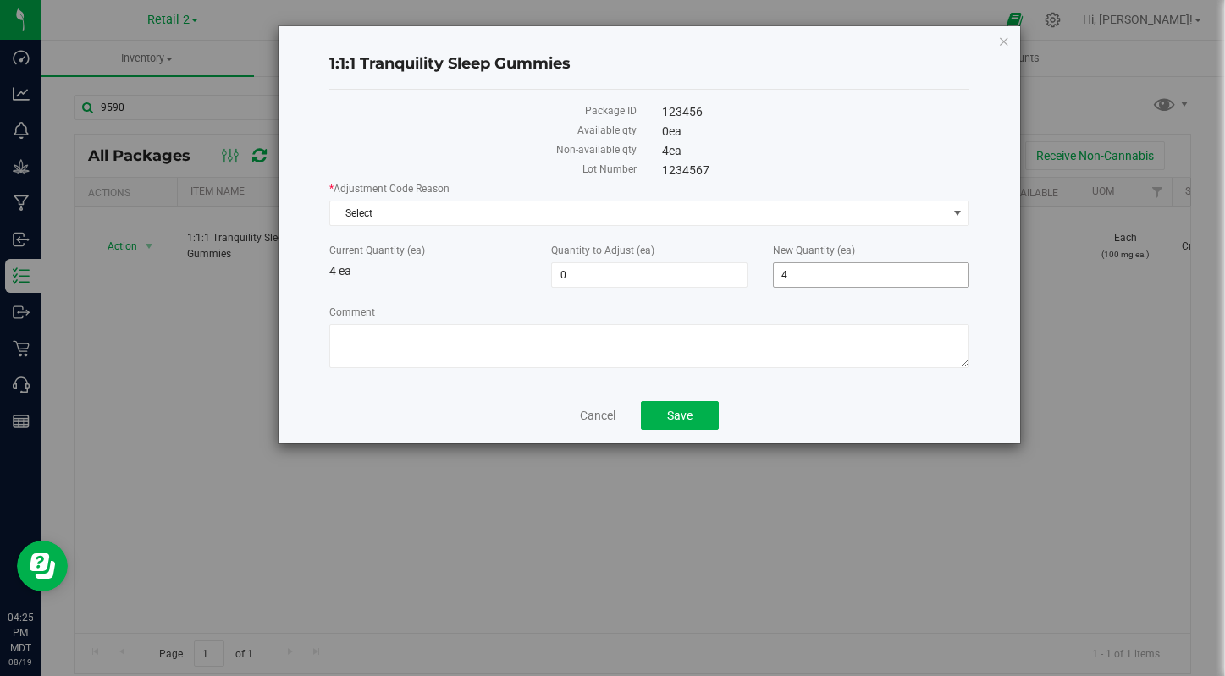
click at [827, 276] on span "4 4" at bounding box center [871, 274] width 196 height 25
click at [437, 268] on div "Current Quantity (ea) 4 ea" at bounding box center [428, 261] width 222 height 37
click at [1001, 36] on icon "button" at bounding box center [1004, 40] width 12 height 20
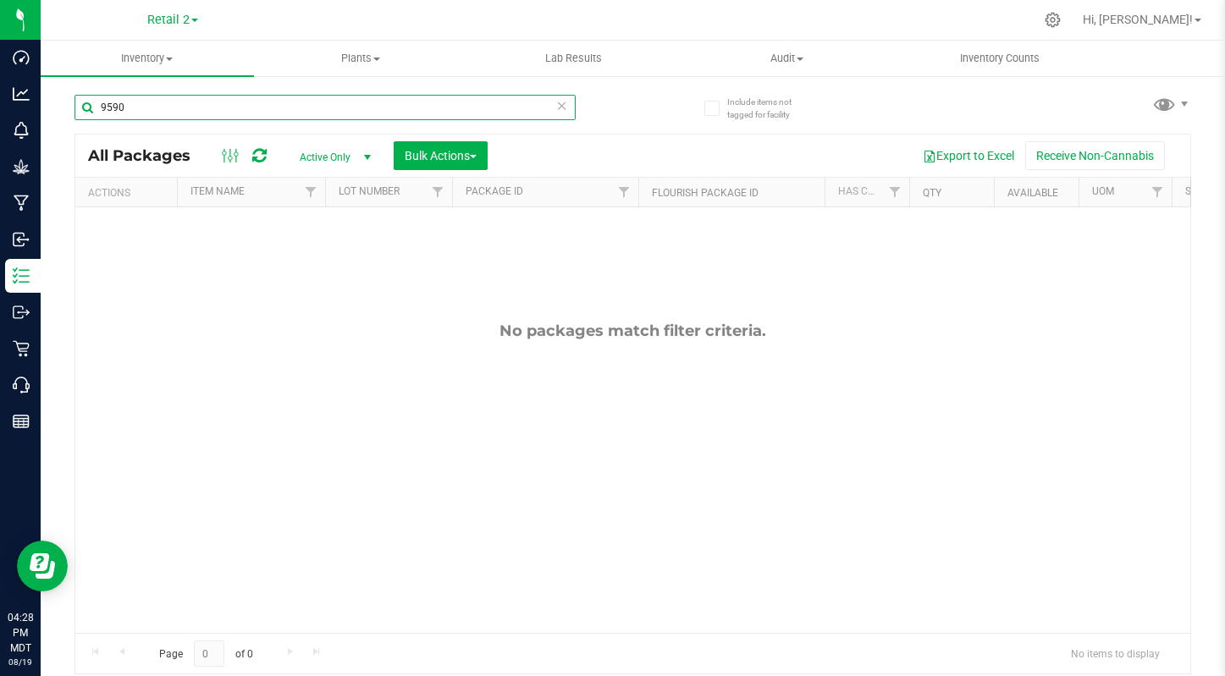
click at [169, 108] on input "9590" at bounding box center [324, 107] width 501 height 25
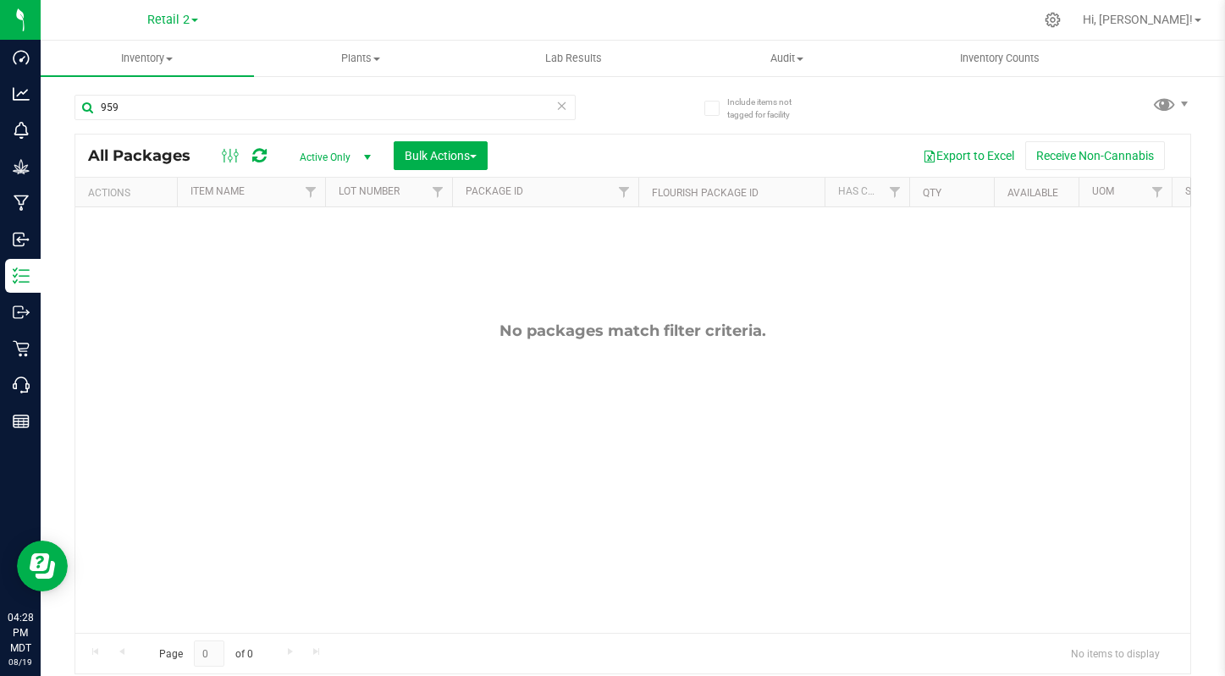
click at [355, 153] on span "Active Only" at bounding box center [331, 158] width 93 height 24
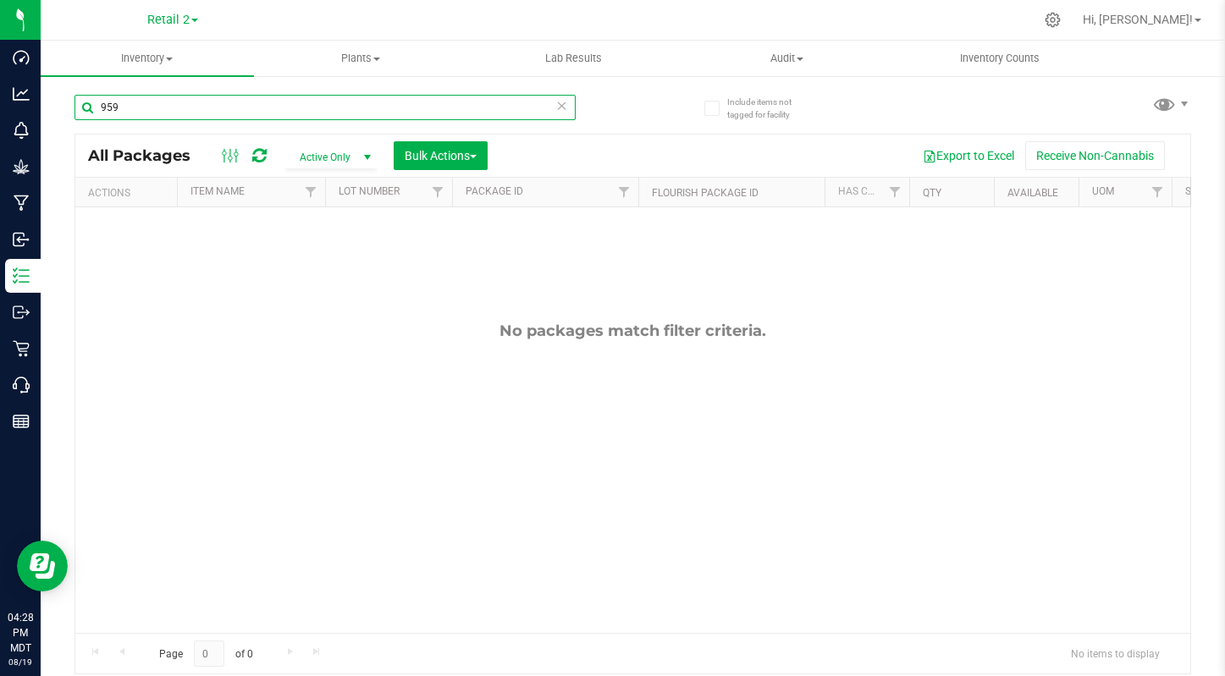
click at [205, 108] on input "959" at bounding box center [324, 107] width 501 height 25
type input "[PERSON_NAME]"
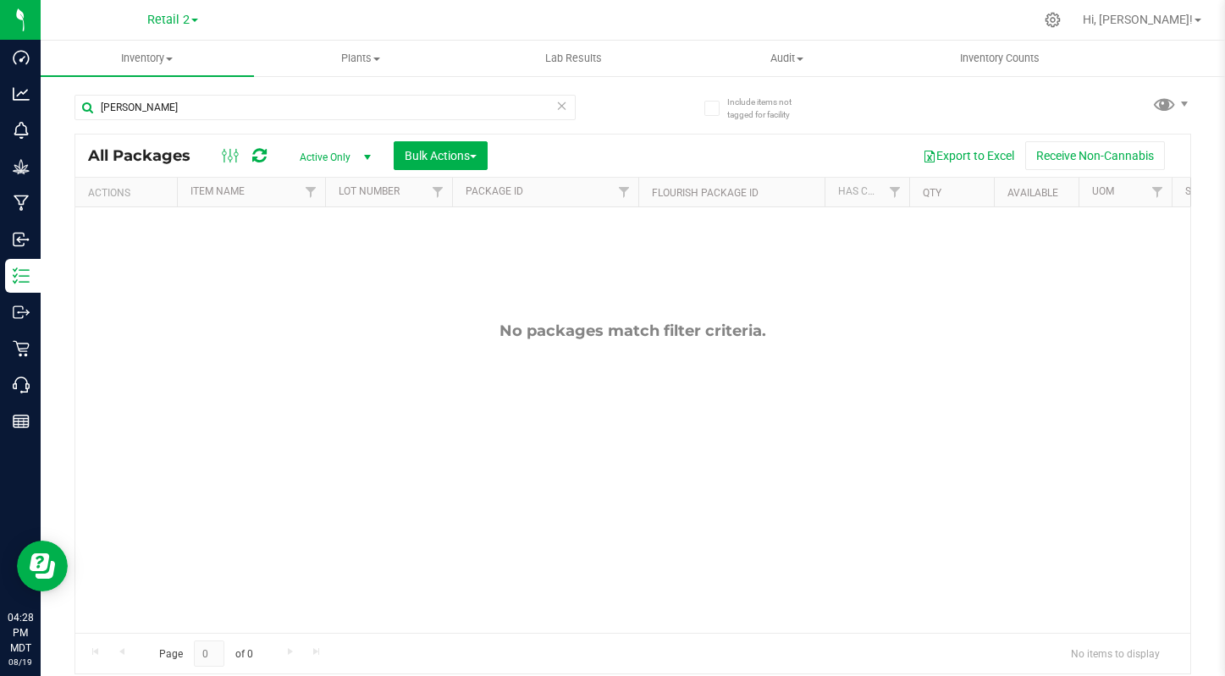
click at [362, 166] on span "select" at bounding box center [366, 158] width 21 height 24
click at [321, 263] on li "All" at bounding box center [330, 260] width 91 height 25
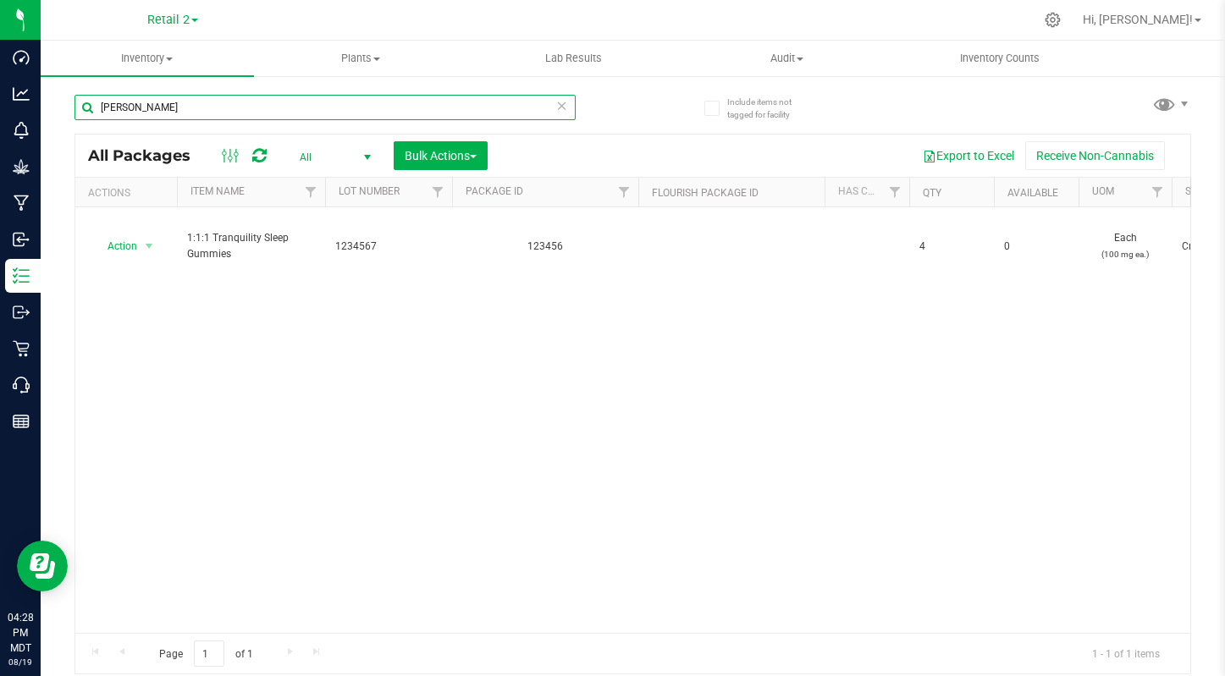
click at [157, 106] on input "[PERSON_NAME]" at bounding box center [324, 107] width 501 height 25
